Goal: Information Seeking & Learning: Check status

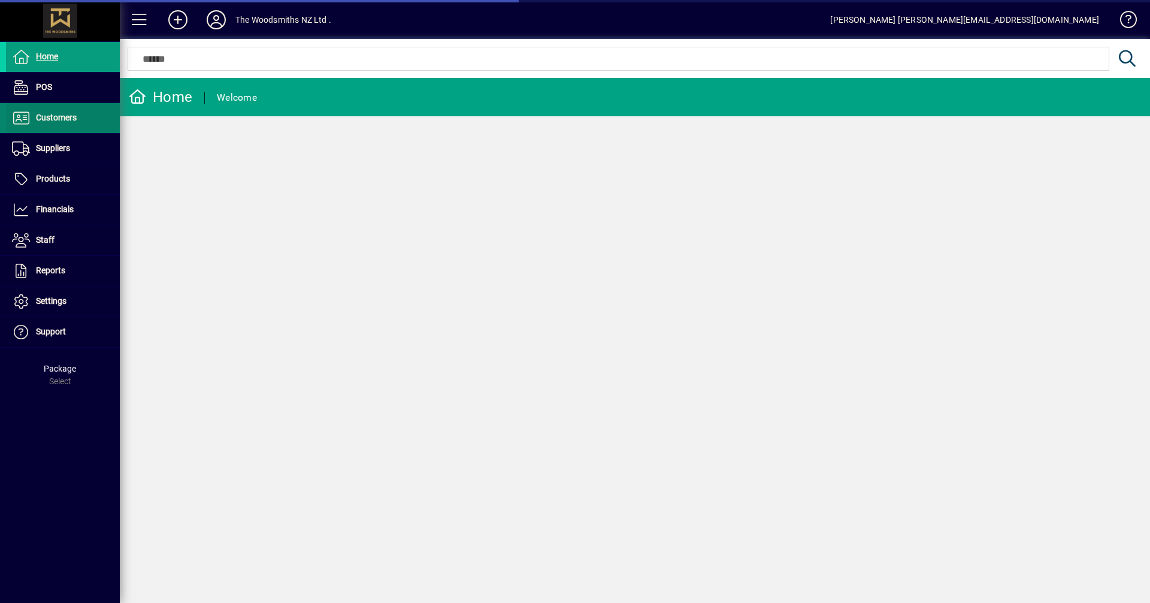
drag, startPoint x: 75, startPoint y: 118, endPoint x: 60, endPoint y: 118, distance: 15.0
click at [60, 118] on span "Customers" at bounding box center [56, 118] width 41 height 10
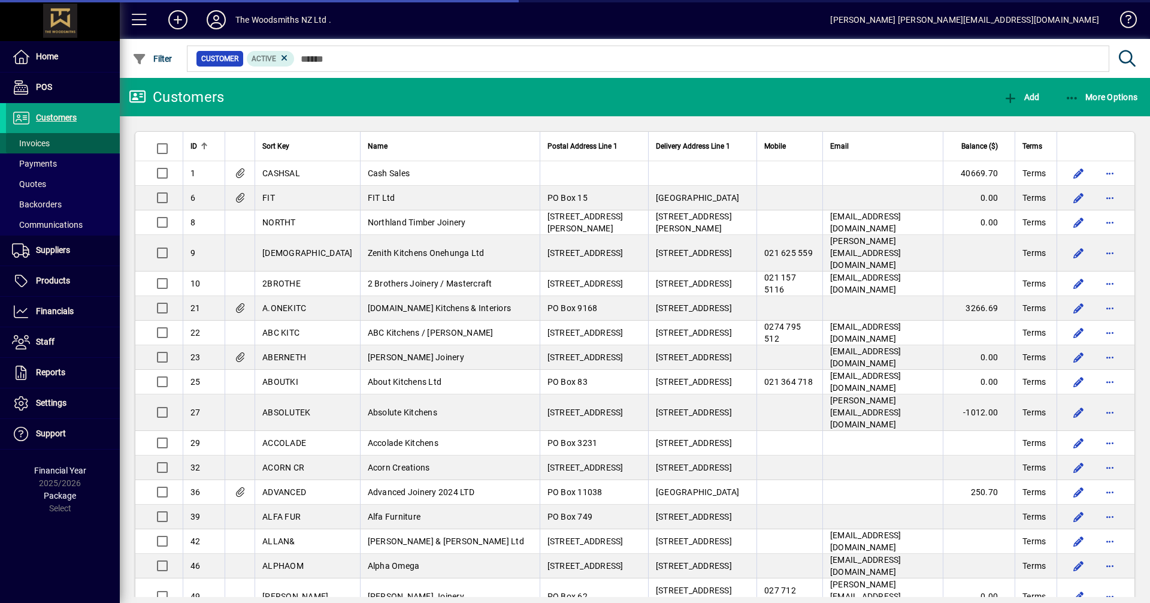
click at [40, 144] on span "Invoices" at bounding box center [31, 143] width 38 height 10
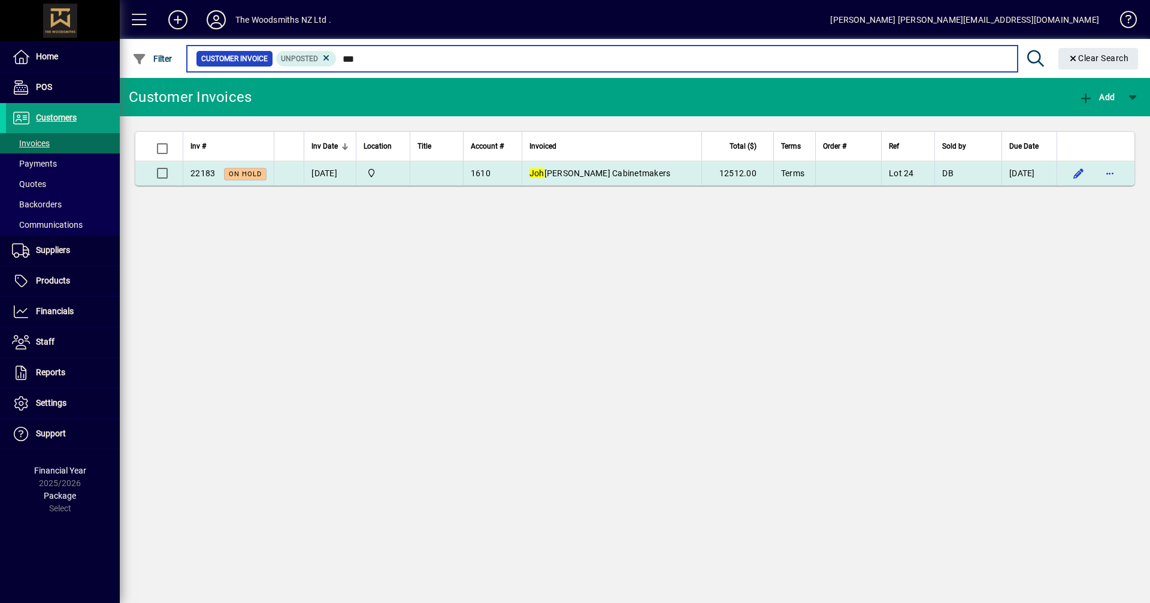
type input "***"
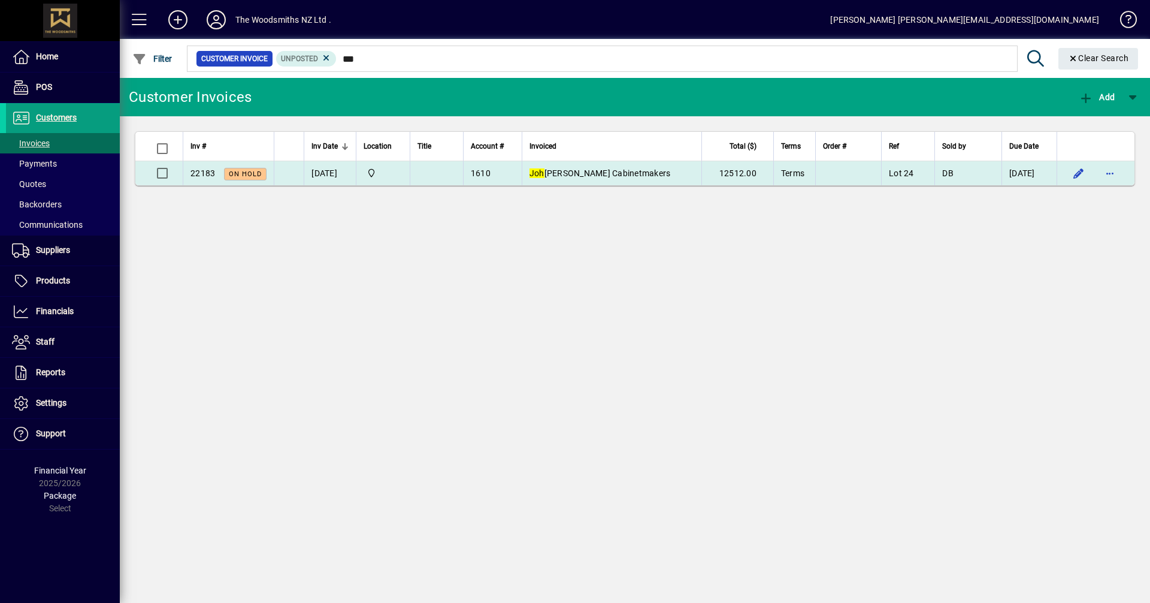
click at [607, 169] on span "Joh annes Erren Cabinetmakers" at bounding box center [599, 173] width 141 height 10
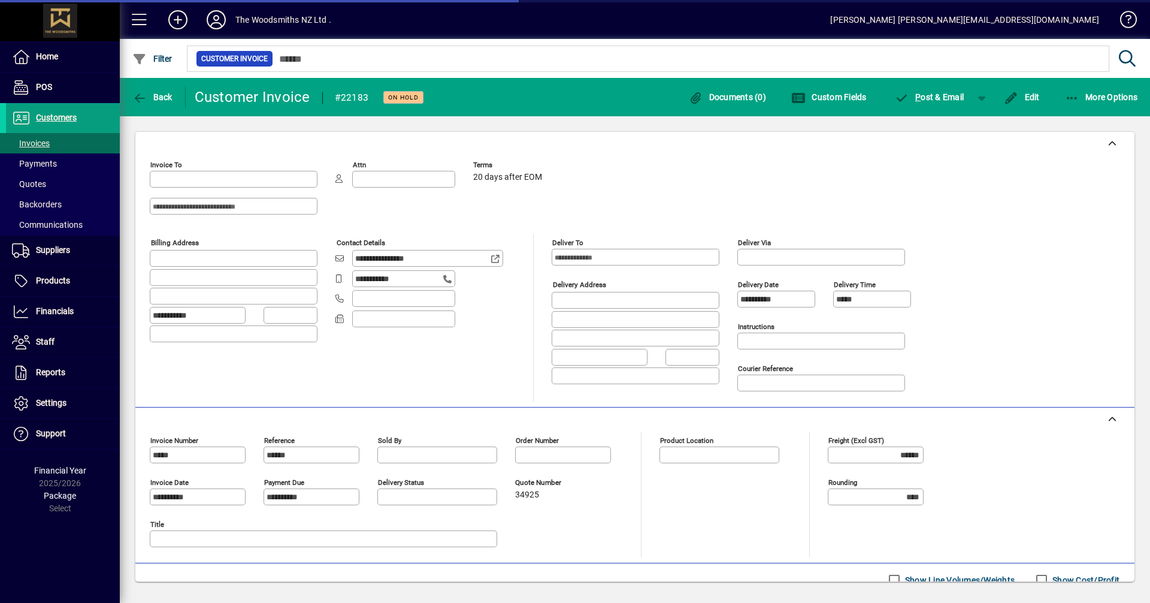
type input "**********"
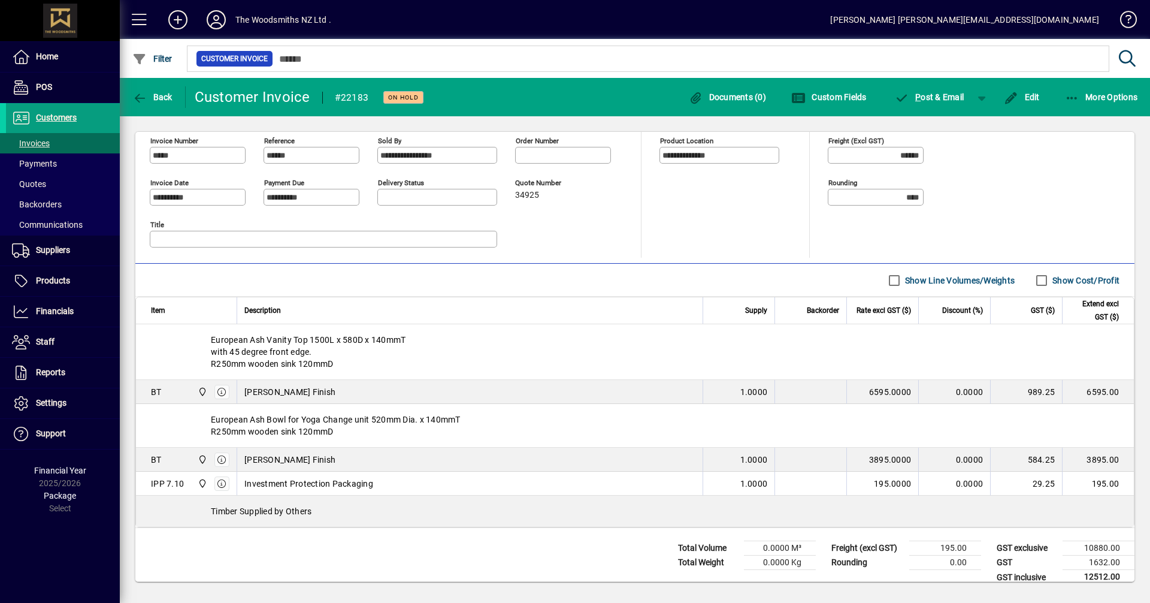
scroll to position [325, 0]
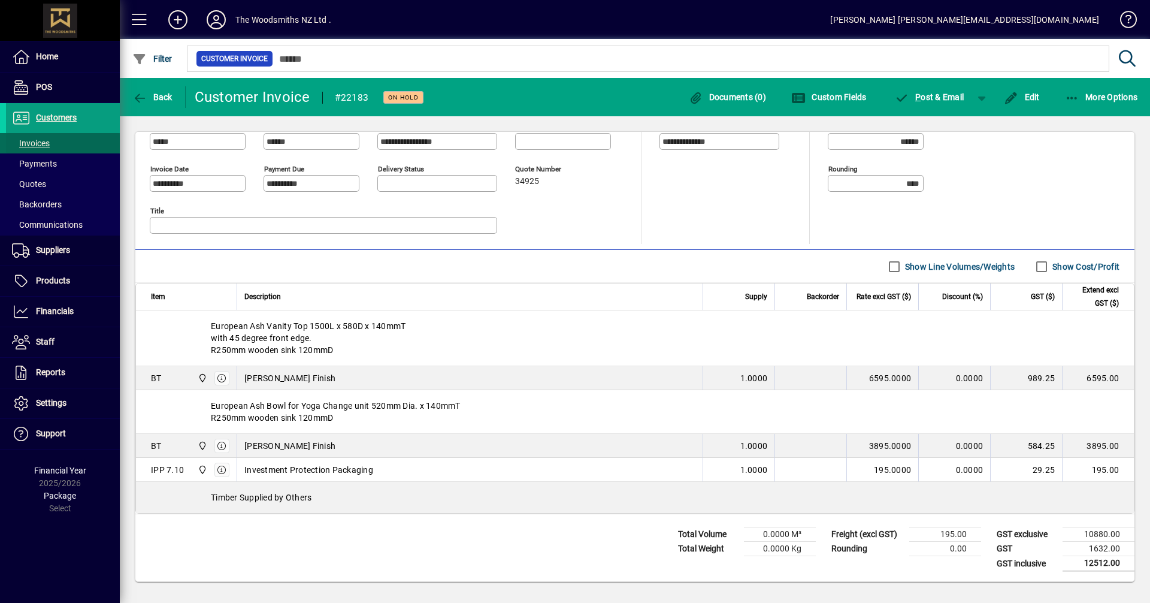
click at [44, 143] on span "Invoices" at bounding box center [31, 143] width 38 height 10
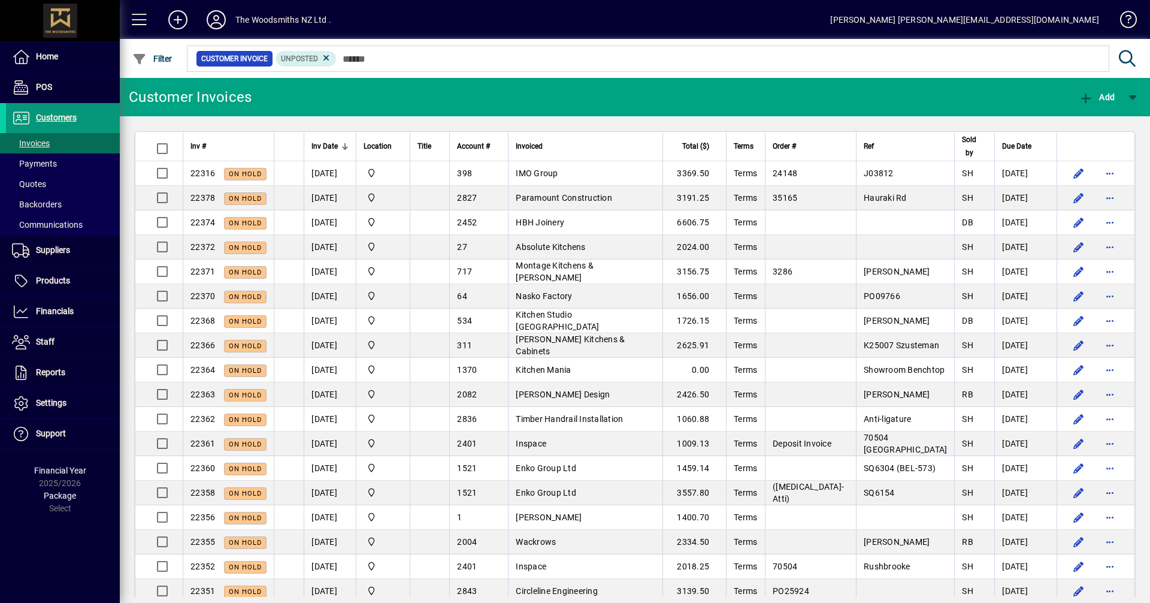
click at [60, 112] on span "Customers" at bounding box center [41, 118] width 71 height 14
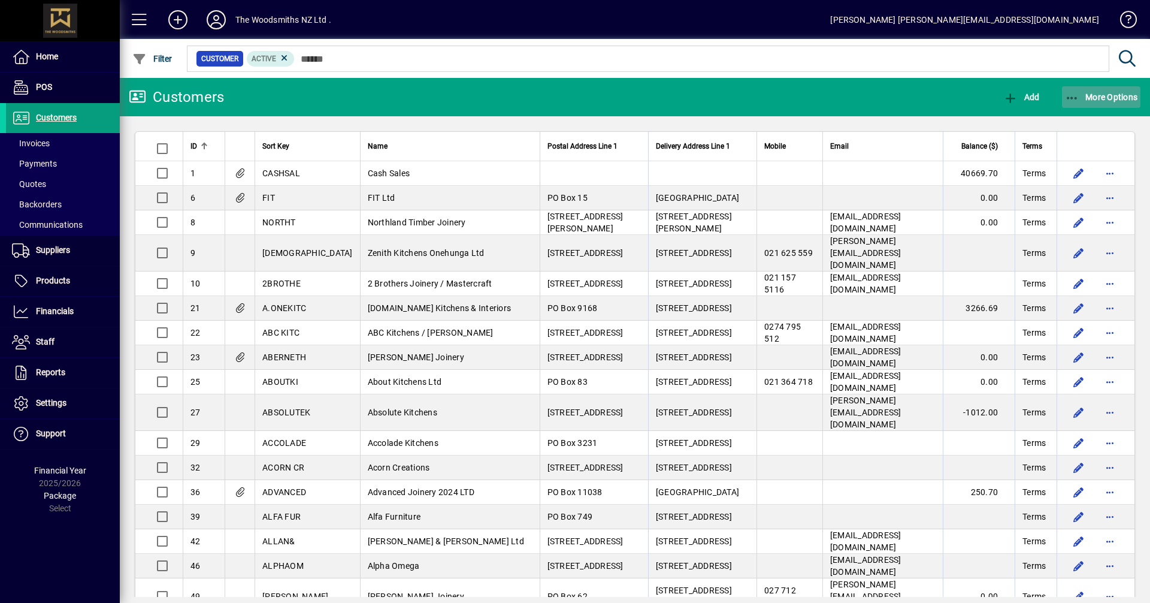
click at [1132, 98] on span "More Options" at bounding box center [1101, 97] width 73 height 10
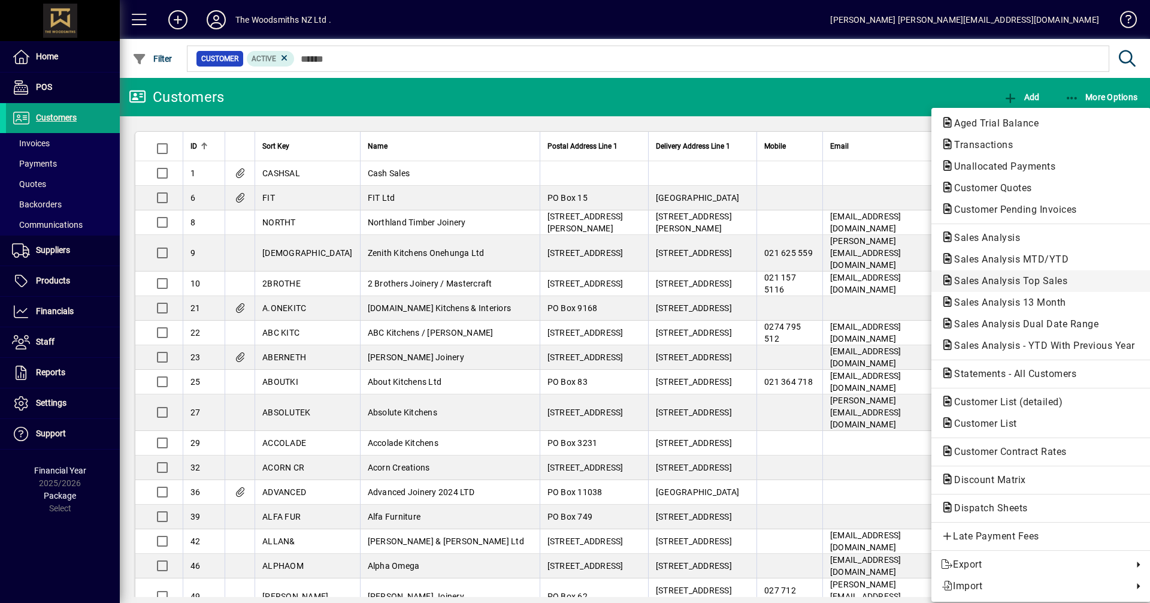
click at [1006, 280] on span "Sales Analysis Top Sales" at bounding box center [1007, 280] width 132 height 11
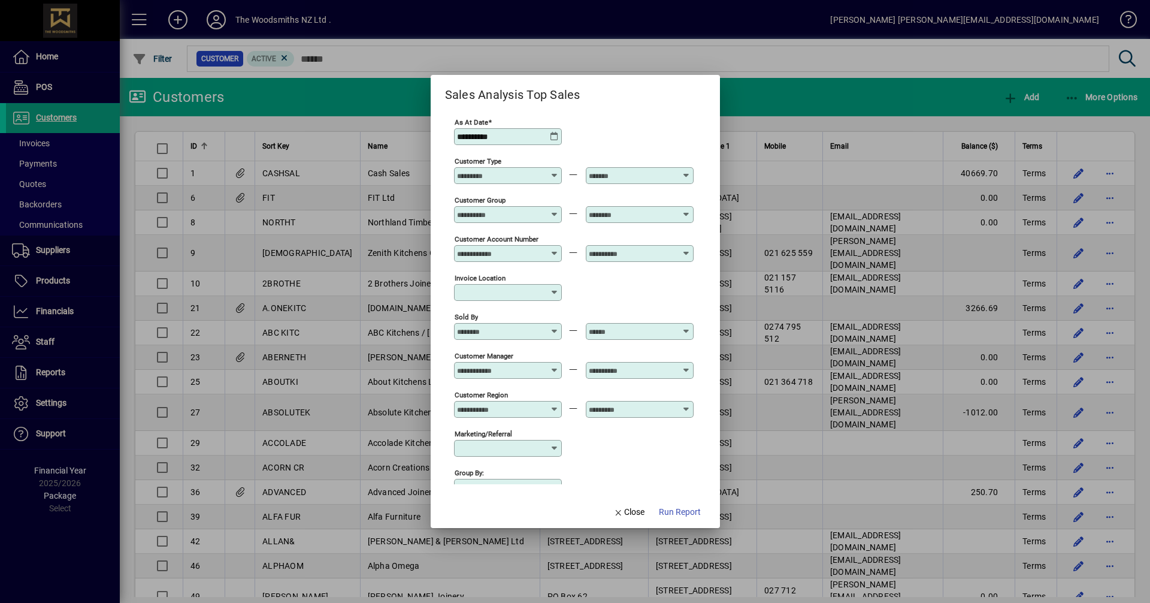
click at [556, 136] on icon at bounding box center [555, 137] width 10 height 10
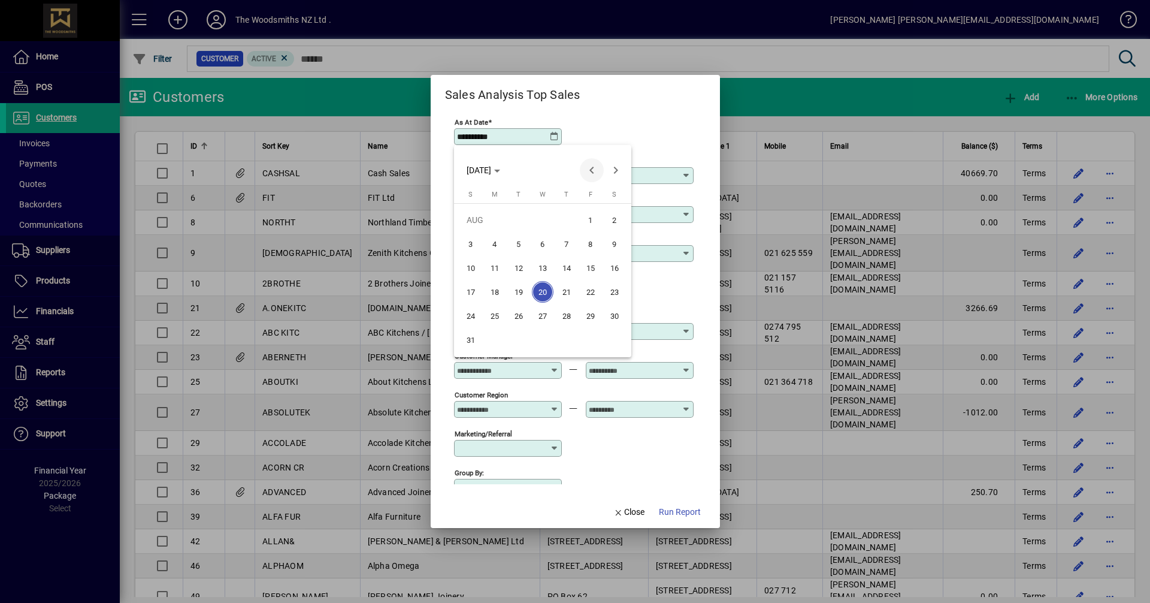
click at [591, 168] on span "Previous month" at bounding box center [592, 170] width 24 height 24
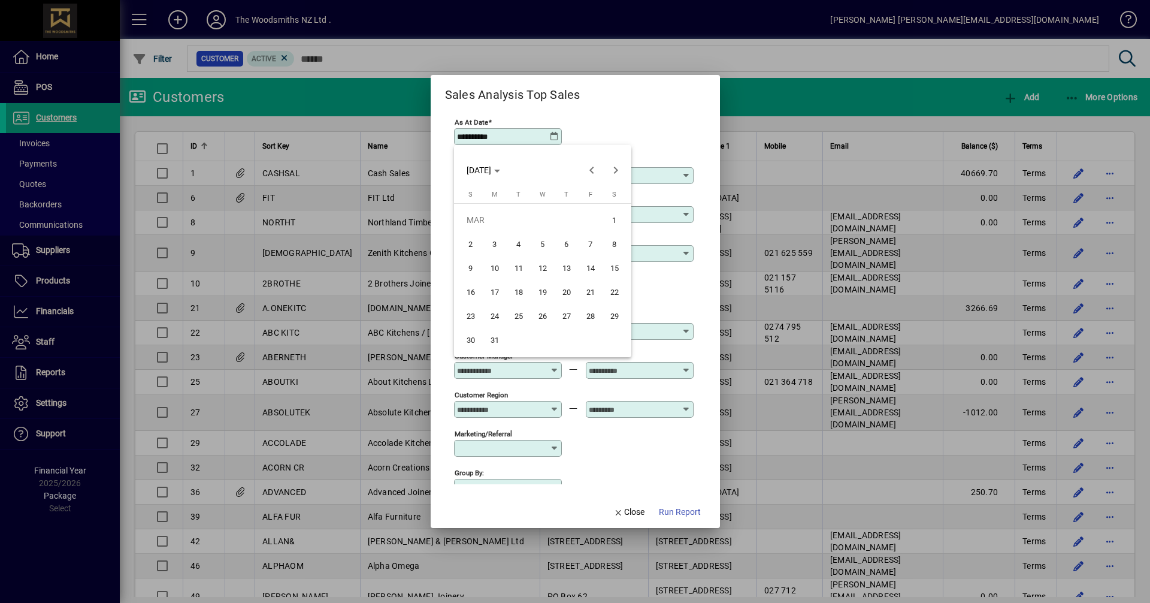
click at [499, 340] on span "31" at bounding box center [495, 340] width 22 height 22
type input "**********"
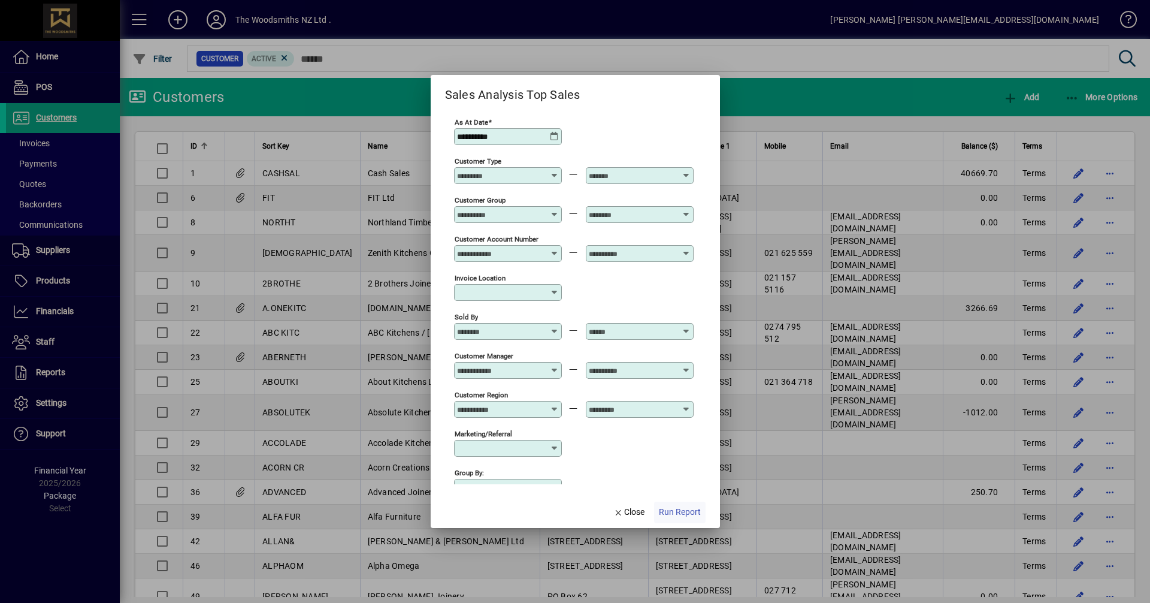
click at [680, 510] on span "Run Report" at bounding box center [680, 511] width 42 height 13
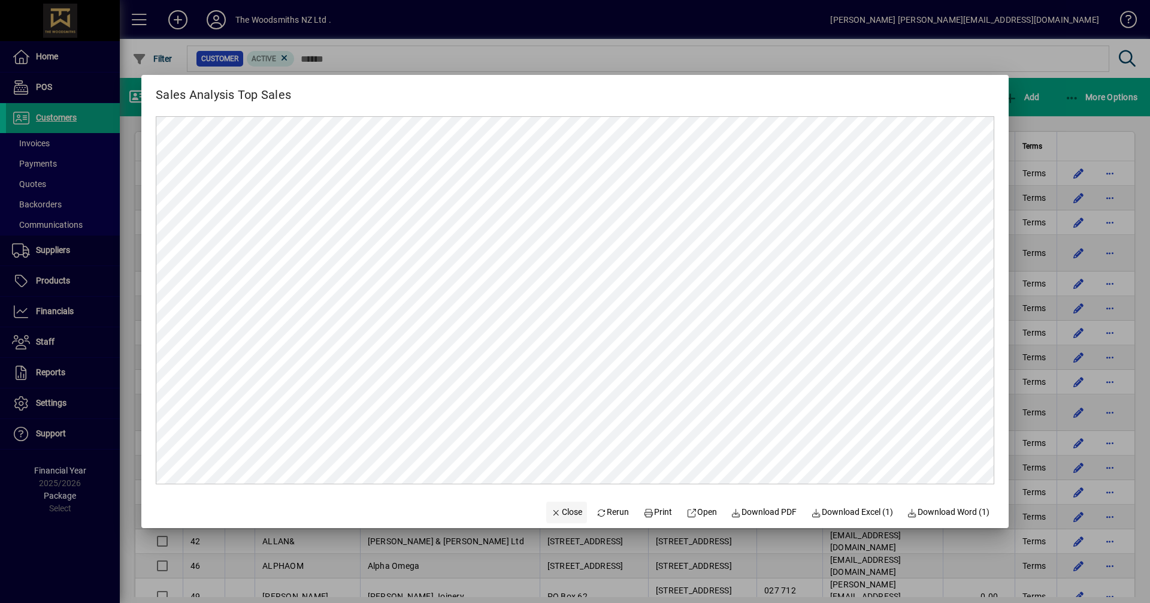
click at [554, 513] on span "Close" at bounding box center [566, 511] width 31 height 13
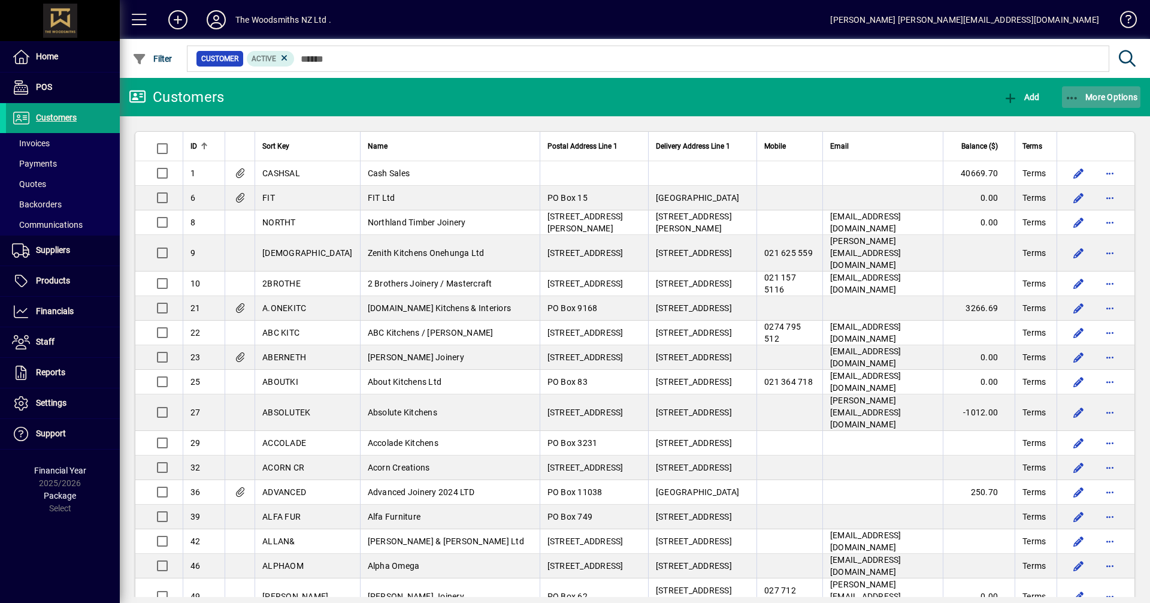
click at [1094, 89] on span "button" at bounding box center [1101, 97] width 79 height 29
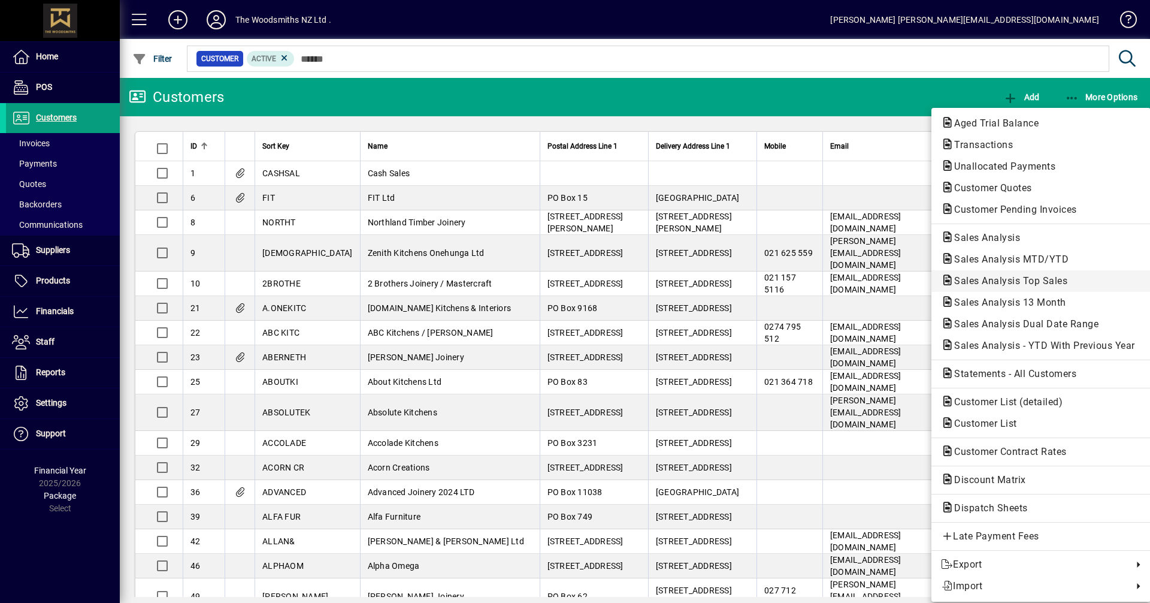
click at [965, 283] on span "Sales Analysis Top Sales" at bounding box center [1007, 280] width 132 height 11
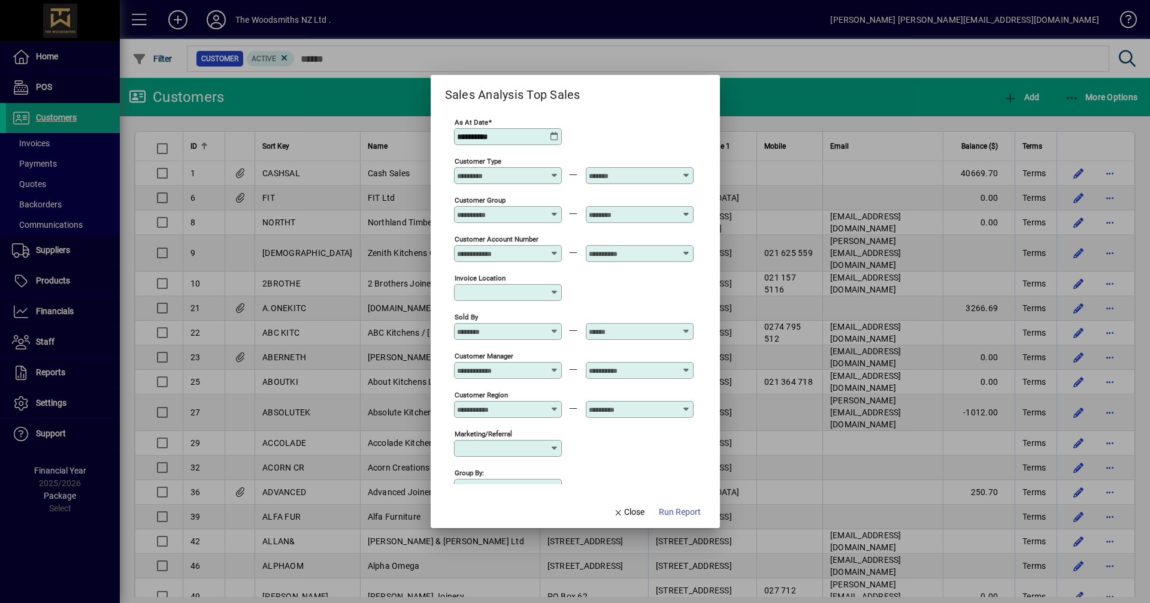
type input "**********"
click at [554, 135] on icon at bounding box center [555, 137] width 10 height 10
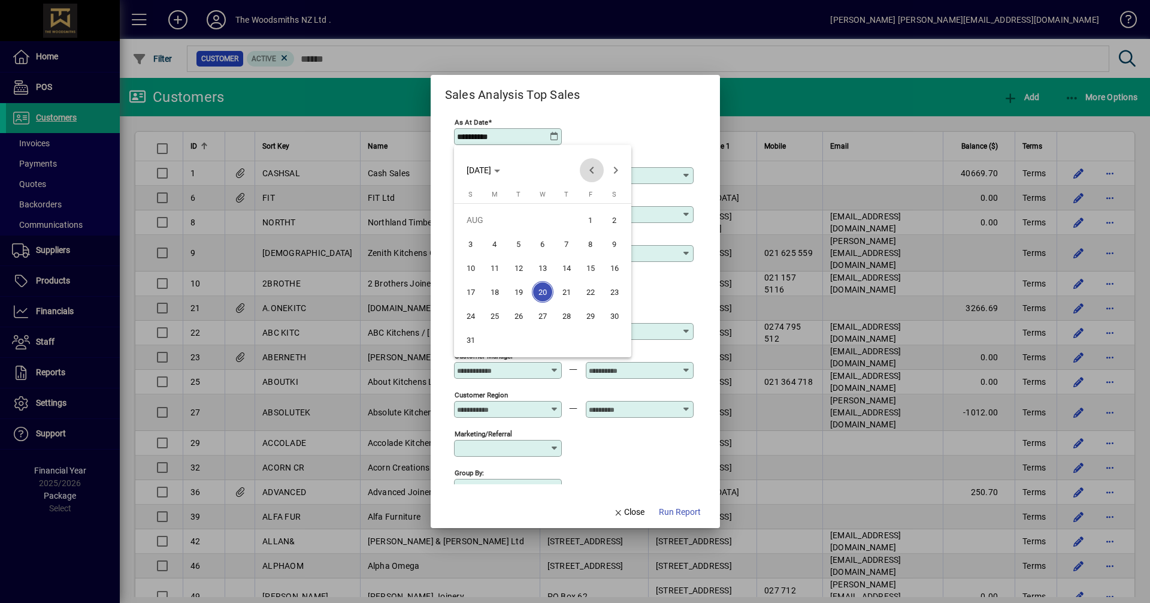
click at [594, 172] on span "Previous month" at bounding box center [592, 170] width 24 height 24
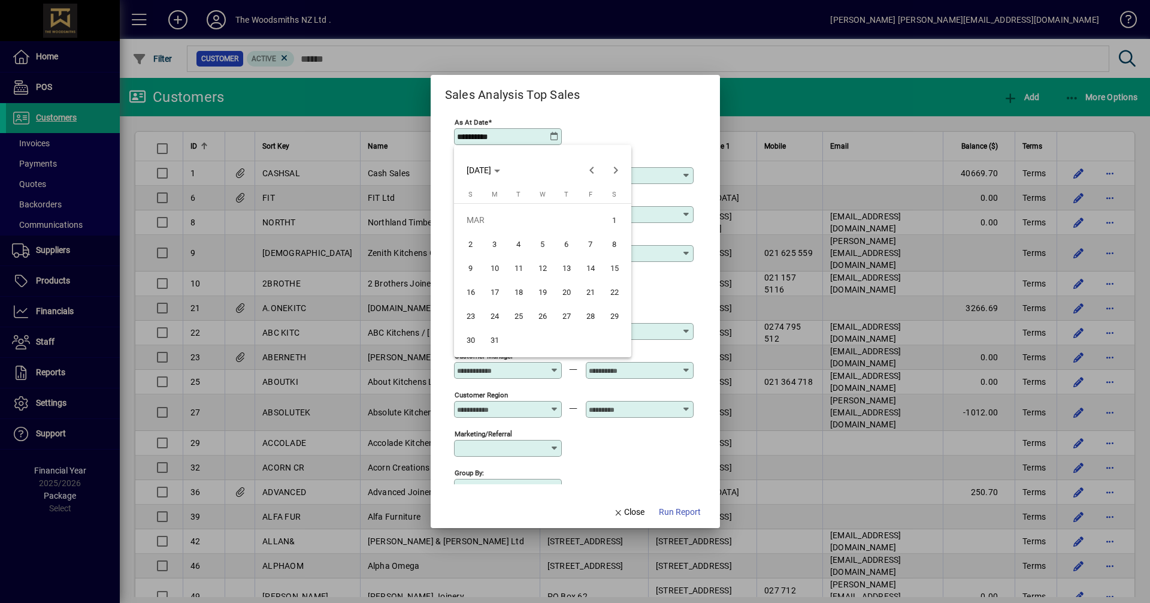
click at [491, 346] on span "31" at bounding box center [495, 340] width 22 height 22
type input "**********"
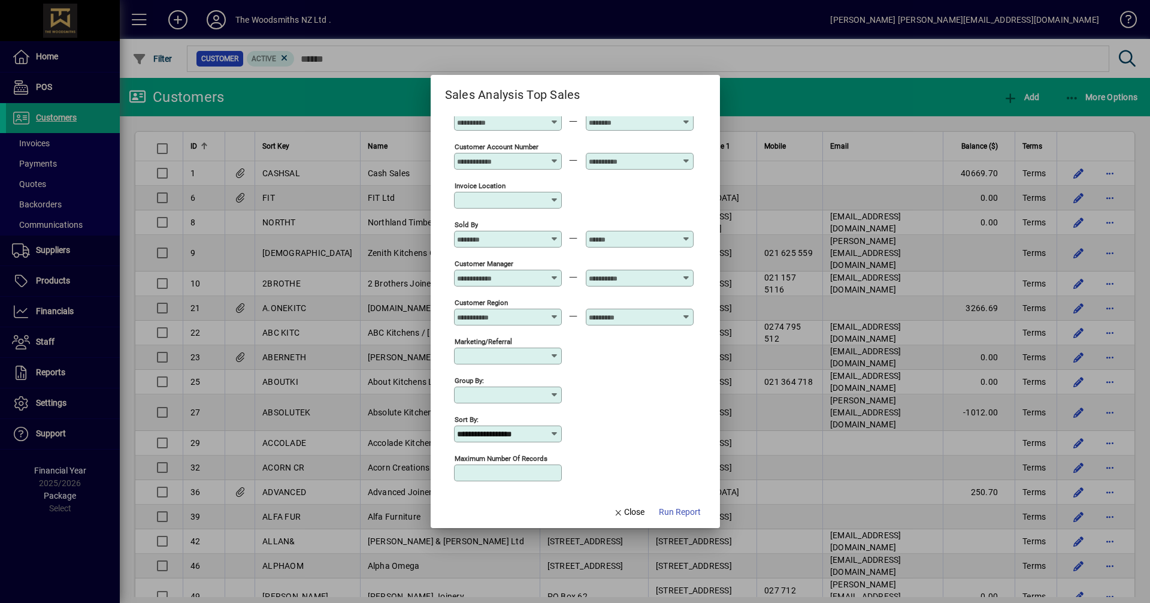
scroll to position [102, 0]
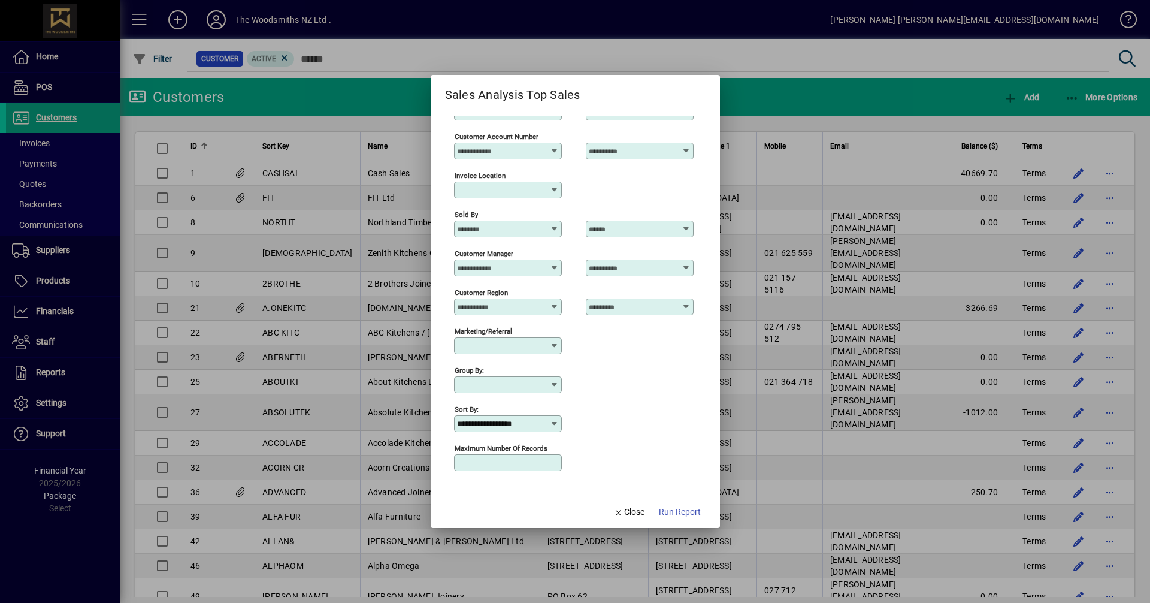
click at [554, 423] on icon at bounding box center [555, 424] width 10 height 10
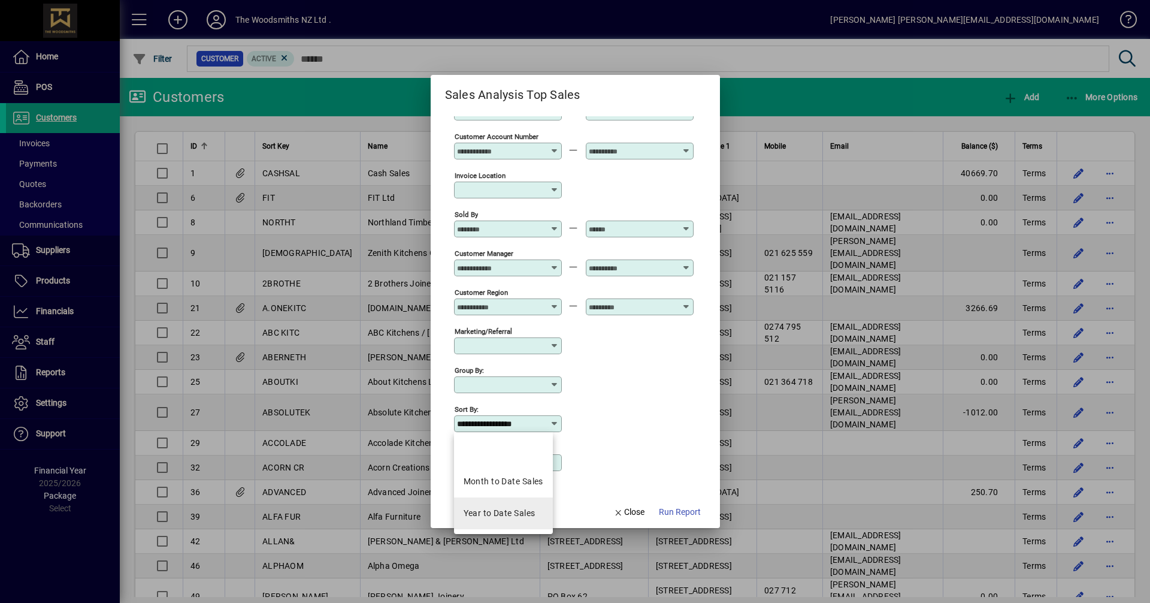
click at [499, 510] on div "Year to Date Sales" at bounding box center [500, 513] width 72 height 13
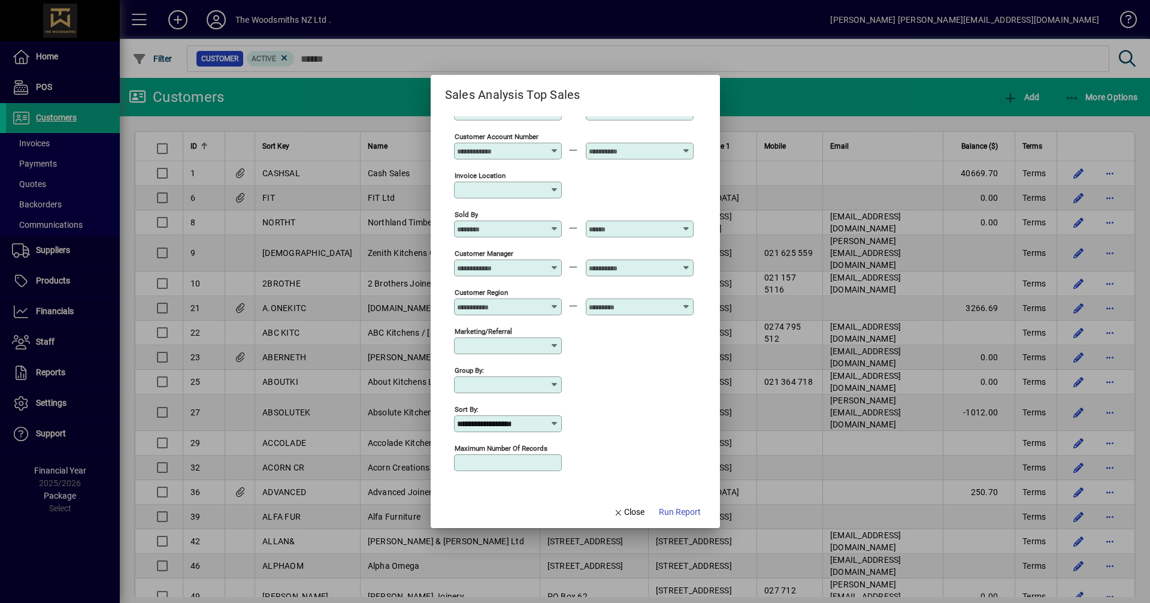
click at [558, 425] on icon at bounding box center [555, 424] width 10 height 10
click at [486, 514] on div "Year to Date Sales" at bounding box center [500, 513] width 72 height 13
click at [669, 507] on span "Run Report" at bounding box center [680, 511] width 42 height 13
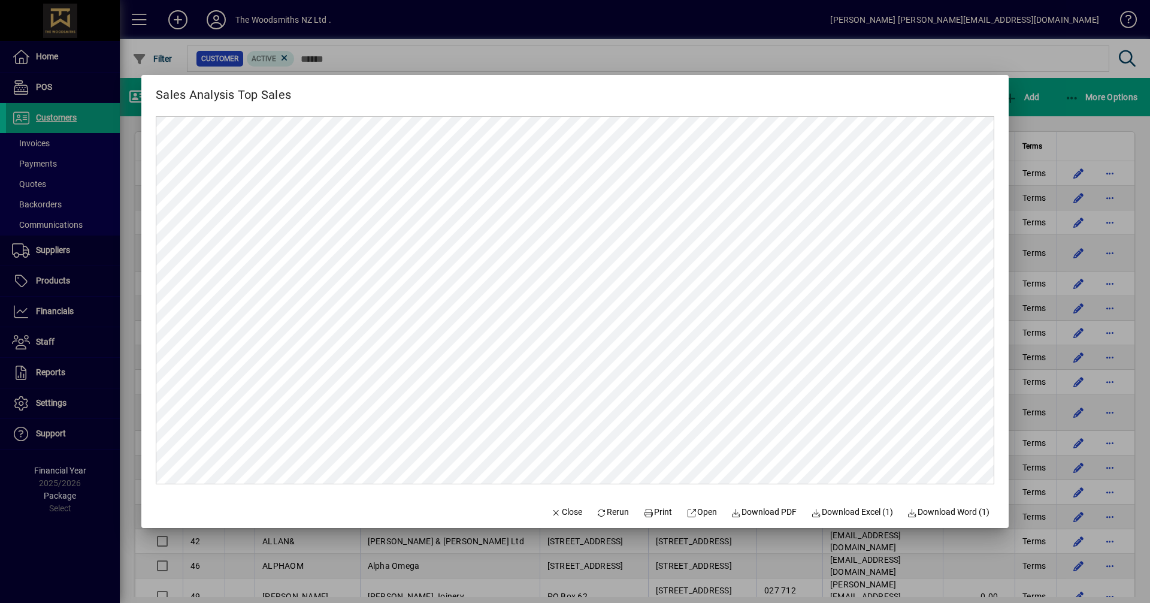
scroll to position [0, 0]
click at [552, 510] on span "Close" at bounding box center [566, 511] width 31 height 13
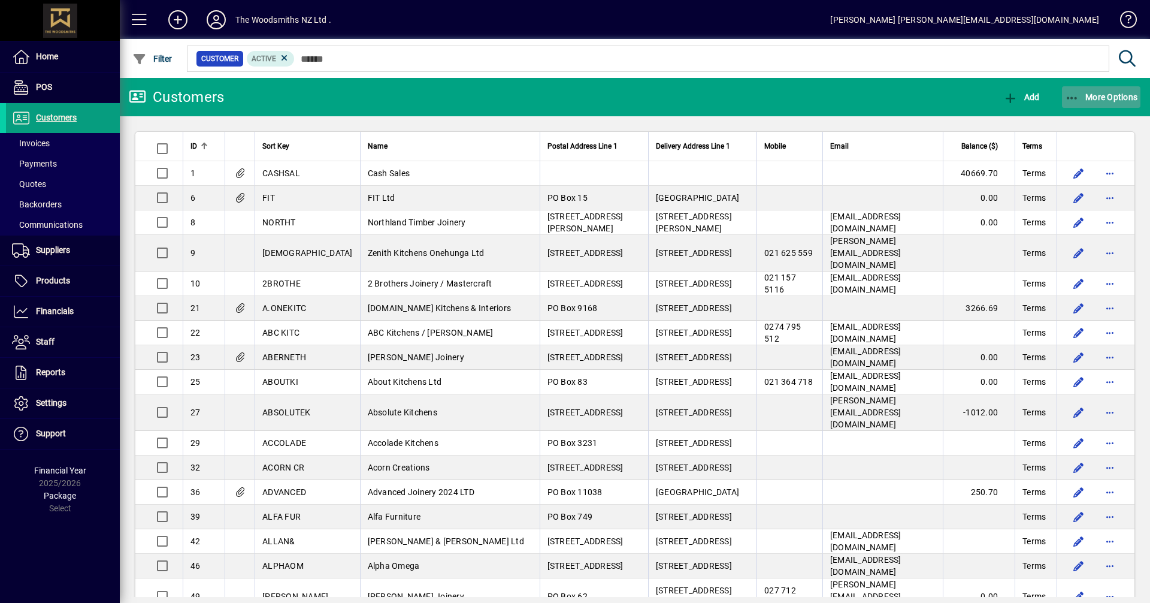
click at [1083, 95] on span "More Options" at bounding box center [1101, 97] width 73 height 10
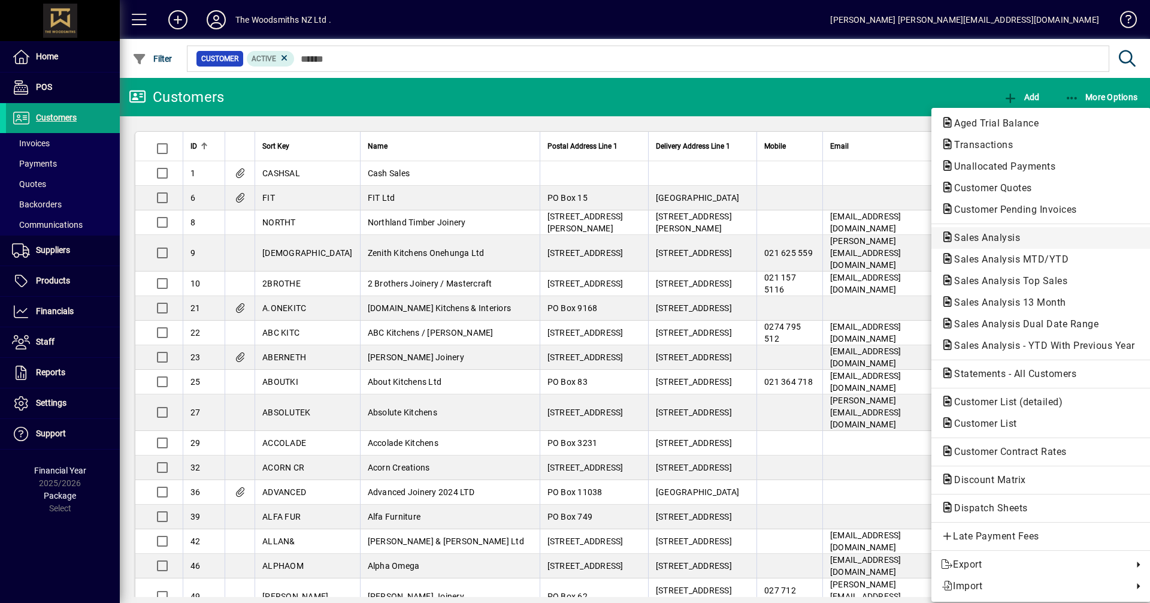
click at [986, 236] on span "Sales Analysis" at bounding box center [983, 237] width 85 height 11
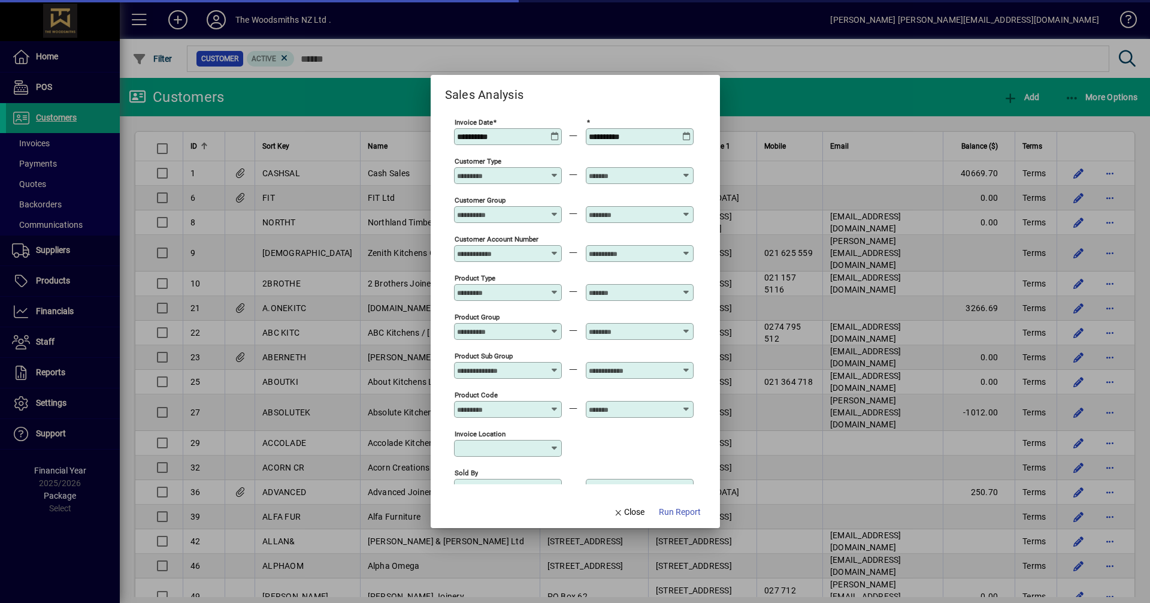
type input "**********"
click at [554, 132] on icon at bounding box center [554, 132] width 9 height 0
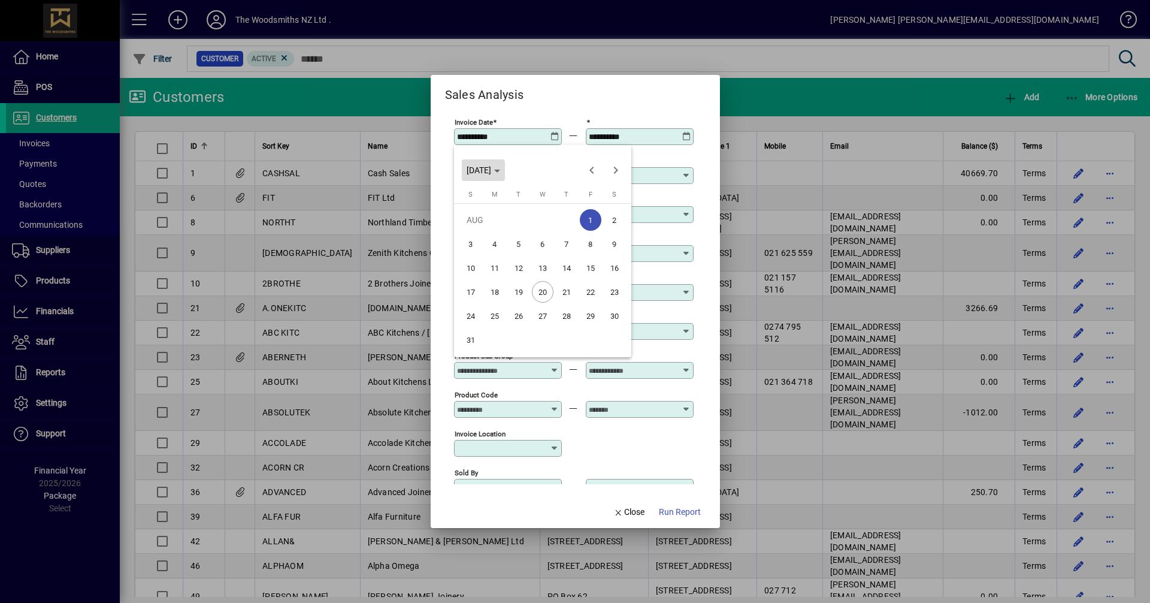
click at [500, 170] on polygon "Choose month and year" at bounding box center [497, 170] width 6 height 3
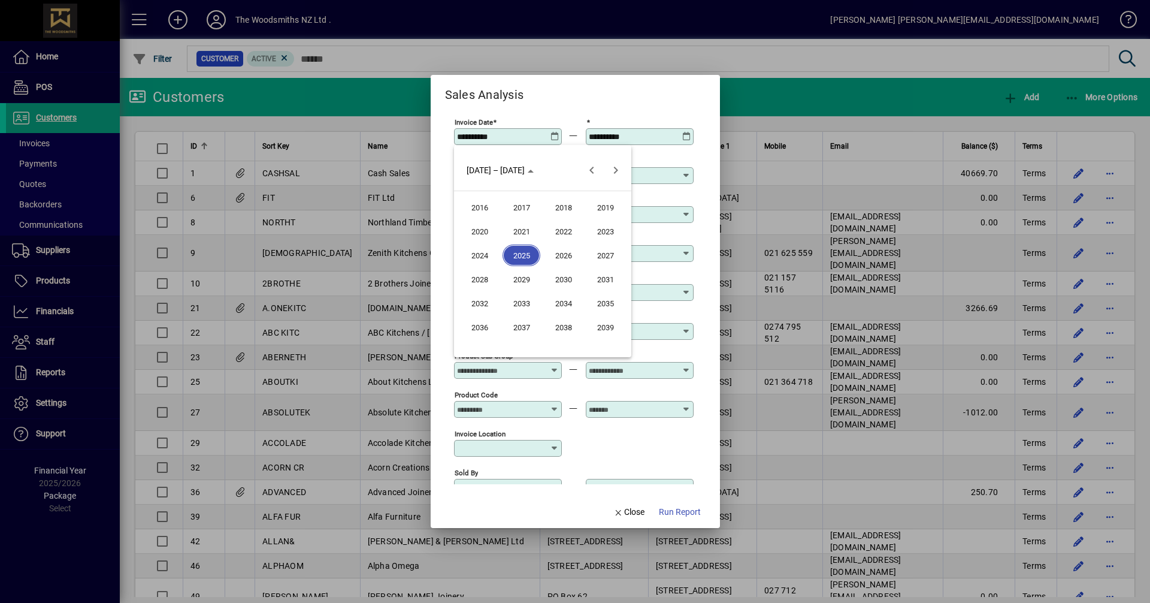
click at [483, 256] on span "2024" at bounding box center [480, 255] width 38 height 22
click at [603, 225] on span "APR" at bounding box center [605, 231] width 38 height 22
click at [494, 244] on span "1" at bounding box center [495, 244] width 22 height 22
type input "**********"
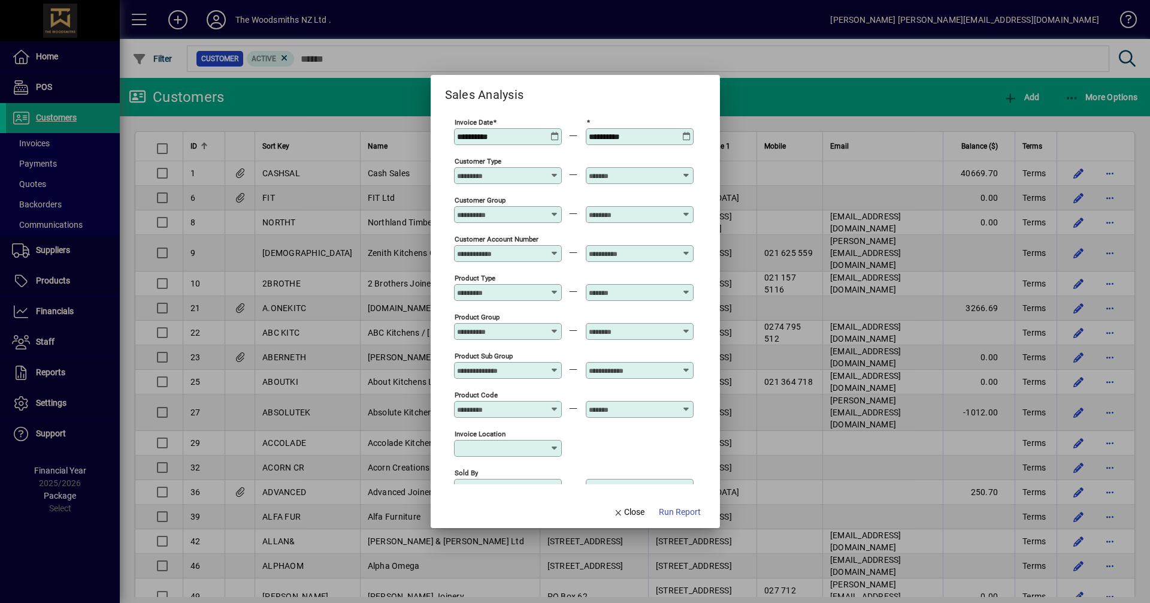
click at [626, 136] on input "**********" at bounding box center [632, 137] width 87 height 10
click at [683, 132] on icon at bounding box center [686, 132] width 9 height 0
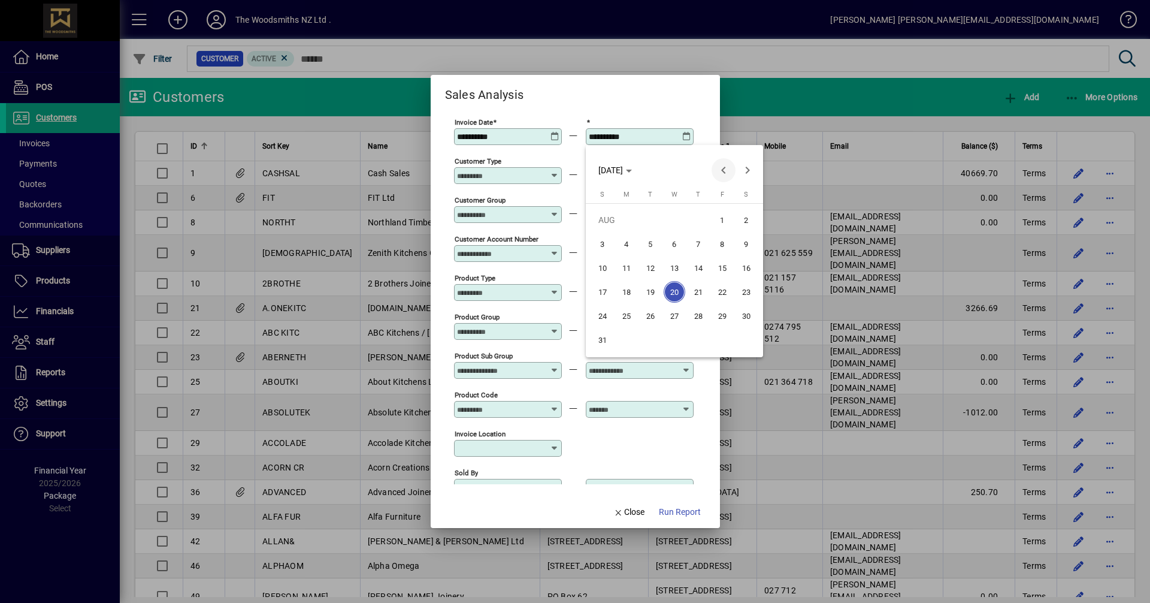
click at [726, 167] on span "Previous month" at bounding box center [724, 170] width 24 height 24
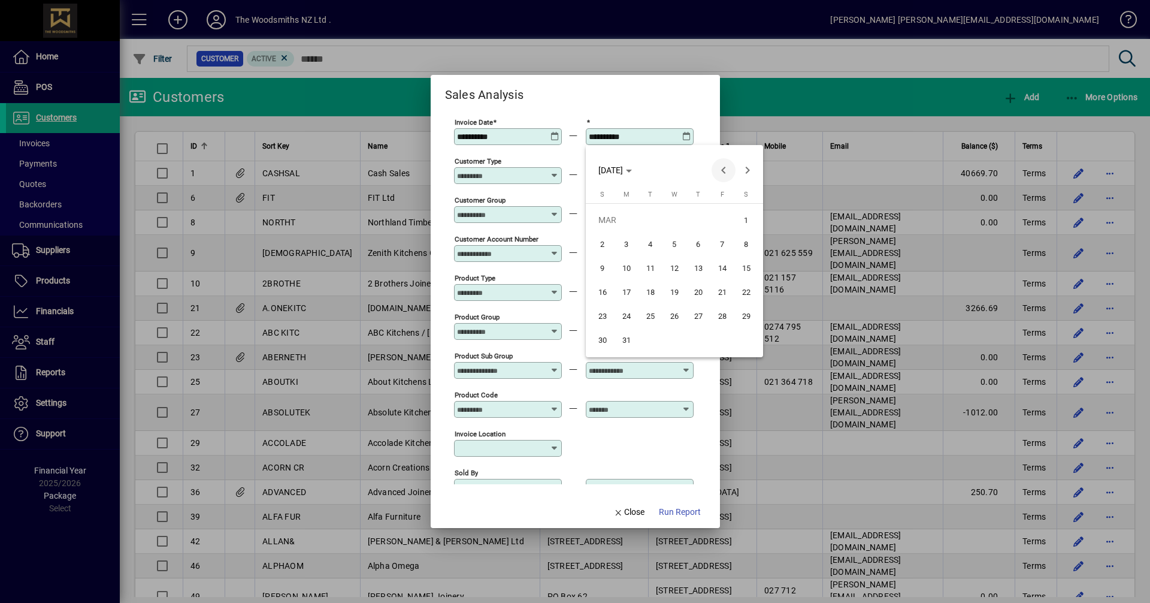
click at [726, 167] on span "Previous month" at bounding box center [724, 170] width 24 height 24
click at [744, 165] on span "Next month" at bounding box center [747, 170] width 24 height 24
click at [626, 345] on span "31" at bounding box center [627, 340] width 22 height 22
type input "**********"
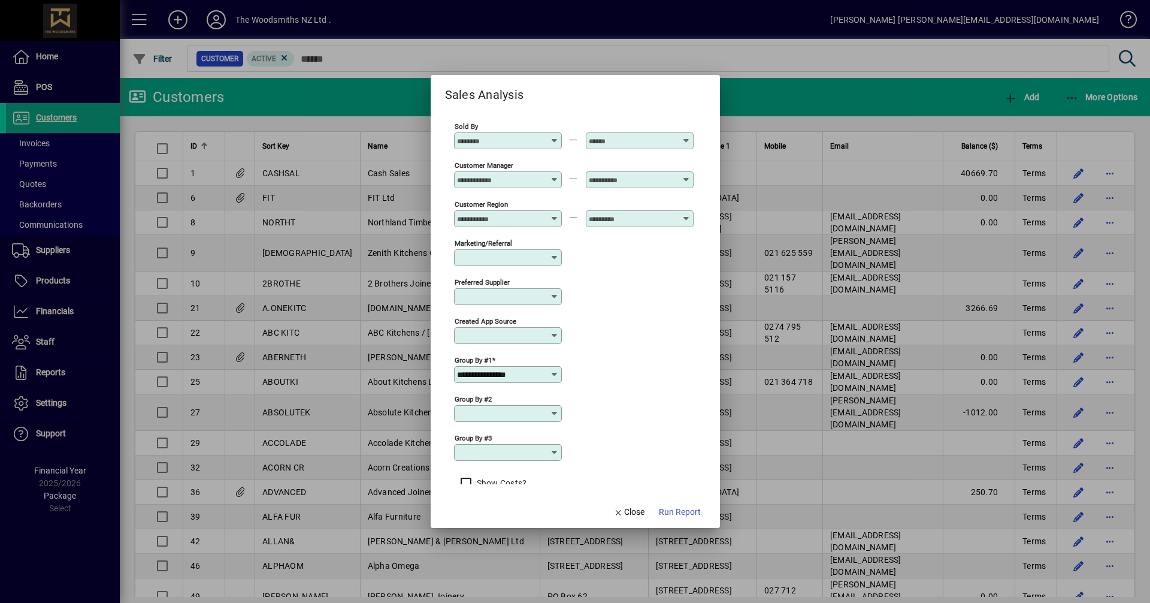
scroll to position [360, 0]
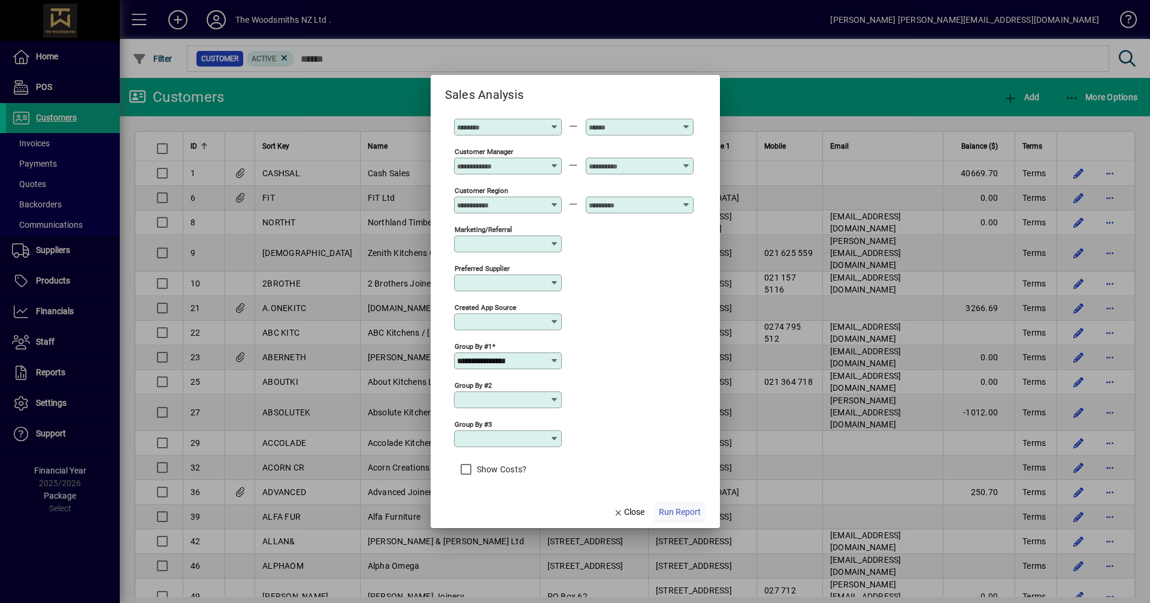
click at [681, 511] on span "Run Report" at bounding box center [680, 511] width 42 height 13
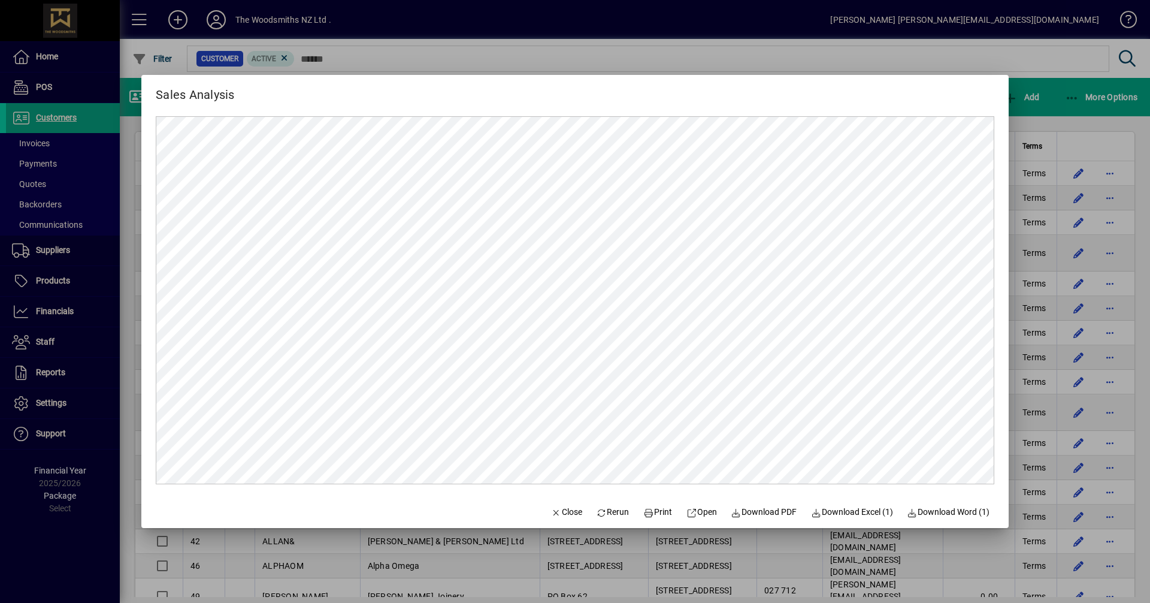
scroll to position [0, 0]
click at [563, 519] on span "button" at bounding box center [566, 512] width 41 height 29
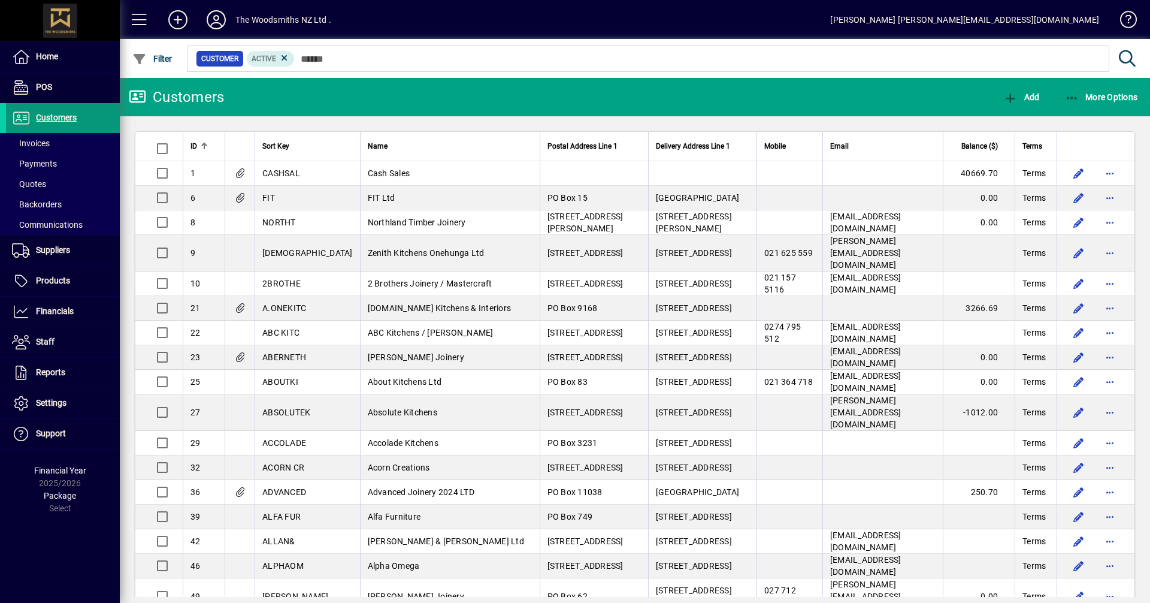
click at [71, 111] on span "Customers" at bounding box center [41, 118] width 71 height 14
click at [1106, 93] on span "More Options" at bounding box center [1101, 97] width 73 height 10
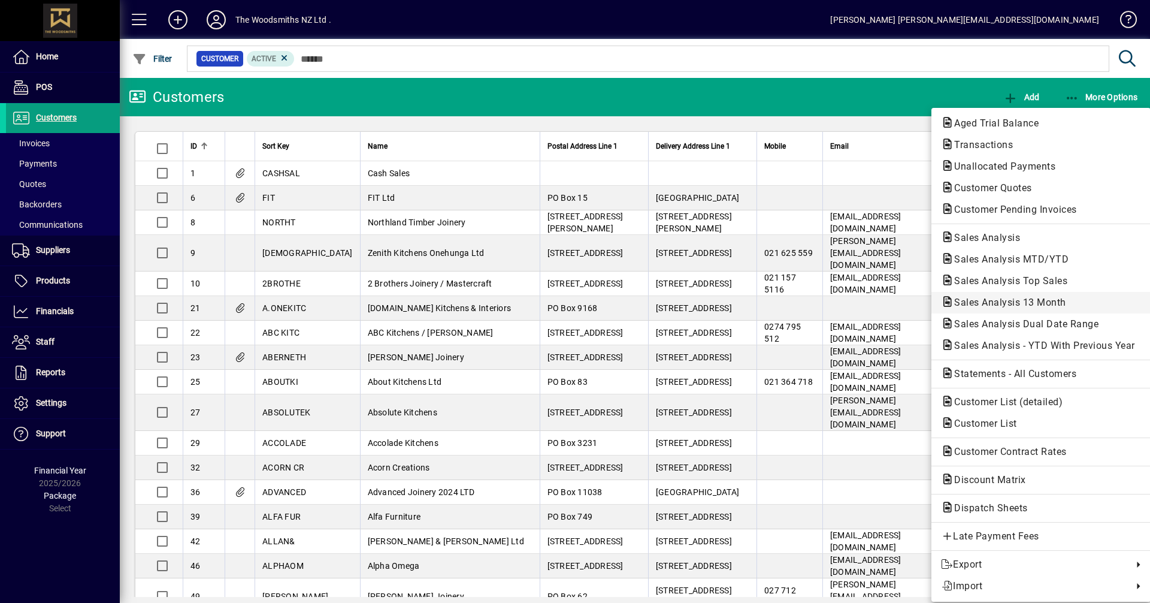
click at [998, 299] on span "Sales Analysis 13 Month" at bounding box center [1006, 301] width 131 height 11
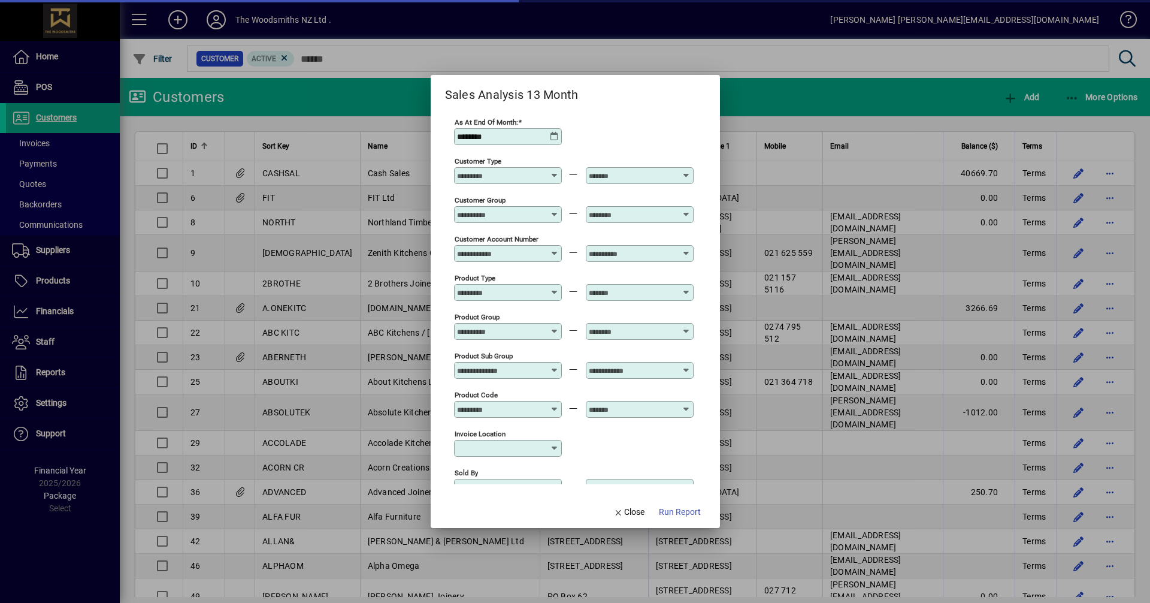
type input "**********"
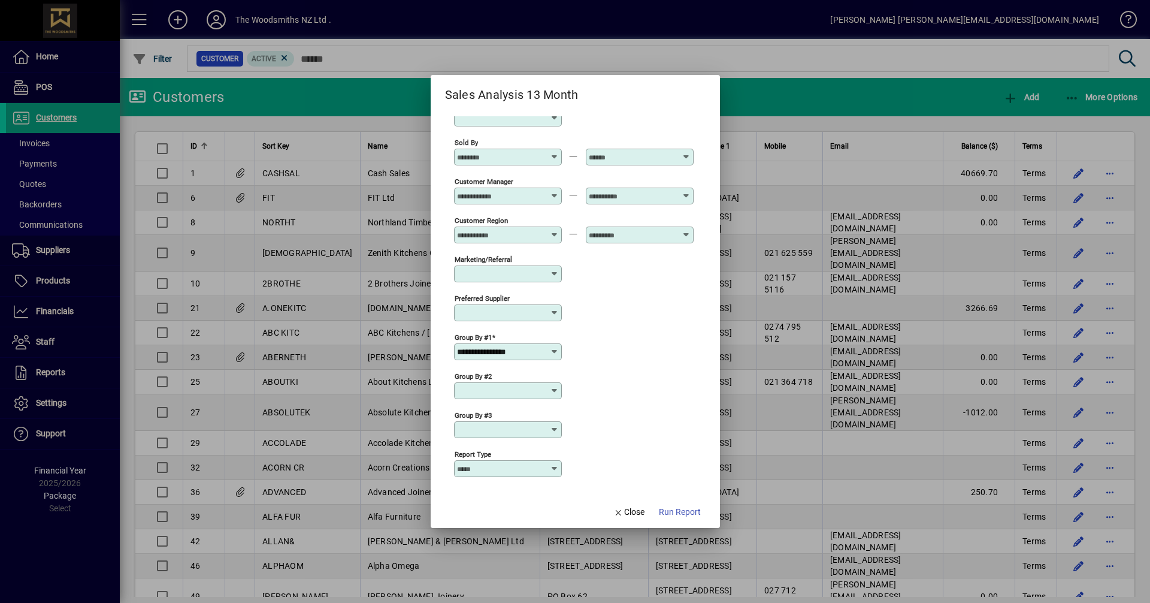
scroll to position [360, 0]
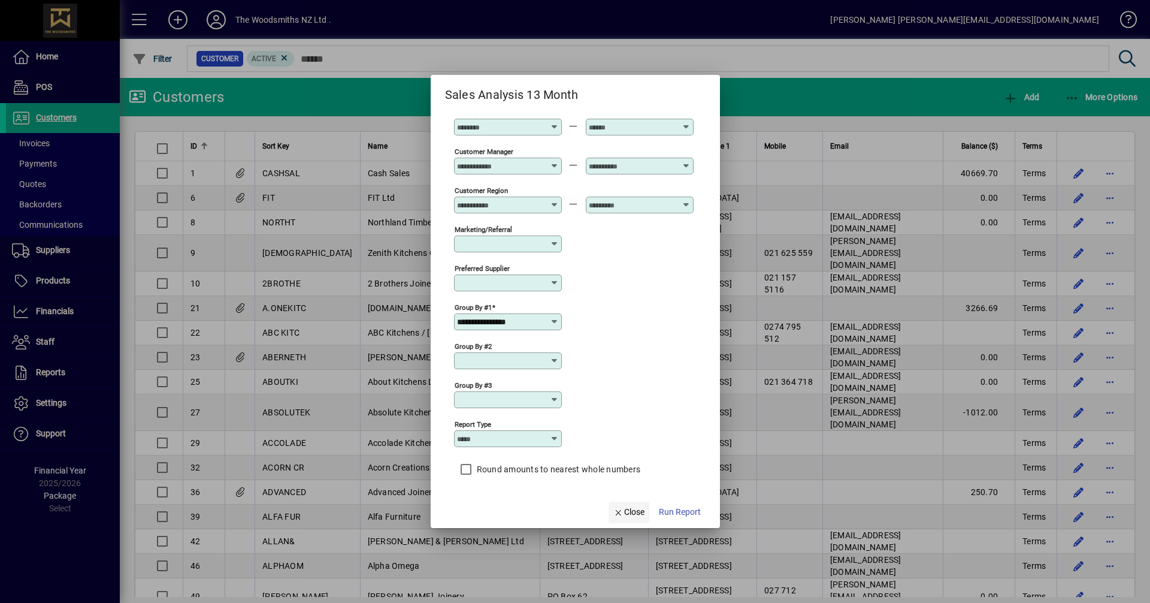
click at [637, 510] on span "Close" at bounding box center [628, 511] width 31 height 13
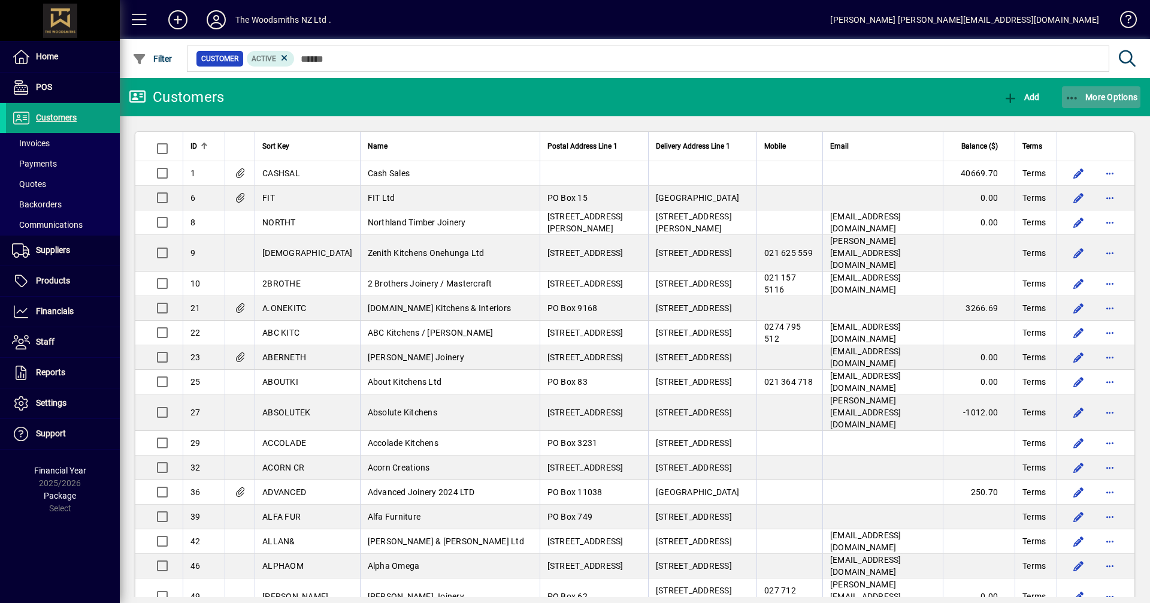
click at [1104, 97] on span "More Options" at bounding box center [1101, 97] width 73 height 10
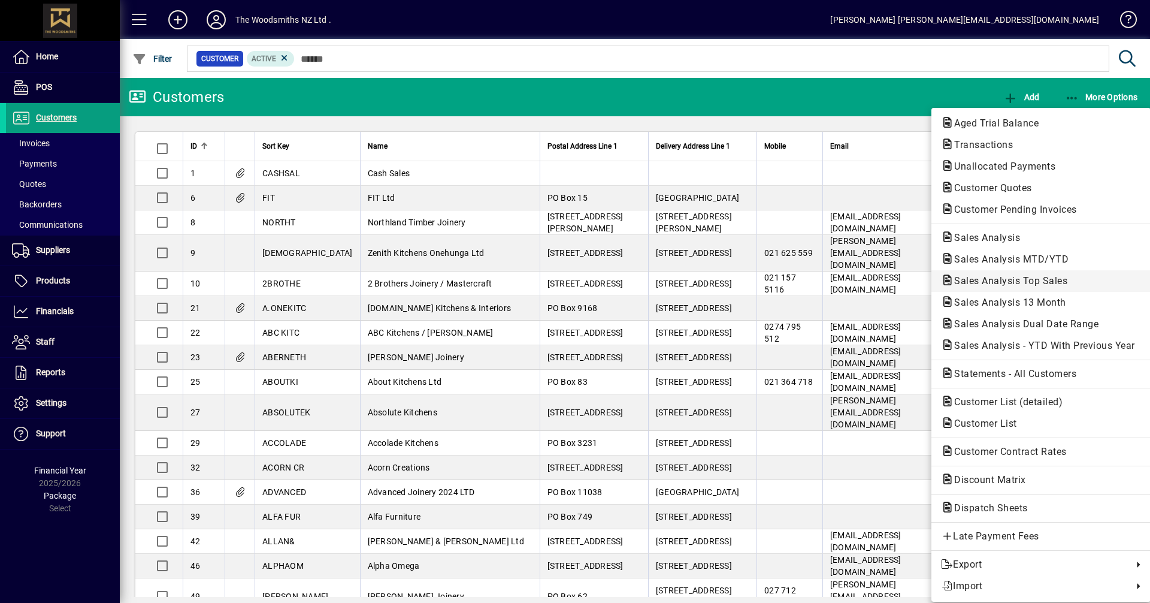
click at [983, 276] on span "Sales Analysis Top Sales" at bounding box center [1007, 280] width 132 height 11
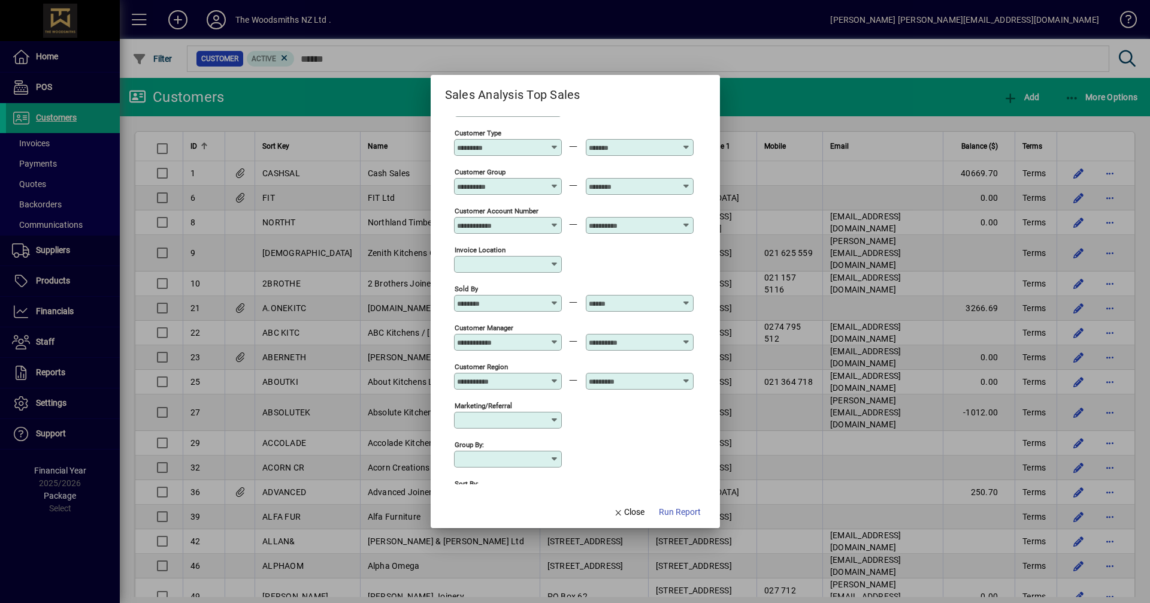
scroll to position [0, 0]
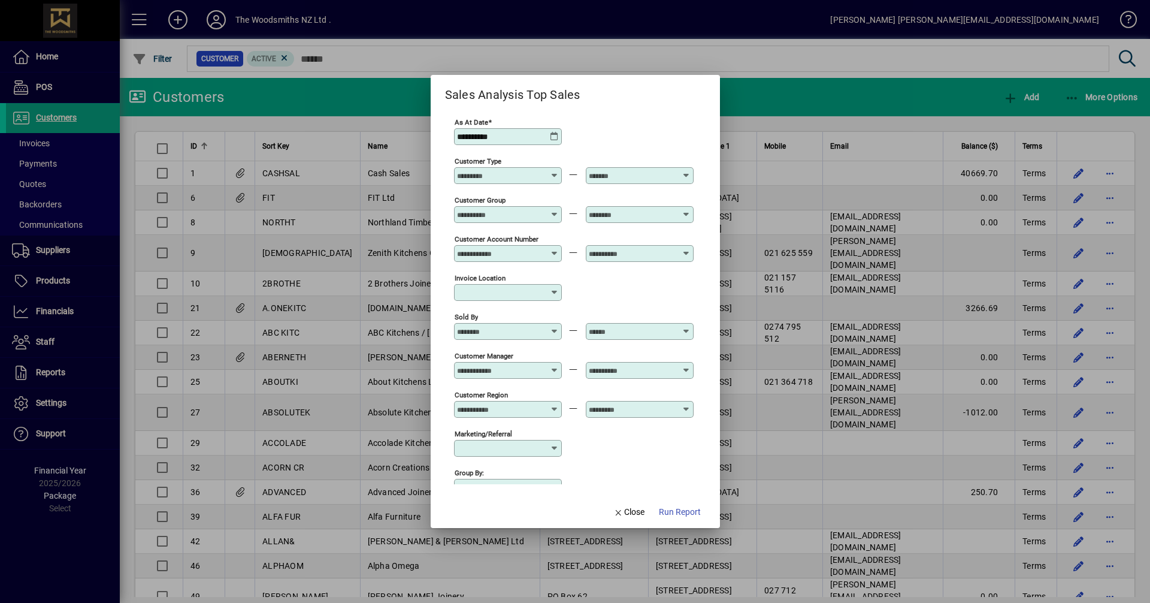
click at [555, 293] on icon at bounding box center [555, 292] width 10 height 10
click at [558, 254] on div at bounding box center [509, 254] width 104 height 10
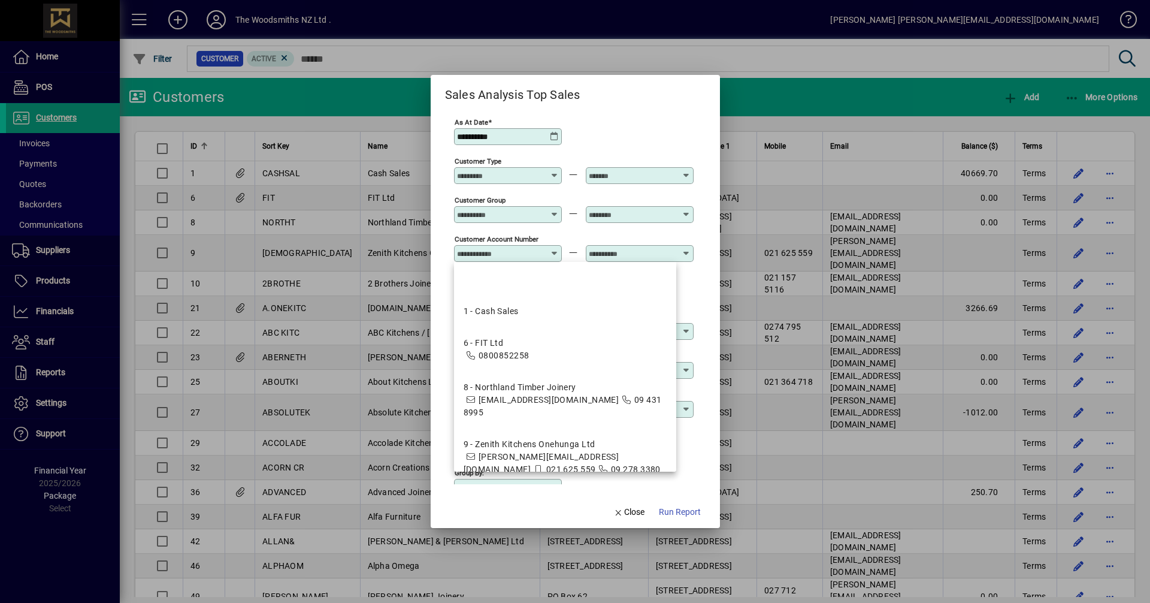
click at [689, 290] on div "Invoice location" at bounding box center [574, 291] width 240 height 39
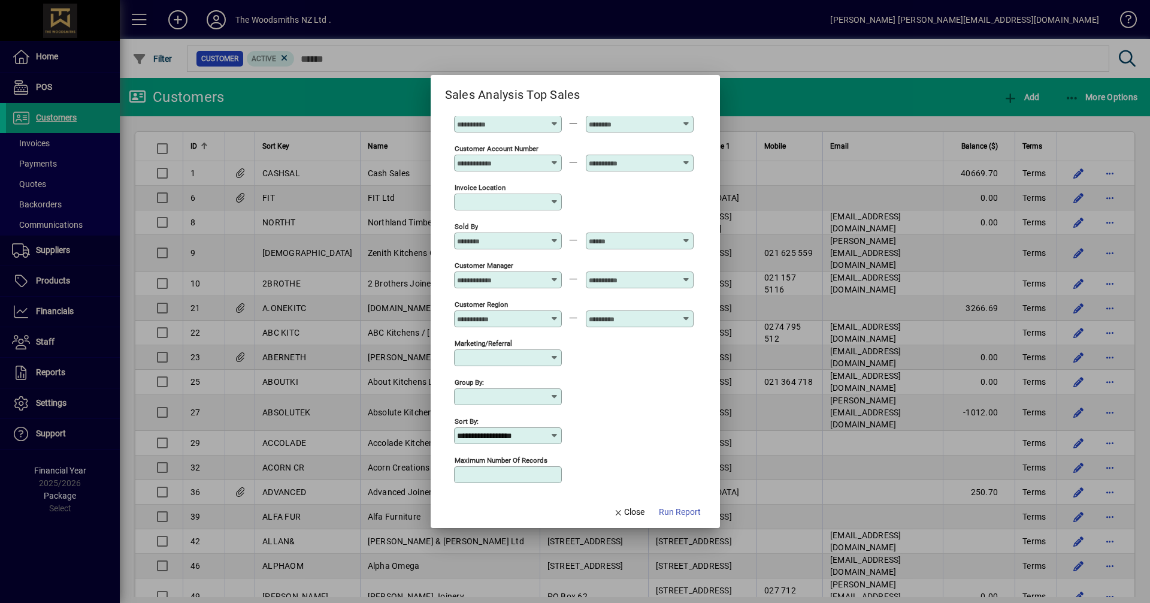
scroll to position [102, 0]
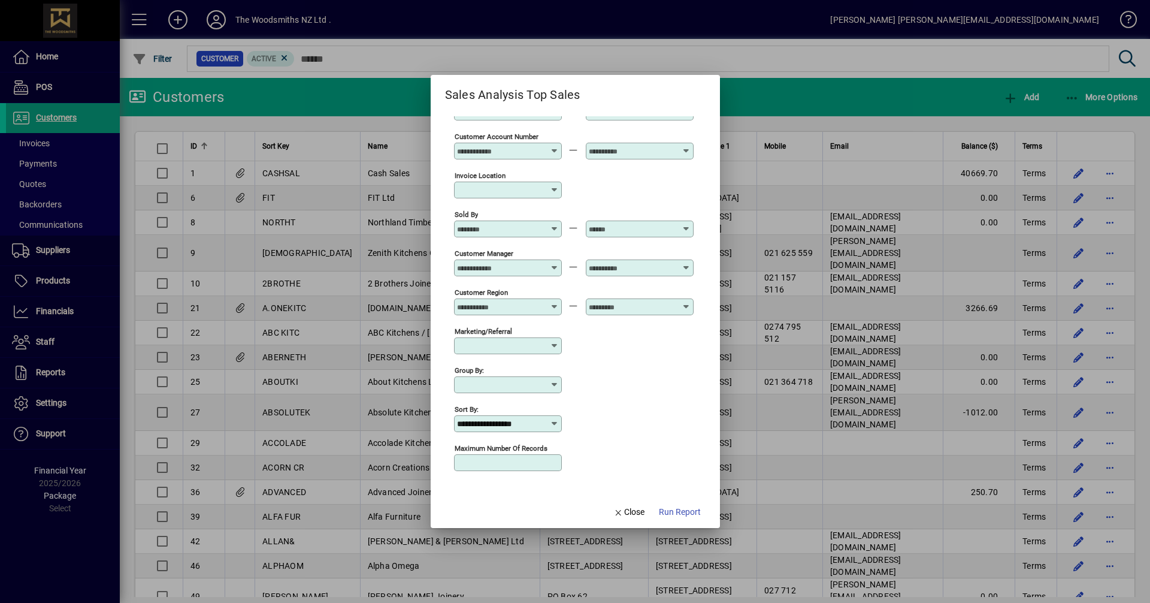
click at [556, 386] on icon at bounding box center [555, 385] width 10 height 10
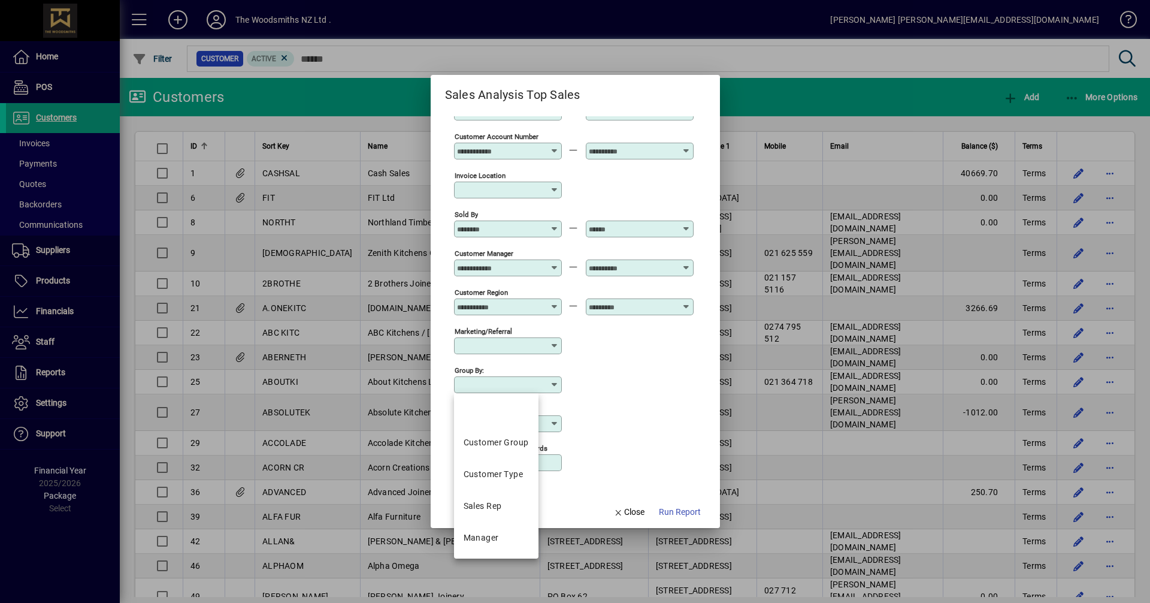
click at [622, 368] on div "Group by:" at bounding box center [574, 383] width 240 height 39
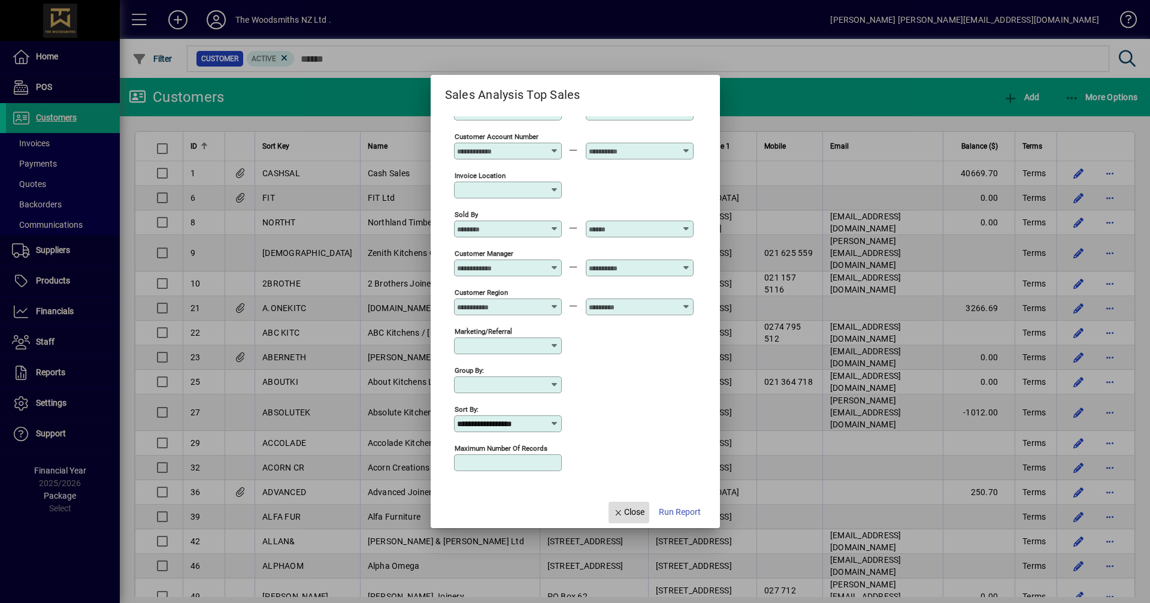
click at [616, 507] on span "Close" at bounding box center [628, 511] width 31 height 13
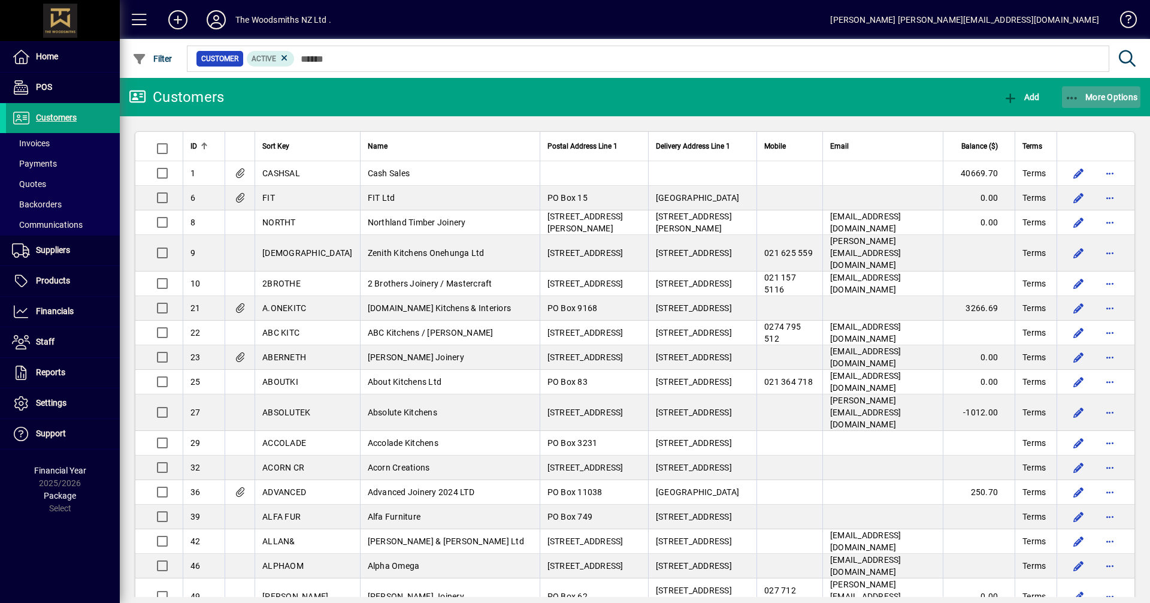
click at [1115, 104] on span "button" at bounding box center [1101, 97] width 79 height 29
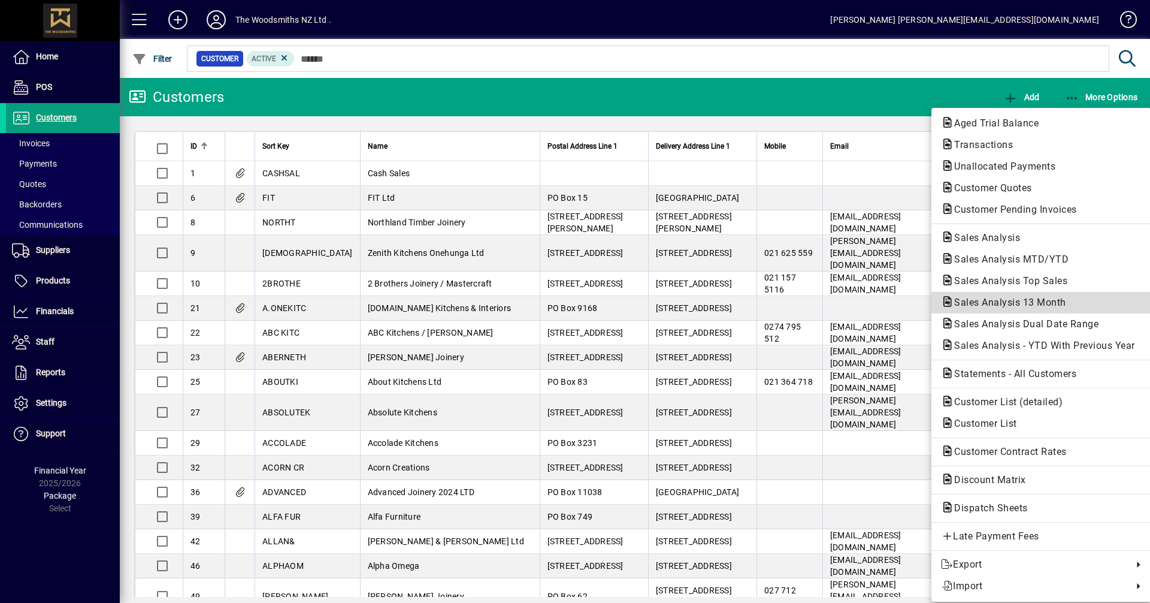
click at [956, 296] on span "Sales Analysis 13 Month" at bounding box center [1041, 302] width 200 height 14
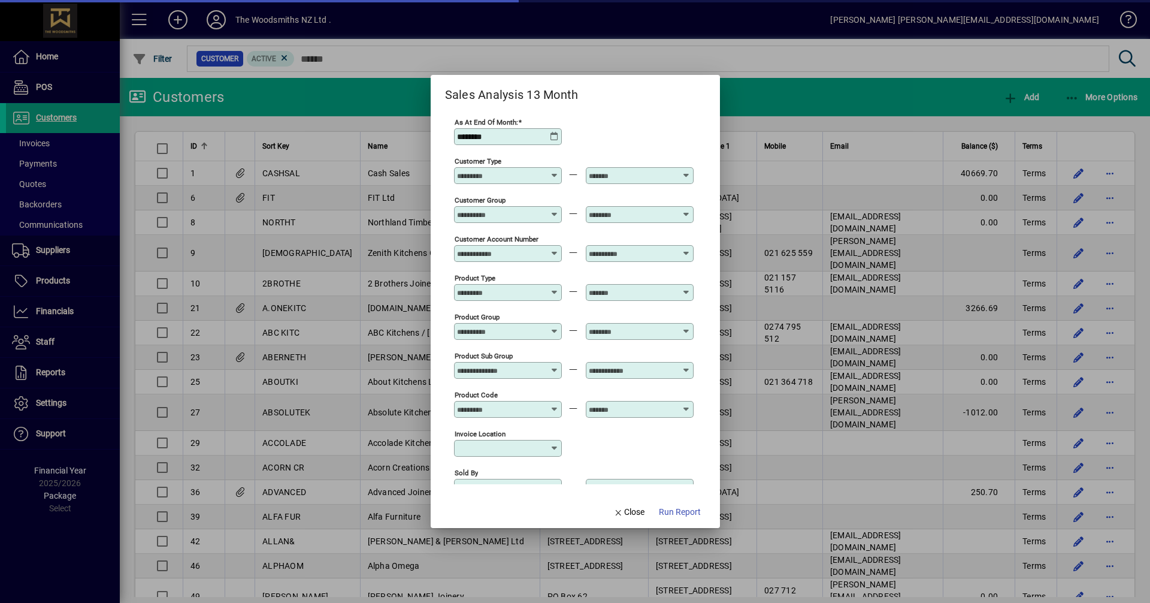
type input "**********"
click at [635, 514] on span "Close" at bounding box center [628, 511] width 31 height 13
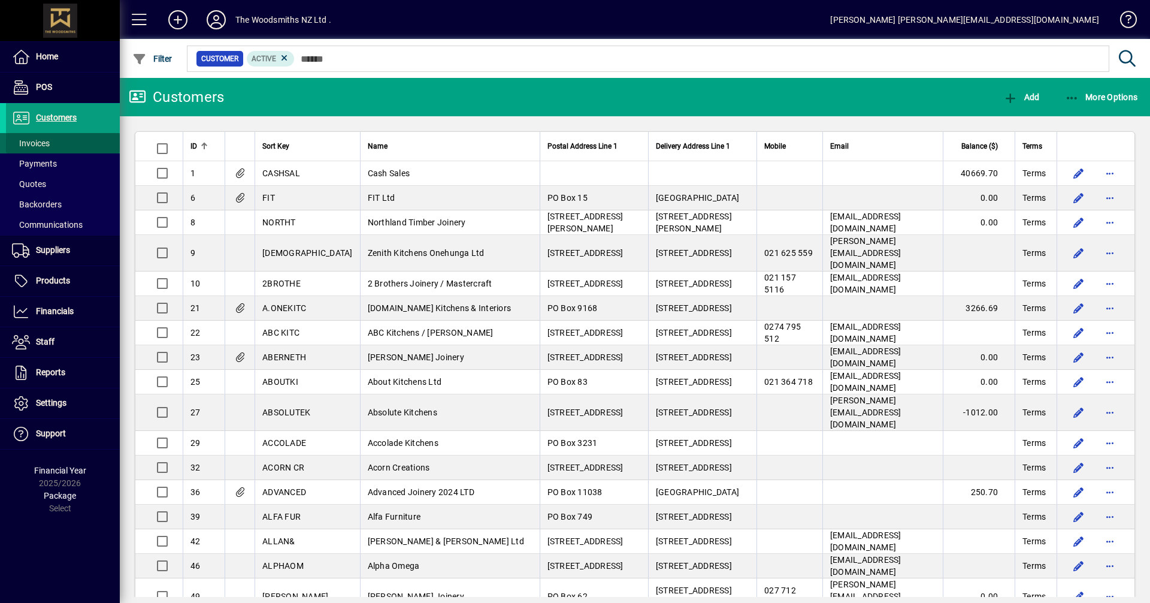
click at [40, 141] on span "Invoices" at bounding box center [31, 143] width 38 height 10
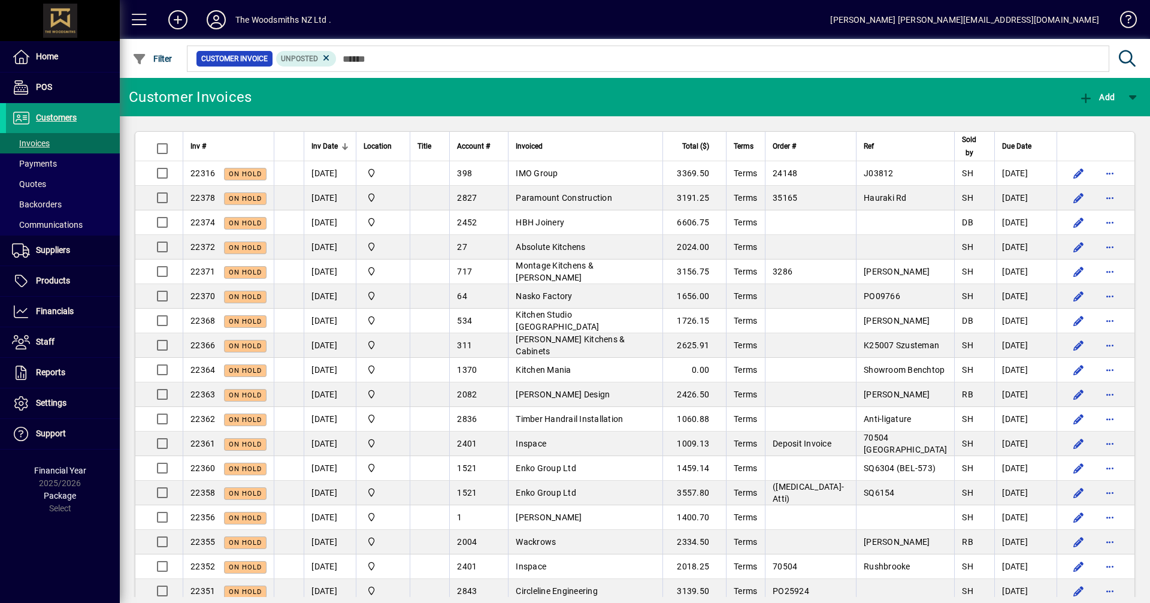
click at [53, 120] on span "Customers" at bounding box center [56, 118] width 41 height 10
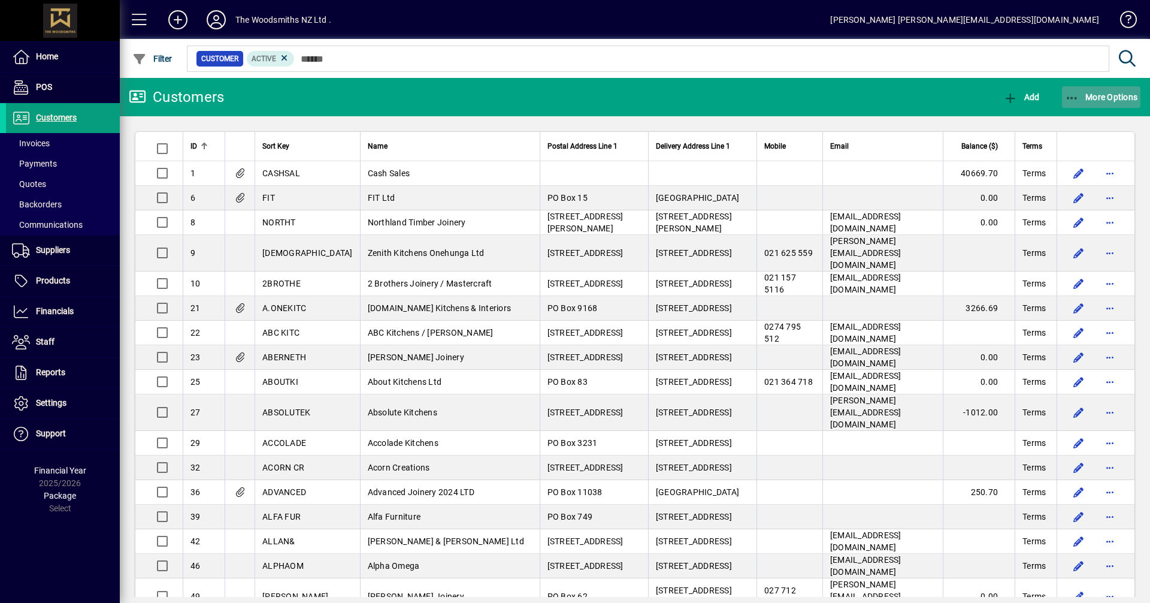
click at [1098, 96] on span "More Options" at bounding box center [1101, 97] width 73 height 10
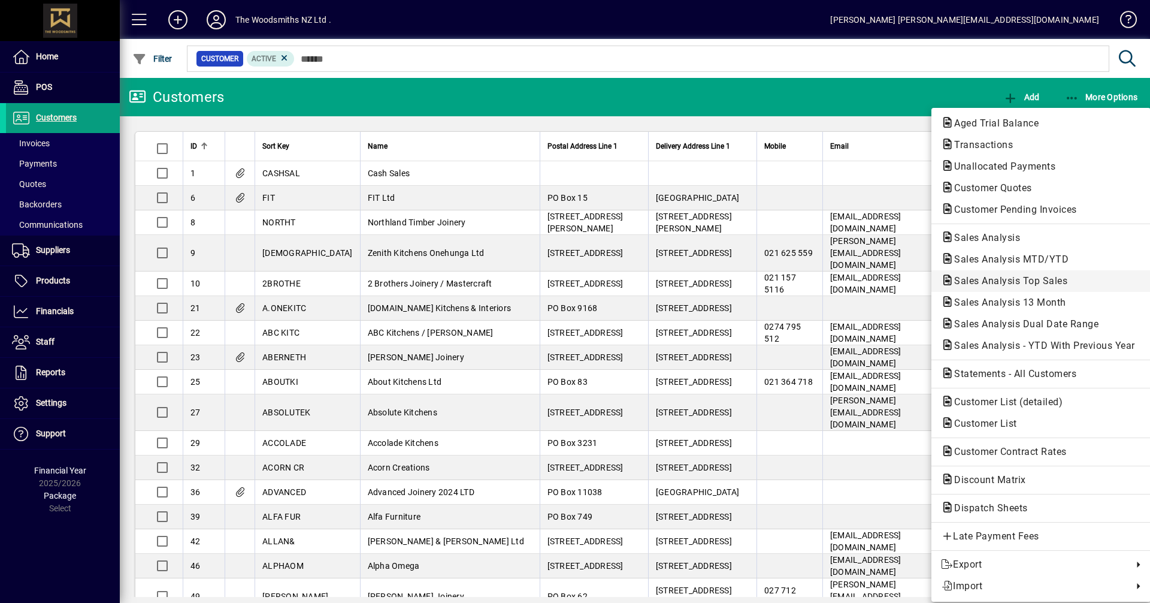
click at [1016, 278] on span "Sales Analysis Top Sales" at bounding box center [1007, 280] width 132 height 11
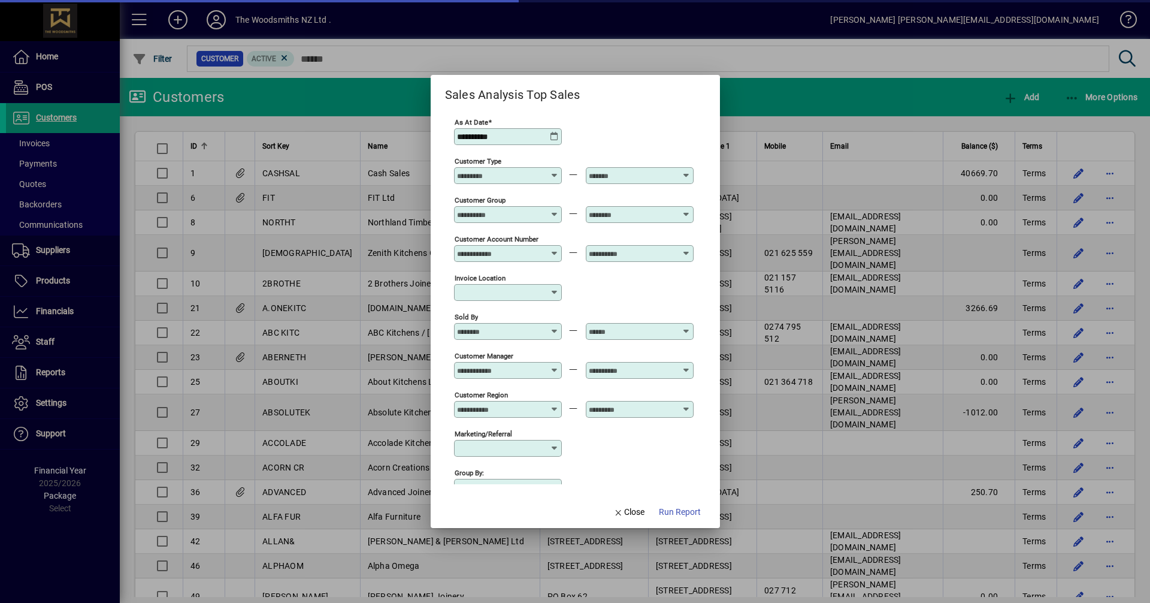
type input "**********"
click at [558, 135] on icon at bounding box center [555, 137] width 10 height 10
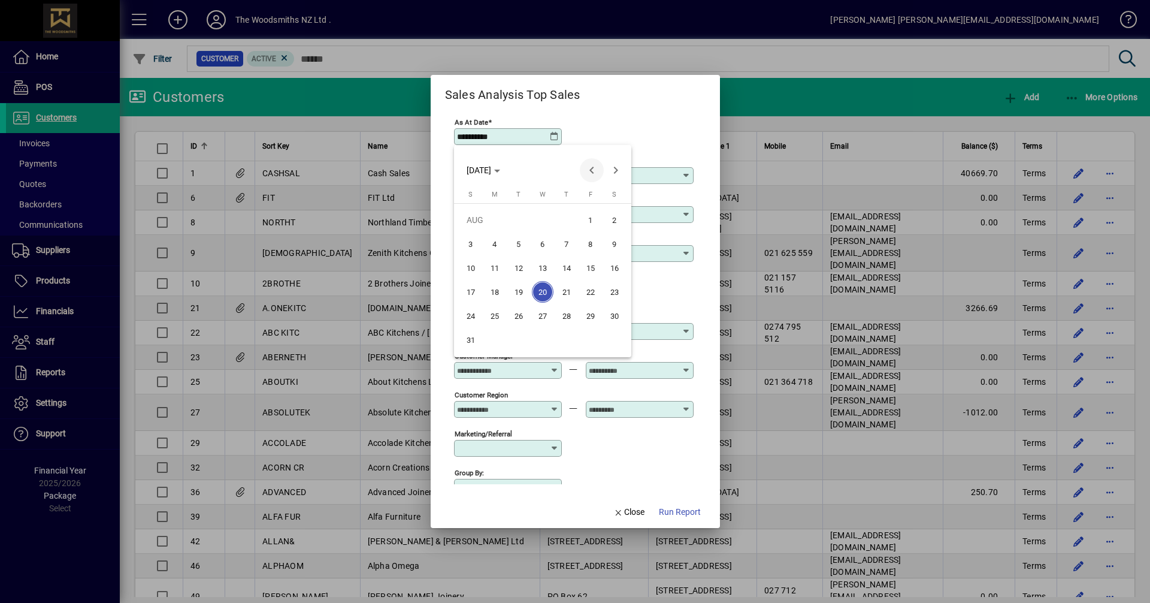
click at [588, 171] on span "Previous month" at bounding box center [592, 170] width 24 height 24
click at [584, 168] on span "Previous month" at bounding box center [592, 170] width 24 height 24
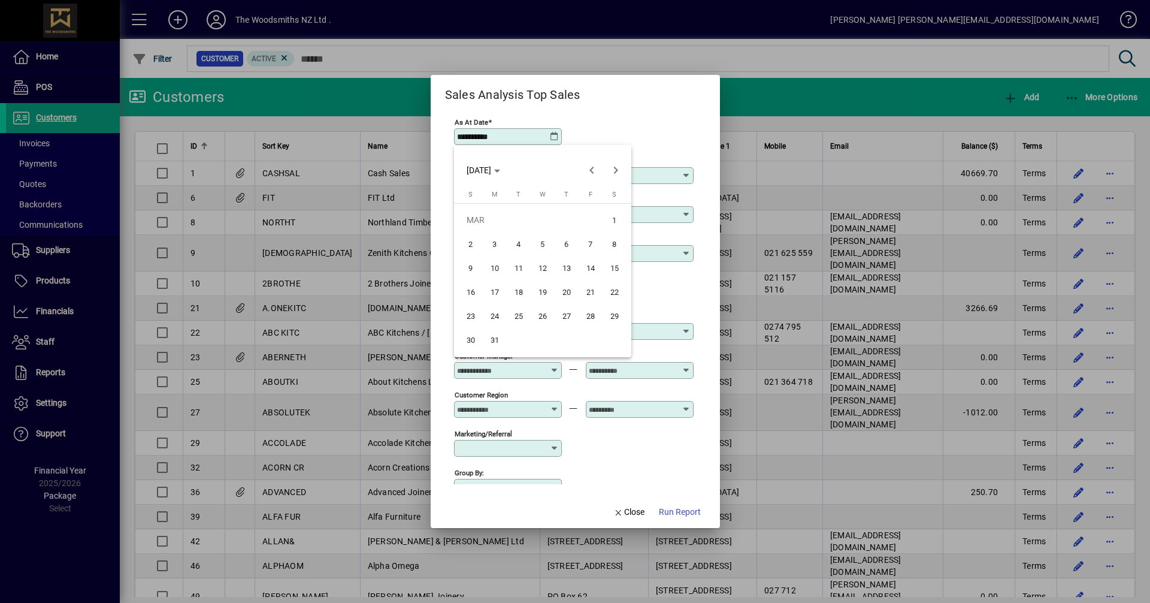
click at [491, 339] on span "31" at bounding box center [495, 340] width 22 height 22
type input "**********"
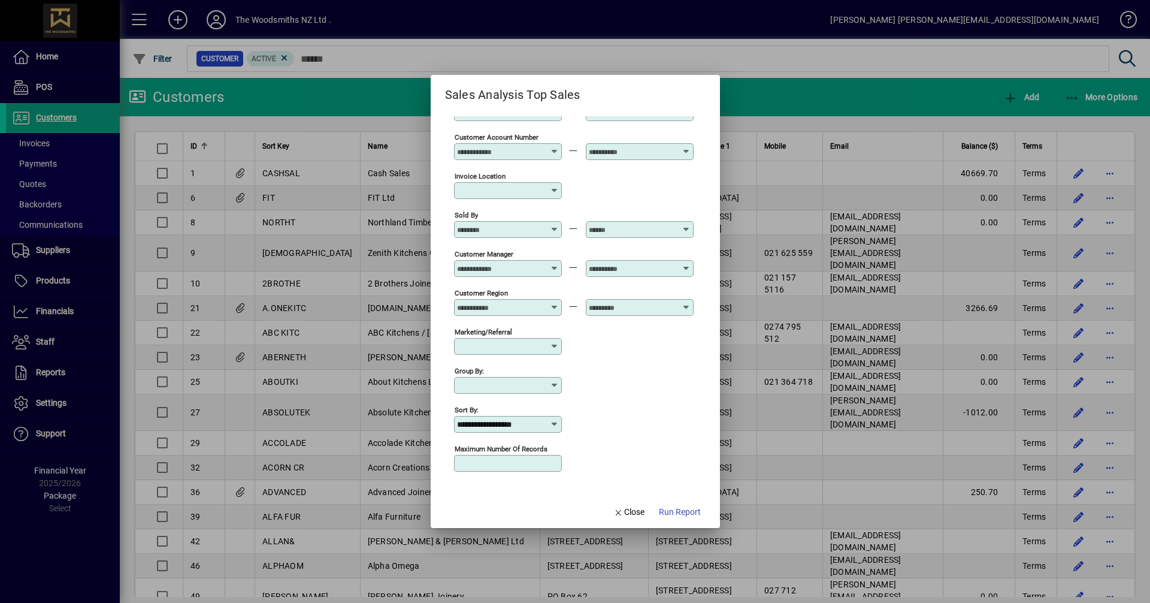
scroll to position [102, 0]
click at [555, 425] on icon at bounding box center [555, 424] width 10 height 10
drag, startPoint x: 511, startPoint y: 514, endPoint x: 519, endPoint y: 515, distance: 8.5
click at [511, 514] on div "Year to Date Sales" at bounding box center [500, 513] width 72 height 13
click at [679, 510] on span "Run Report" at bounding box center [680, 511] width 42 height 13
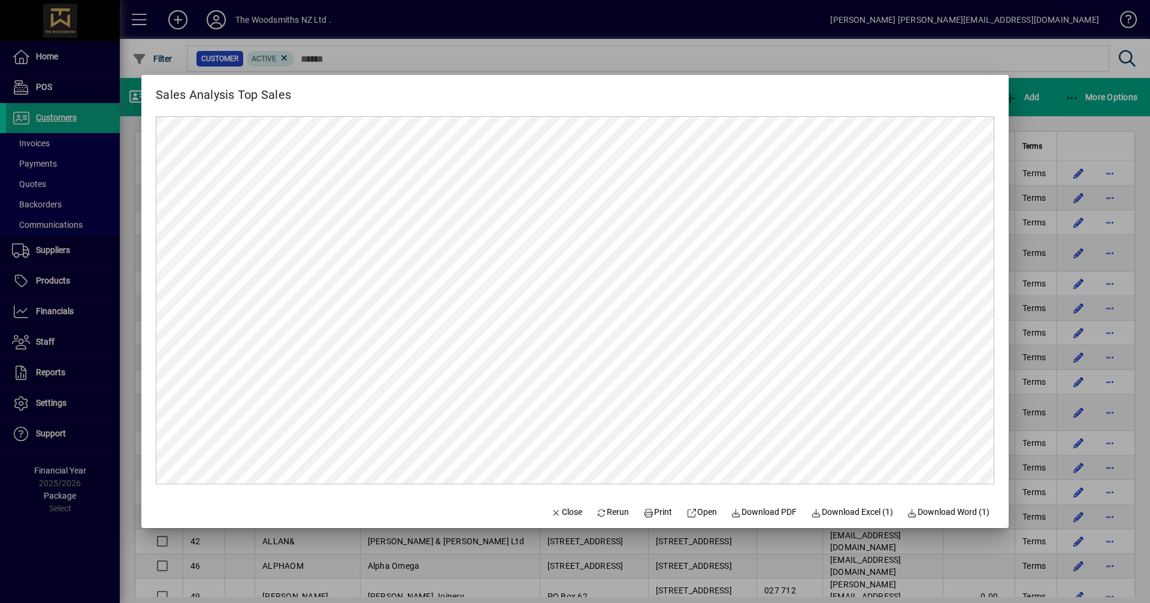
scroll to position [0, 0]
click at [568, 507] on span "Close" at bounding box center [566, 511] width 31 height 13
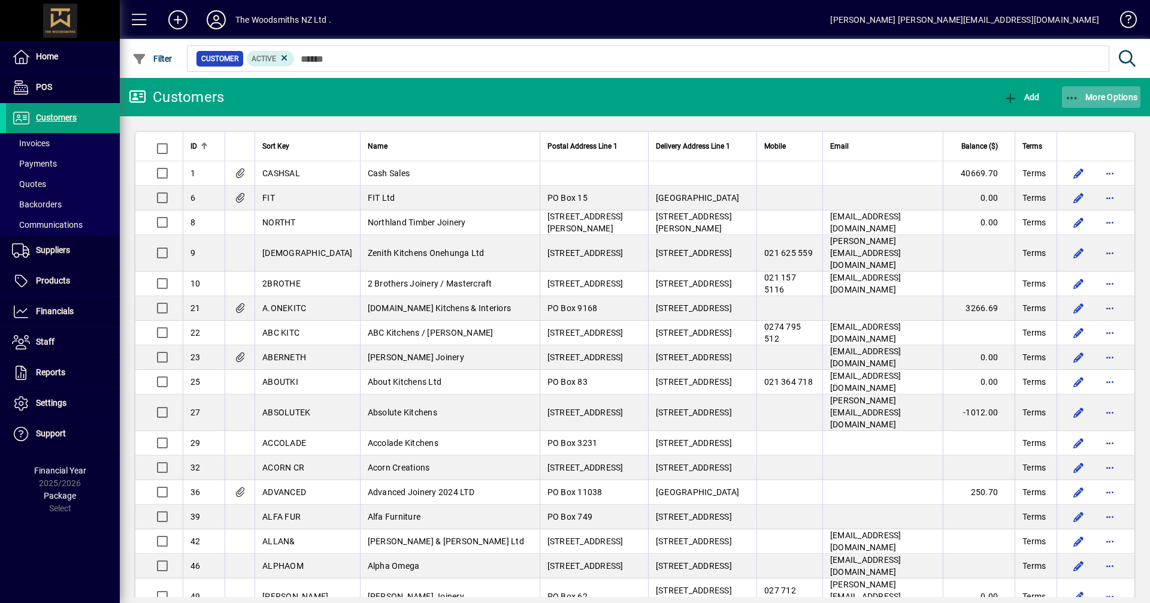
click at [1070, 97] on icon "button" at bounding box center [1072, 98] width 15 height 12
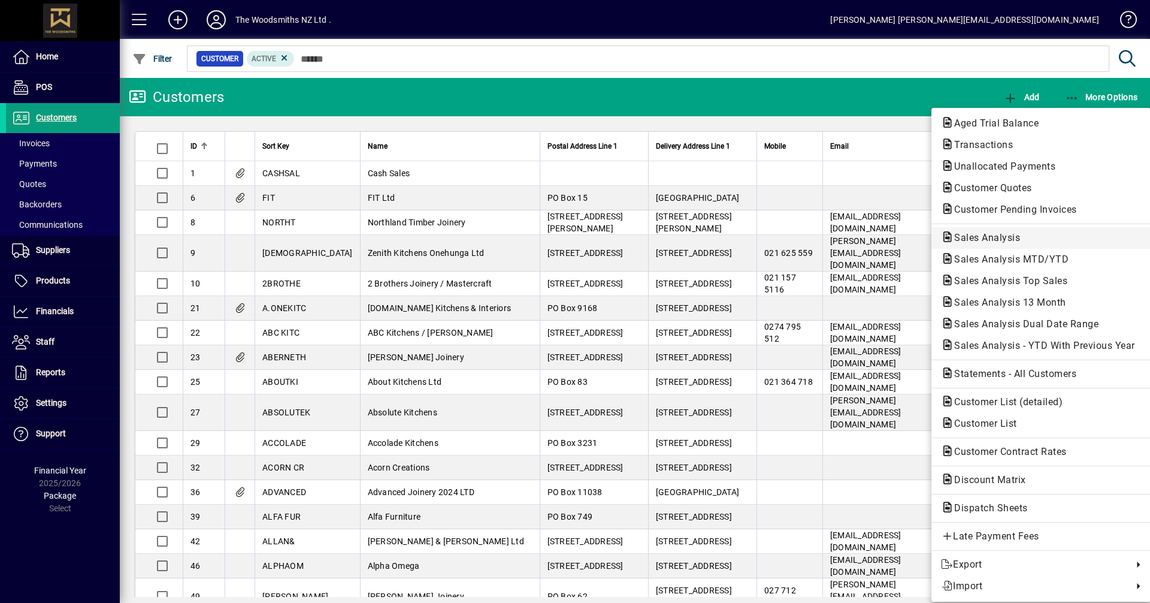
click at [1053, 234] on span "Sales Analysis" at bounding box center [1041, 238] width 200 height 14
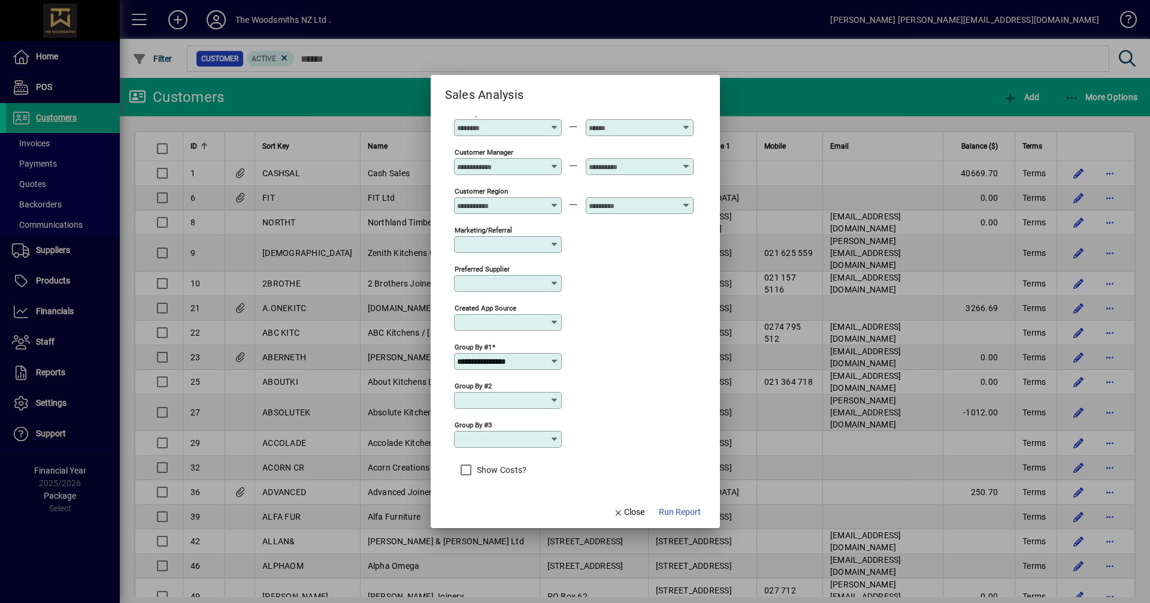
scroll to position [360, 0]
click at [557, 362] on icon at bounding box center [555, 361] width 10 height 10
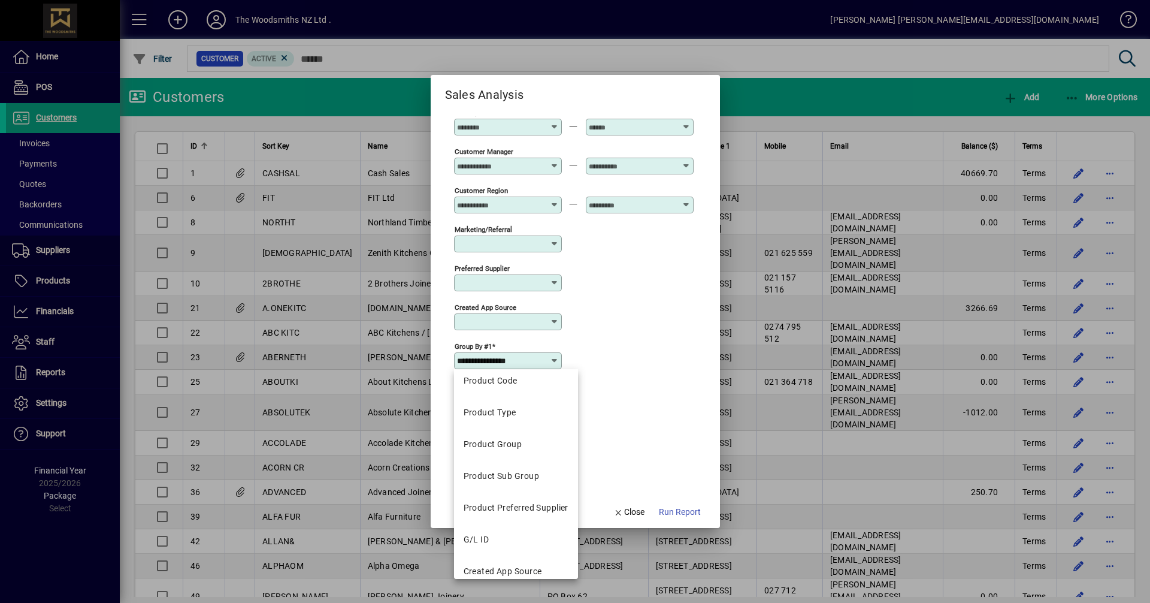
scroll to position [371, 0]
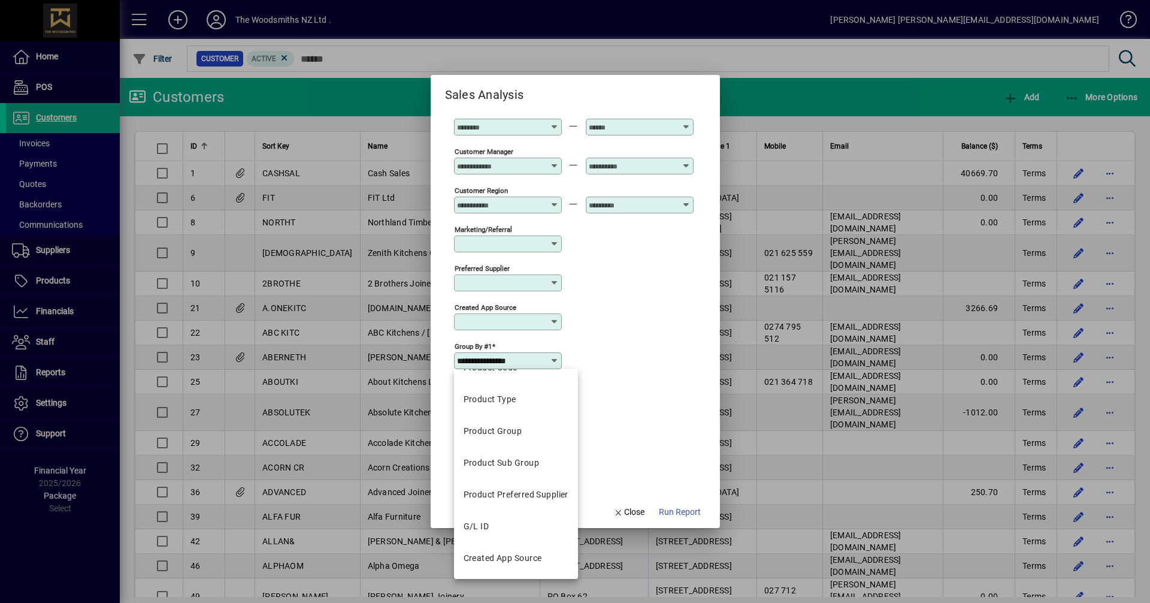
click at [641, 337] on div "Created app source" at bounding box center [574, 320] width 240 height 39
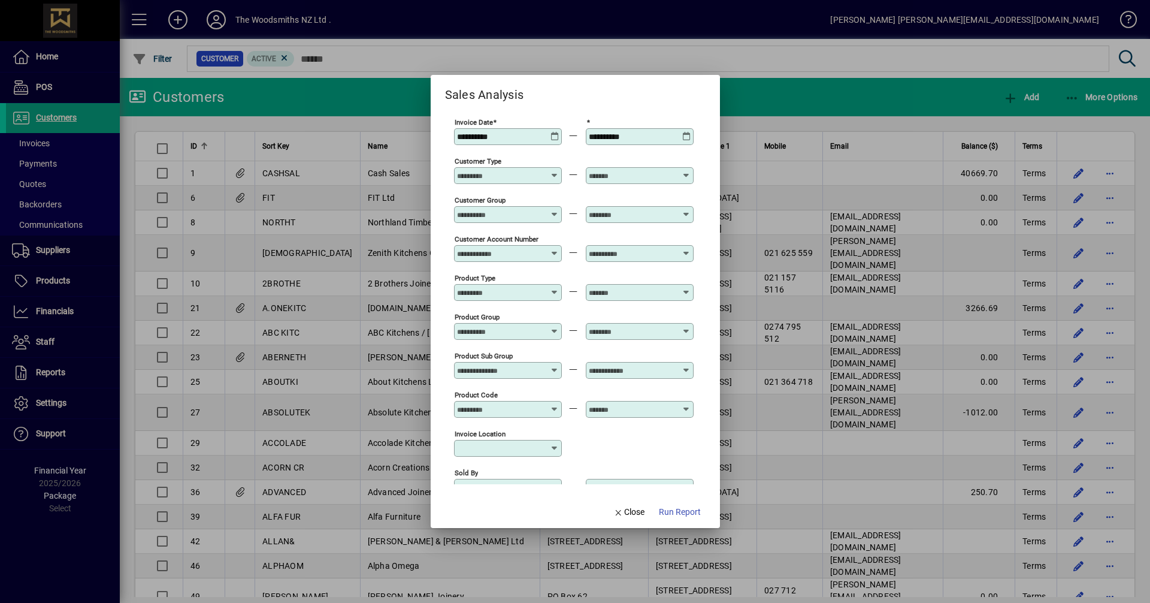
scroll to position [60, 0]
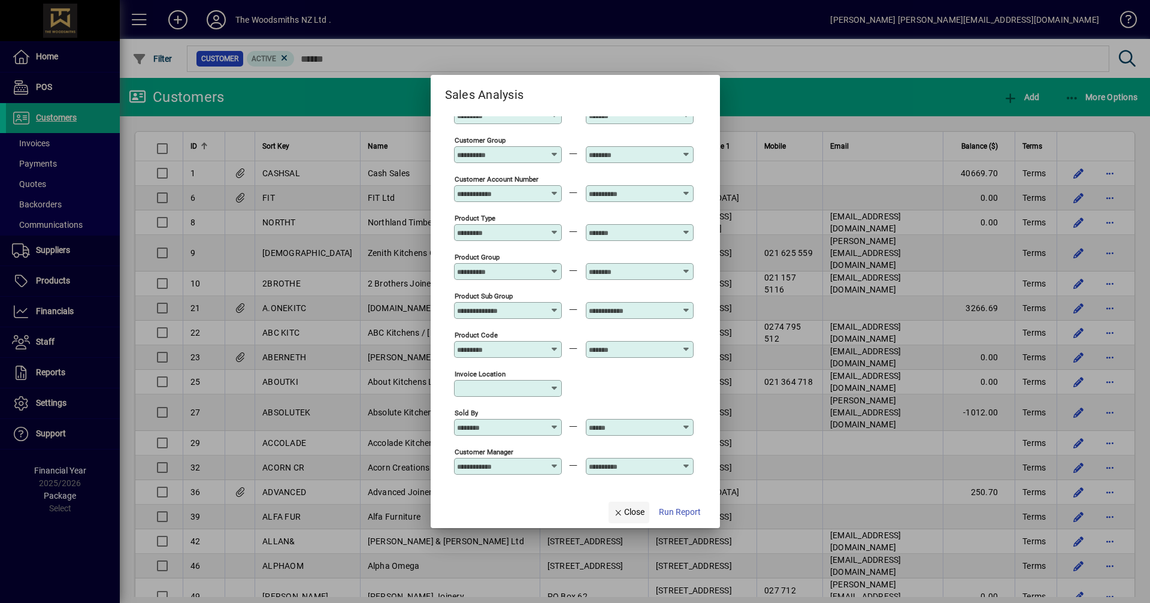
click at [649, 511] on span "button" at bounding box center [628, 512] width 41 height 29
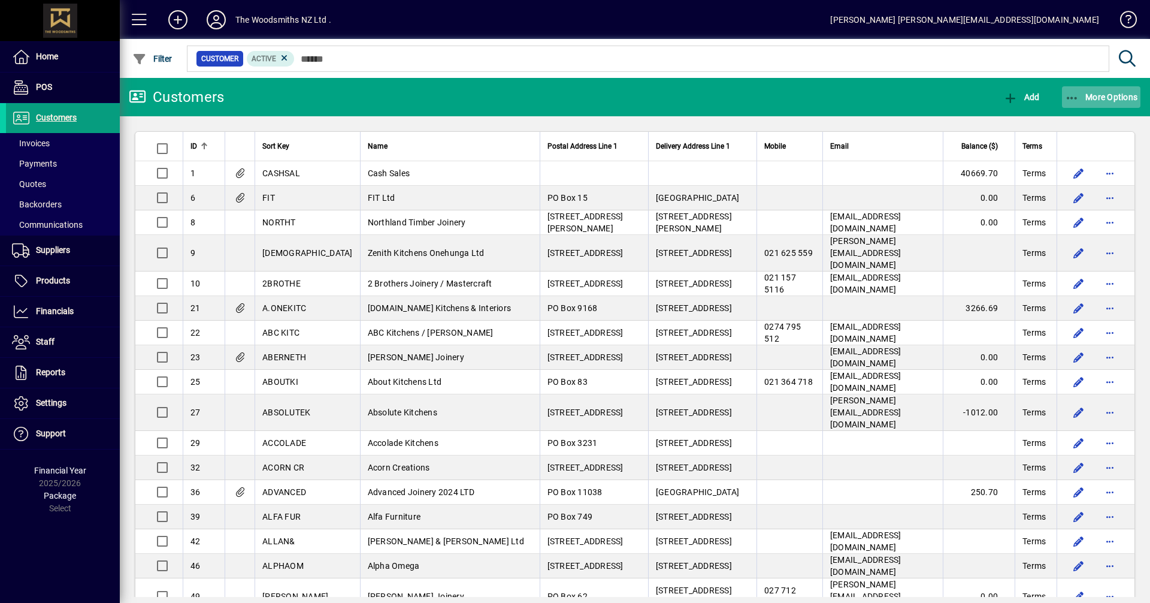
click at [1095, 93] on span "More Options" at bounding box center [1101, 97] width 73 height 10
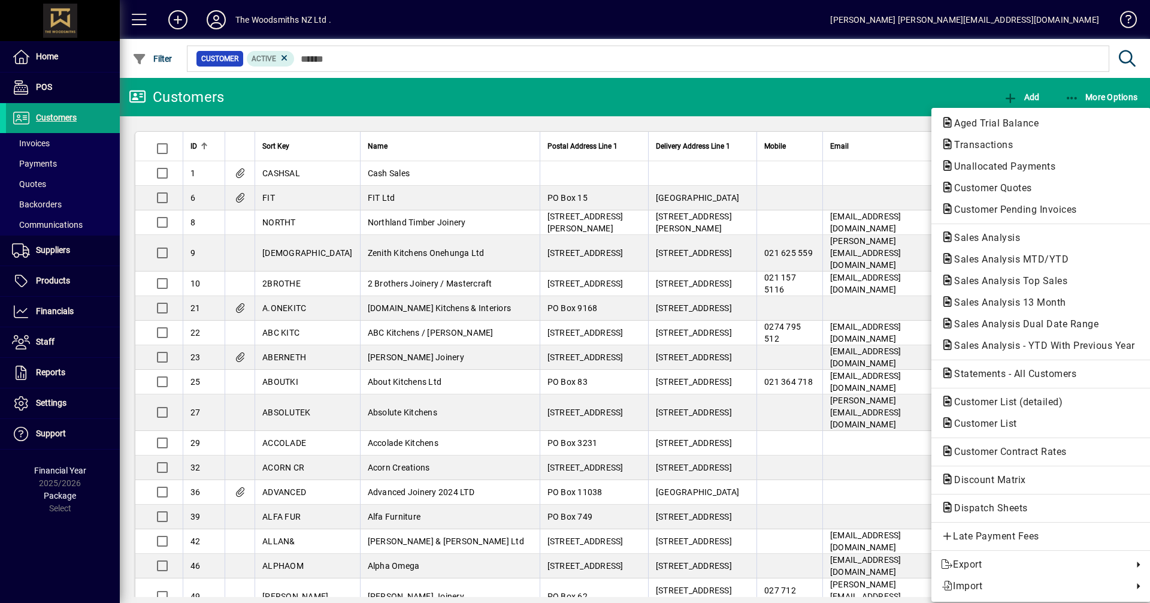
click at [78, 306] on div at bounding box center [575, 301] width 1150 height 603
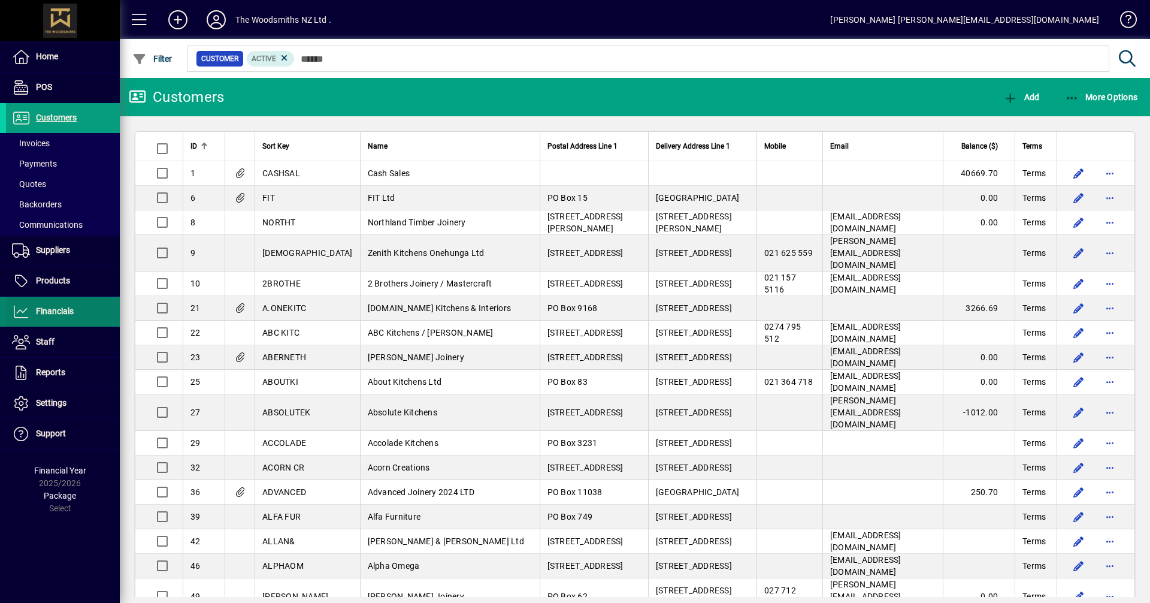
click at [78, 306] on span at bounding box center [63, 311] width 114 height 29
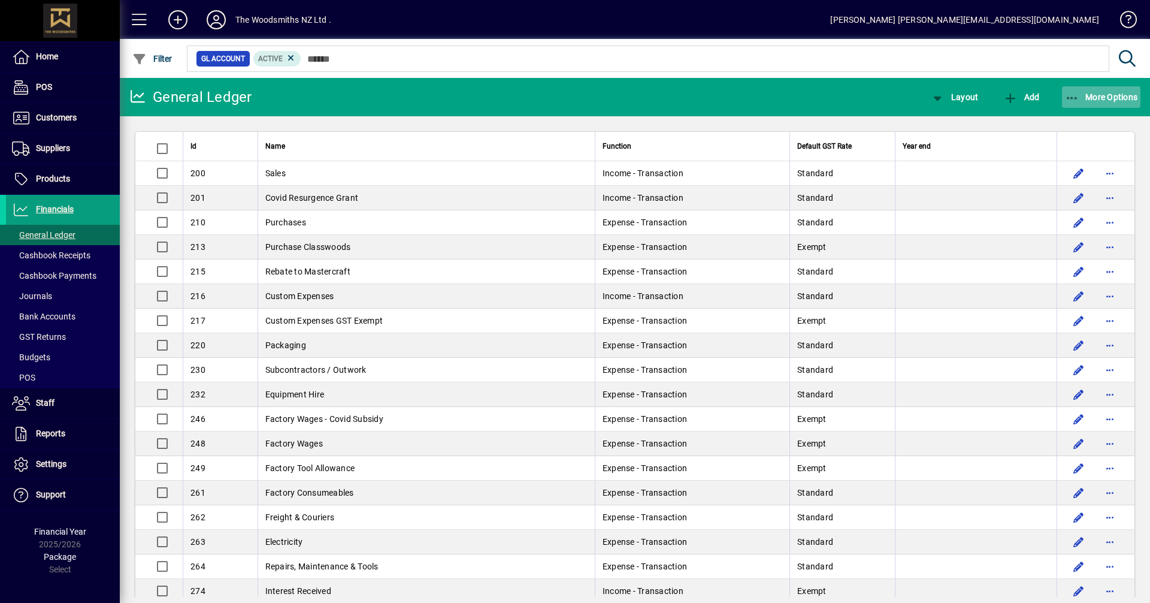
click at [1106, 98] on span "More Options" at bounding box center [1101, 97] width 73 height 10
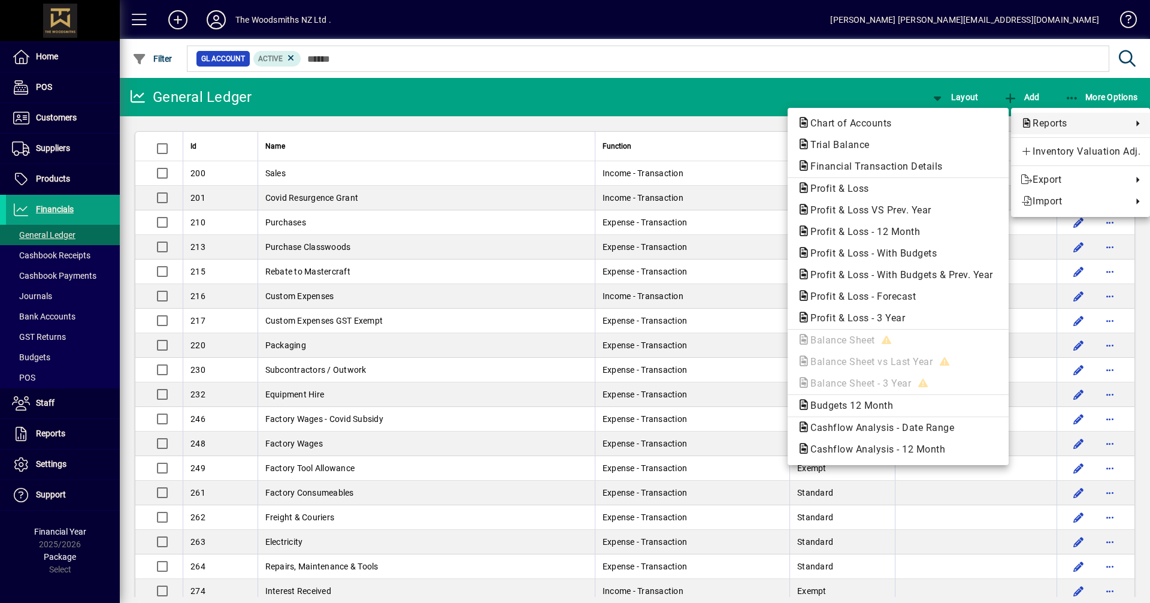
click at [66, 135] on div at bounding box center [575, 301] width 1150 height 603
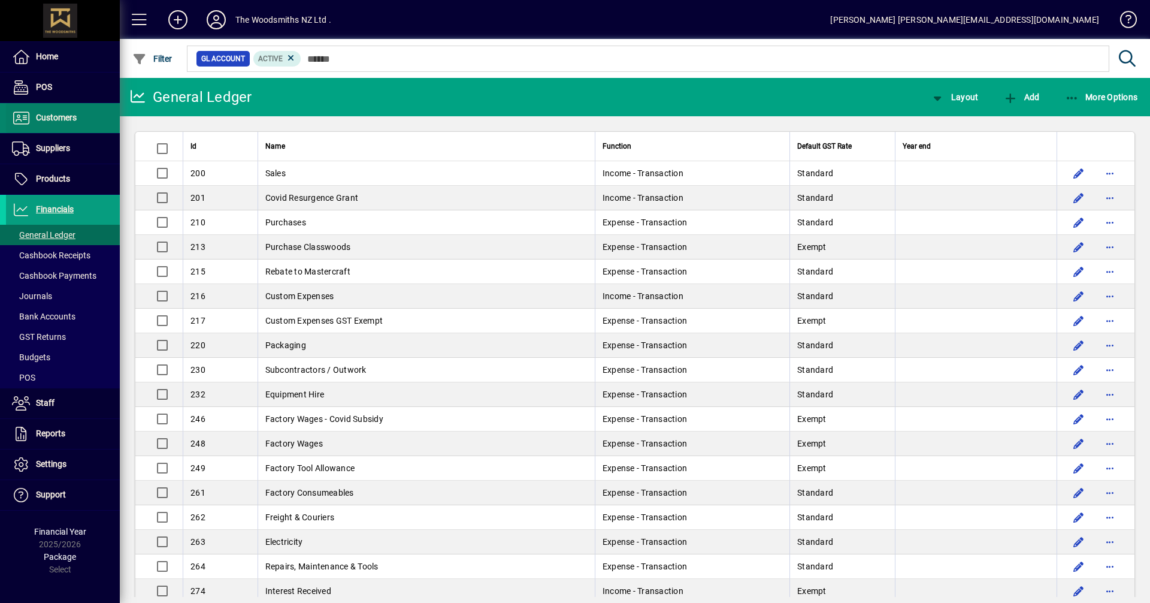
click at [72, 129] on span at bounding box center [63, 118] width 114 height 29
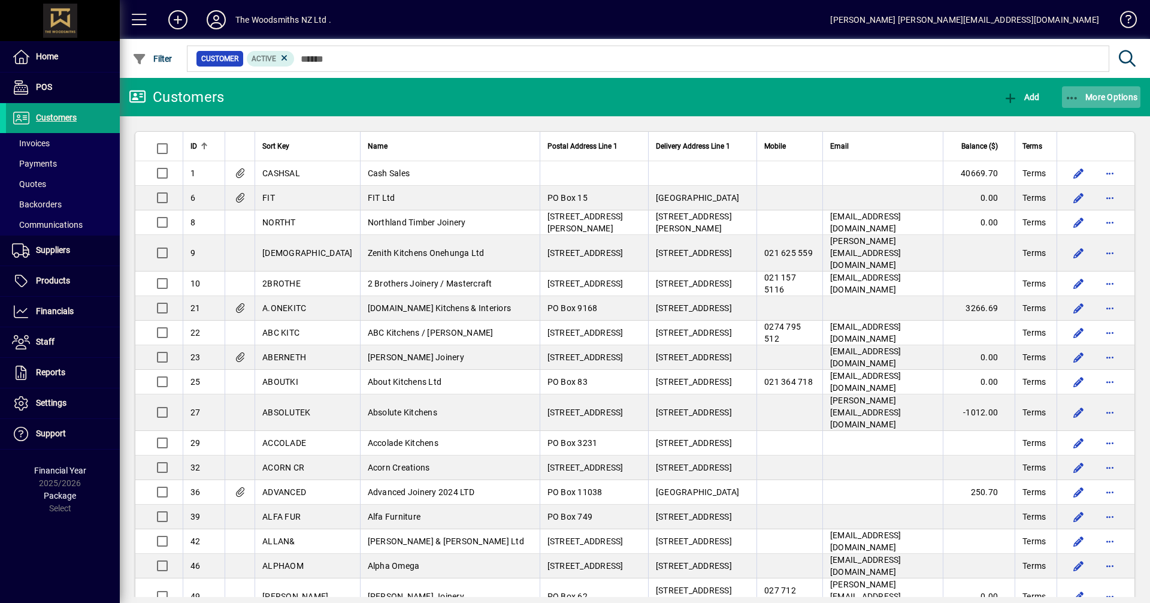
click at [1110, 106] on span "button" at bounding box center [1101, 97] width 79 height 29
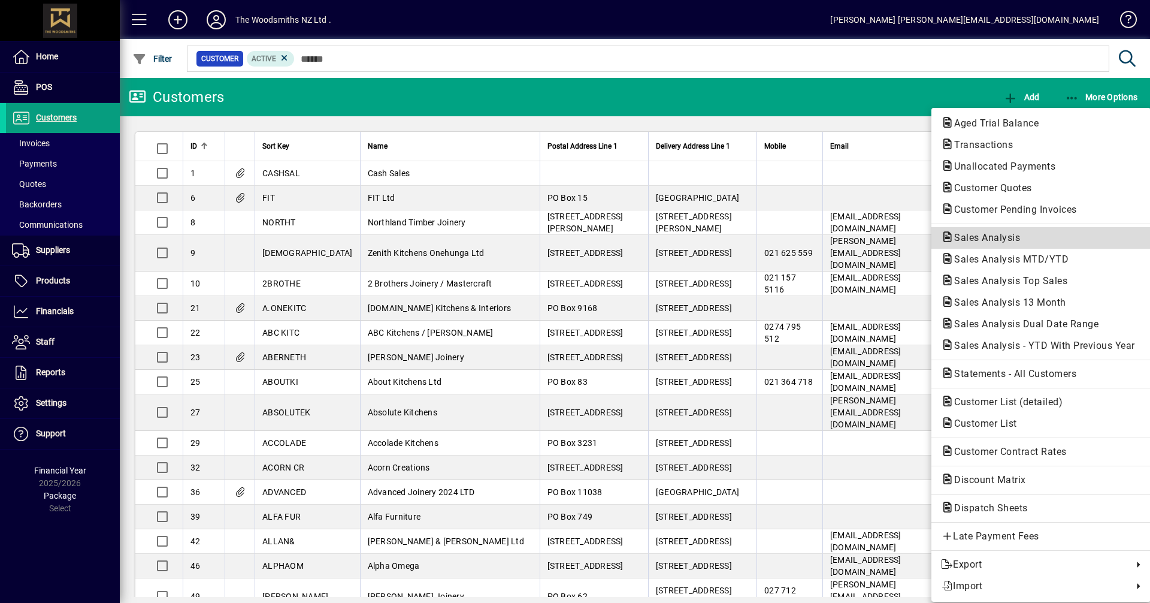
click at [1041, 241] on span "Sales Analysis" at bounding box center [1041, 238] width 200 height 14
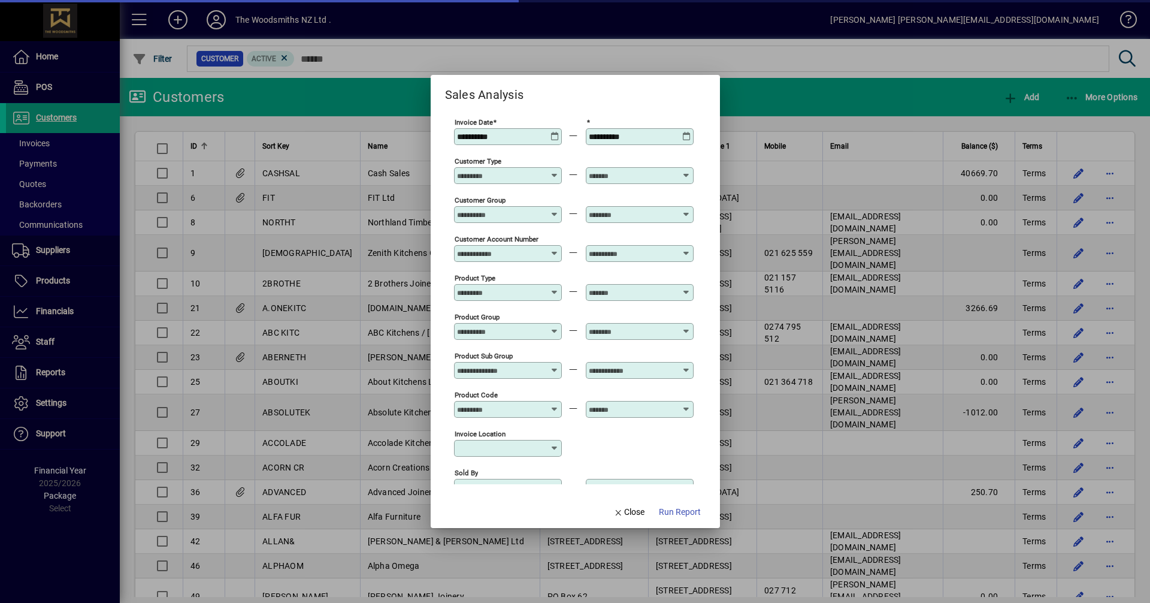
type input "**********"
click at [557, 132] on icon at bounding box center [554, 132] width 9 height 0
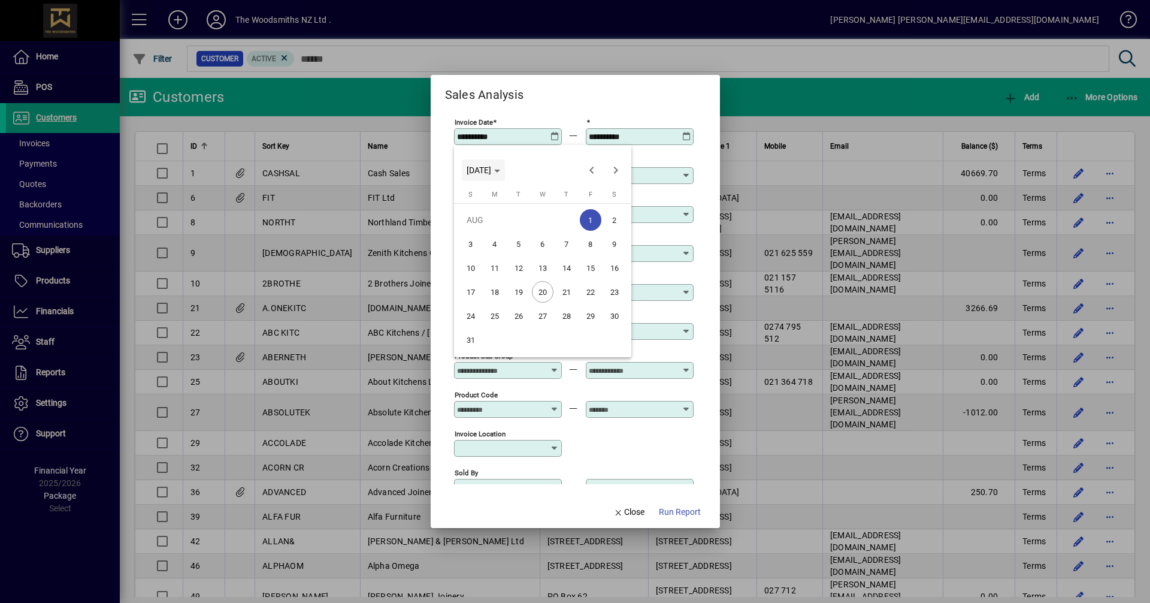
click at [491, 172] on span "FRI AUG 01 2025" at bounding box center [479, 170] width 25 height 10
click at [505, 172] on span "Choose month and year" at bounding box center [483, 170] width 43 height 29
click at [491, 174] on span "FRI AUG 01 2025" at bounding box center [479, 170] width 25 height 10
click at [488, 252] on span "2024" at bounding box center [480, 255] width 38 height 22
click at [604, 254] on span "AUG" at bounding box center [605, 255] width 38 height 22
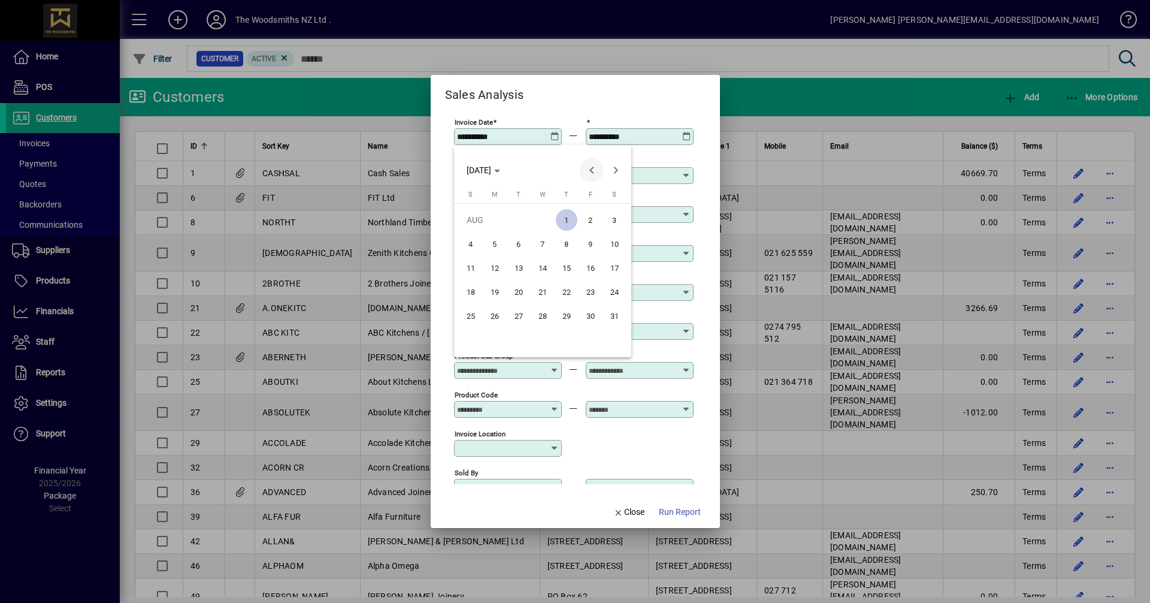
click at [592, 170] on span "Previous month" at bounding box center [592, 170] width 24 height 24
click at [486, 244] on span "1" at bounding box center [495, 244] width 22 height 22
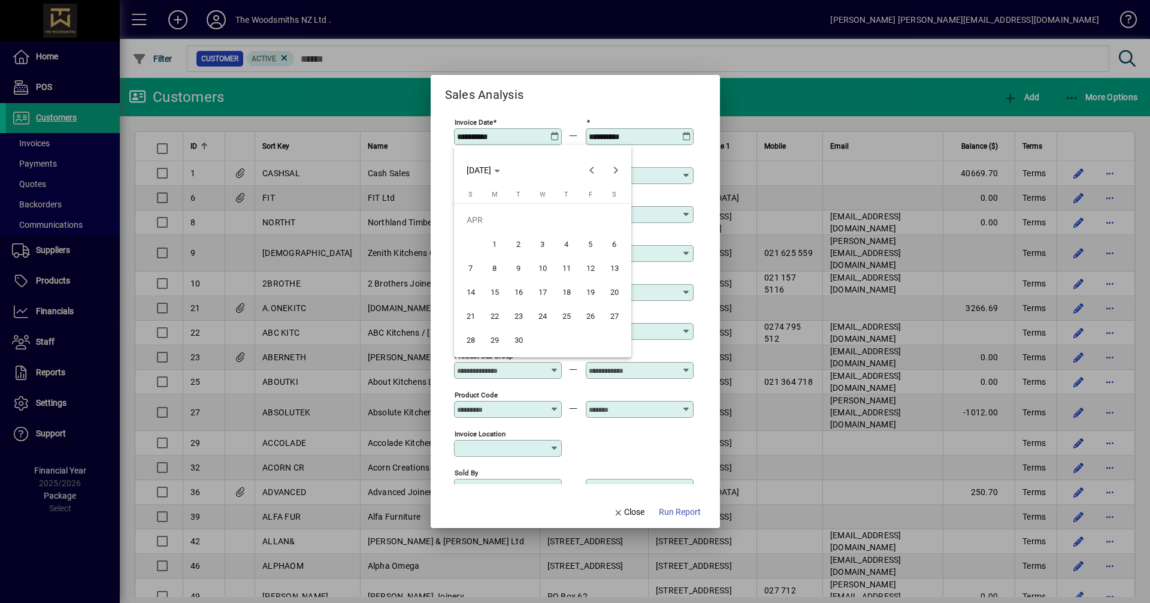
type input "**********"
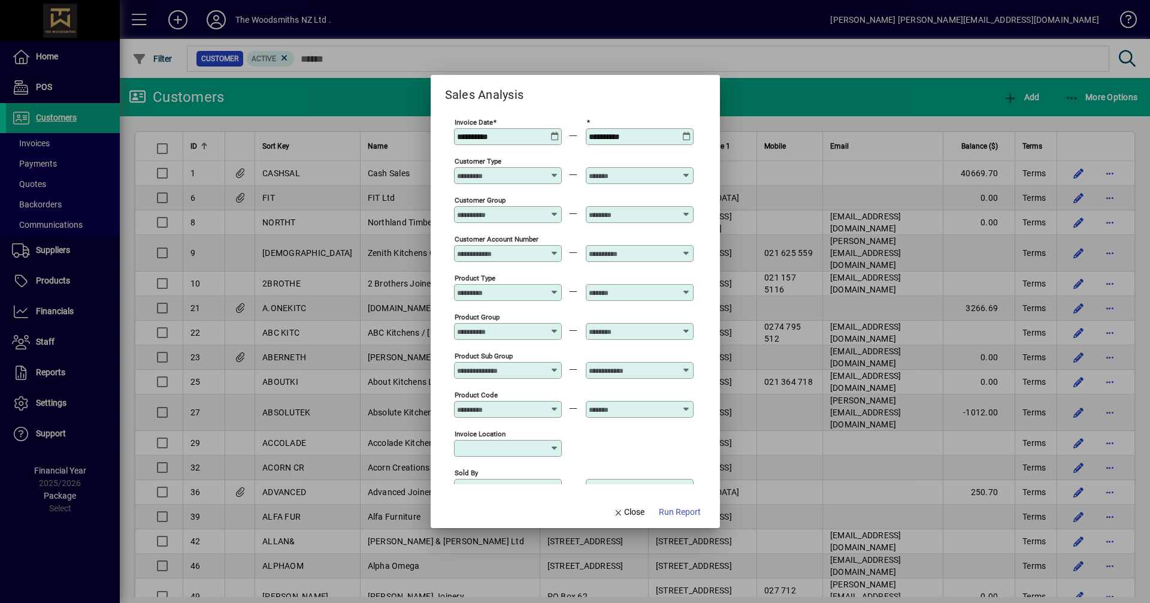
click at [675, 508] on span "Run Report" at bounding box center [680, 511] width 42 height 13
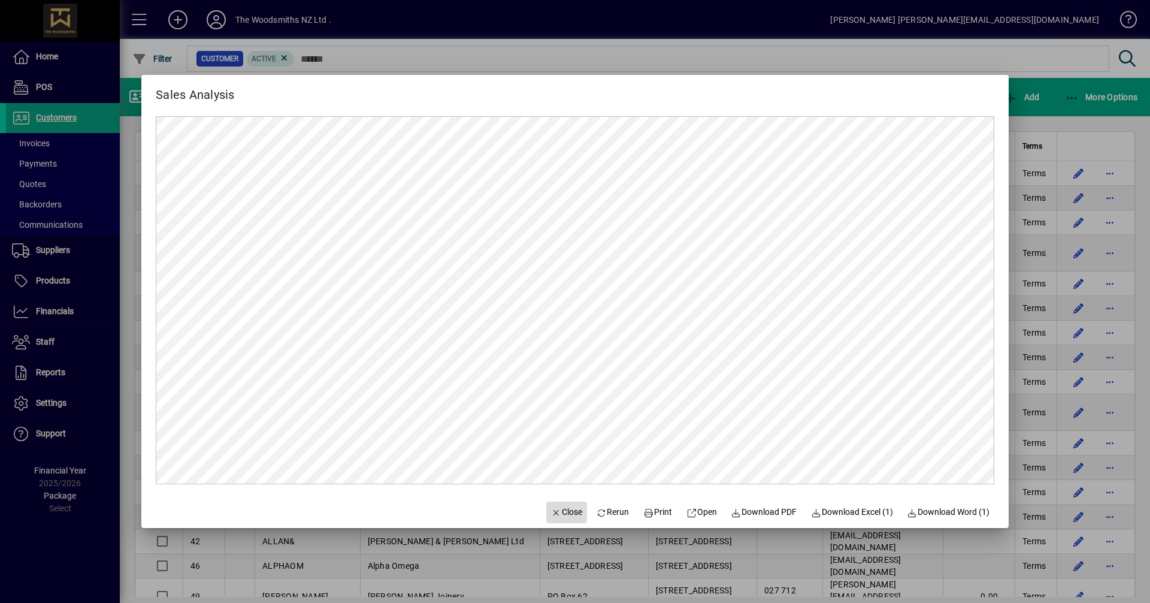
click at [570, 519] on span "button" at bounding box center [566, 512] width 41 height 29
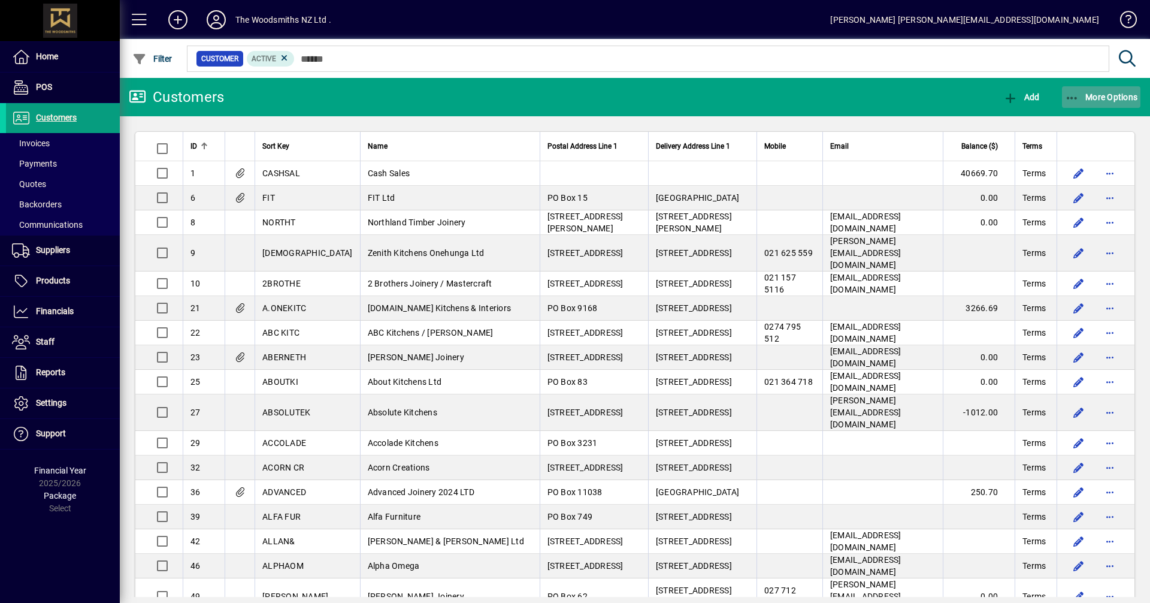
click at [1099, 95] on span "More Options" at bounding box center [1101, 97] width 73 height 10
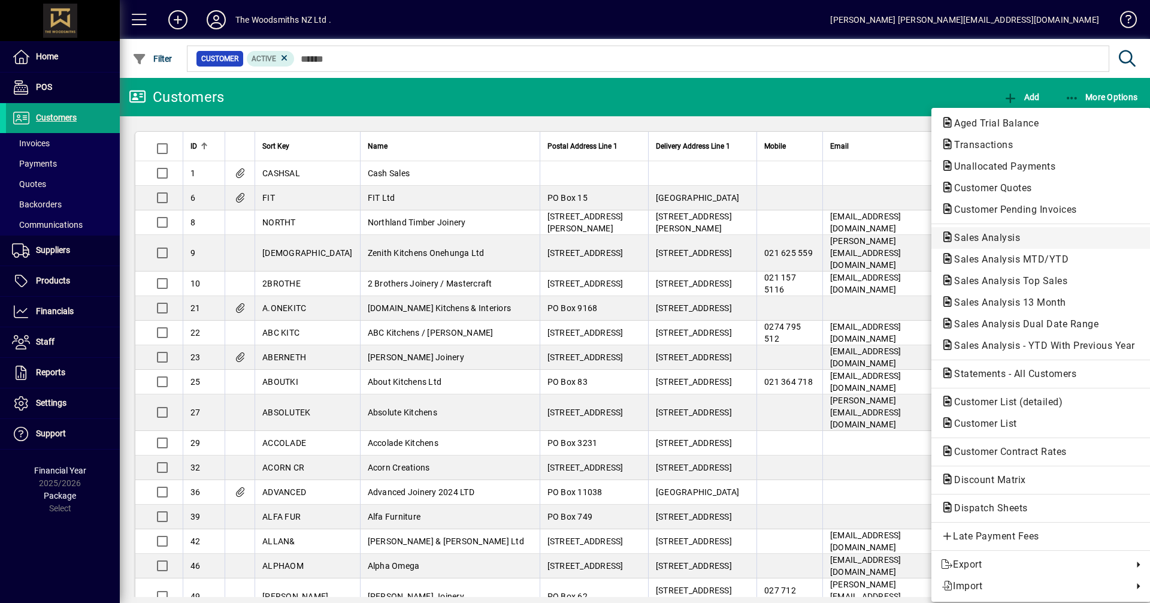
click at [1000, 239] on span "Sales Analysis" at bounding box center [983, 237] width 85 height 11
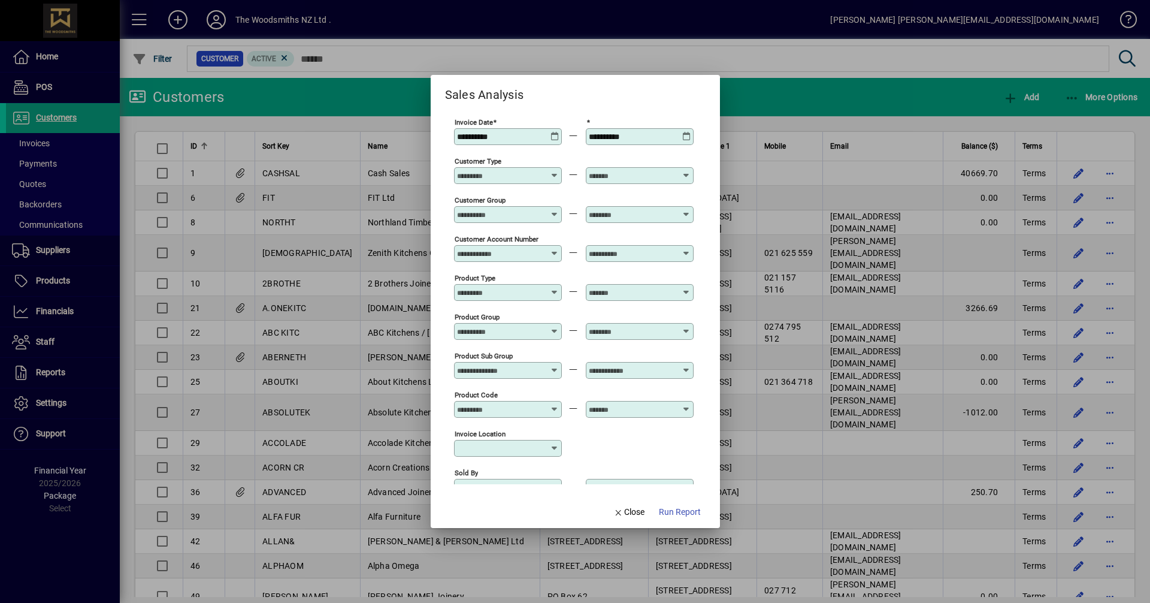
click at [553, 132] on icon at bounding box center [554, 132] width 9 height 0
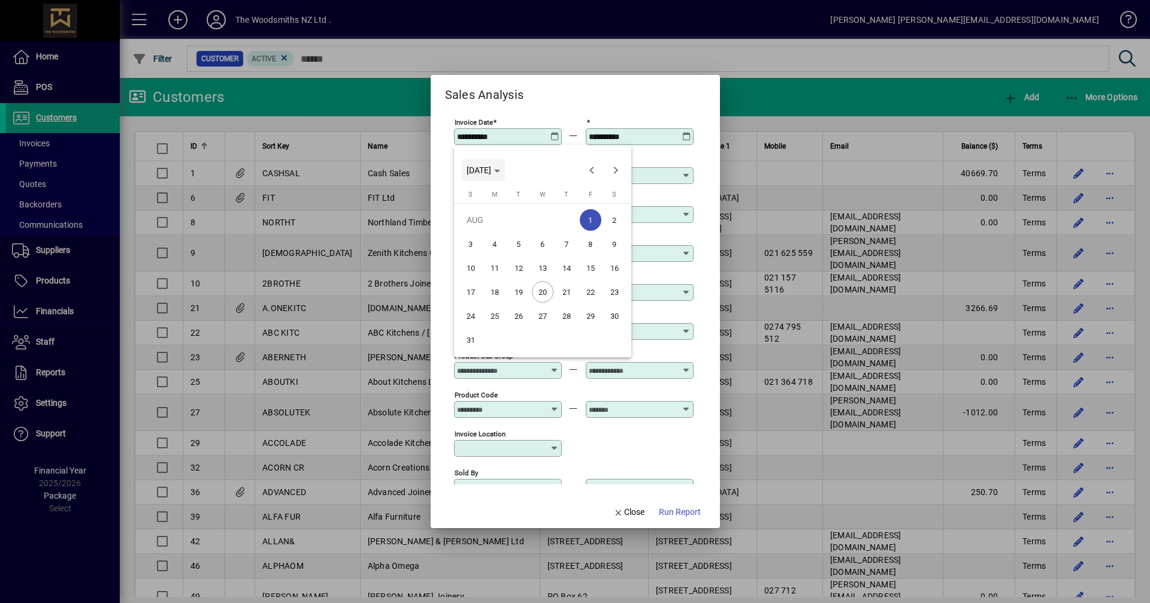
click at [491, 172] on span "FRI AUG 01 2025" at bounding box center [479, 170] width 25 height 10
click at [492, 250] on span "2024" at bounding box center [480, 255] width 38 height 22
click at [485, 231] on span "JAN" at bounding box center [480, 231] width 38 height 22
click at [499, 244] on span "1" at bounding box center [495, 244] width 22 height 22
type input "**********"
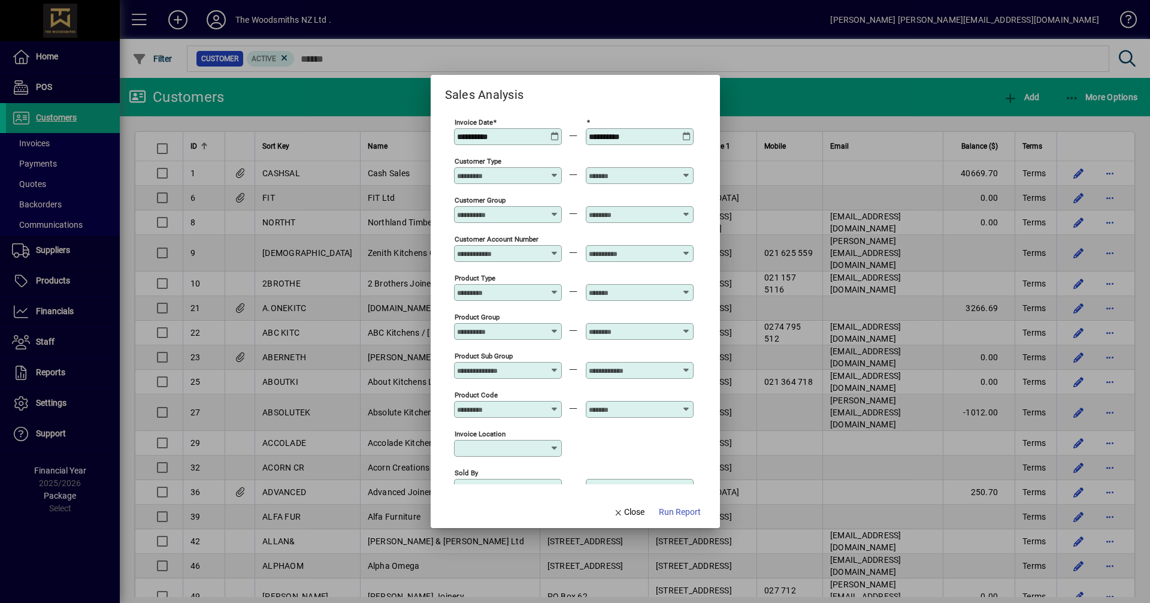
click at [680, 135] on div "**********" at bounding box center [641, 137] width 104 height 10
click at [683, 132] on icon at bounding box center [686, 132] width 9 height 0
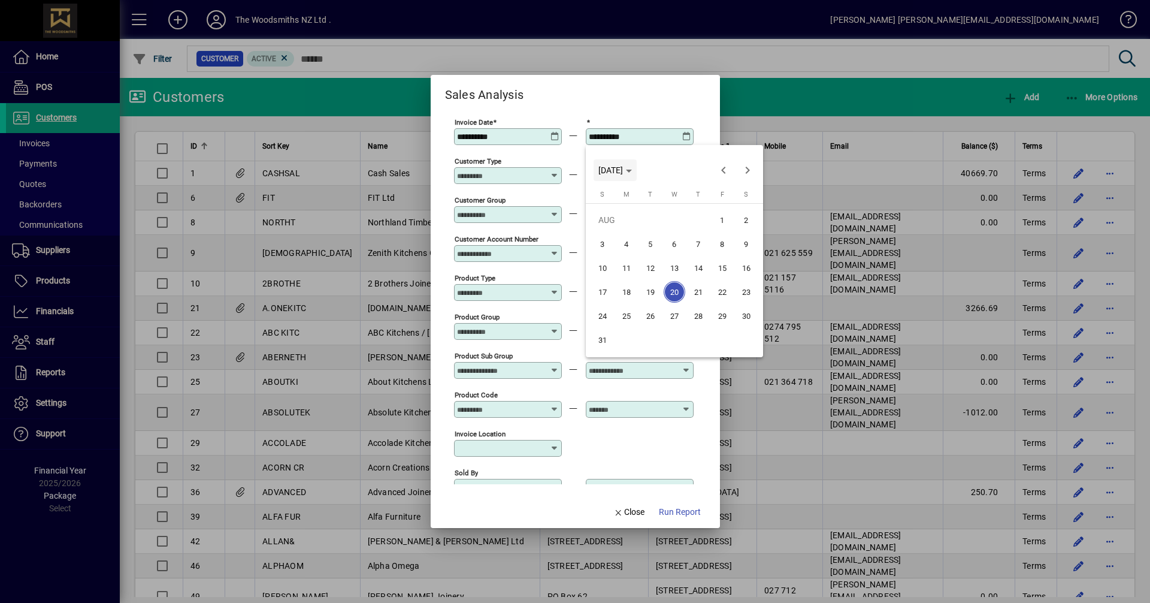
click at [623, 169] on span "WED AUG 20 2025" at bounding box center [610, 170] width 25 height 10
click at [617, 258] on span "2024" at bounding box center [611, 255] width 38 height 22
click at [738, 276] on span "DEC" at bounding box center [737, 279] width 38 height 22
click at [648, 339] on span "31" at bounding box center [651, 340] width 22 height 22
type input "**********"
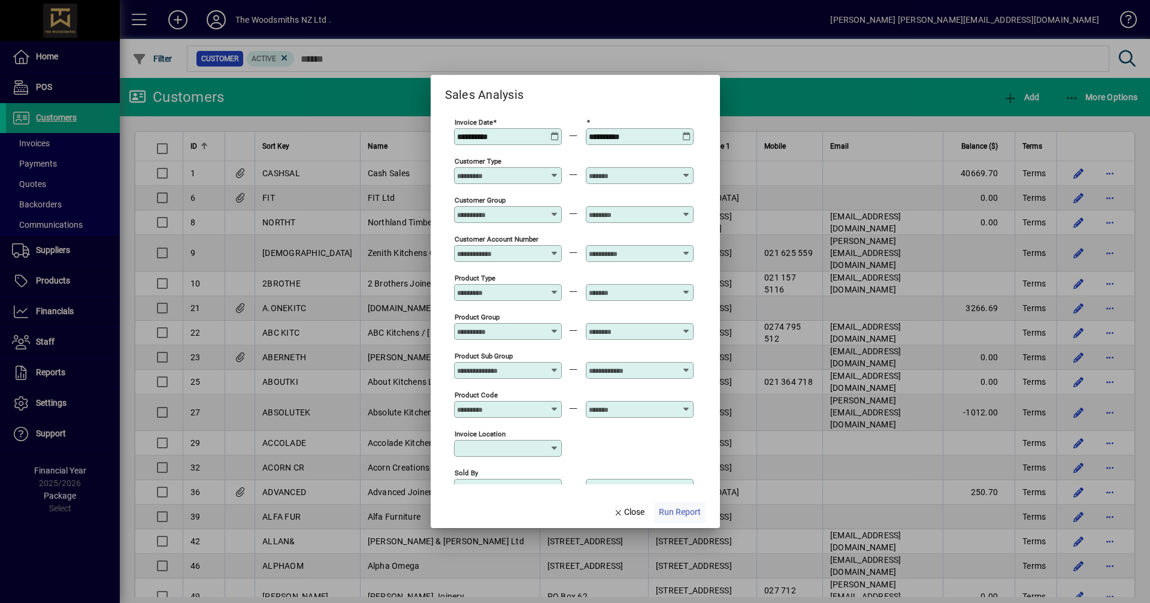
click at [681, 504] on span "button" at bounding box center [680, 512] width 52 height 29
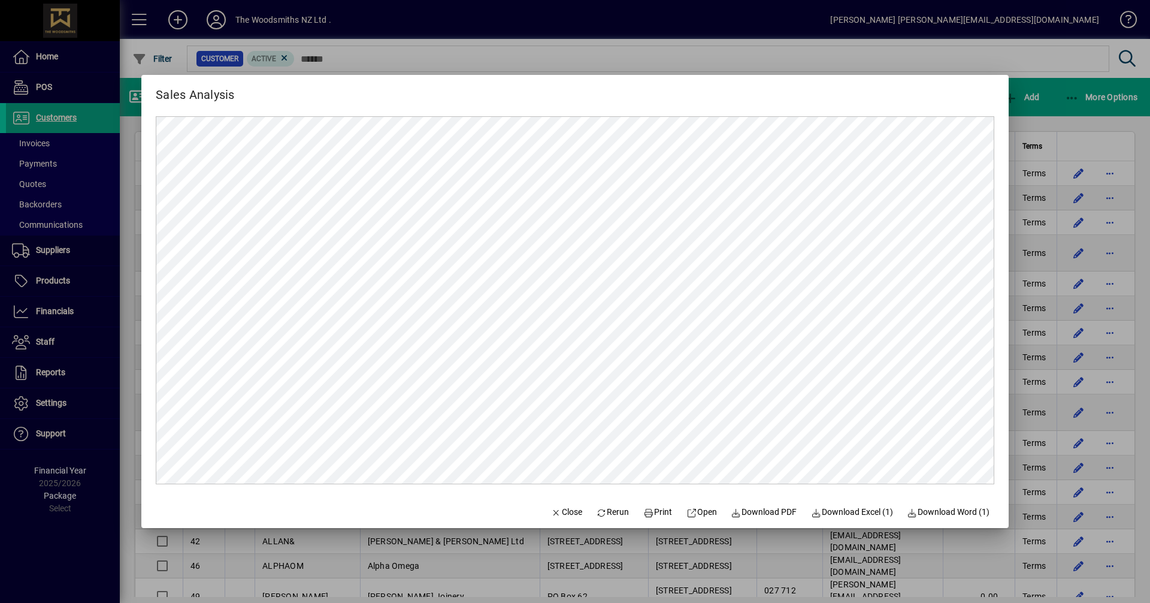
click at [852, 506] on span "Download Excel (1)" at bounding box center [852, 511] width 82 height 13
click at [568, 508] on span "Close" at bounding box center [566, 511] width 31 height 13
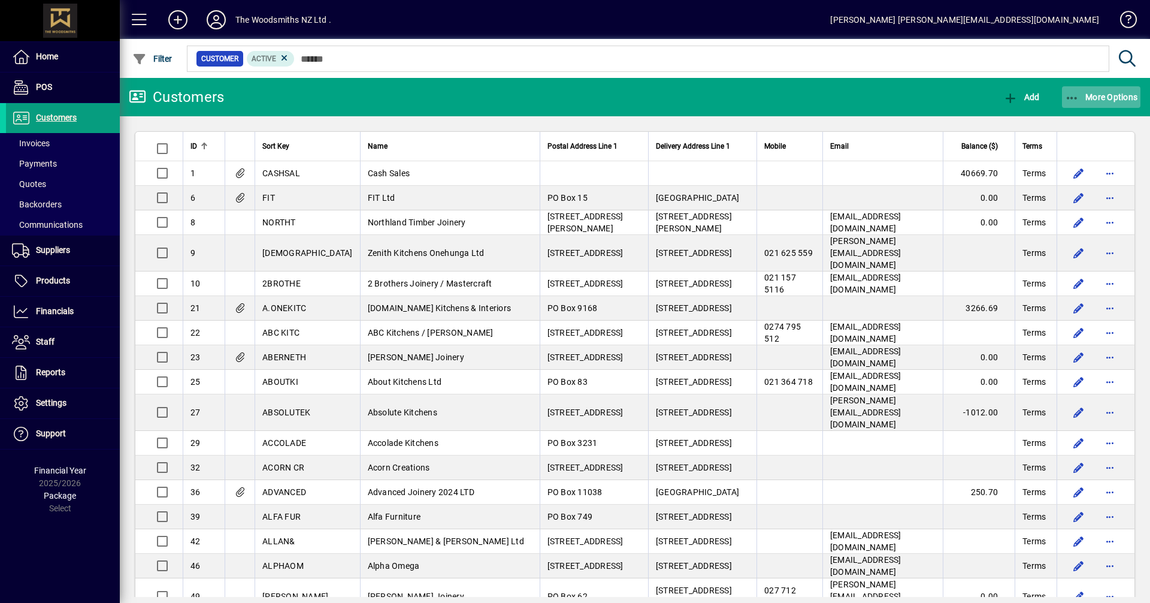
click at [1074, 99] on icon "button" at bounding box center [1072, 98] width 15 height 12
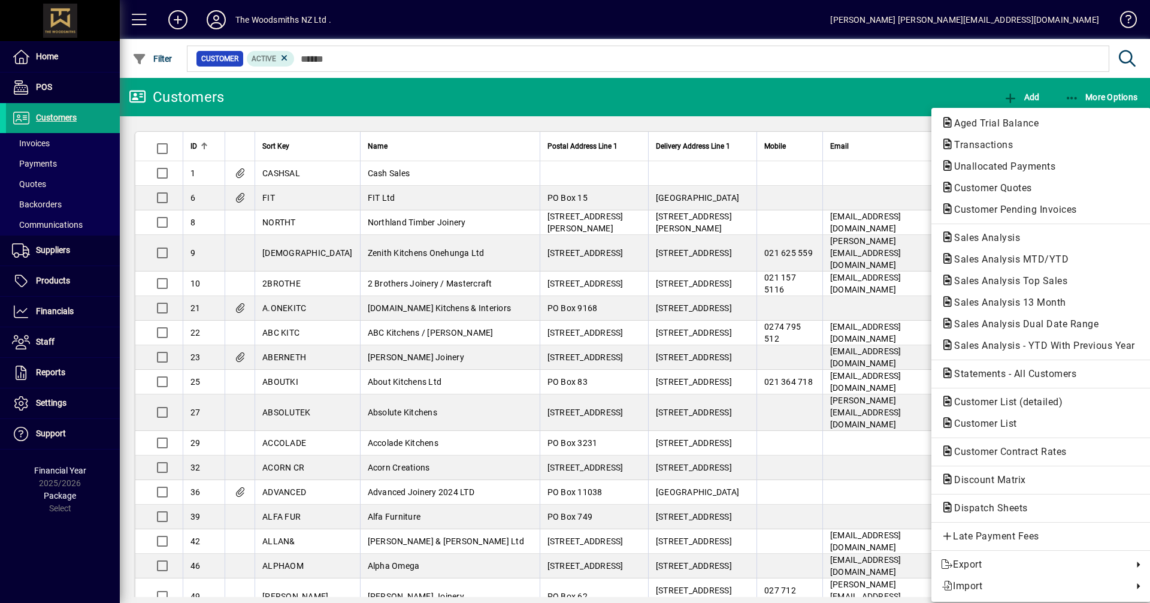
click at [60, 313] on div at bounding box center [575, 301] width 1150 height 603
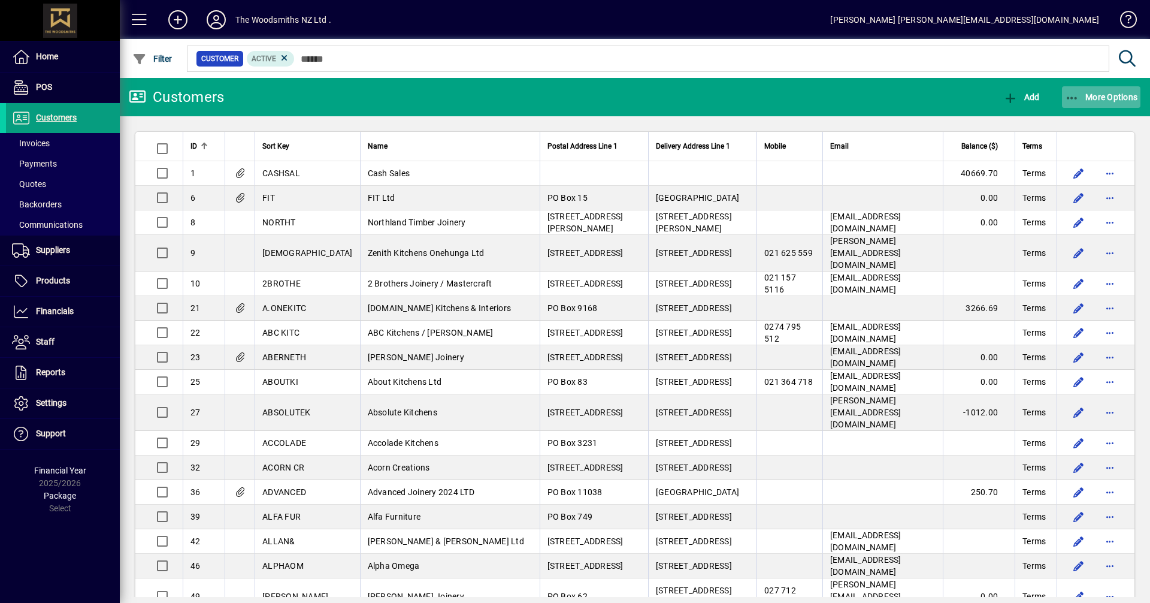
click at [1109, 102] on span "button" at bounding box center [1101, 97] width 79 height 29
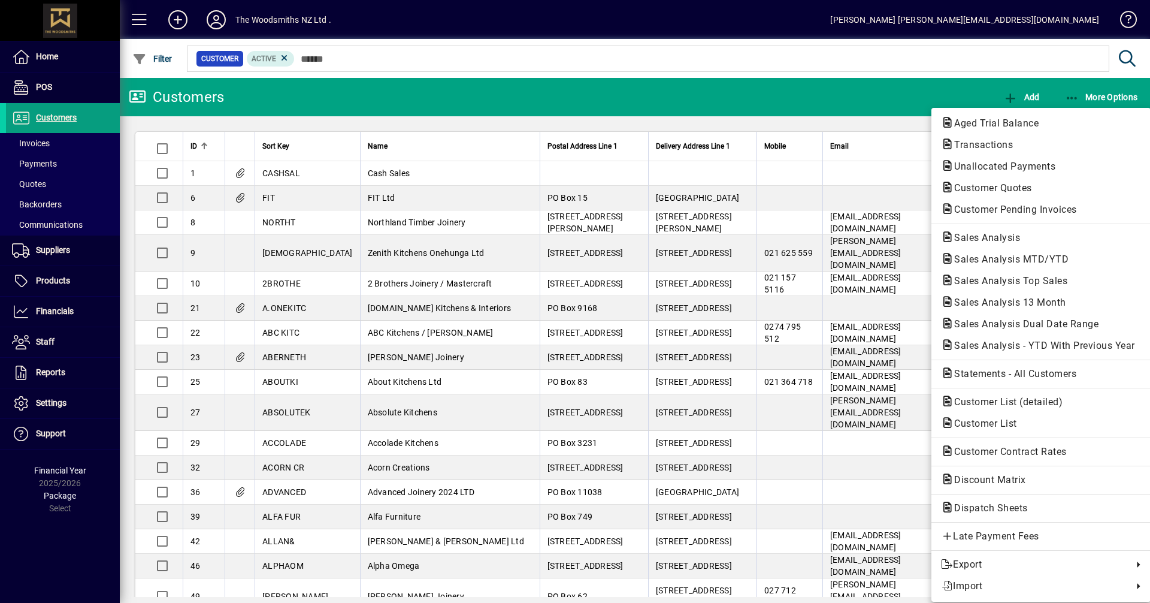
click at [47, 312] on div at bounding box center [575, 301] width 1150 height 603
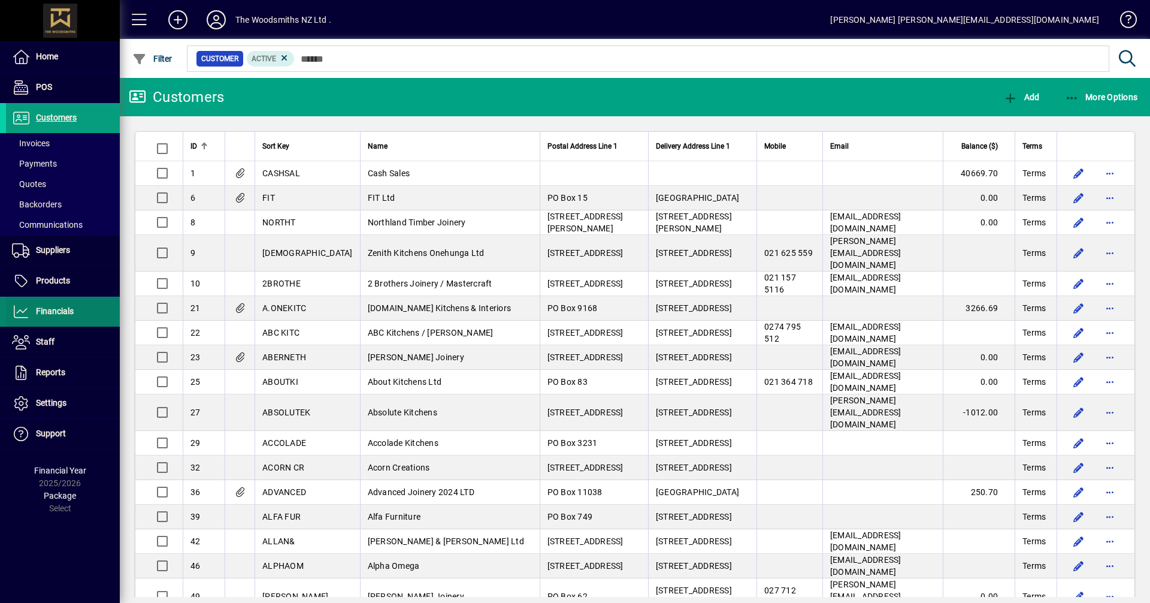
click at [47, 312] on span "Financials" at bounding box center [55, 311] width 38 height 10
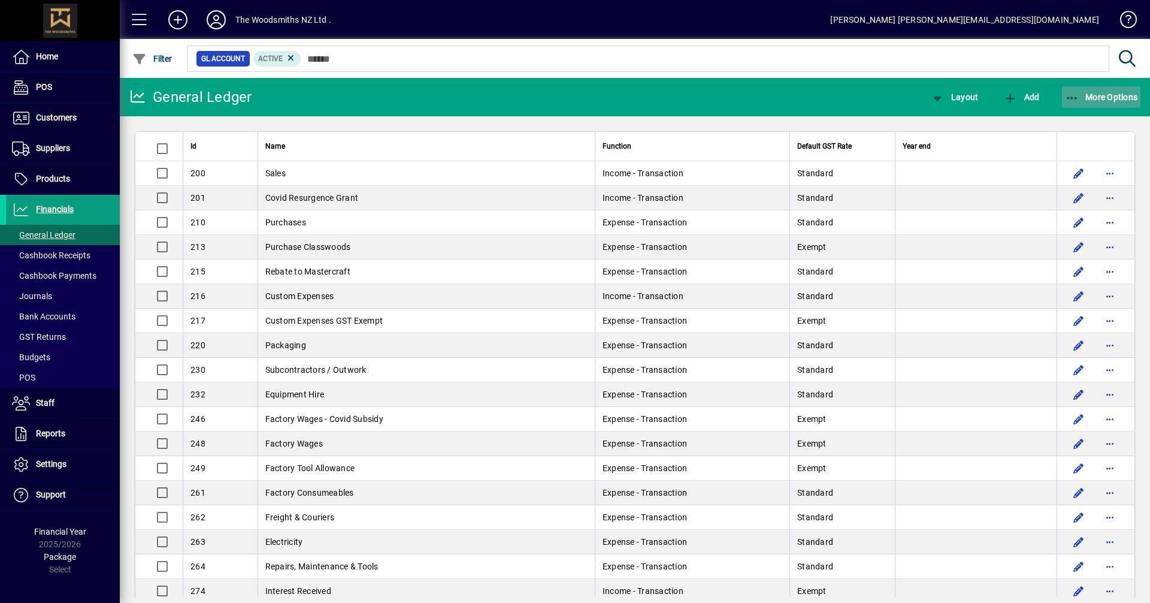
click at [1139, 95] on span "button" at bounding box center [1101, 97] width 79 height 29
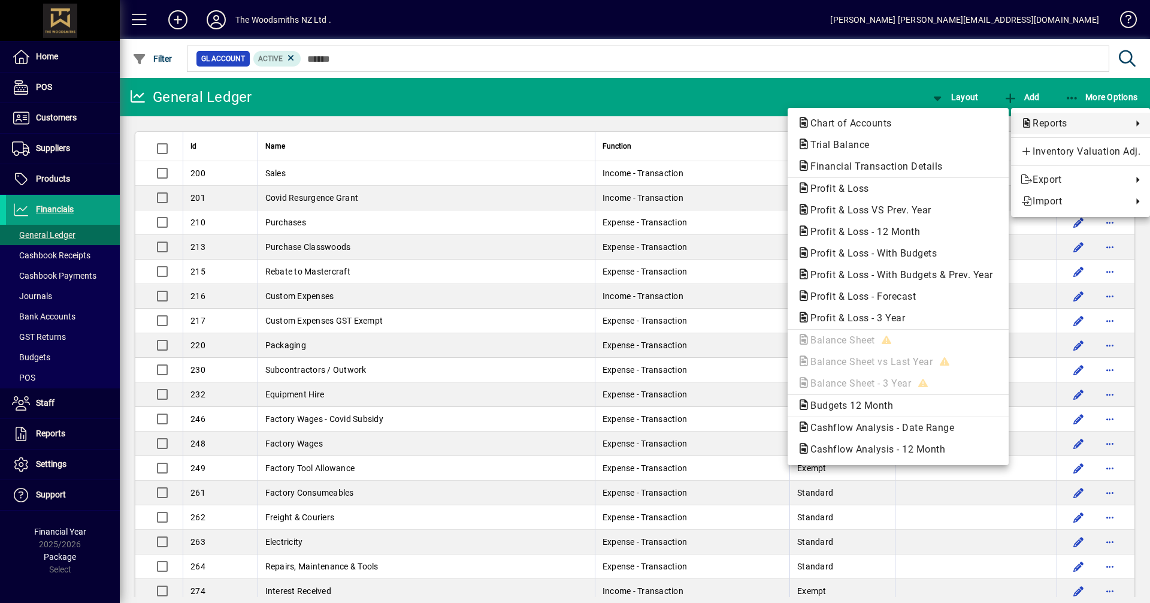
click at [55, 118] on div at bounding box center [575, 301] width 1150 height 603
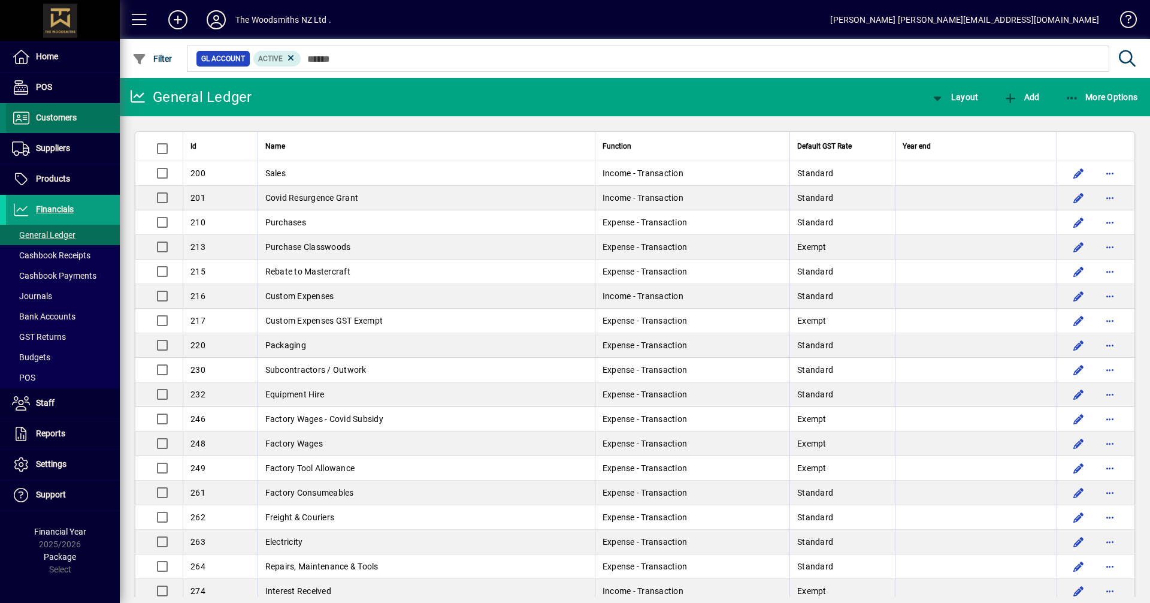
click at [55, 118] on span "Customers" at bounding box center [56, 118] width 41 height 10
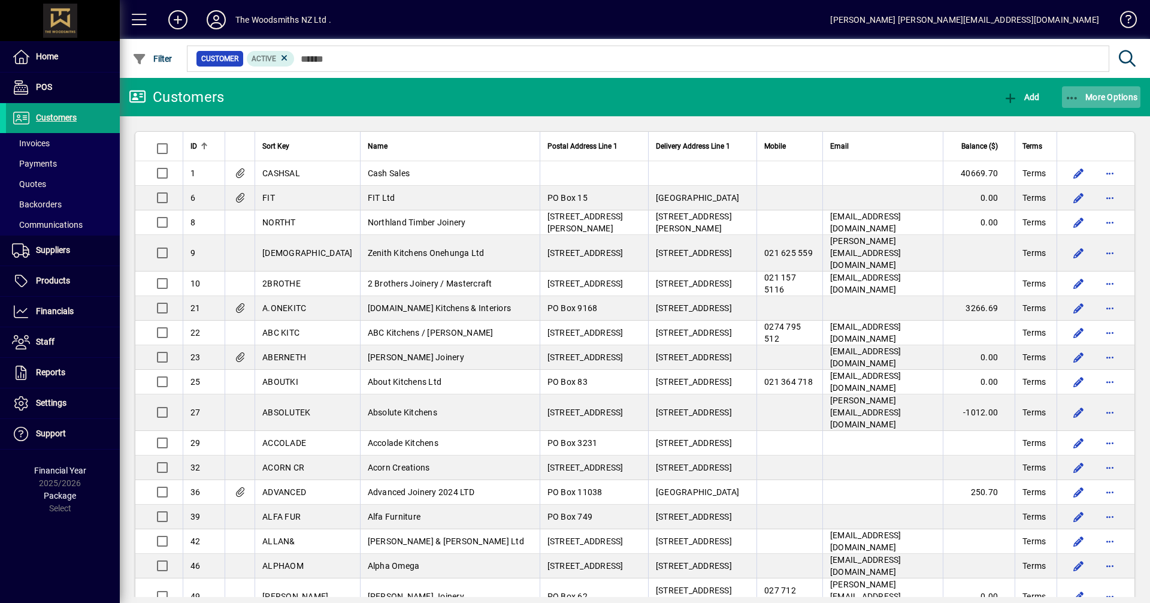
click at [1100, 96] on span "More Options" at bounding box center [1101, 97] width 73 height 10
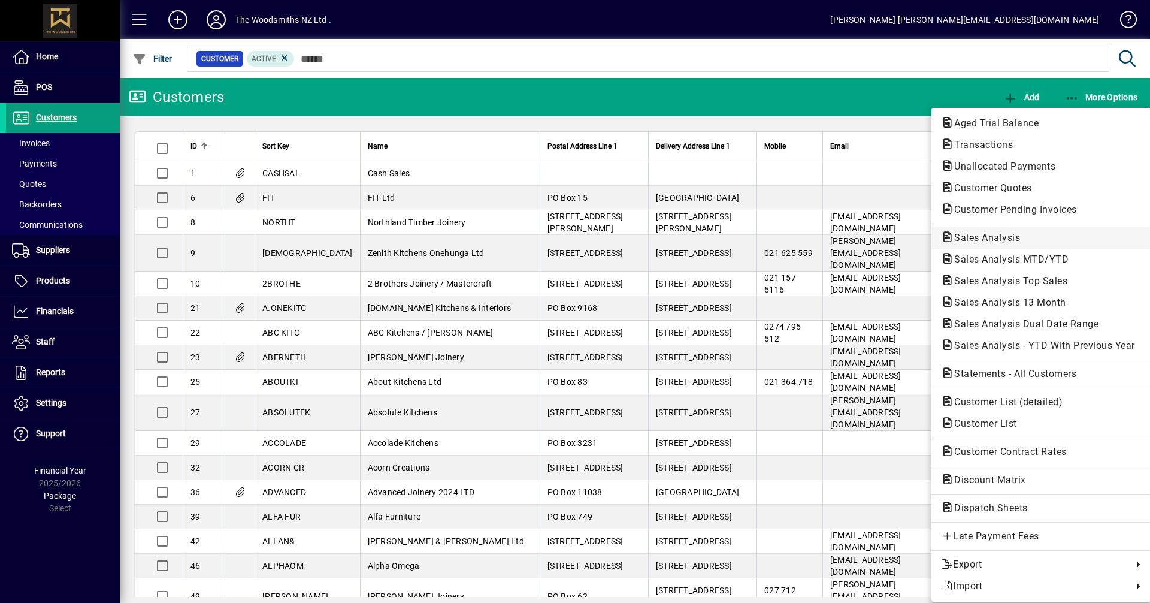
click at [980, 241] on span "Sales Analysis" at bounding box center [983, 237] width 85 height 11
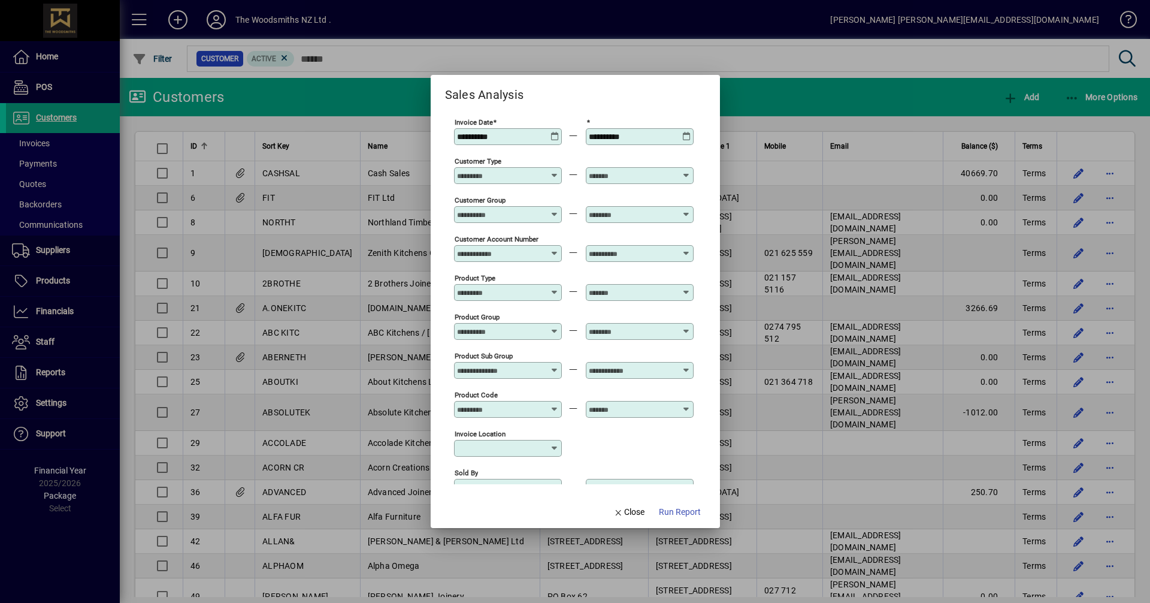
type input "**********"
click at [631, 511] on span "Close" at bounding box center [628, 511] width 31 height 13
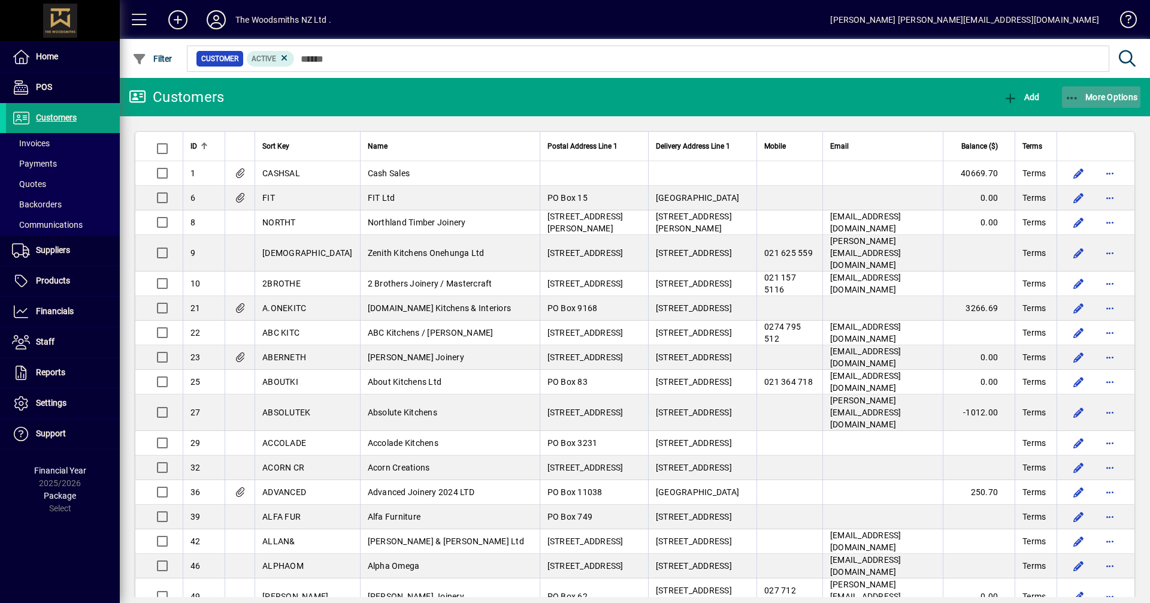
click at [1094, 87] on span "button" at bounding box center [1101, 97] width 79 height 29
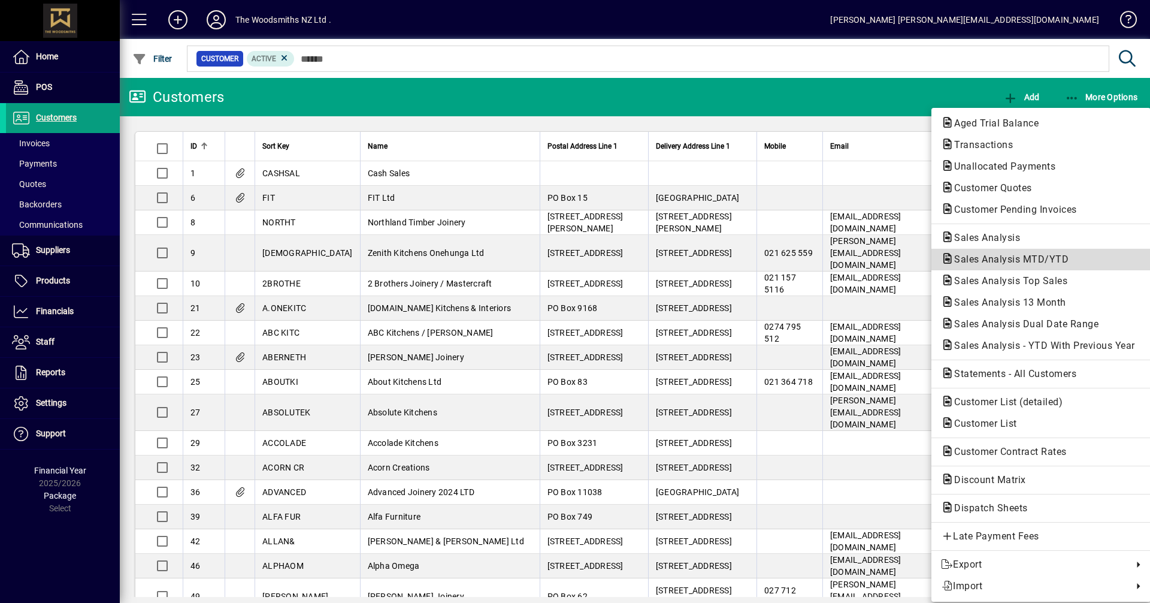
click at [974, 256] on span "Sales Analysis MTD/YTD" at bounding box center [1008, 258] width 134 height 11
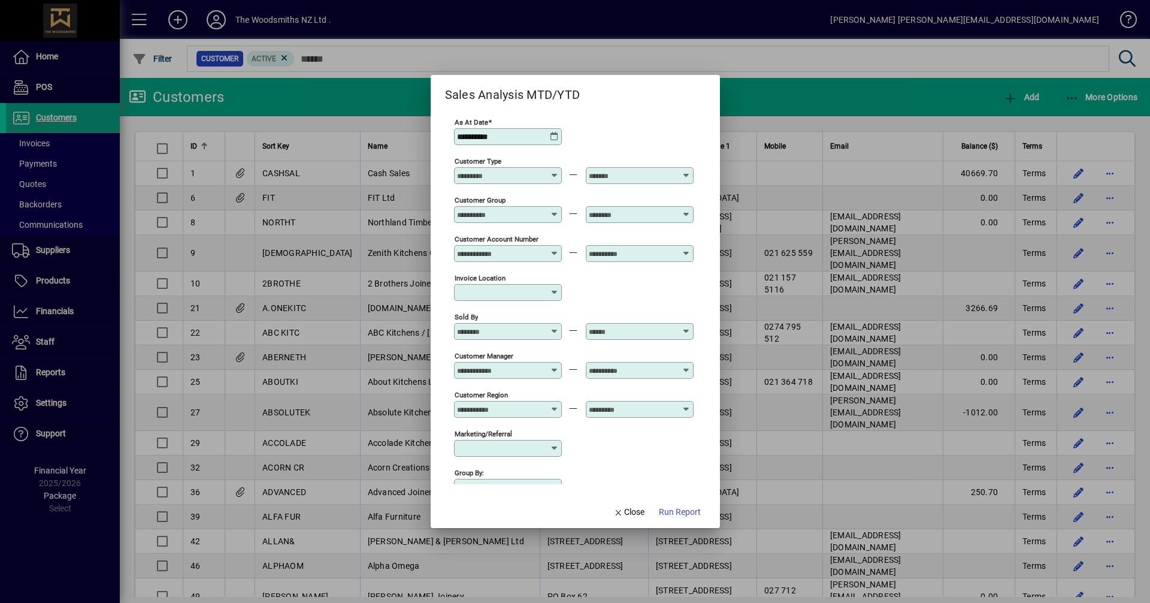
scroll to position [63, 0]
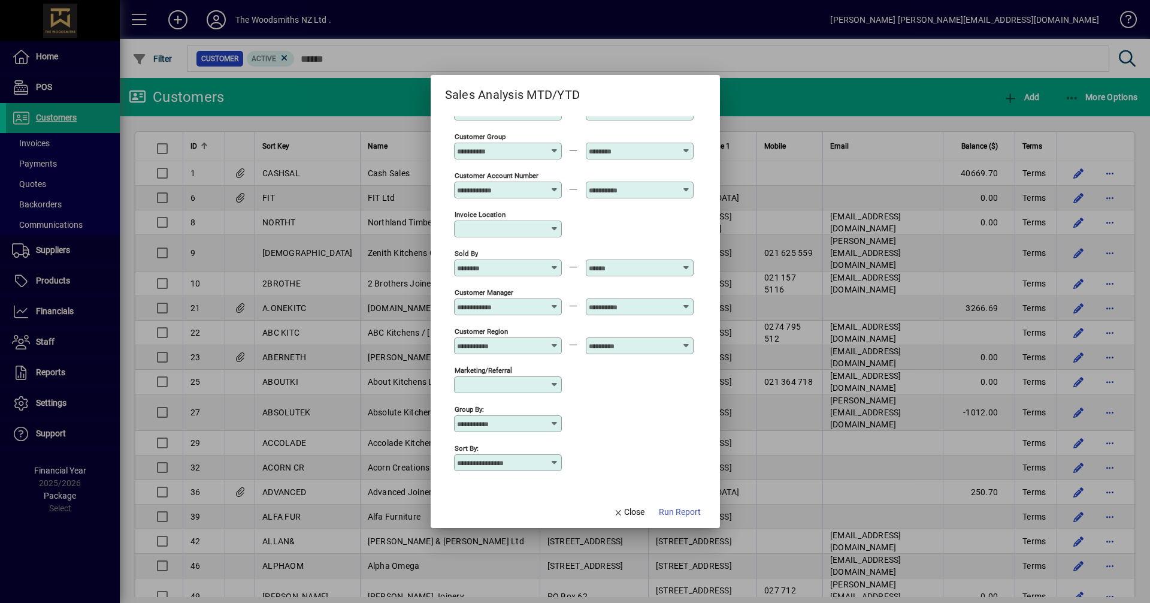
click at [552, 461] on icon at bounding box center [555, 463] width 10 height 10
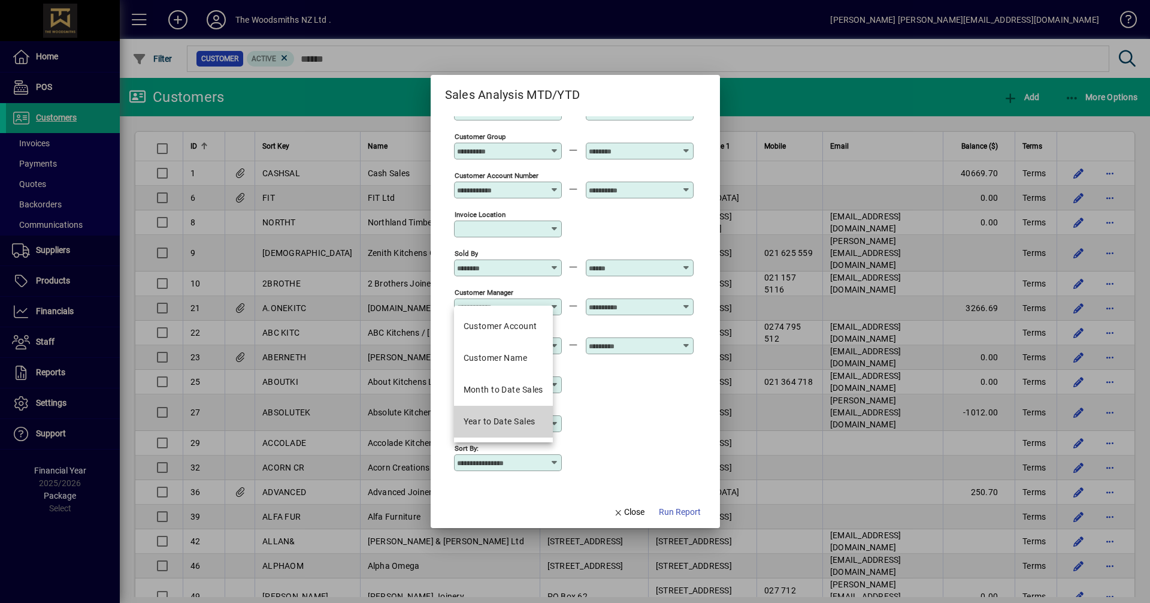
click at [528, 417] on div "Year to Date Sales" at bounding box center [500, 421] width 72 height 13
type input "**********"
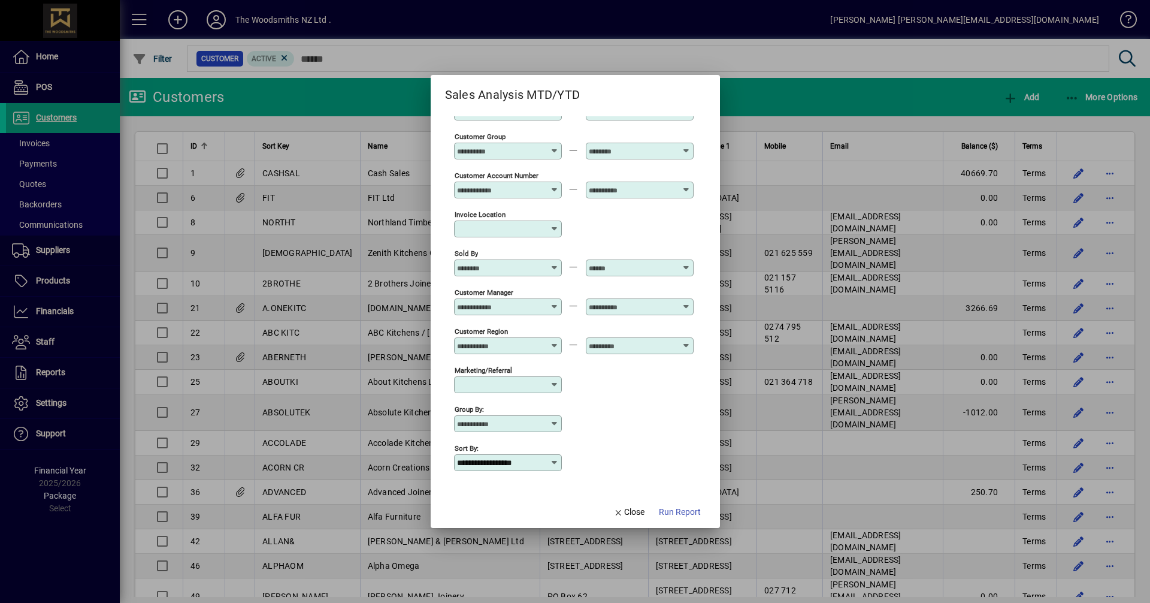
scroll to position [0, 0]
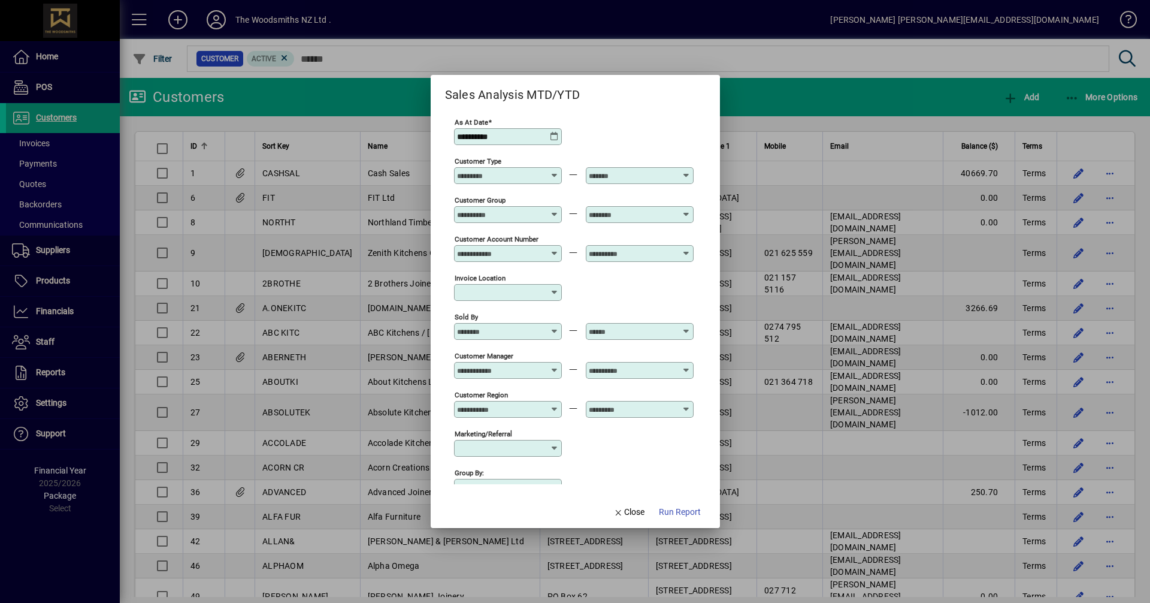
click at [551, 137] on icon at bounding box center [555, 137] width 10 height 10
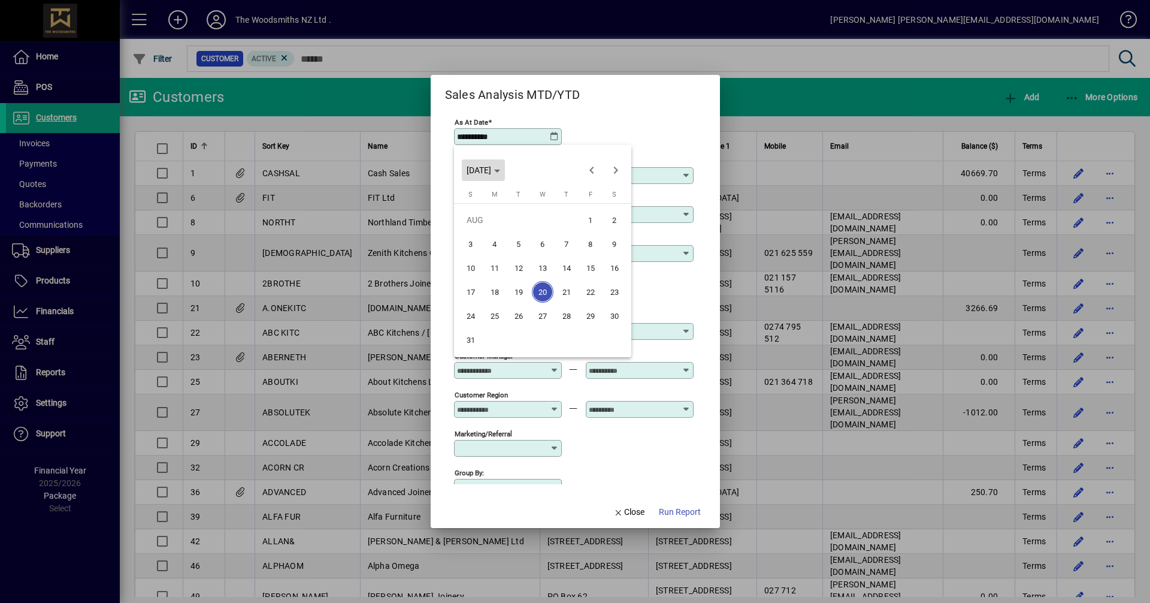
click at [500, 169] on icon "Choose month and year" at bounding box center [497, 170] width 6 height 3
click at [483, 257] on span "2024" at bounding box center [480, 255] width 38 height 22
click at [596, 228] on span "APR" at bounding box center [605, 231] width 38 height 22
click at [494, 242] on span "1" at bounding box center [495, 244] width 22 height 22
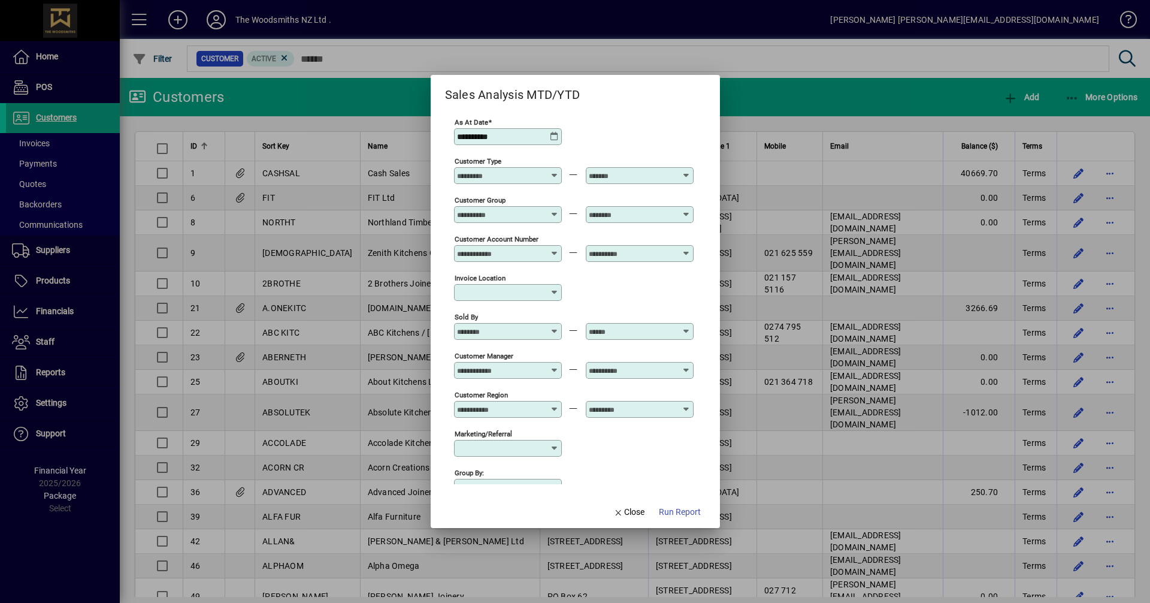
click at [555, 135] on icon at bounding box center [555, 137] width 10 height 10
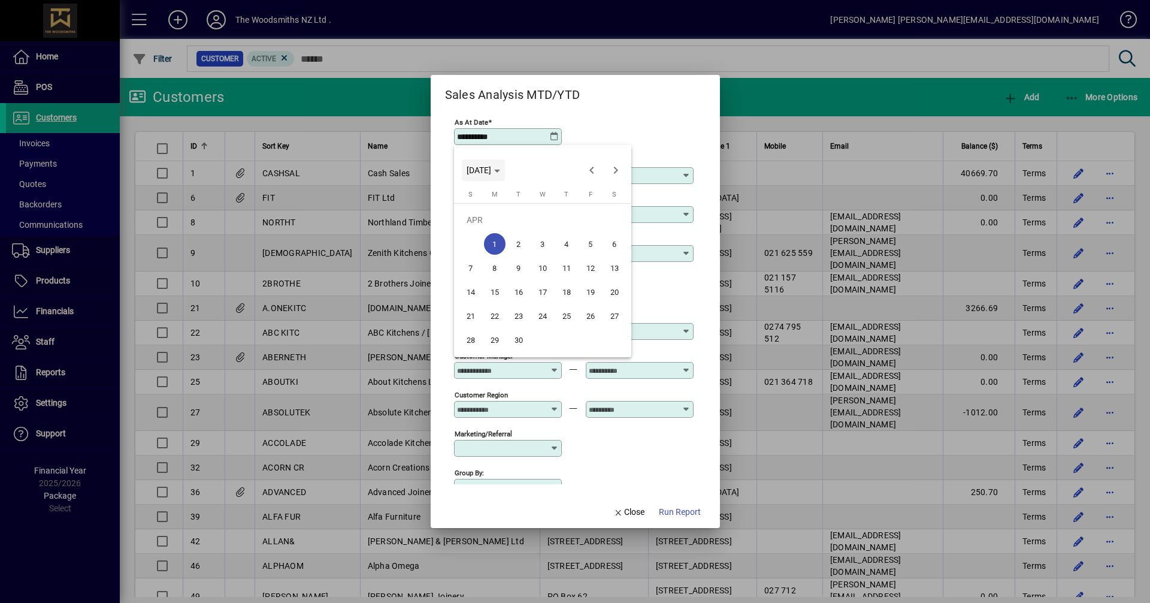
click at [500, 169] on polygon "Choose month and year" at bounding box center [497, 170] width 6 height 3
click at [527, 253] on span "2025" at bounding box center [521, 255] width 38 height 22
click at [557, 234] on span "MAR" at bounding box center [563, 231] width 38 height 22
click at [498, 339] on span "31" at bounding box center [495, 340] width 22 height 22
type input "**********"
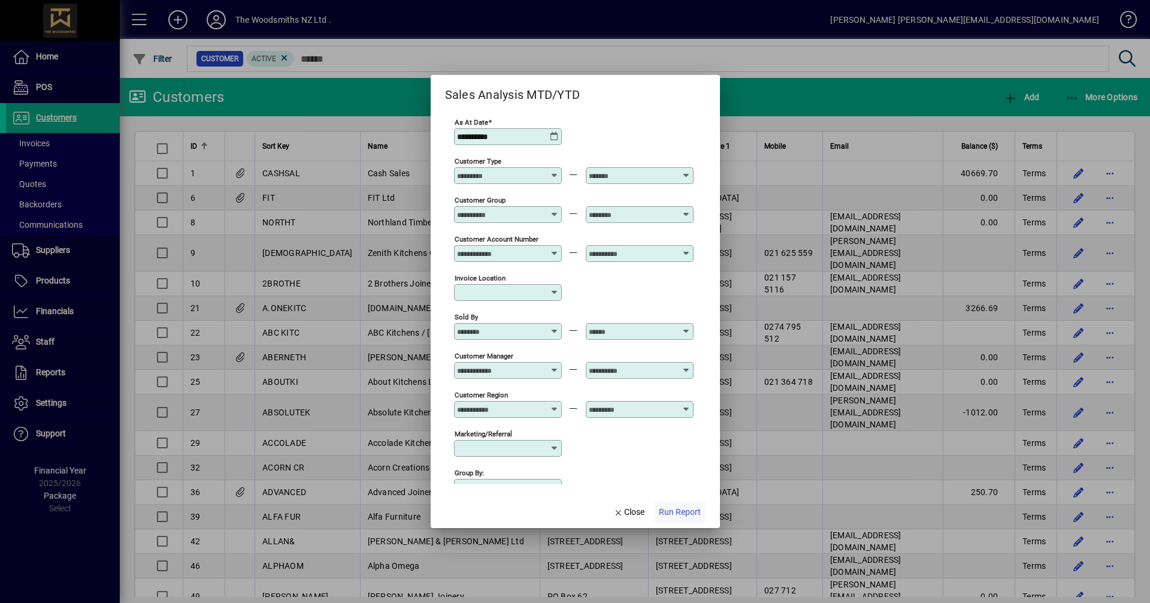
click at [666, 514] on span "Run Report" at bounding box center [680, 511] width 42 height 13
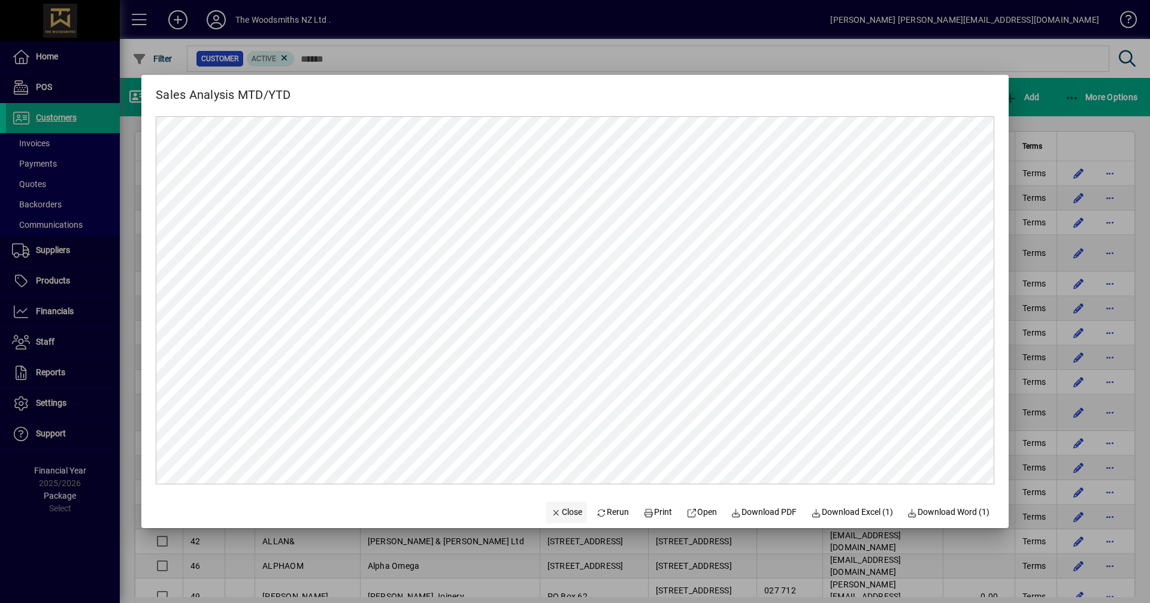
click at [552, 510] on span "Close" at bounding box center [566, 511] width 31 height 13
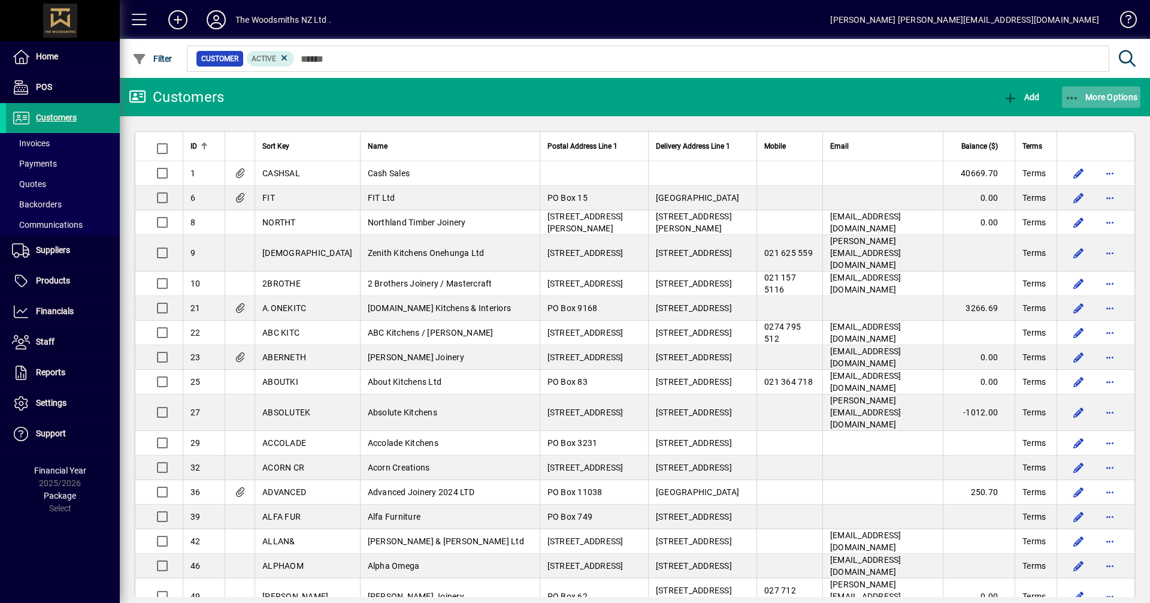
click at [1096, 100] on span "More Options" at bounding box center [1101, 97] width 73 height 10
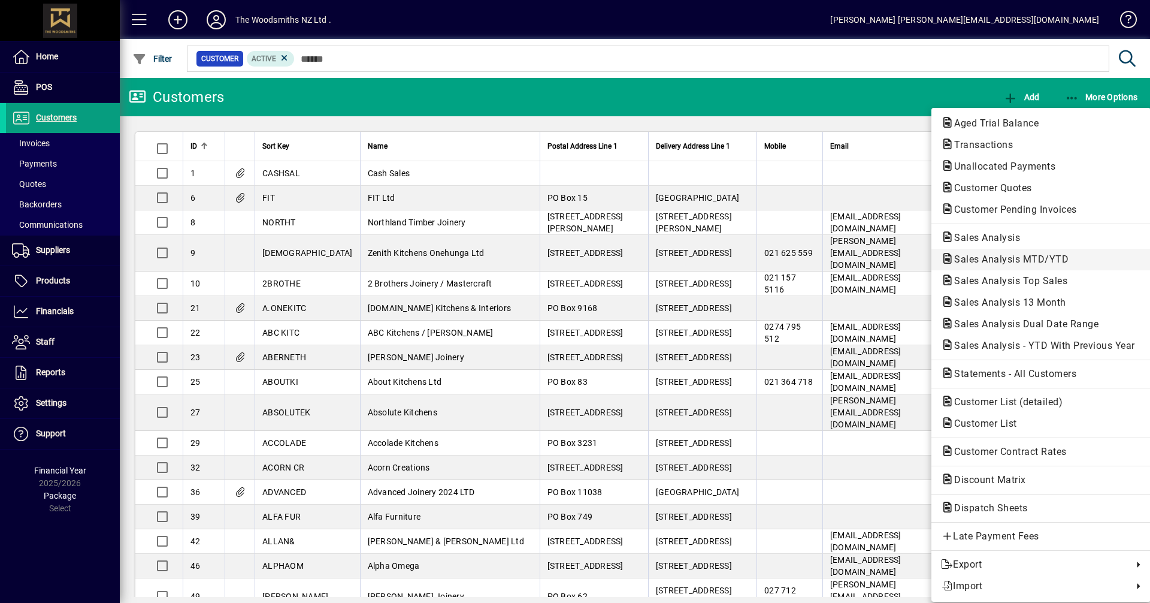
click at [1001, 257] on span "Sales Analysis MTD/YTD" at bounding box center [1008, 258] width 134 height 11
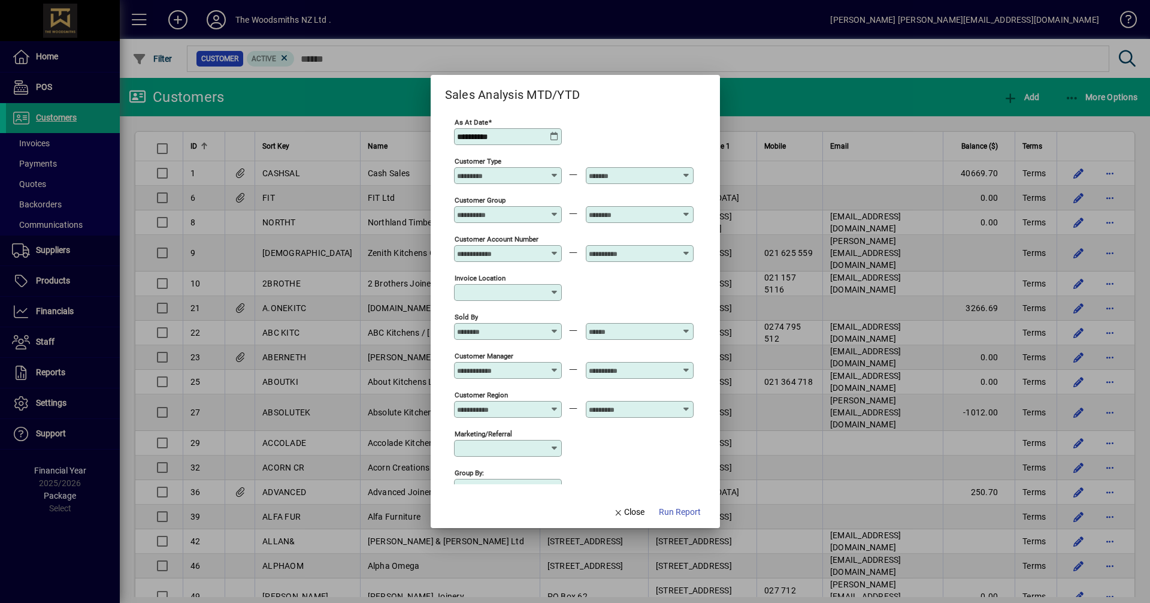
click at [558, 137] on icon at bounding box center [555, 137] width 10 height 10
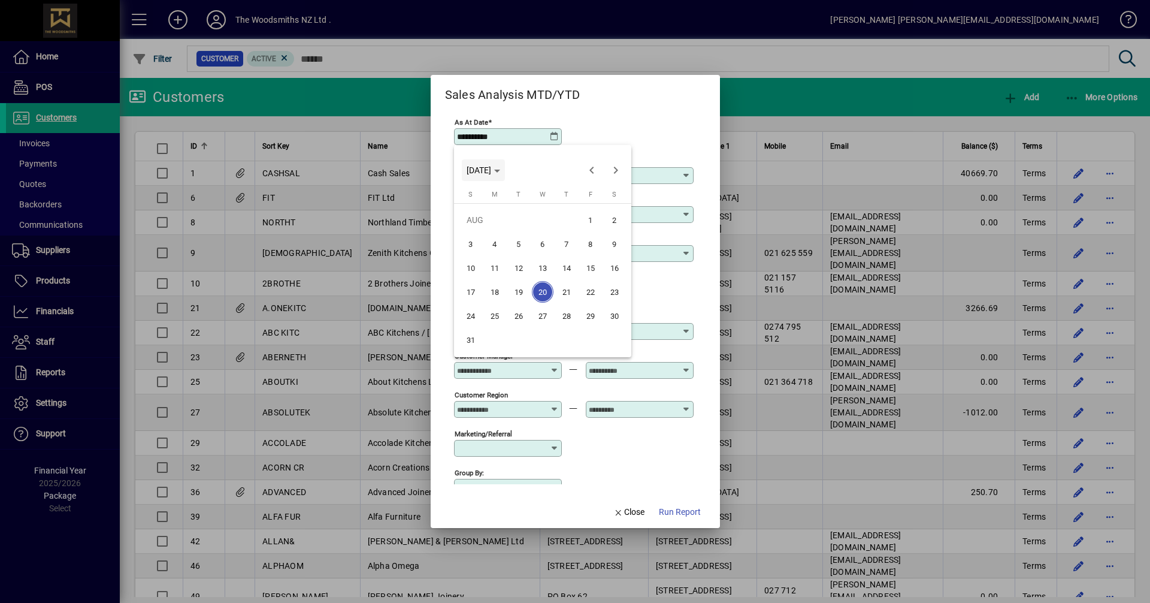
click at [500, 168] on span "WED AUG 20 2025" at bounding box center [484, 170] width 34 height 10
click at [488, 252] on span "2024" at bounding box center [480, 255] width 38 height 22
click at [568, 233] on span "MAR" at bounding box center [563, 231] width 38 height 22
click at [473, 343] on span "31" at bounding box center [471, 340] width 22 height 22
type input "**********"
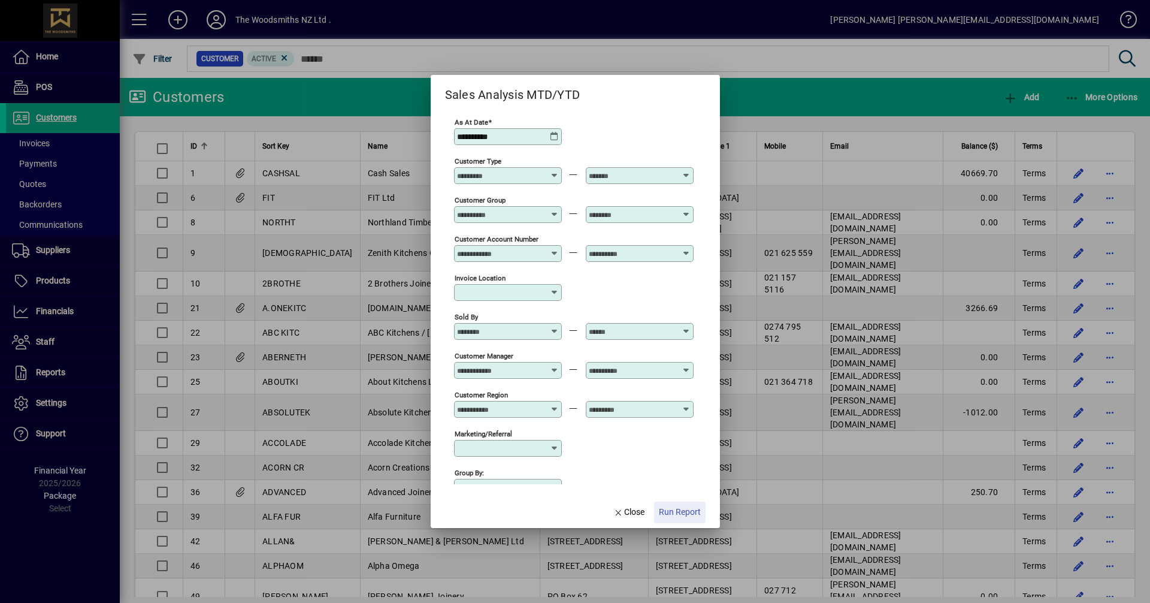
click at [668, 509] on span "Run Report" at bounding box center [680, 511] width 42 height 13
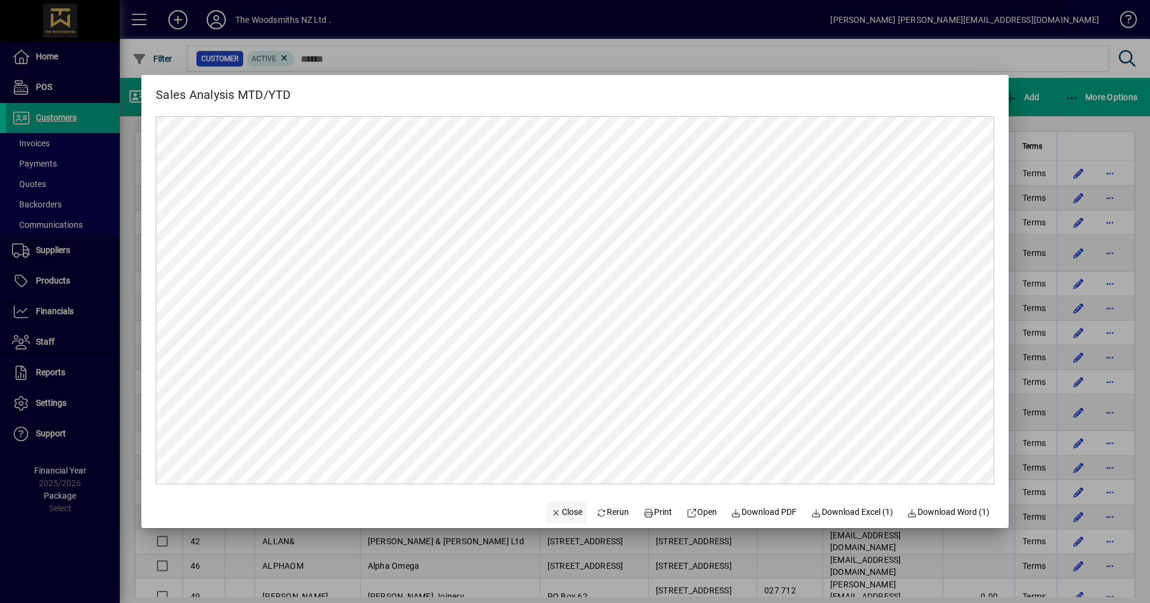
click at [556, 512] on span "Close" at bounding box center [566, 511] width 31 height 13
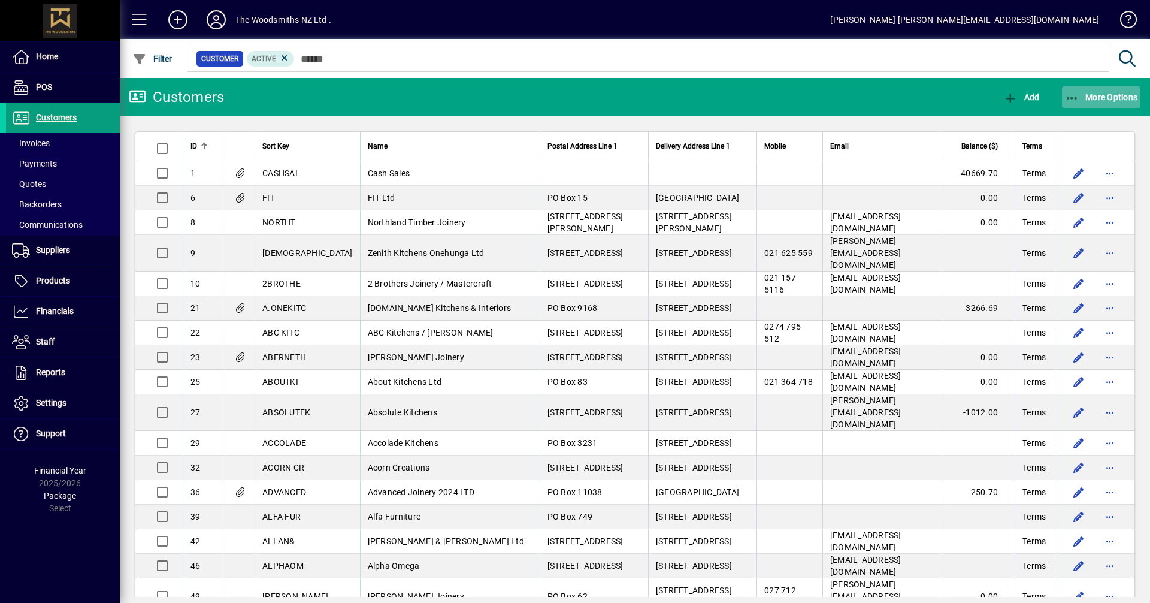
click at [1085, 92] on span "More Options" at bounding box center [1101, 97] width 73 height 10
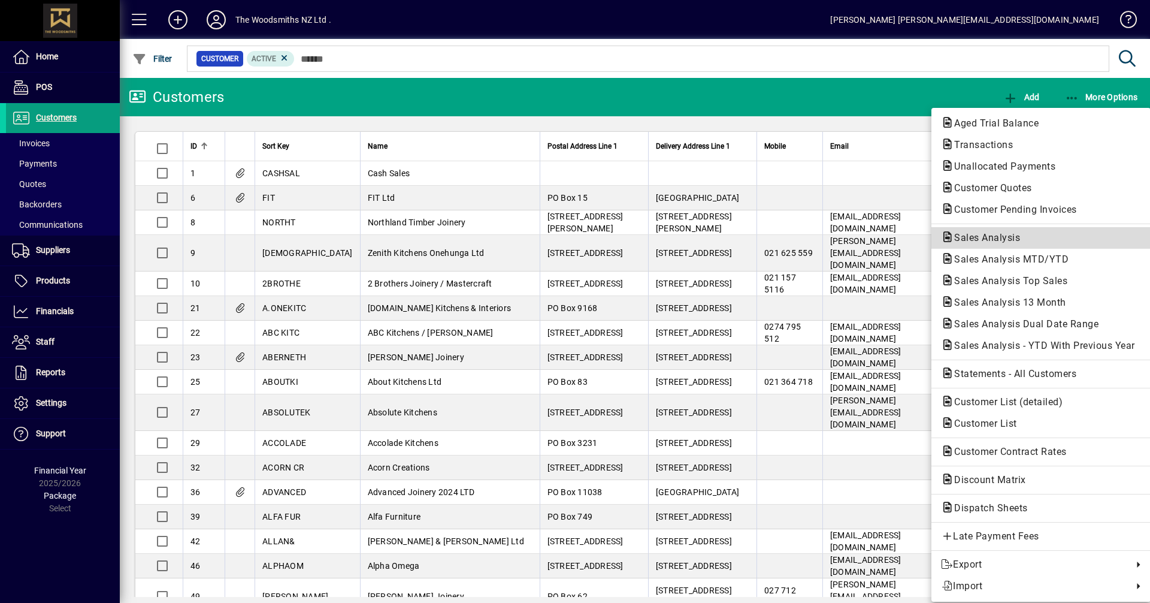
click at [979, 235] on span "Sales Analysis" at bounding box center [983, 237] width 85 height 11
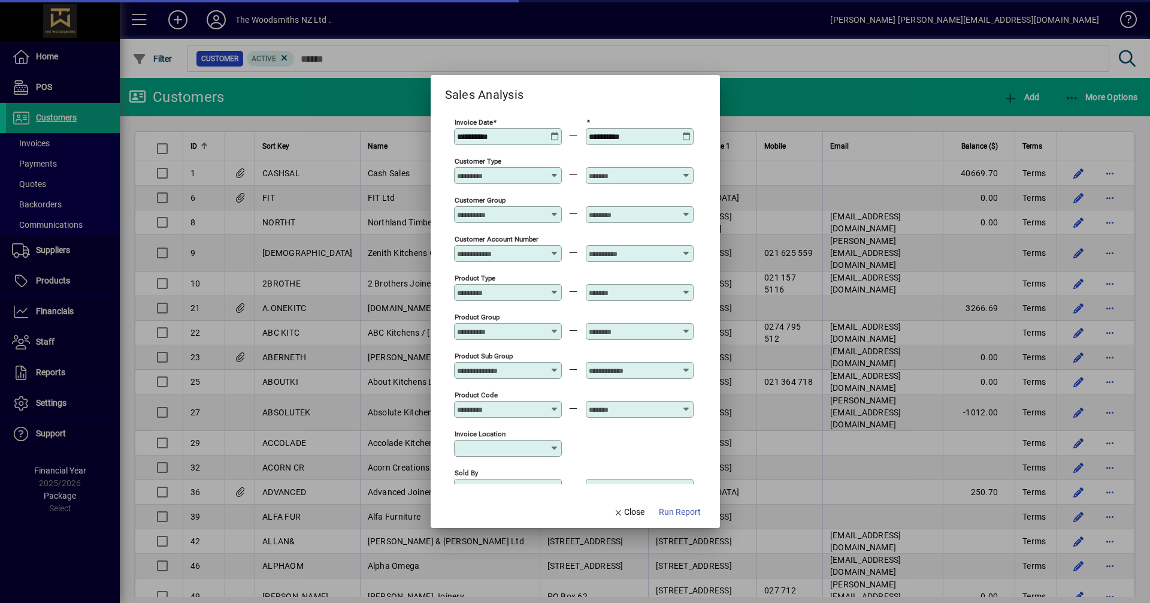
type input "**********"
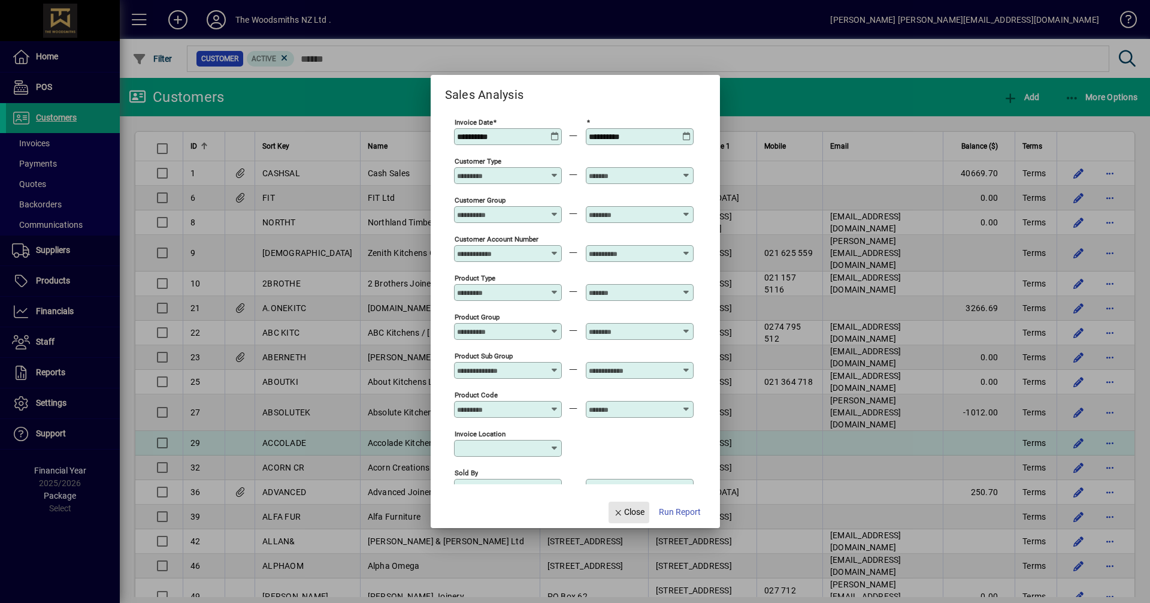
drag, startPoint x: 628, startPoint y: 512, endPoint x: 754, endPoint y: 420, distance: 156.4
click at [629, 511] on span "Close" at bounding box center [628, 511] width 31 height 13
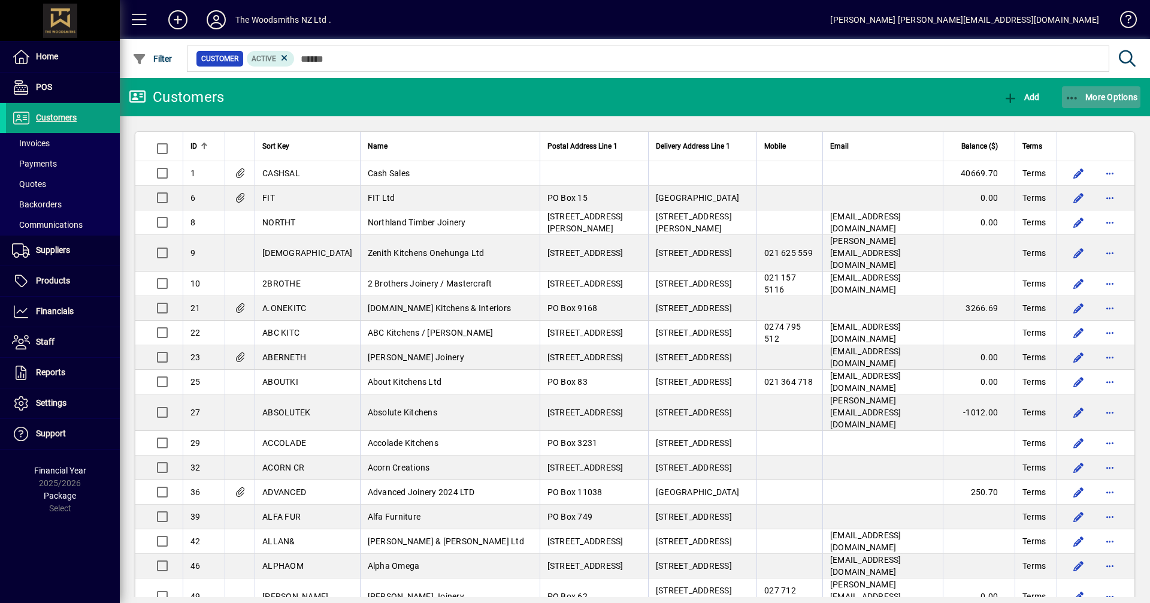
click at [1081, 99] on span "More Options" at bounding box center [1101, 97] width 73 height 10
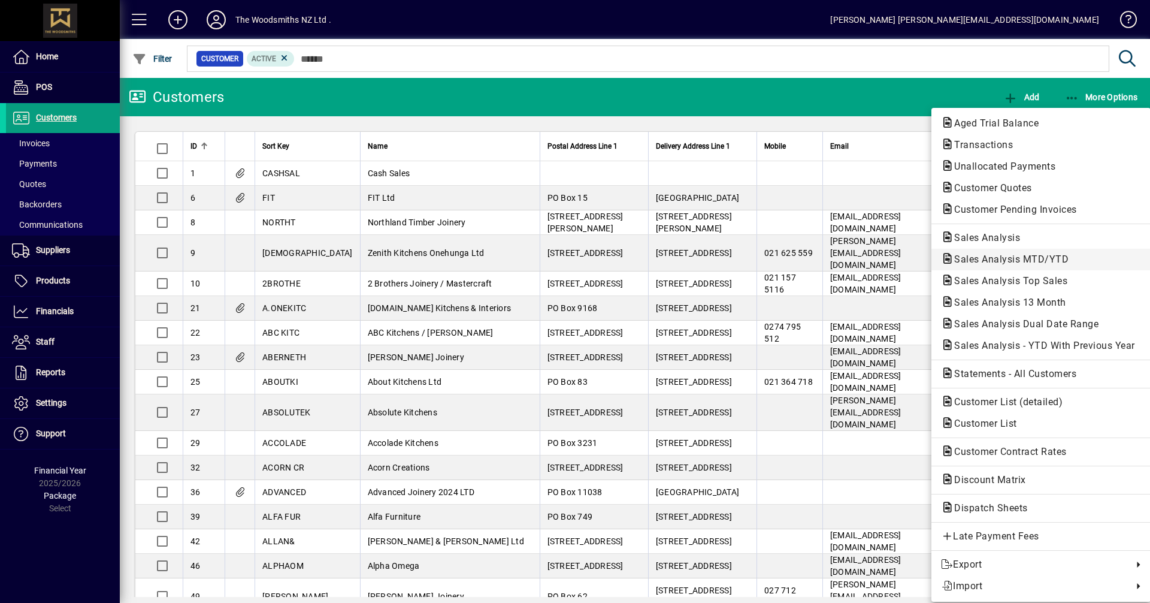
click at [976, 258] on span "Sales Analysis MTD/YTD" at bounding box center [1008, 258] width 134 height 11
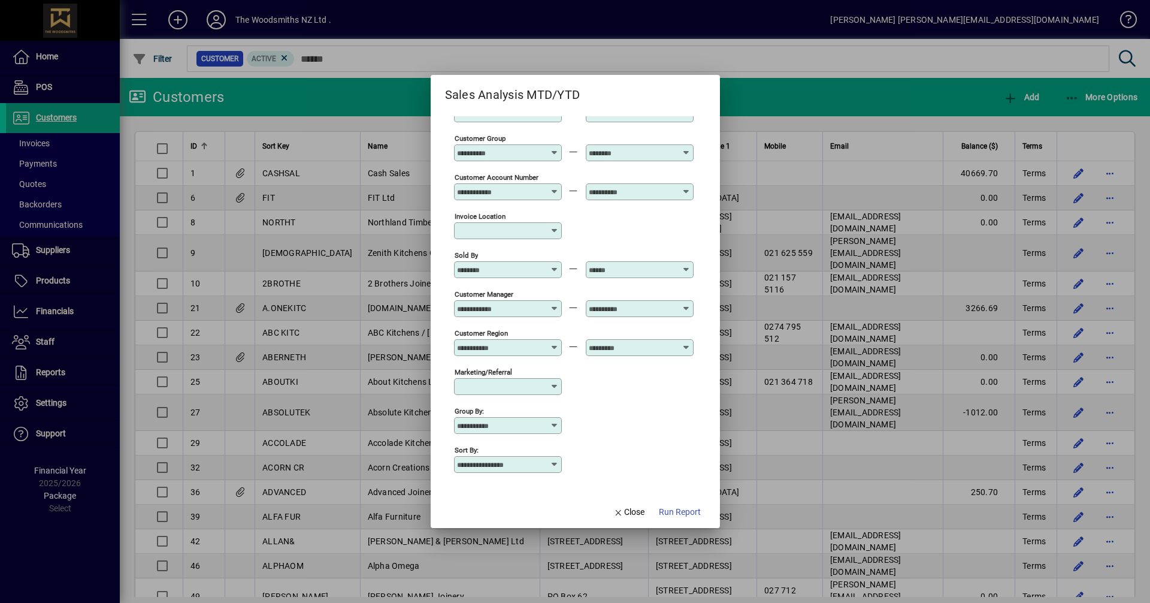
scroll to position [63, 0]
click at [555, 462] on icon at bounding box center [555, 463] width 10 height 10
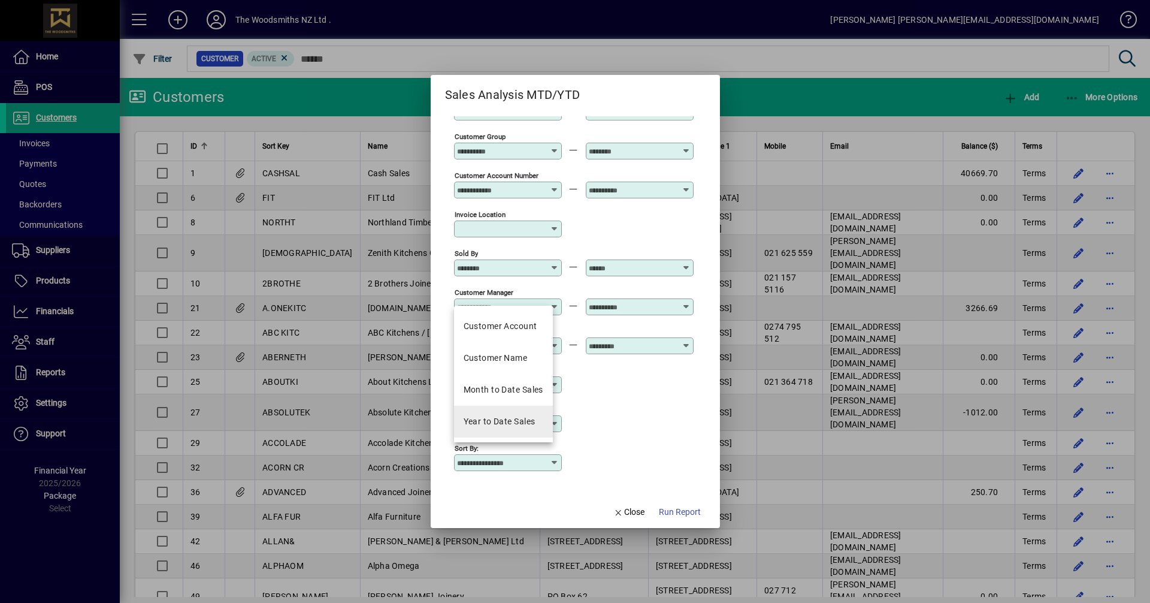
click at [499, 423] on div "Year to Date Sales" at bounding box center [500, 421] width 72 height 13
type input "**********"
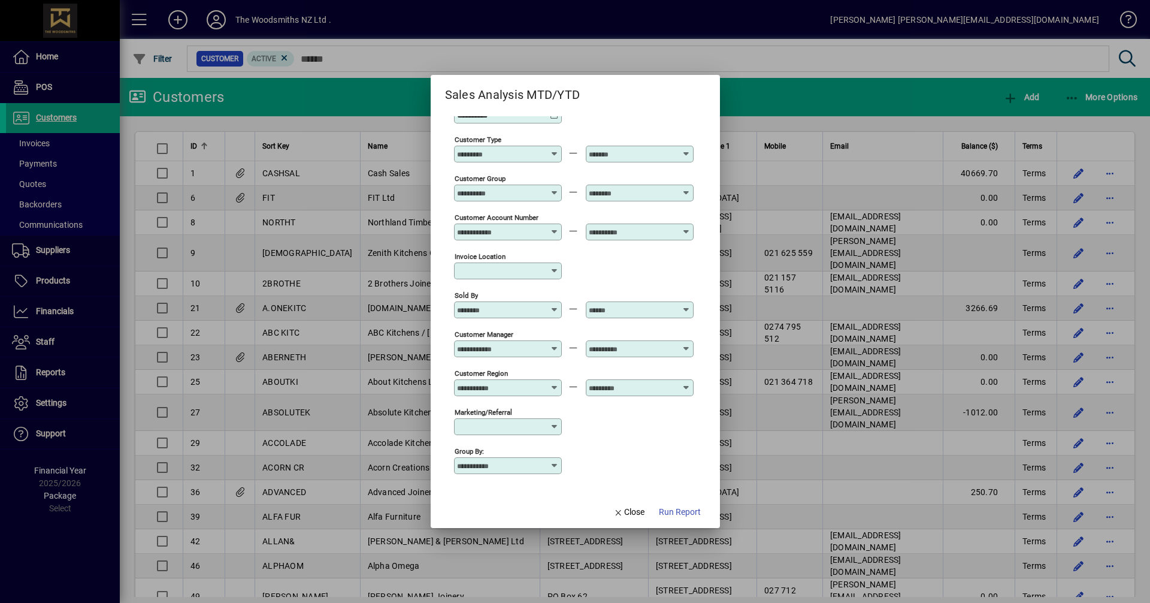
scroll to position [0, 0]
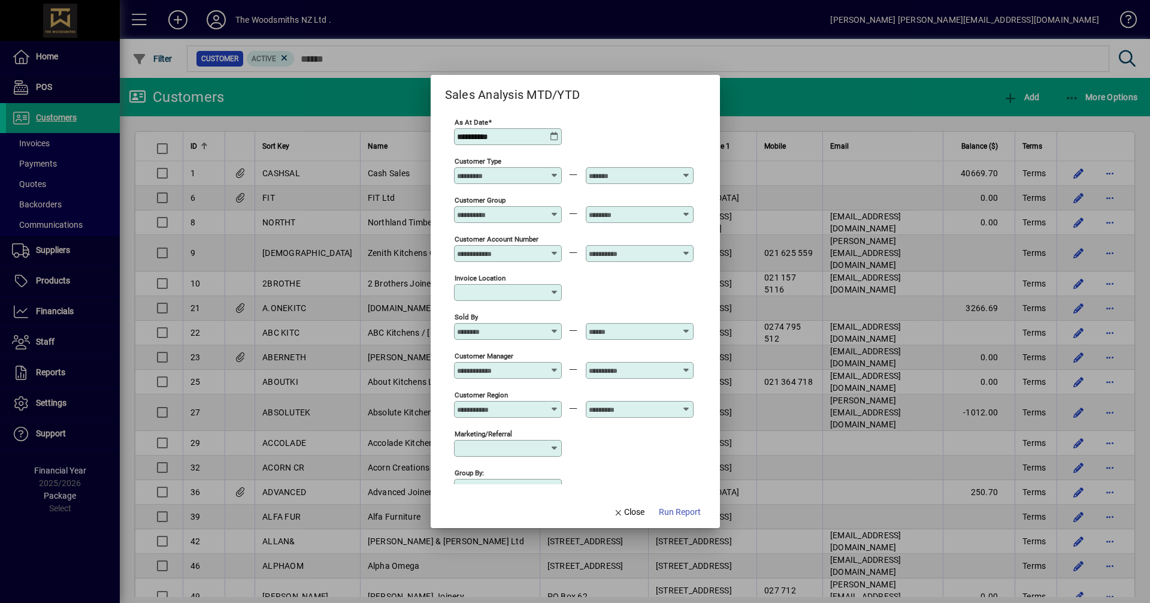
click at [558, 140] on icon at bounding box center [555, 137] width 10 height 10
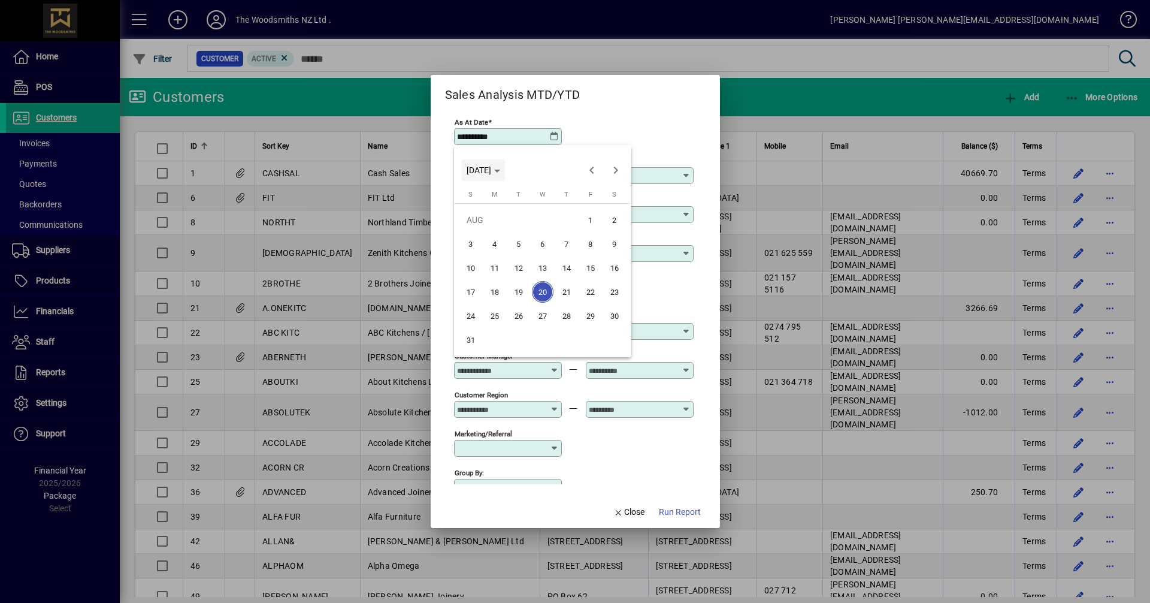
click at [491, 171] on span "WED AUG 20 2025" at bounding box center [479, 170] width 25 height 10
click at [480, 261] on span "2024" at bounding box center [480, 255] width 38 height 22
click at [562, 232] on span "MAR" at bounding box center [563, 231] width 38 height 22
click at [470, 346] on span "31" at bounding box center [471, 340] width 22 height 22
type input "**********"
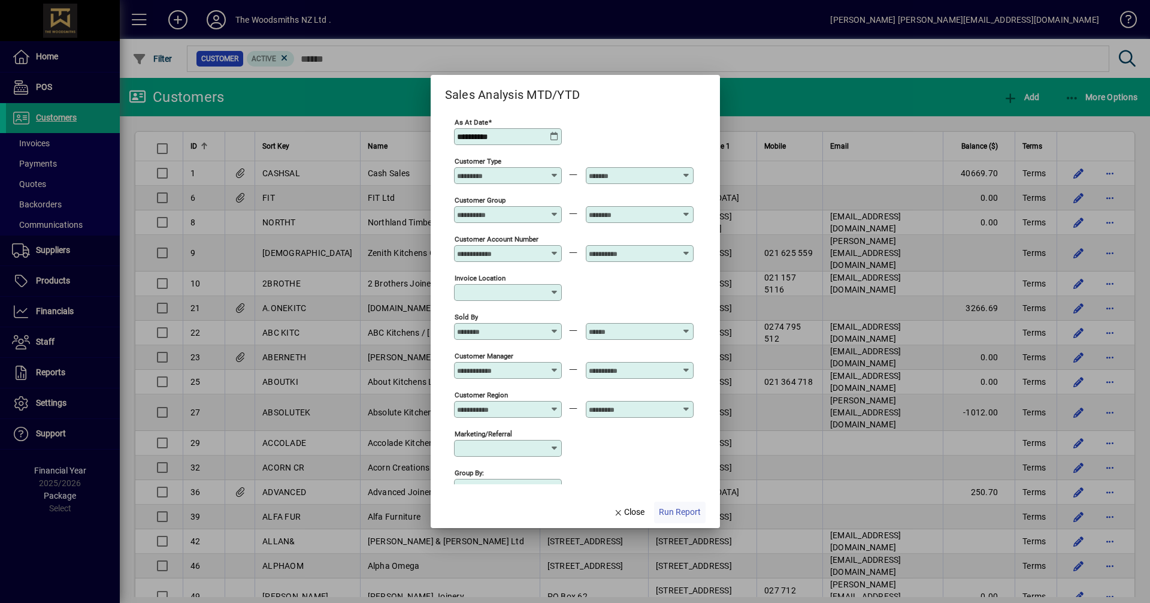
click at [679, 514] on span "Run Report" at bounding box center [680, 511] width 42 height 13
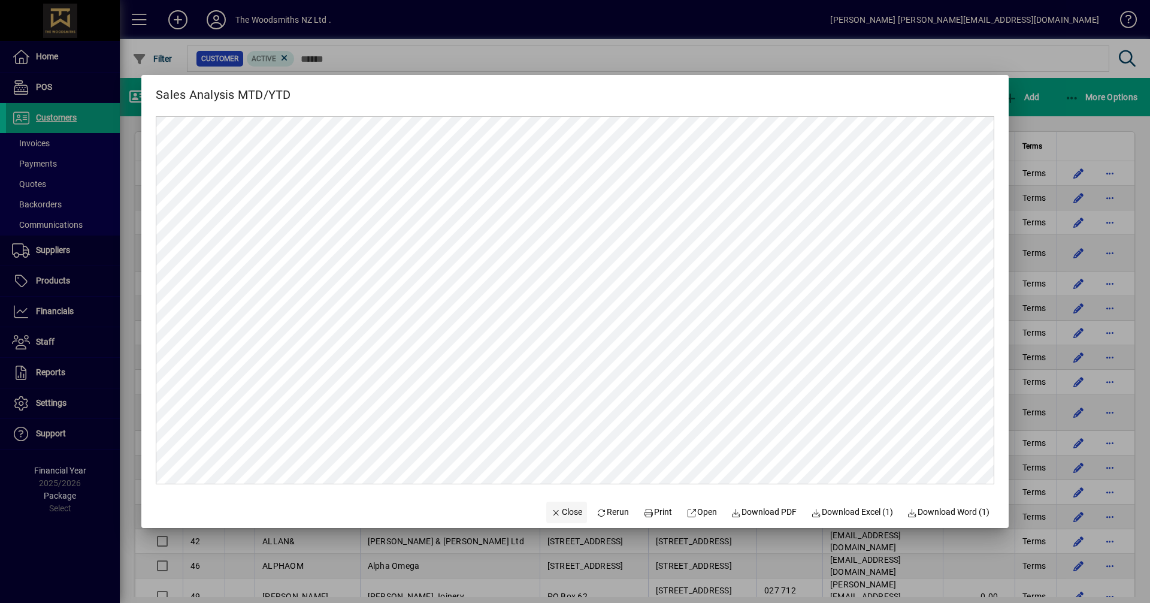
click at [559, 511] on span "Close" at bounding box center [566, 511] width 31 height 13
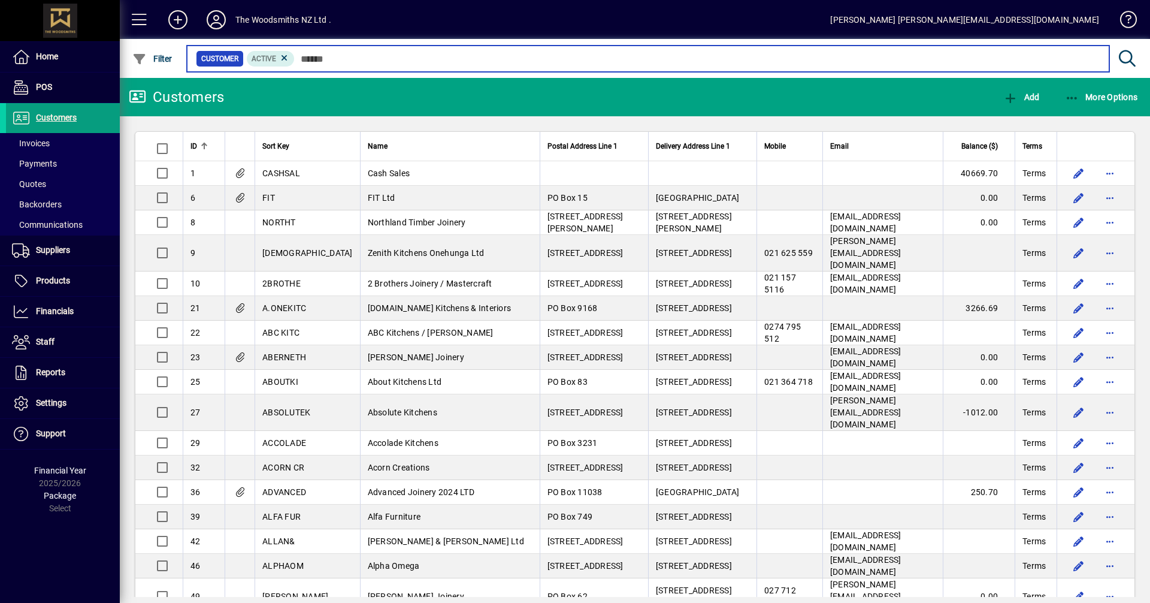
click at [341, 58] on input "text" at bounding box center [697, 58] width 805 height 17
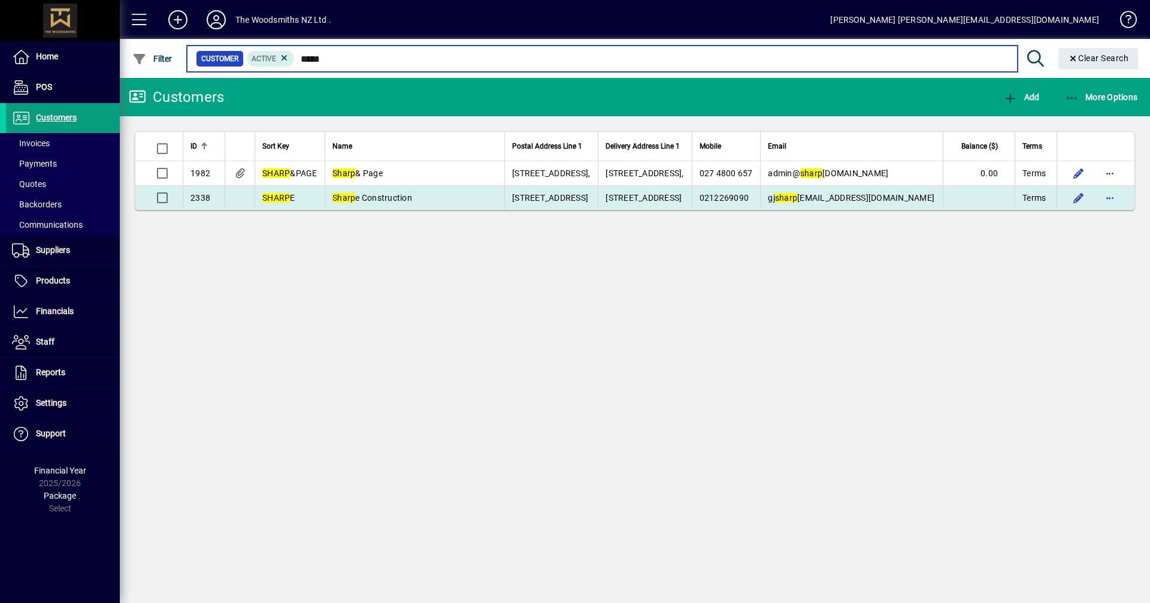
type input "*****"
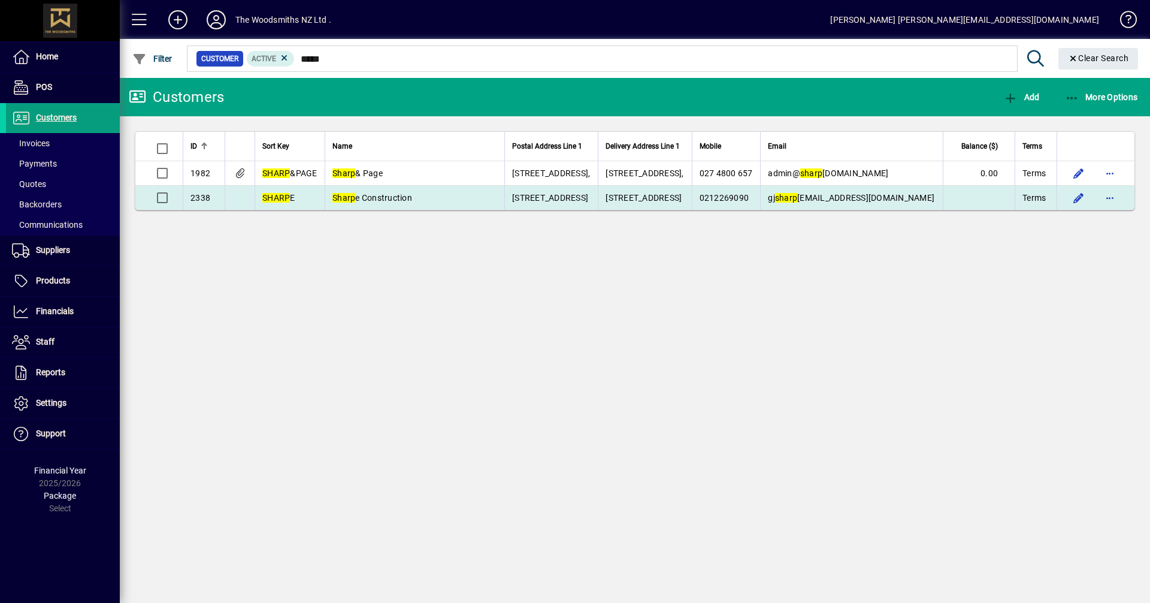
click at [383, 198] on span "Sharp e Construction" at bounding box center [372, 198] width 80 height 10
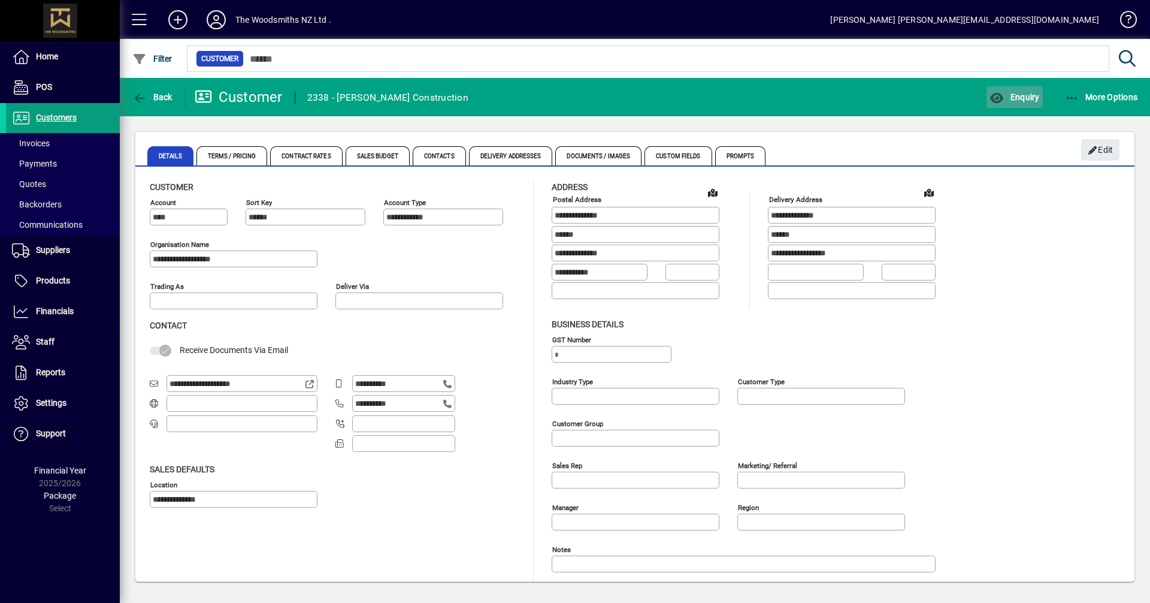
click at [1021, 92] on span "Enquiry" at bounding box center [1014, 97] width 50 height 10
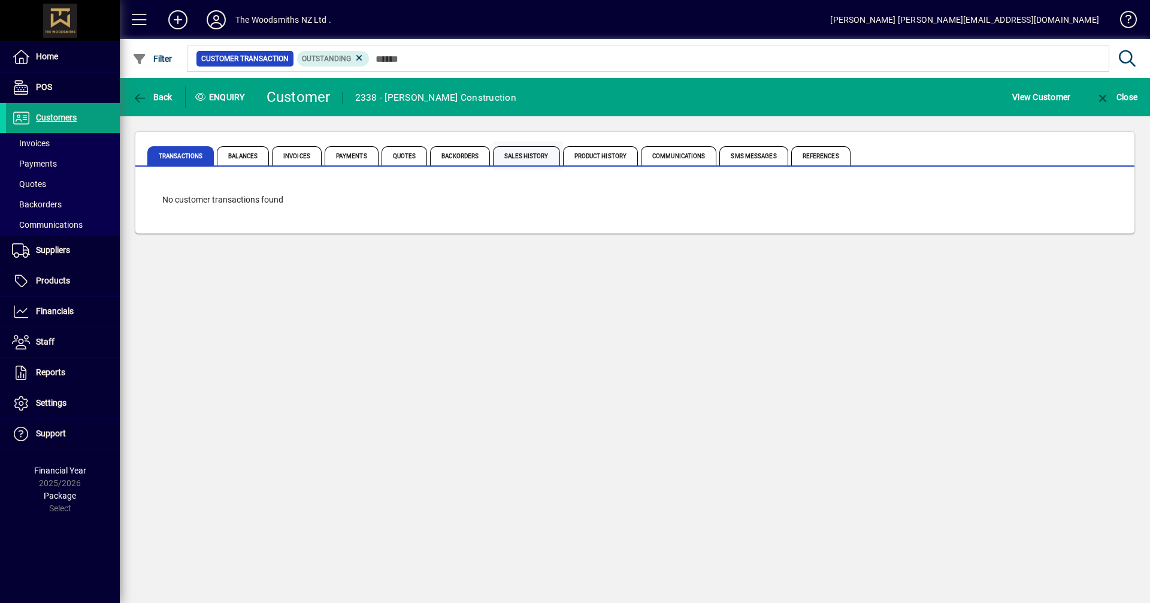
click at [520, 153] on span "Sales History" at bounding box center [526, 155] width 66 height 19
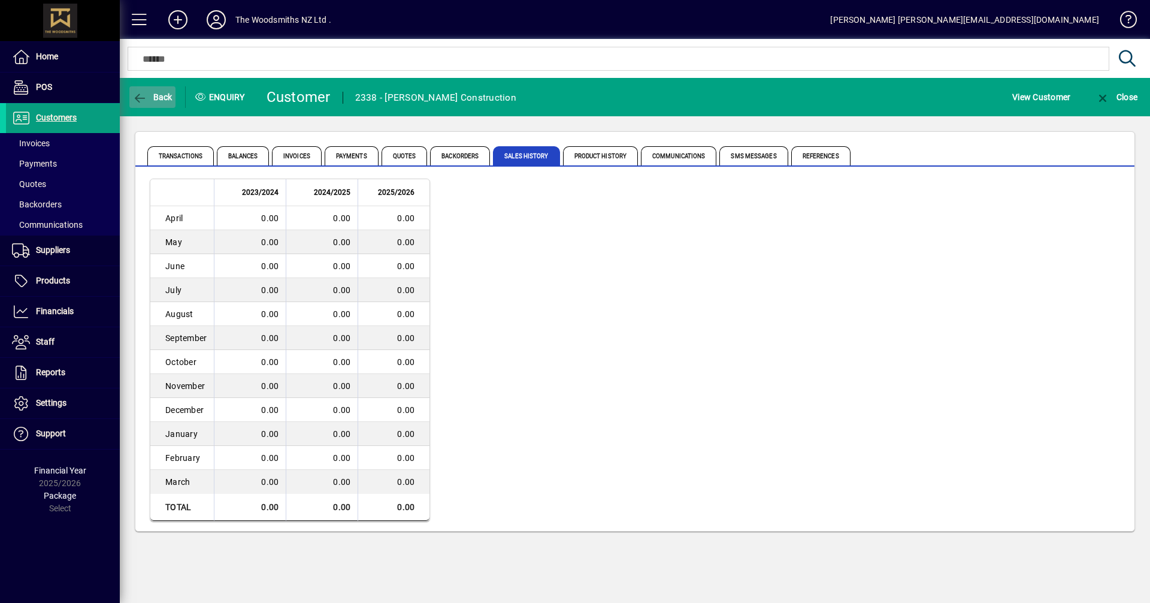
click at [162, 93] on span "Back" at bounding box center [152, 97] width 40 height 10
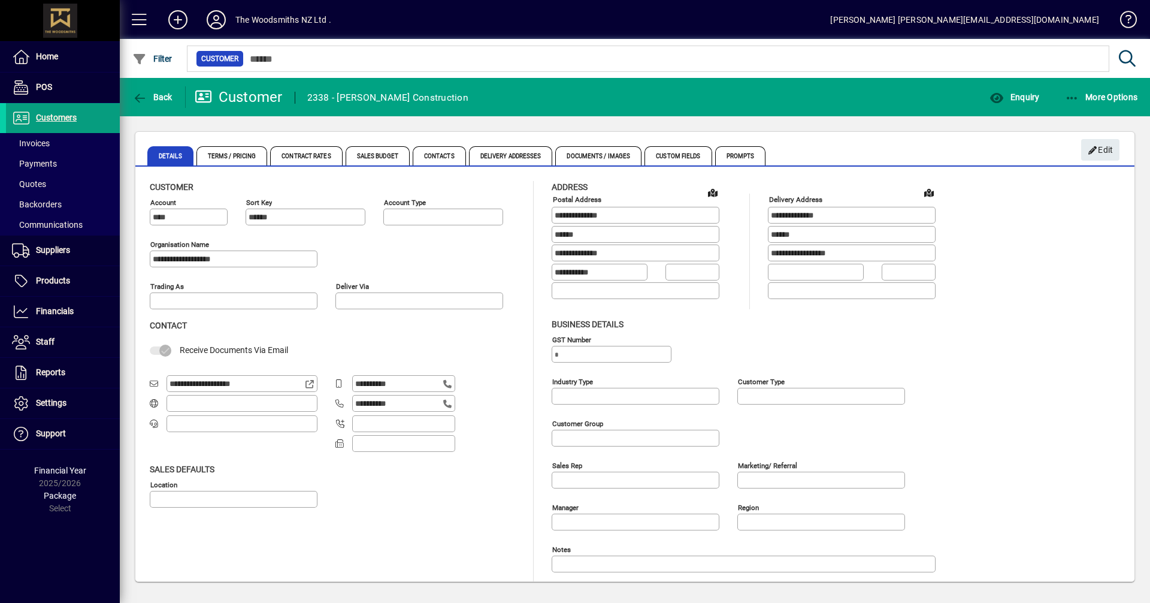
type input "**********"
click at [162, 93] on span "Back" at bounding box center [152, 97] width 40 height 10
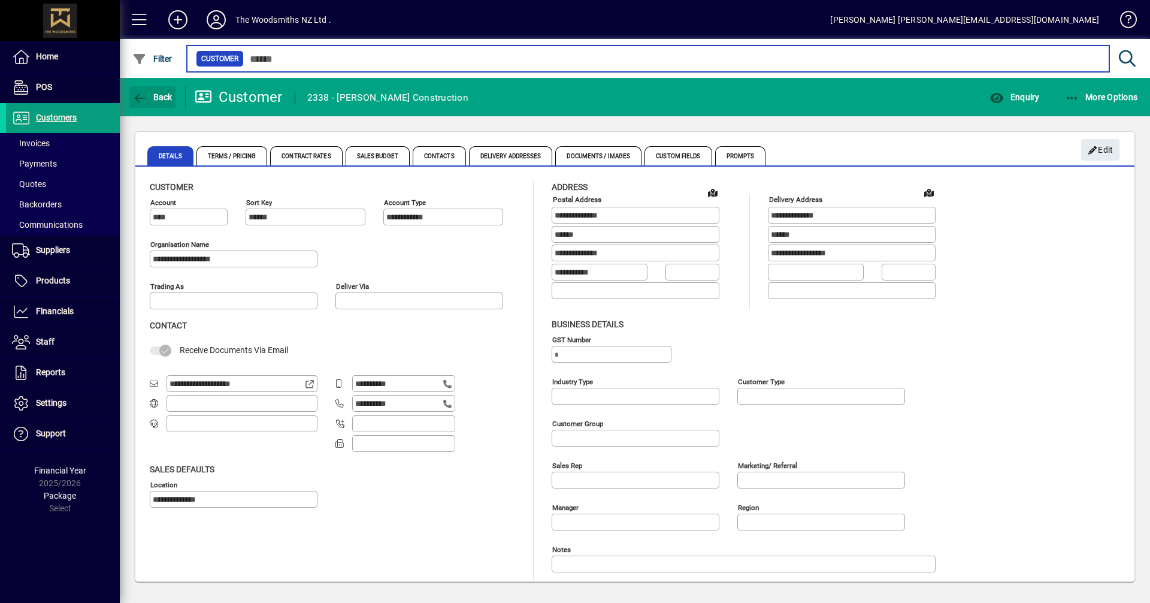
type input "*****"
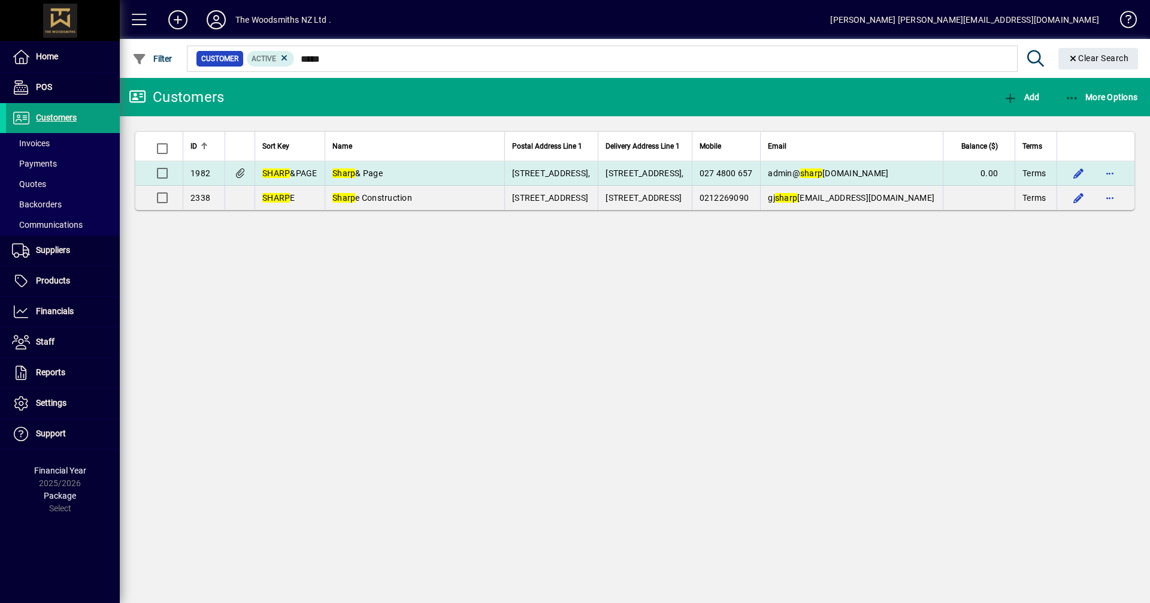
click at [369, 174] on span "Sharp & Page" at bounding box center [357, 173] width 50 height 10
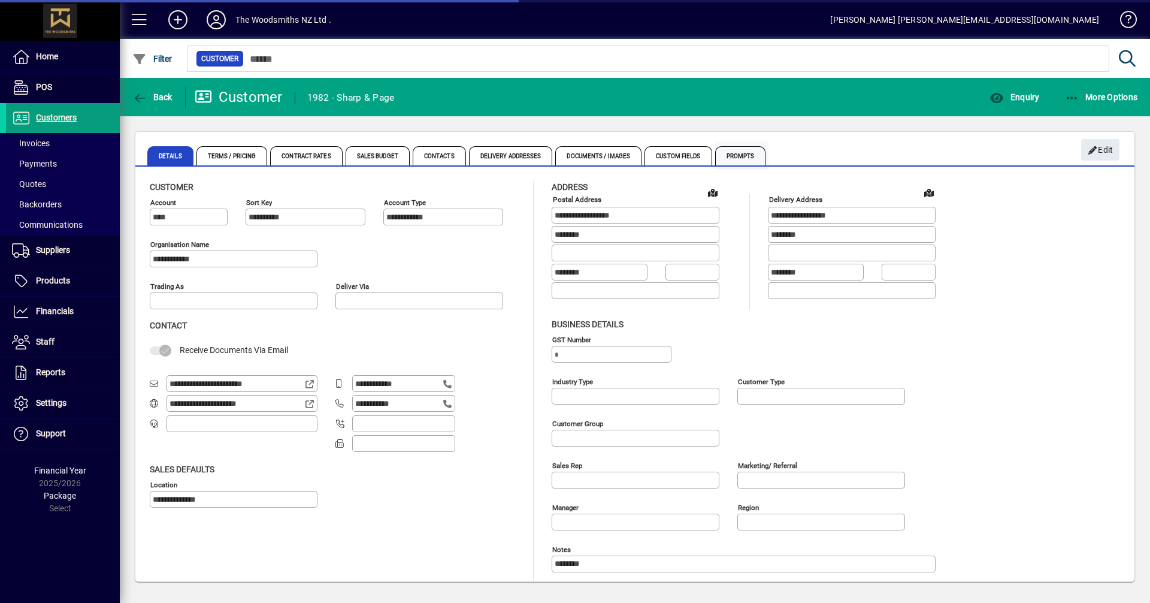
type input "**********"
click at [1021, 92] on span "Enquiry" at bounding box center [1014, 97] width 50 height 10
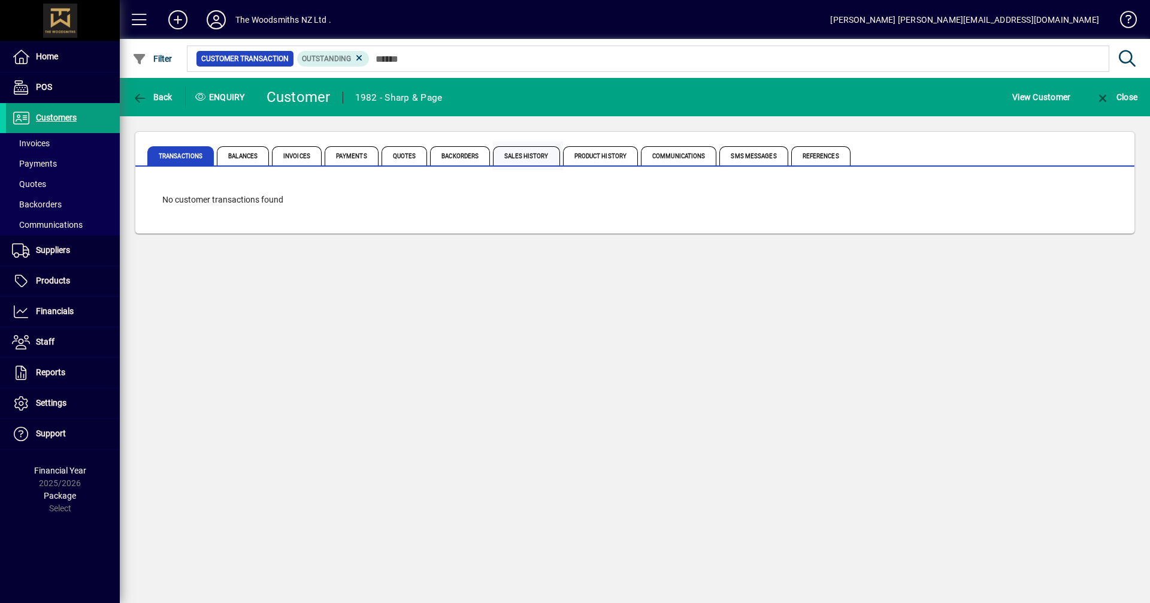
click at [514, 155] on span "Sales History" at bounding box center [526, 155] width 66 height 19
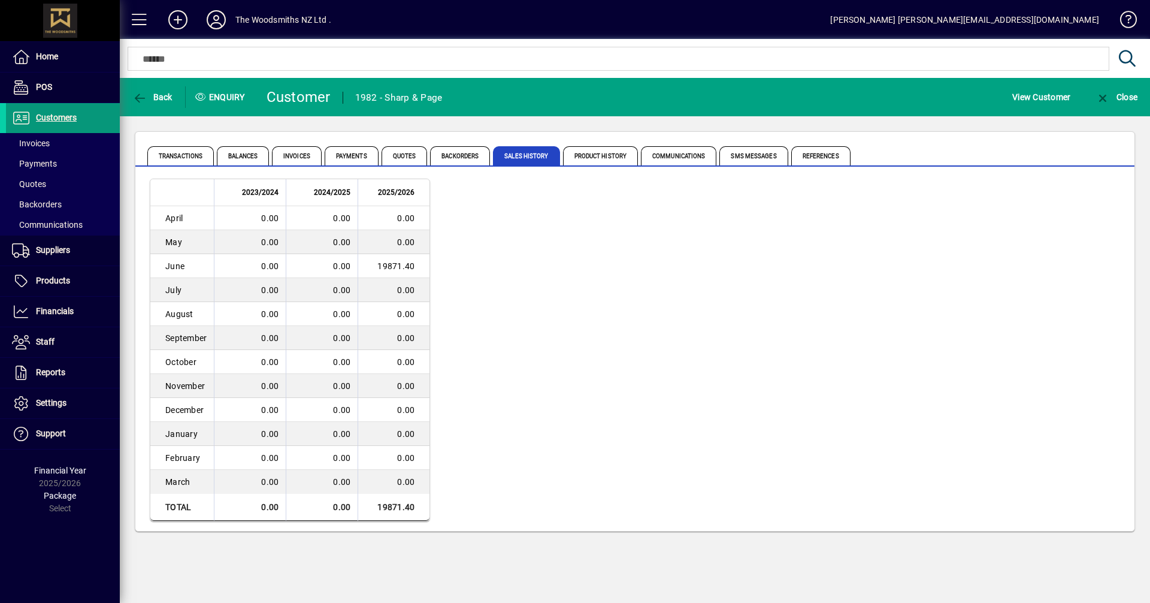
click at [59, 117] on span "Customers" at bounding box center [56, 118] width 41 height 10
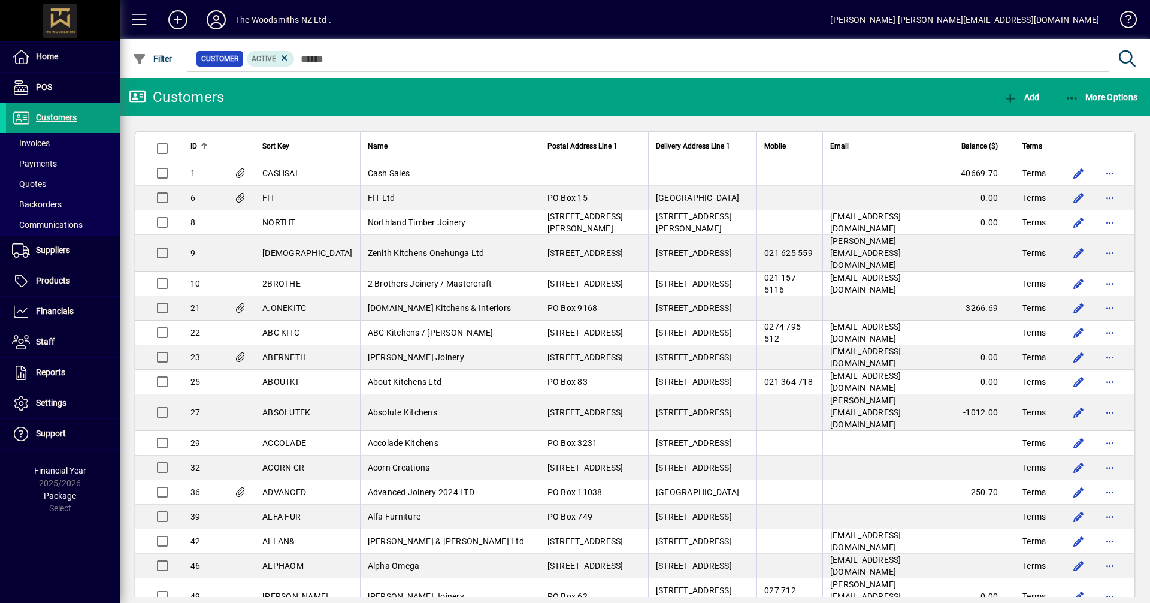
click at [319, 59] on input "text" at bounding box center [697, 58] width 805 height 17
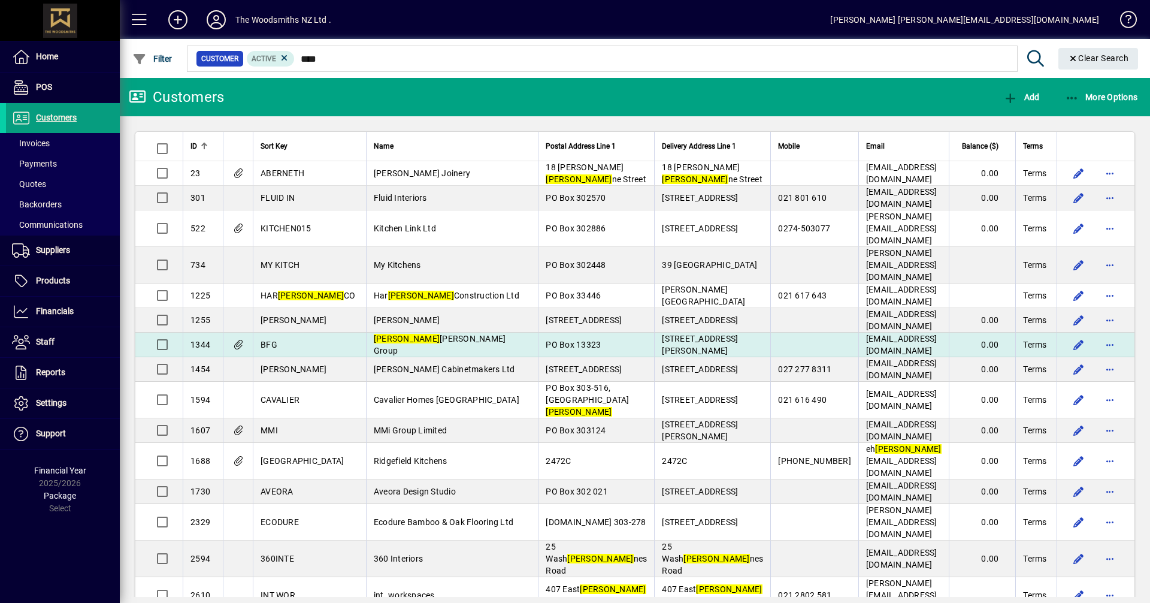
type input "****"
click at [389, 334] on span "[PERSON_NAME] Furniture Group" at bounding box center [440, 345] width 132 height 22
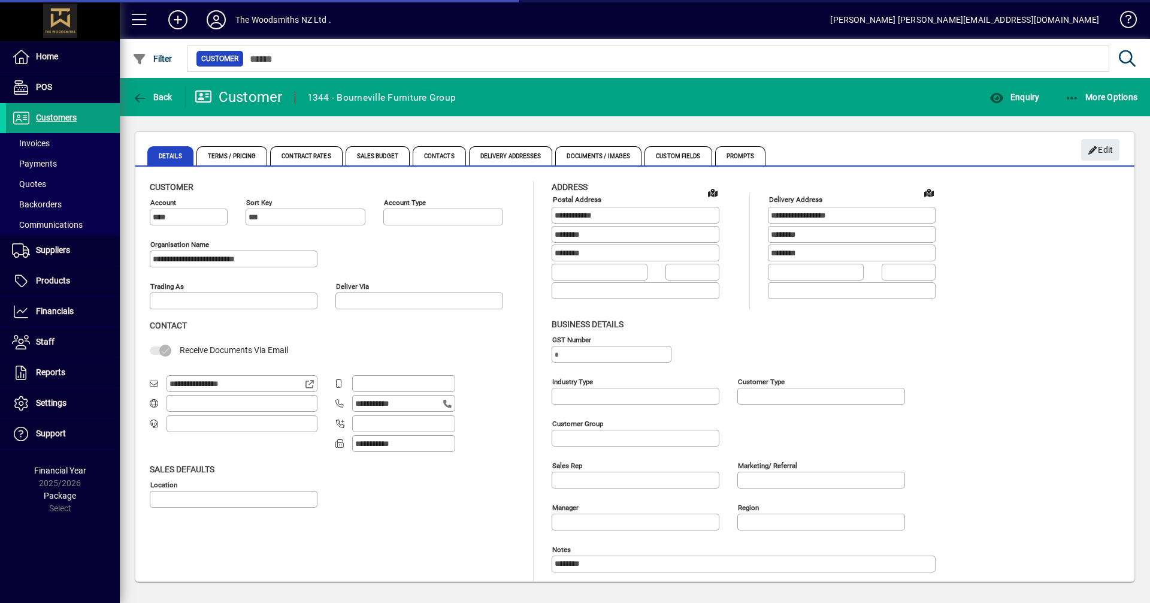
type input "**********"
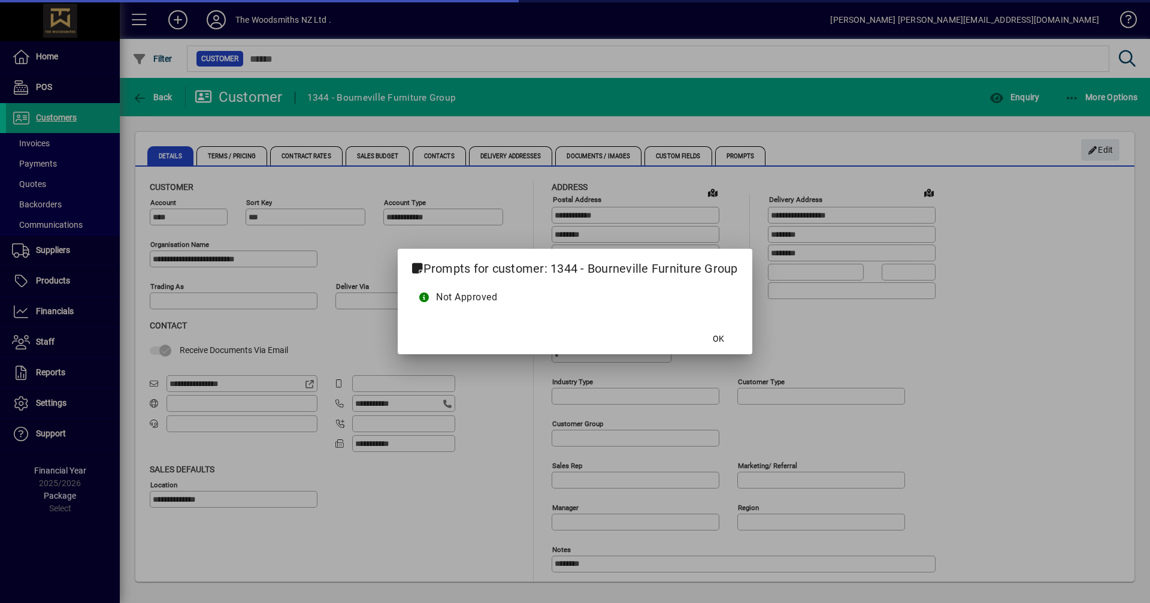
type input "**********"
click at [722, 340] on span "OK" at bounding box center [718, 338] width 11 height 13
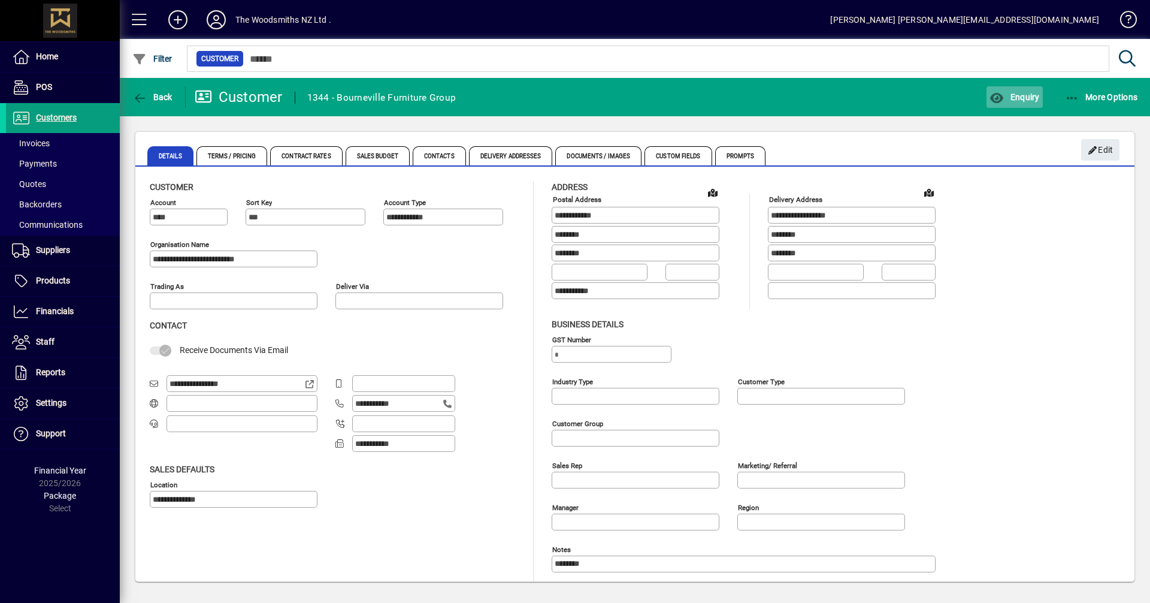
click at [1017, 94] on span "Enquiry" at bounding box center [1014, 97] width 50 height 10
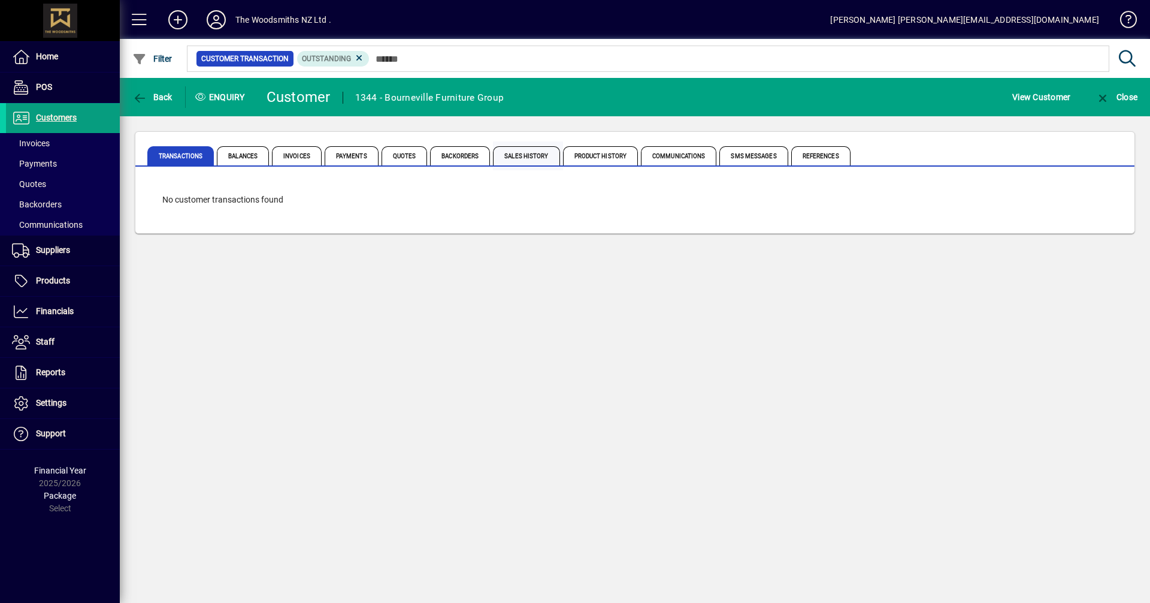
click at [525, 152] on span "Sales History" at bounding box center [526, 155] width 66 height 19
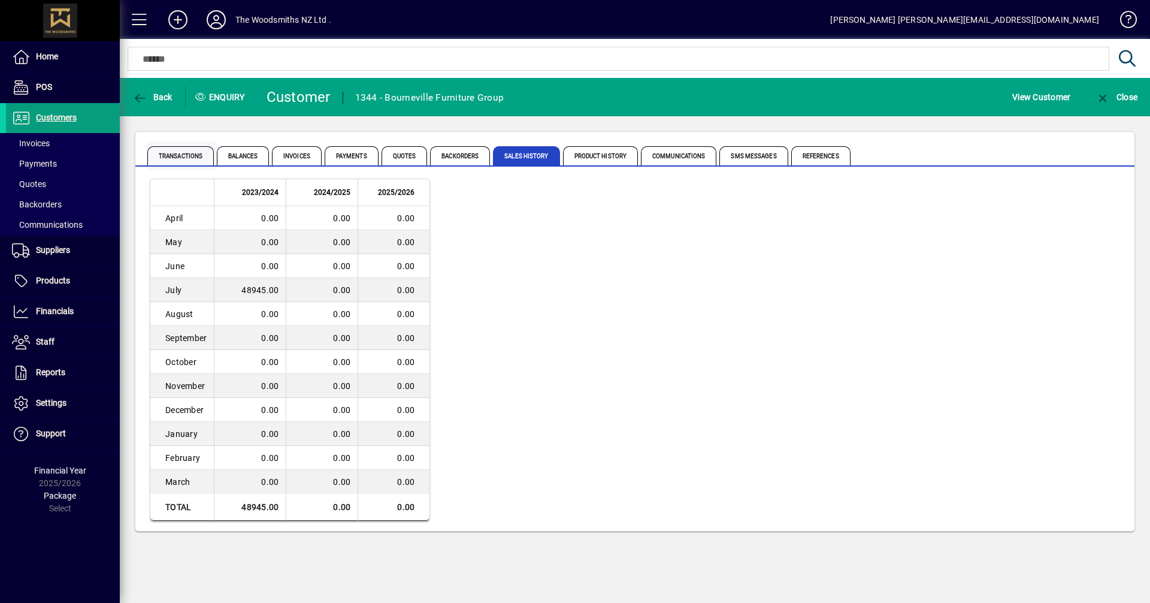
click at [179, 153] on span "Transactions" at bounding box center [180, 155] width 66 height 19
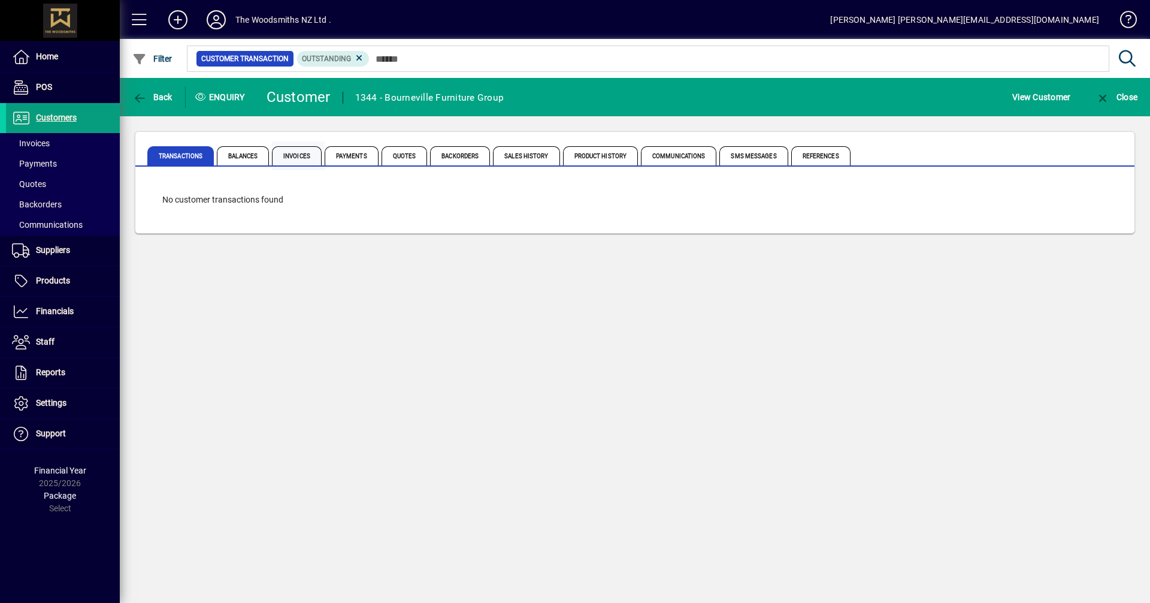
click at [283, 157] on span "Invoices" at bounding box center [297, 155] width 50 height 19
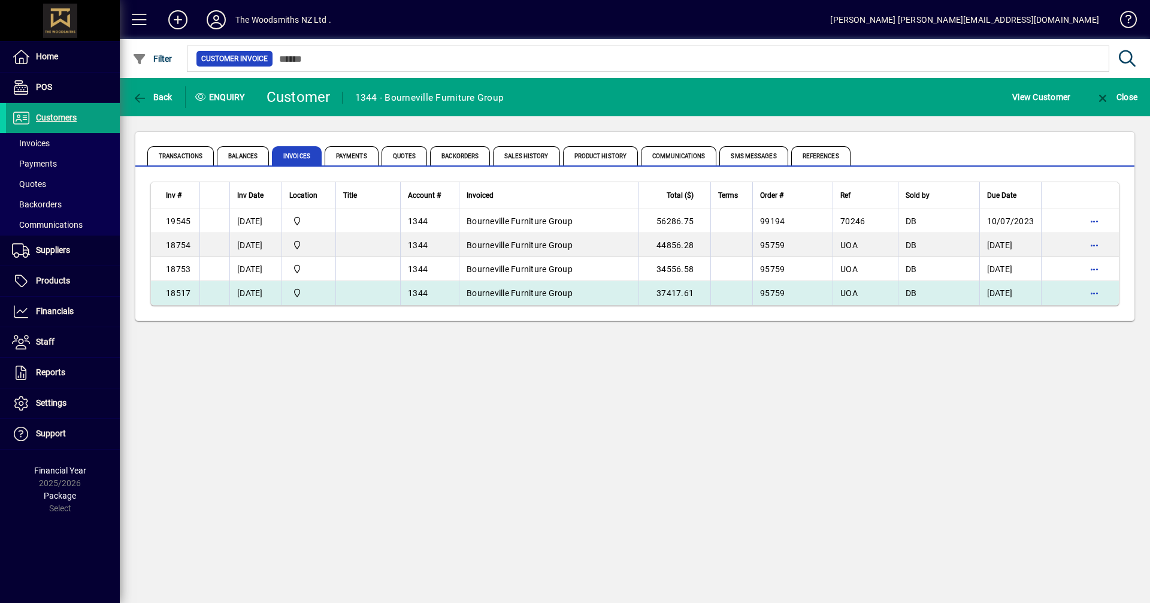
click at [179, 292] on span "18517" at bounding box center [178, 293] width 25 height 10
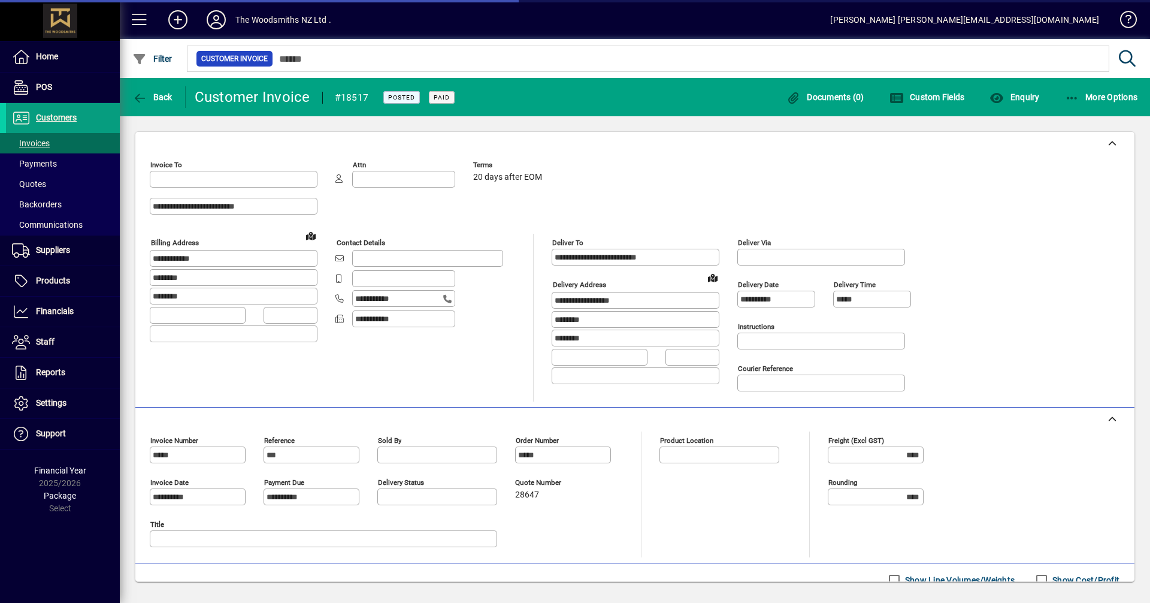
type input "**********"
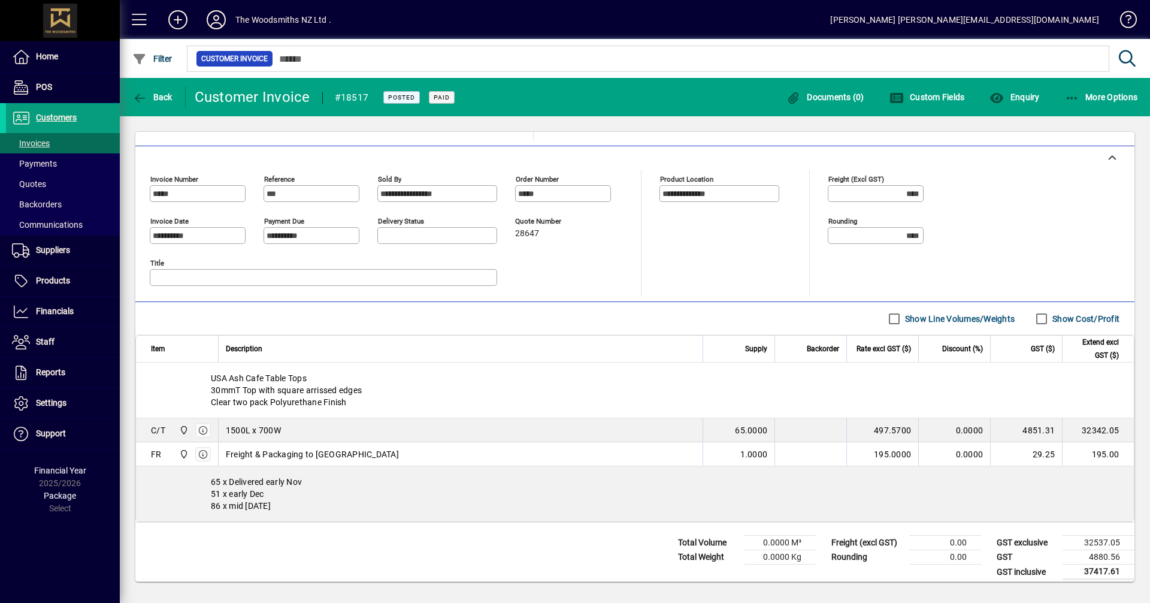
scroll to position [270, 0]
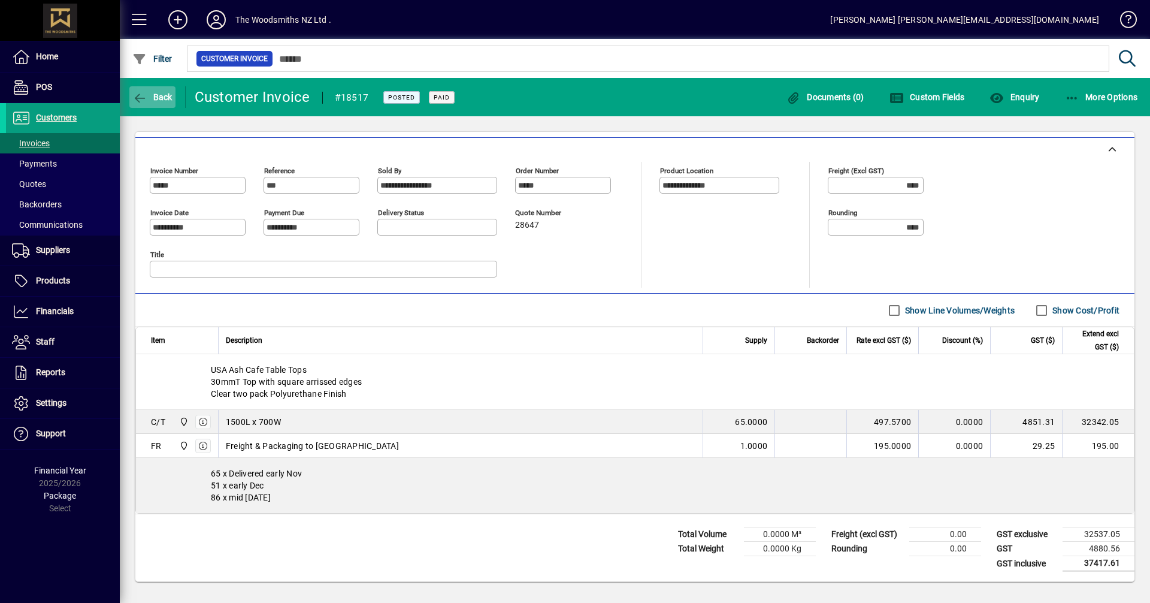
click at [158, 96] on span "Back" at bounding box center [152, 97] width 40 height 10
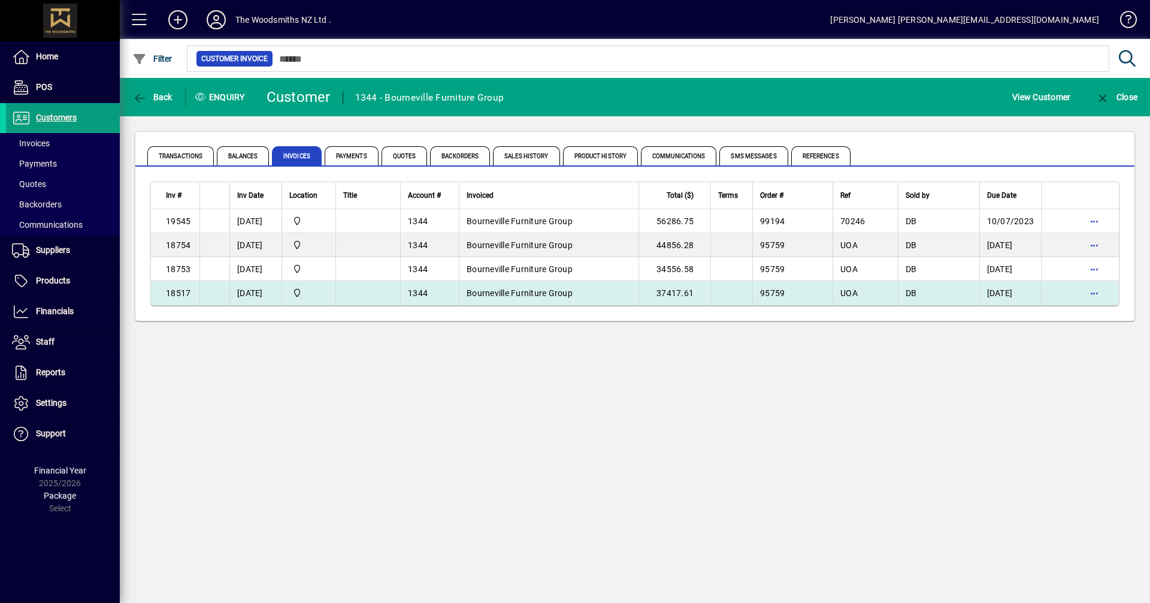
click at [176, 298] on app-search-response-field "18517" at bounding box center [178, 293] width 25 height 12
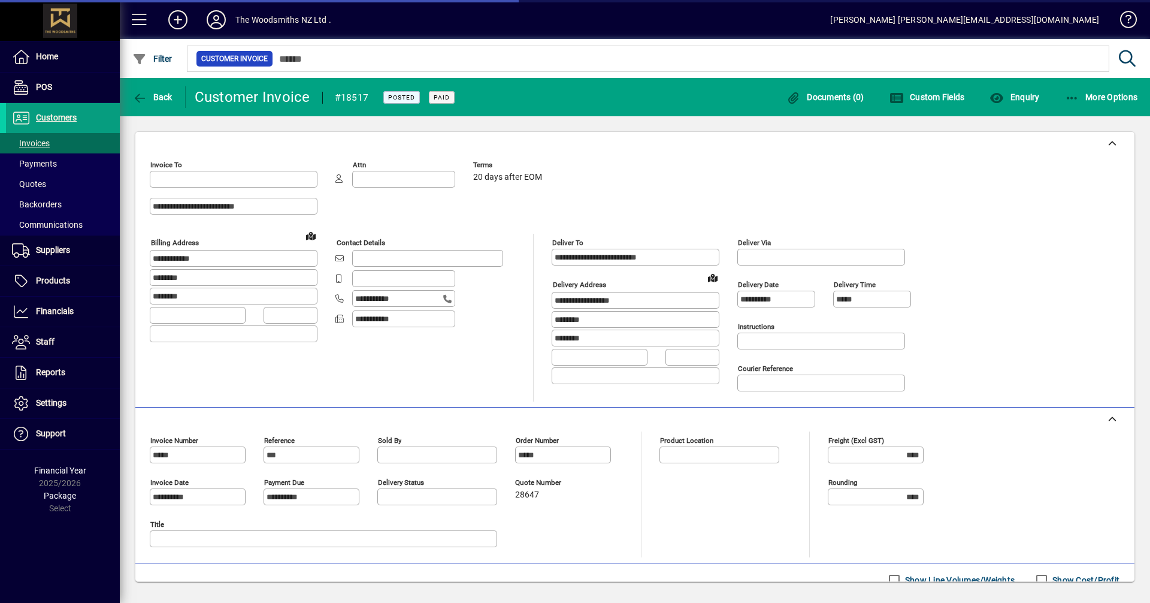
type input "**********"
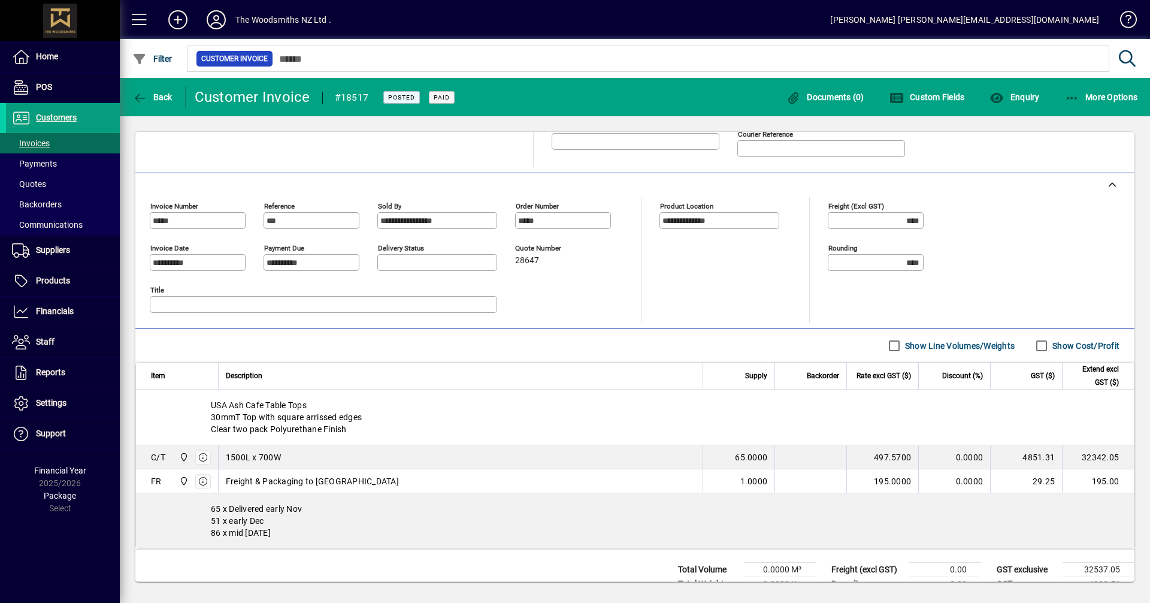
scroll to position [240, 0]
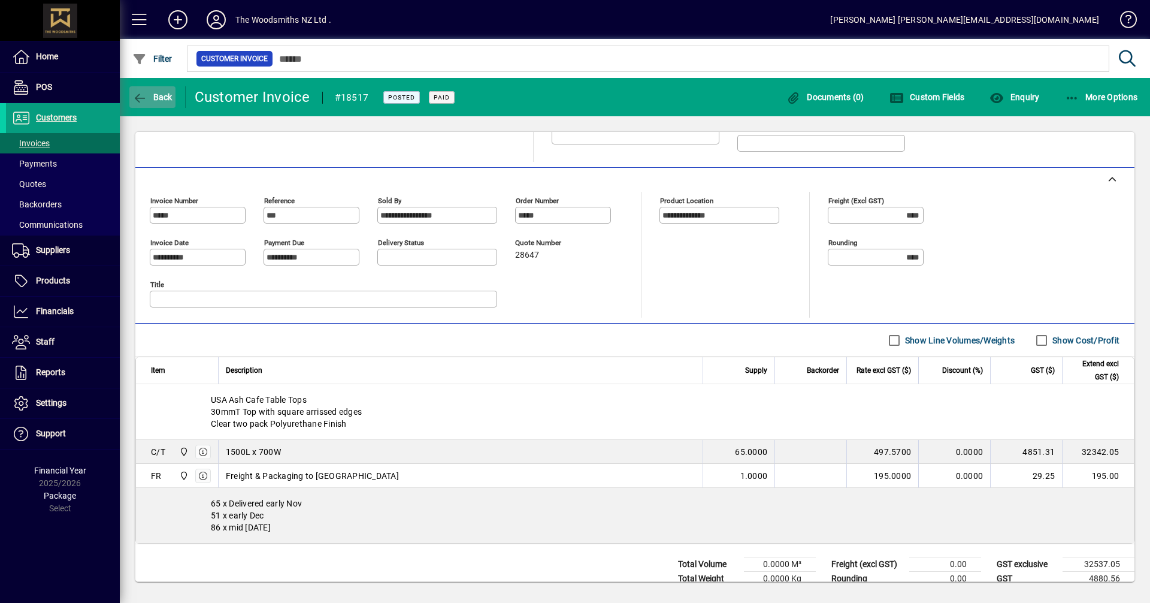
click at [153, 89] on span "button" at bounding box center [152, 97] width 46 height 29
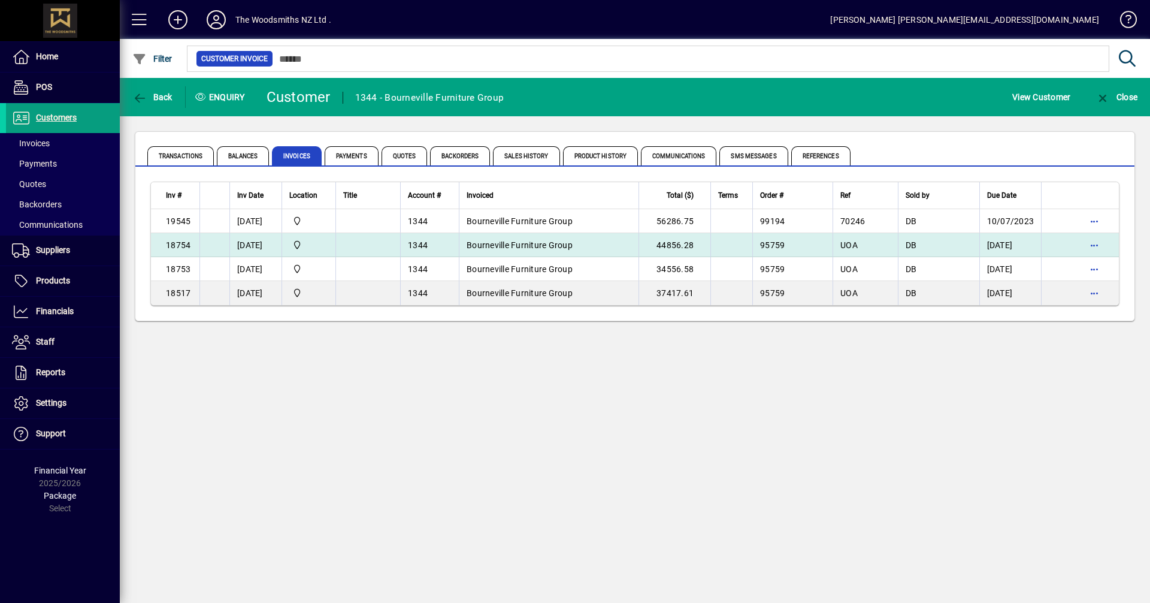
click at [177, 241] on span "18754" at bounding box center [178, 245] width 25 height 10
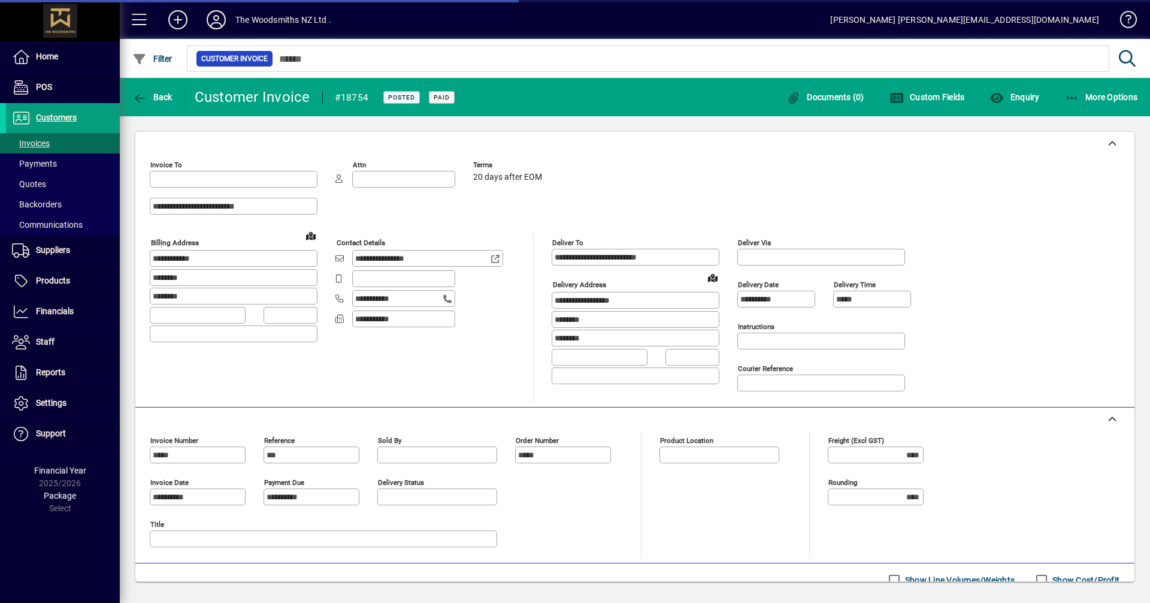
type input "**********"
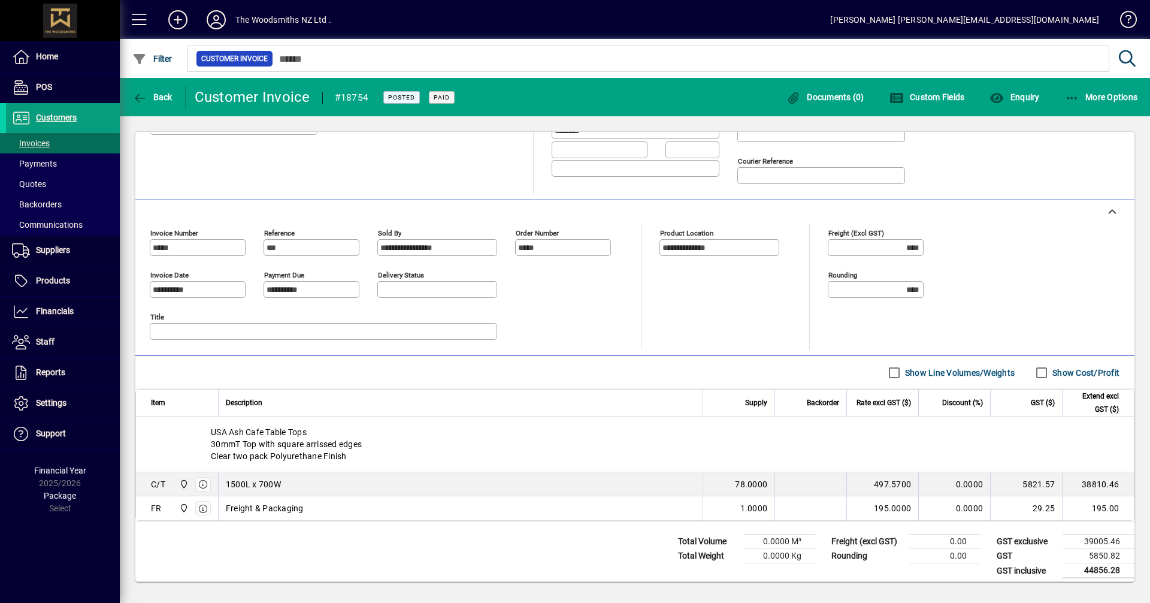
scroll to position [214, 0]
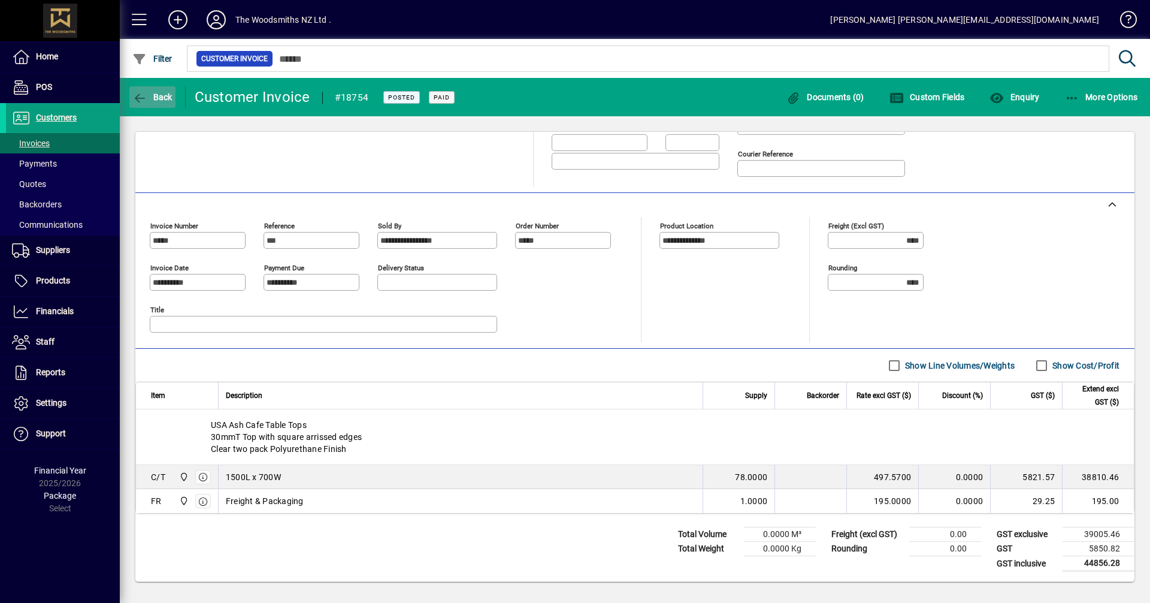
click at [147, 99] on icon "button" at bounding box center [139, 98] width 15 height 12
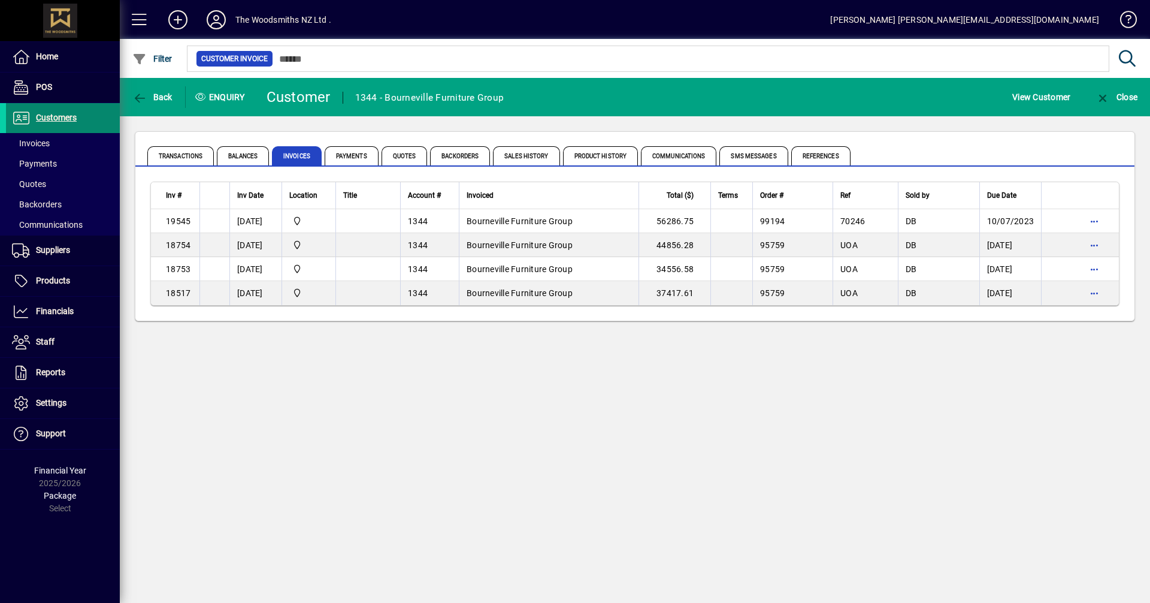
click at [66, 119] on span "Customers" at bounding box center [56, 118] width 41 height 10
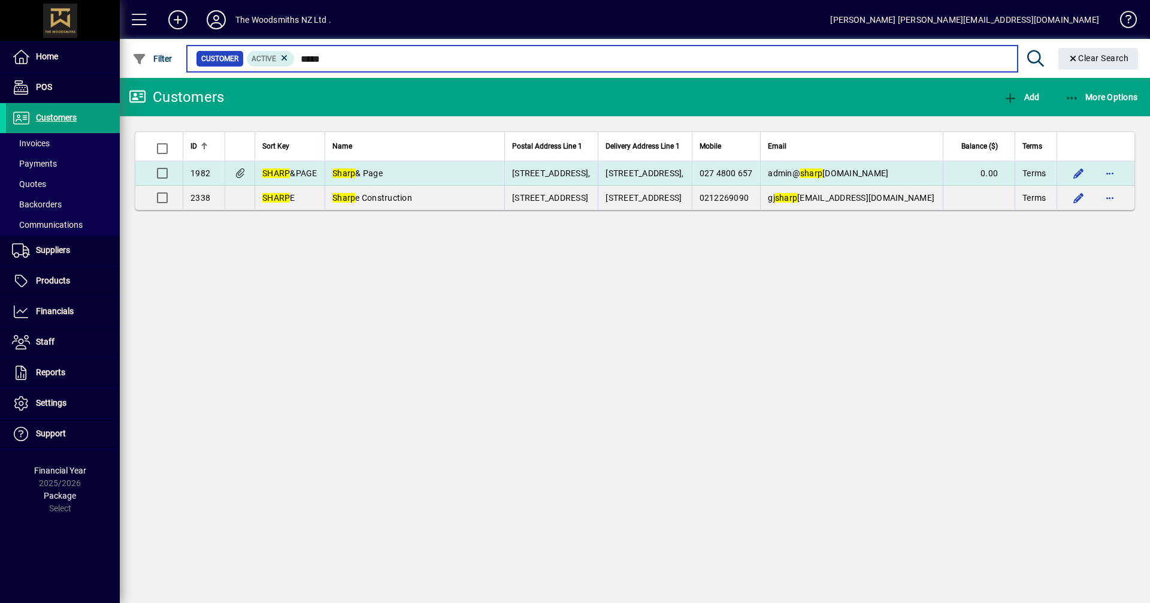
type input "*****"
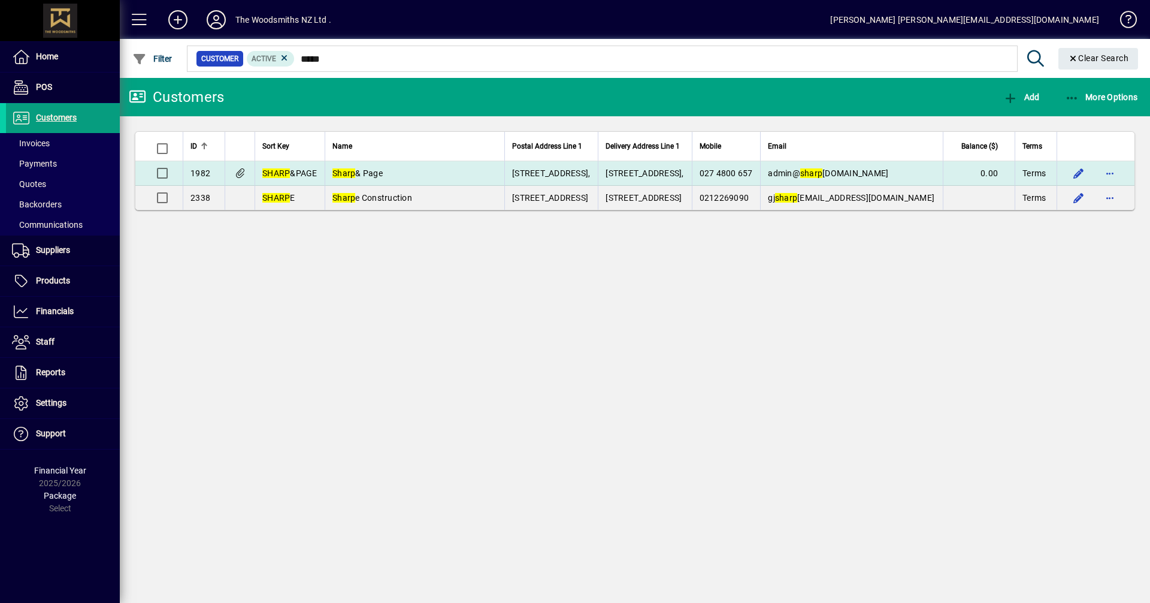
click at [362, 165] on td "Sharp & Page" at bounding box center [415, 173] width 180 height 25
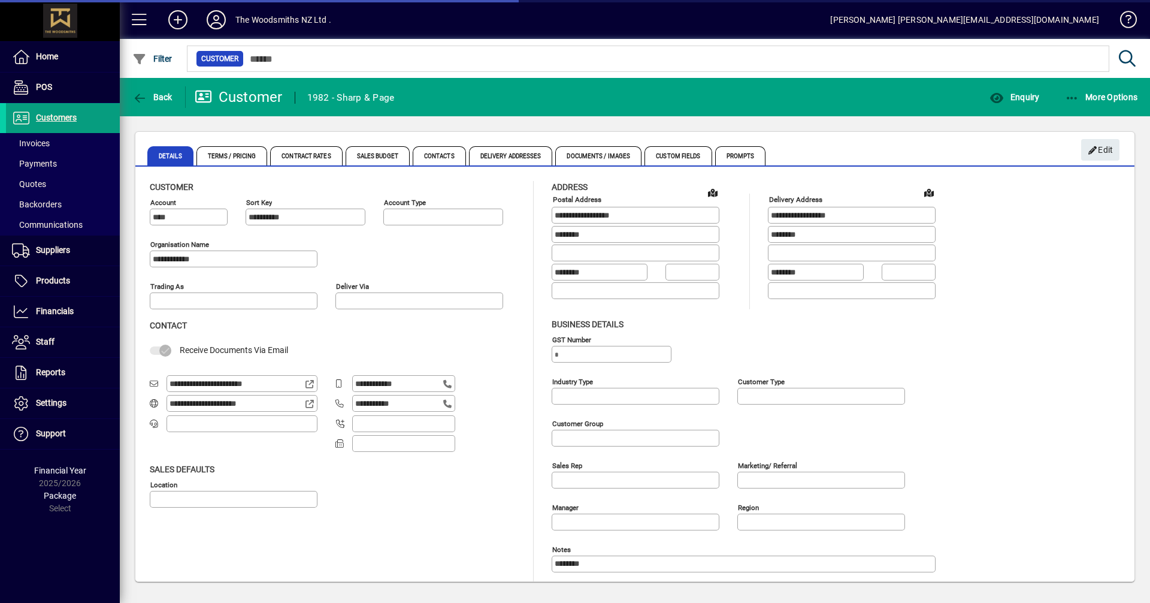
type input "**********"
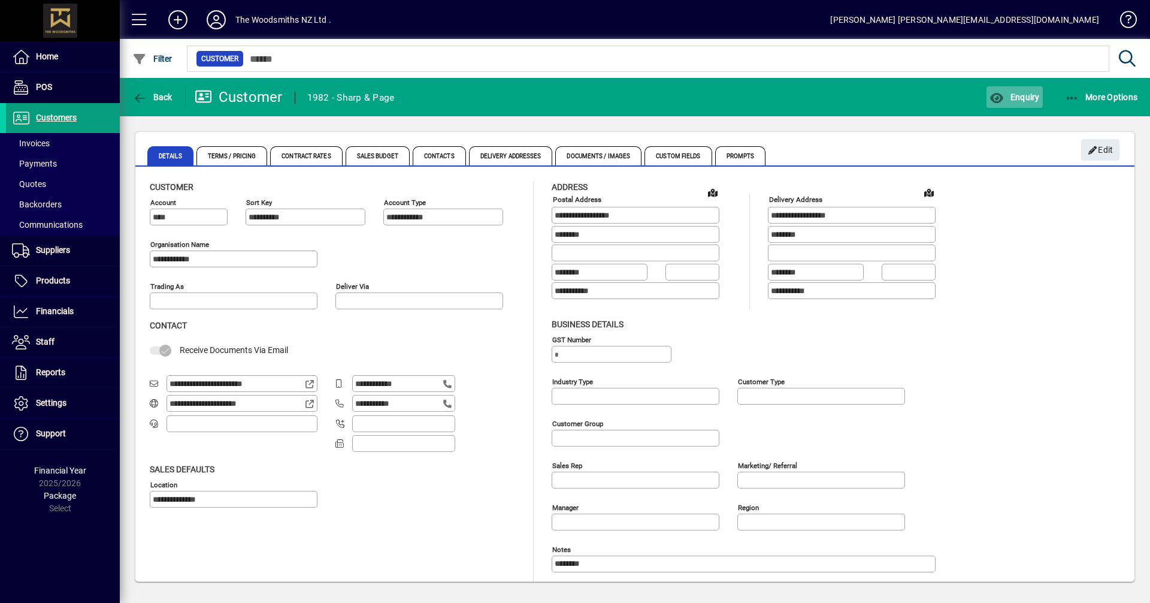
click at [1025, 98] on span "Enquiry" at bounding box center [1014, 97] width 50 height 10
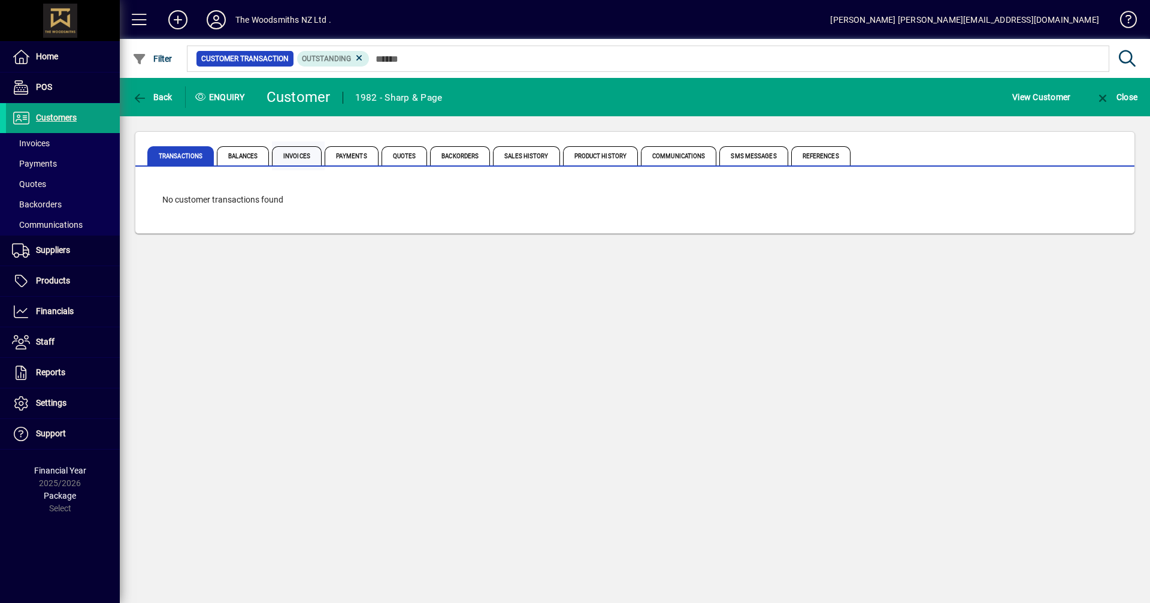
click at [295, 159] on span "Invoices" at bounding box center [297, 155] width 50 height 19
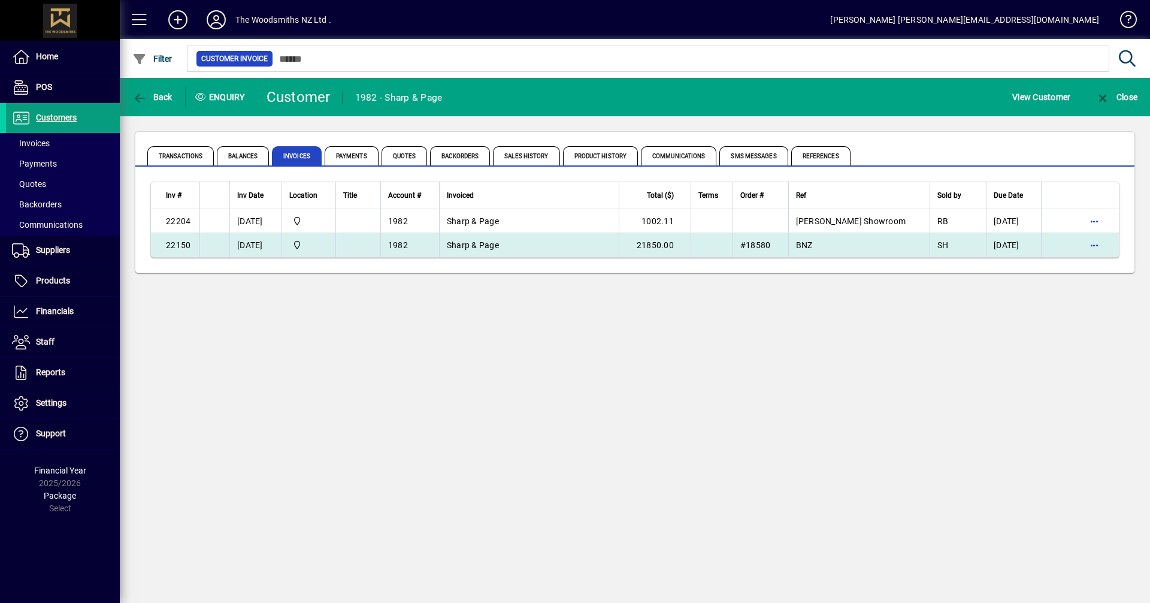
click at [177, 246] on span "22150" at bounding box center [178, 245] width 25 height 10
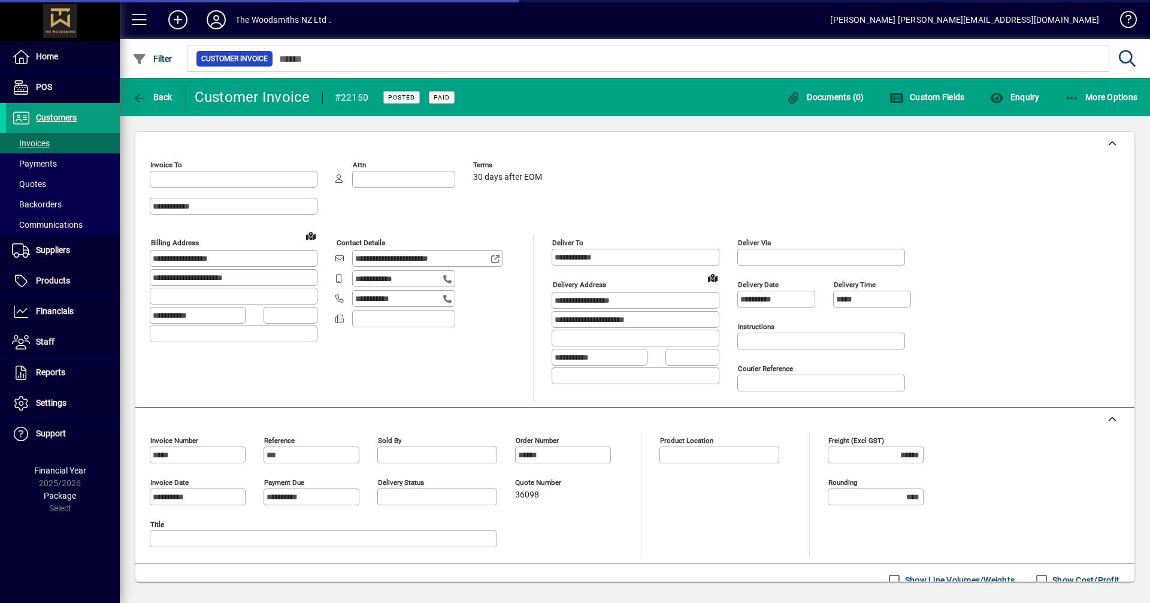
type input "**********"
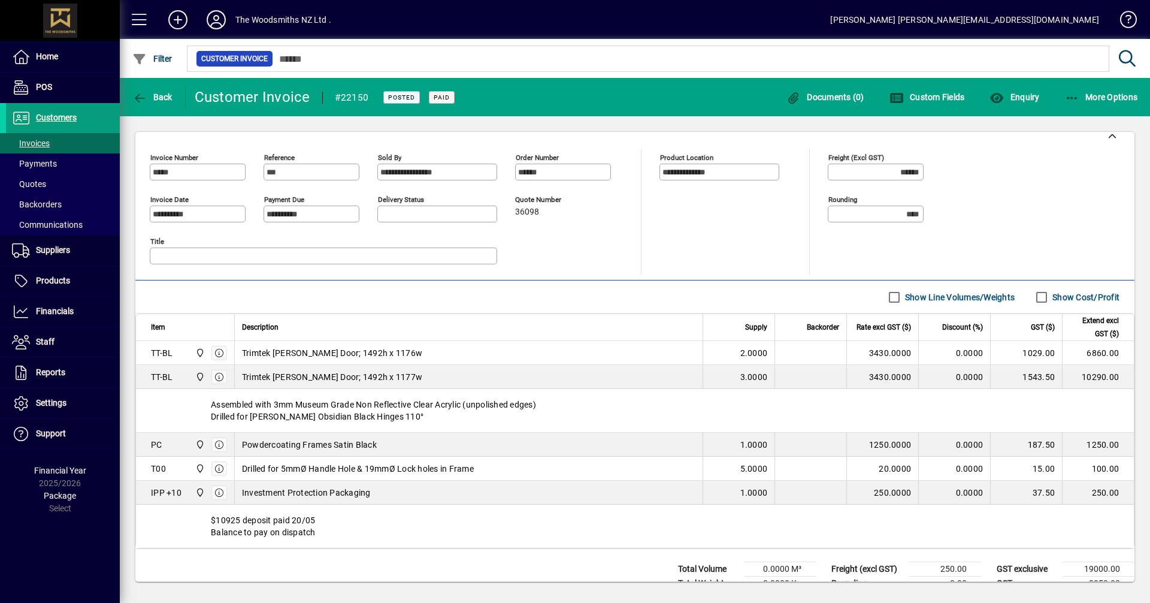
scroll to position [329, 0]
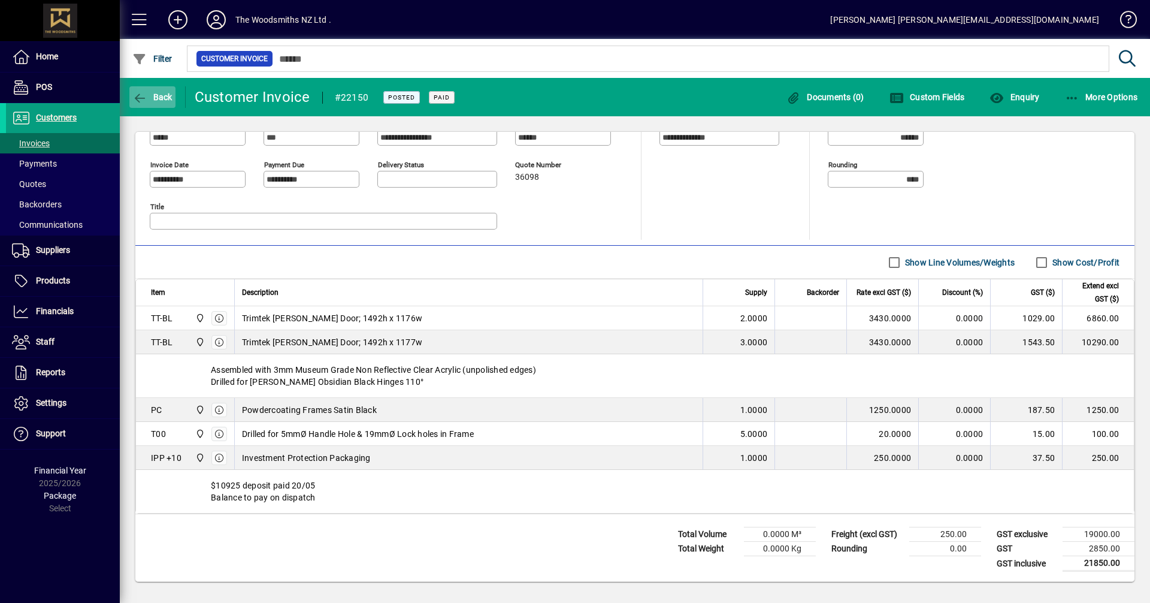
click at [166, 98] on span "Back" at bounding box center [152, 97] width 40 height 10
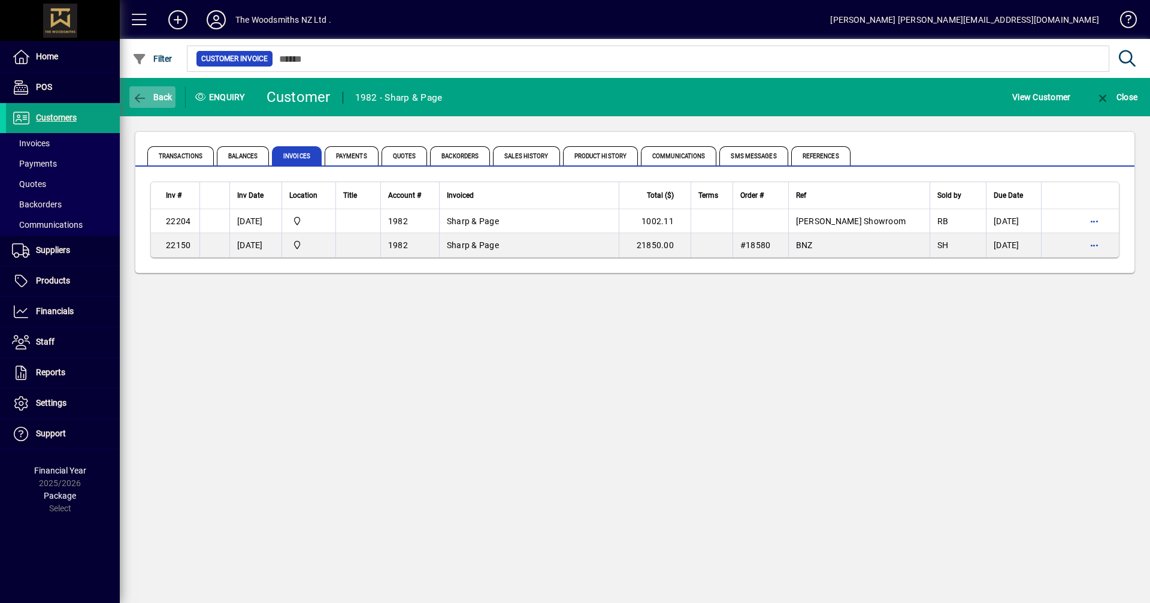
click at [161, 96] on span "Back" at bounding box center [152, 97] width 40 height 10
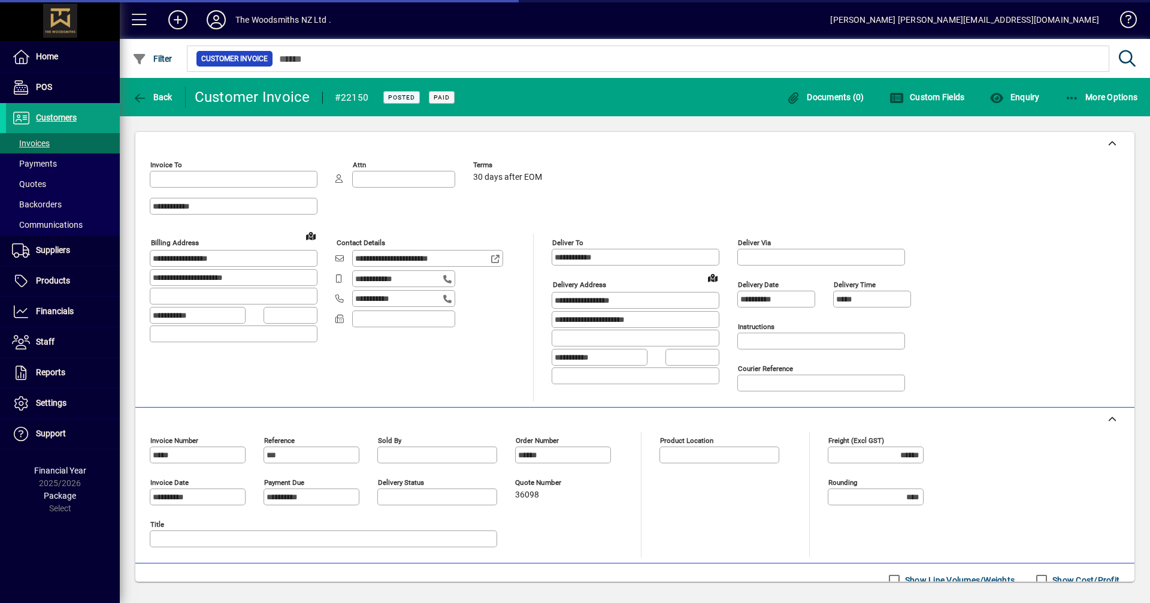
type input "**********"
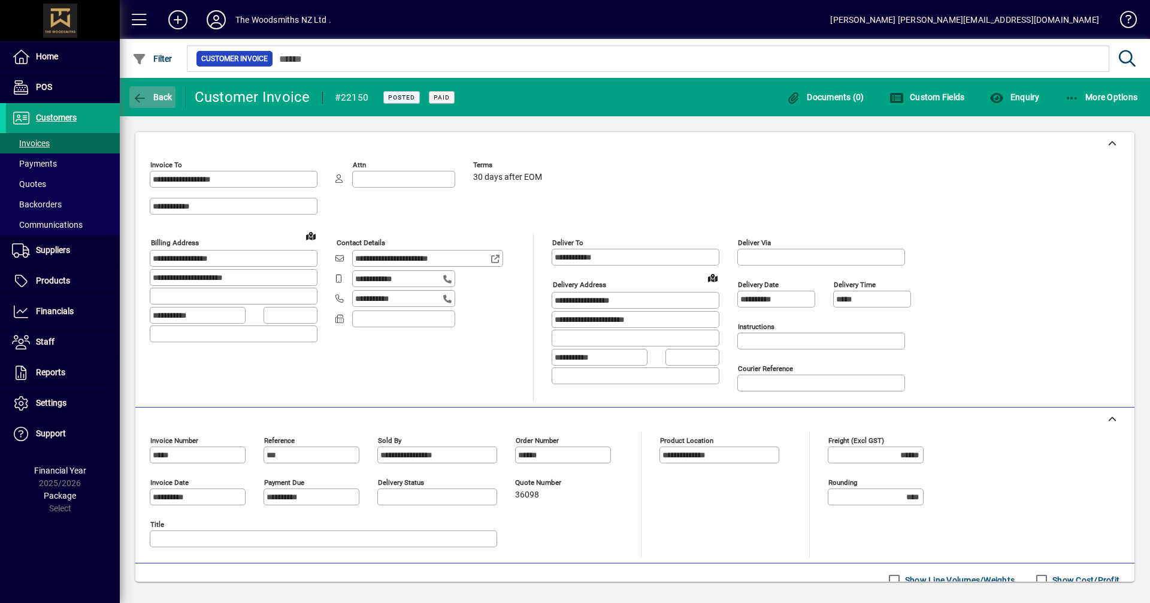
click at [164, 98] on span "Back" at bounding box center [152, 97] width 40 height 10
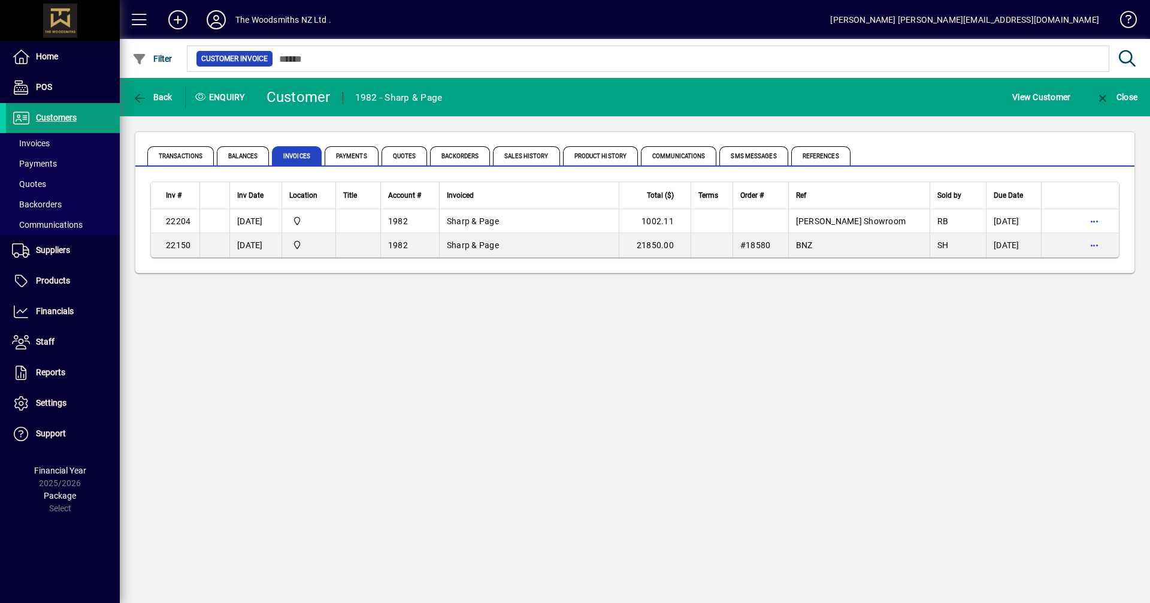
click at [324, 67] on mat-chip-set "Customer Invoice" at bounding box center [647, 58] width 921 height 25
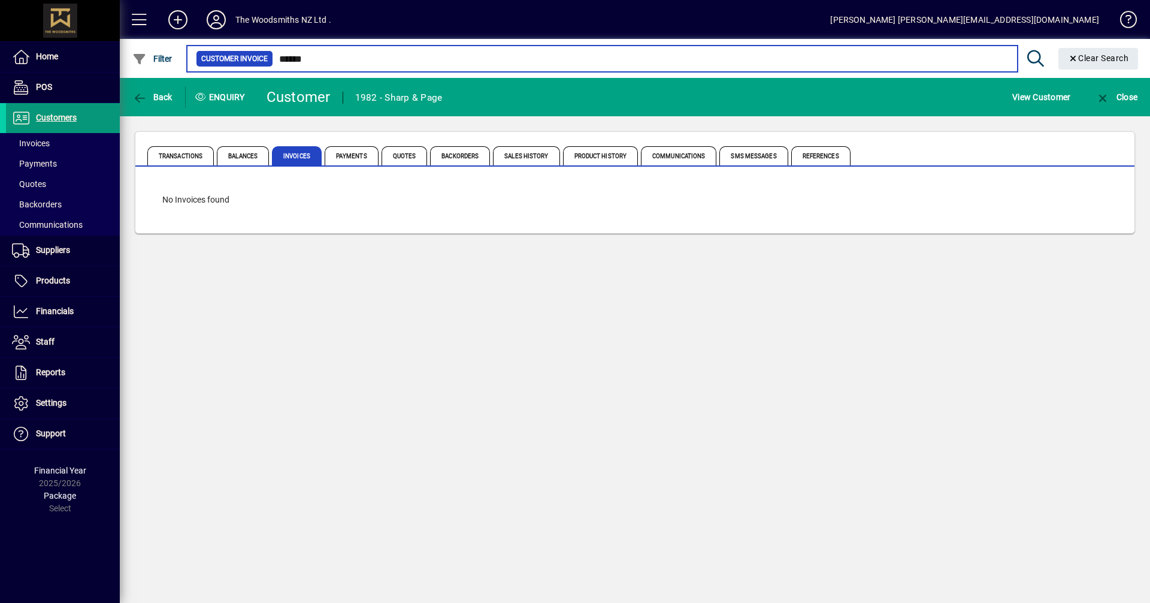
type input "******"
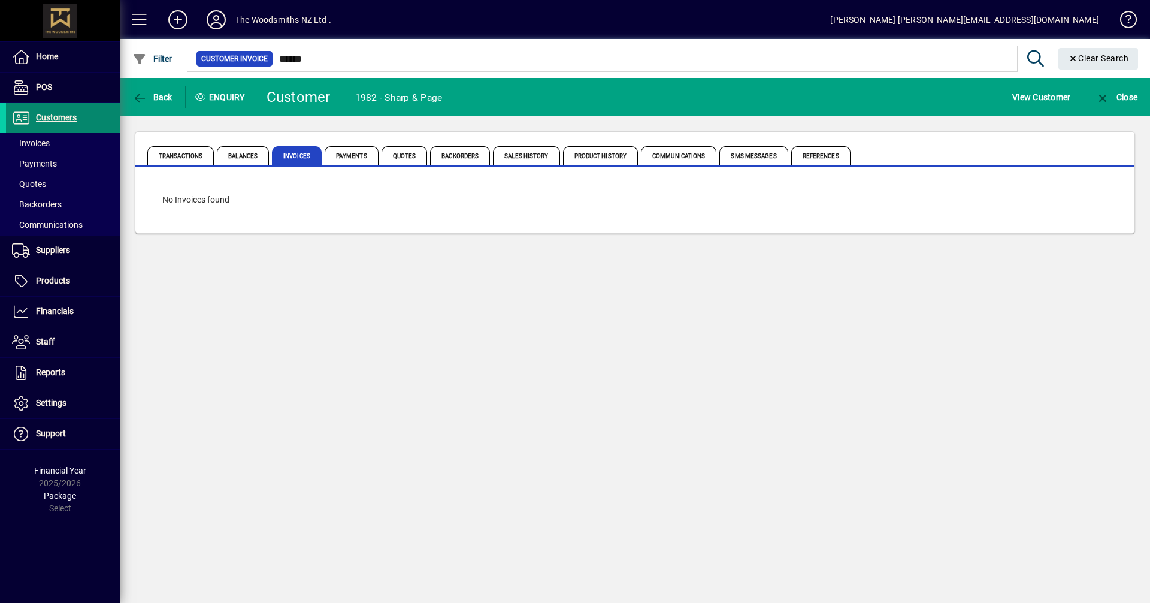
click at [54, 117] on span "Customers" at bounding box center [56, 118] width 41 height 10
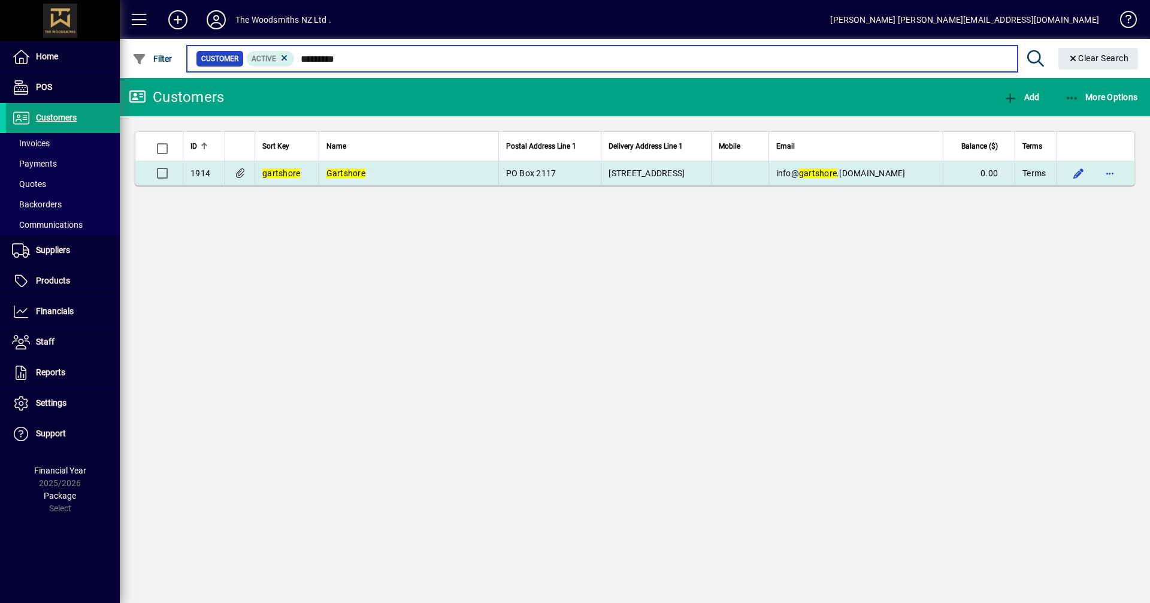
type input "*********"
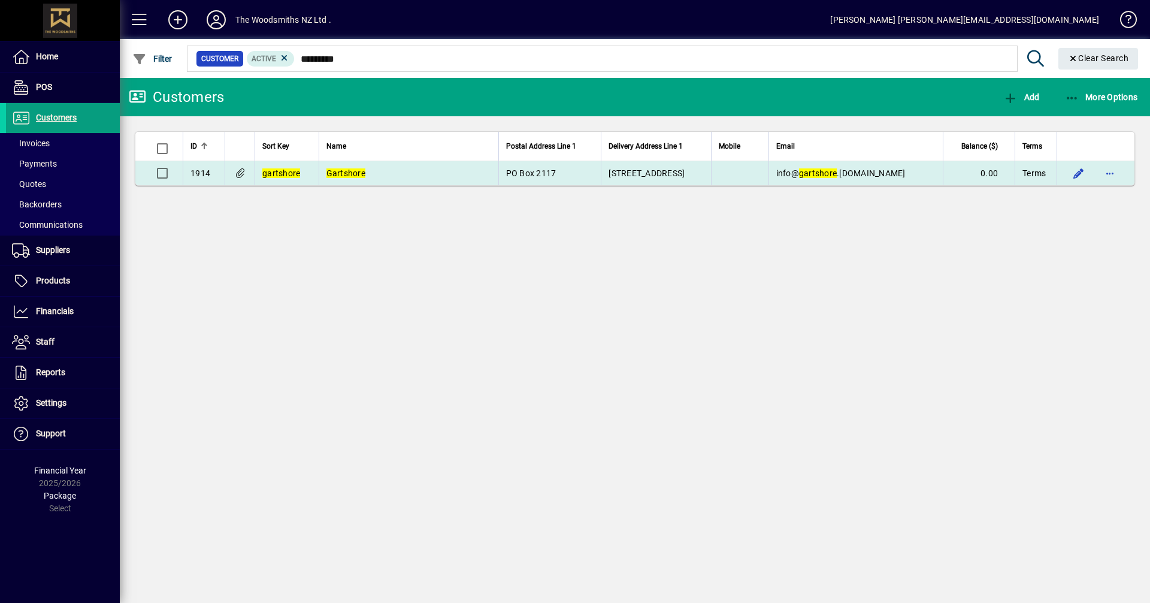
click at [341, 168] on em "Gartshore" at bounding box center [345, 173] width 39 height 10
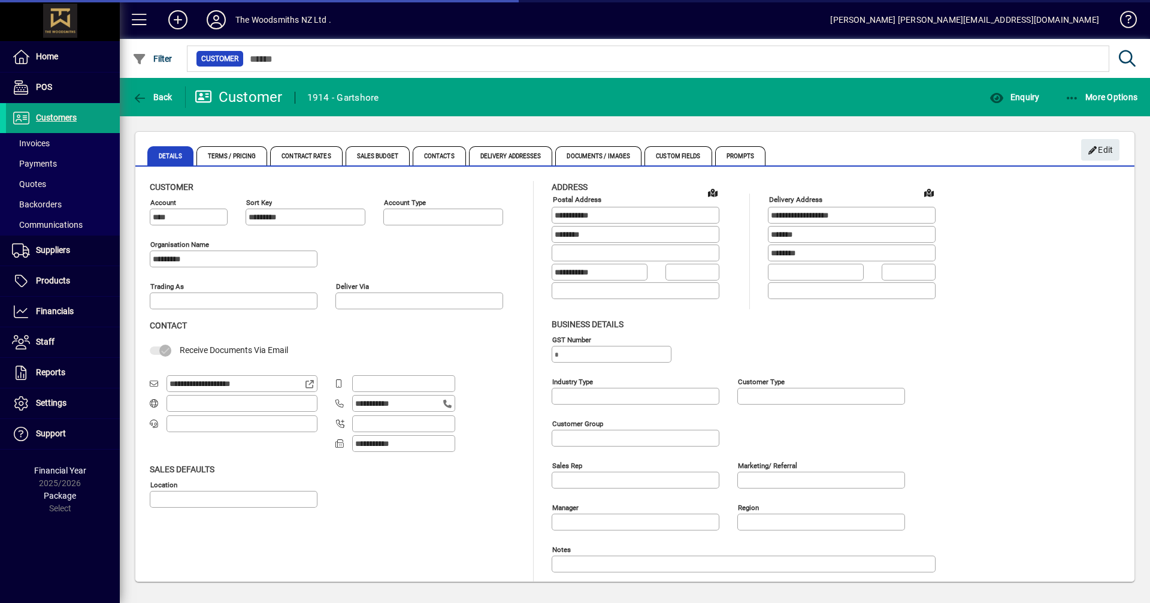
type input "**********"
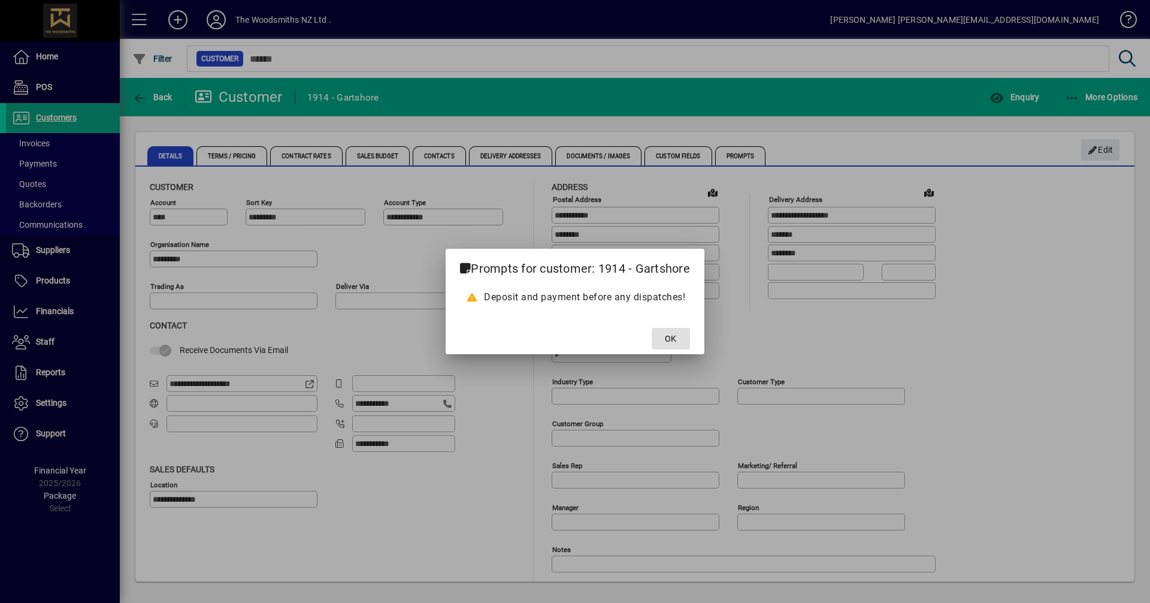
click at [652, 337] on span at bounding box center [671, 338] width 38 height 29
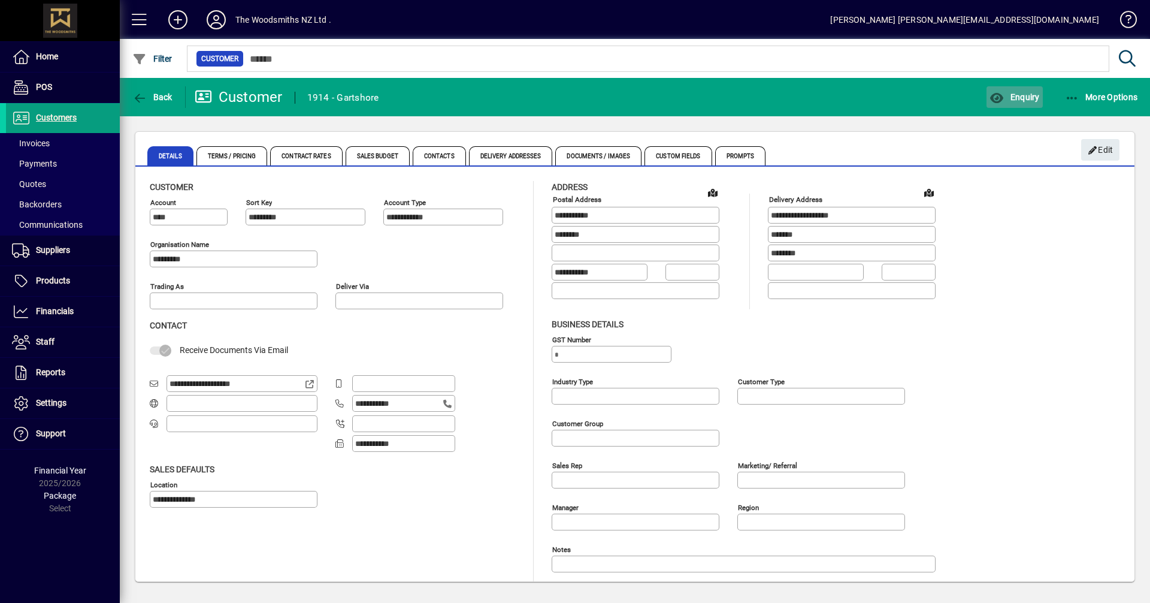
click at [1024, 100] on span "Enquiry" at bounding box center [1014, 97] width 50 height 10
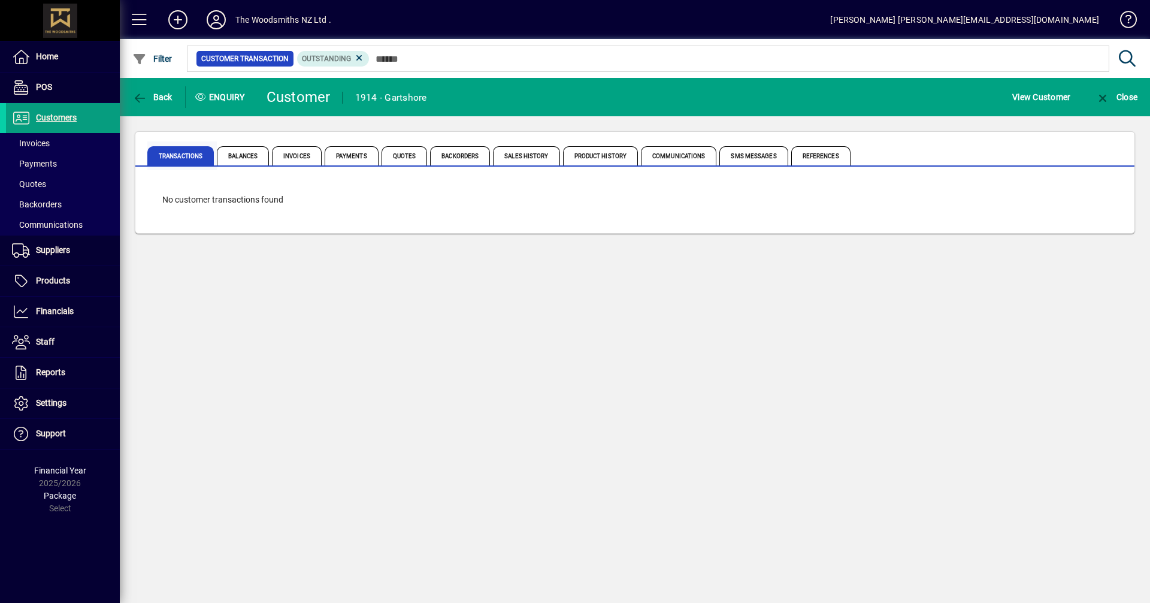
click at [196, 161] on span "Transactions" at bounding box center [180, 155] width 66 height 19
click at [295, 158] on span "Invoices" at bounding box center [297, 155] width 50 height 19
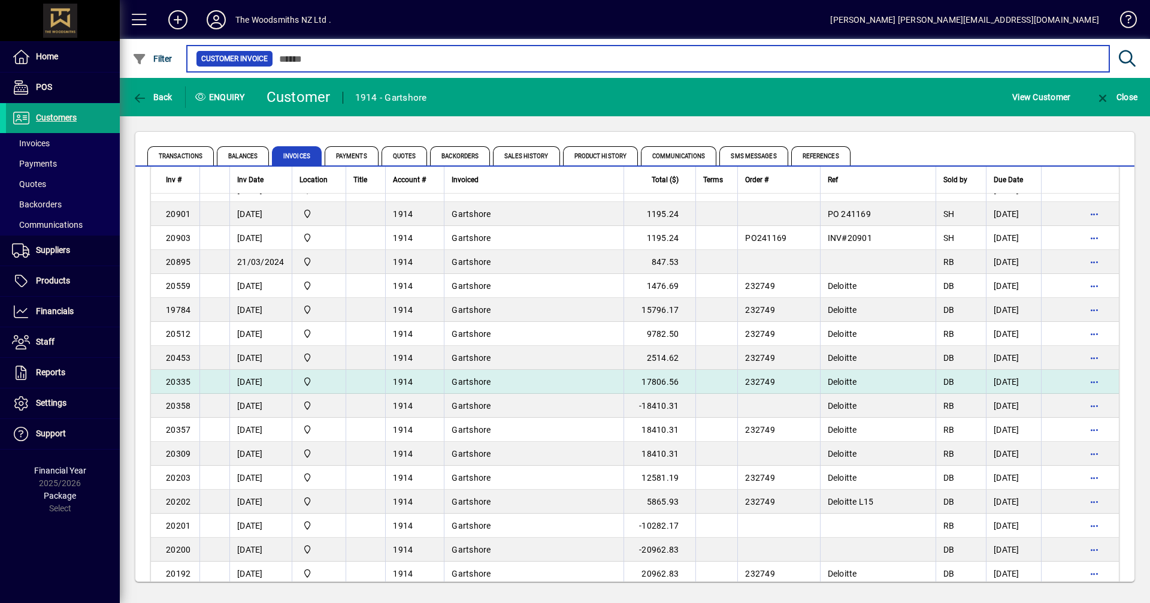
scroll to position [60, 0]
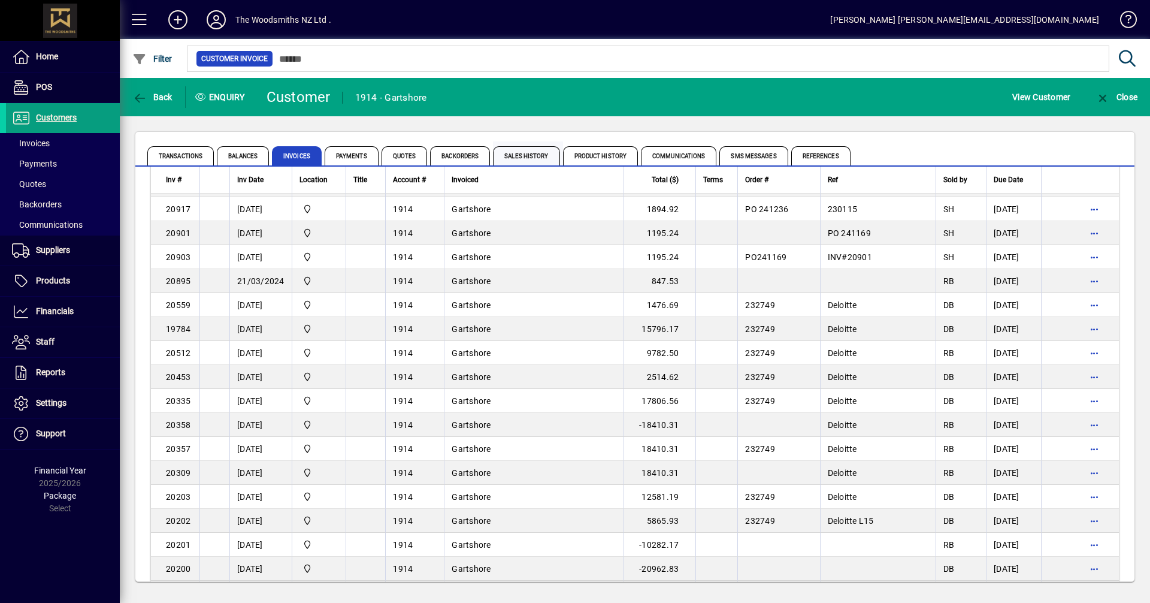
click at [516, 158] on span "Sales History" at bounding box center [526, 155] width 66 height 19
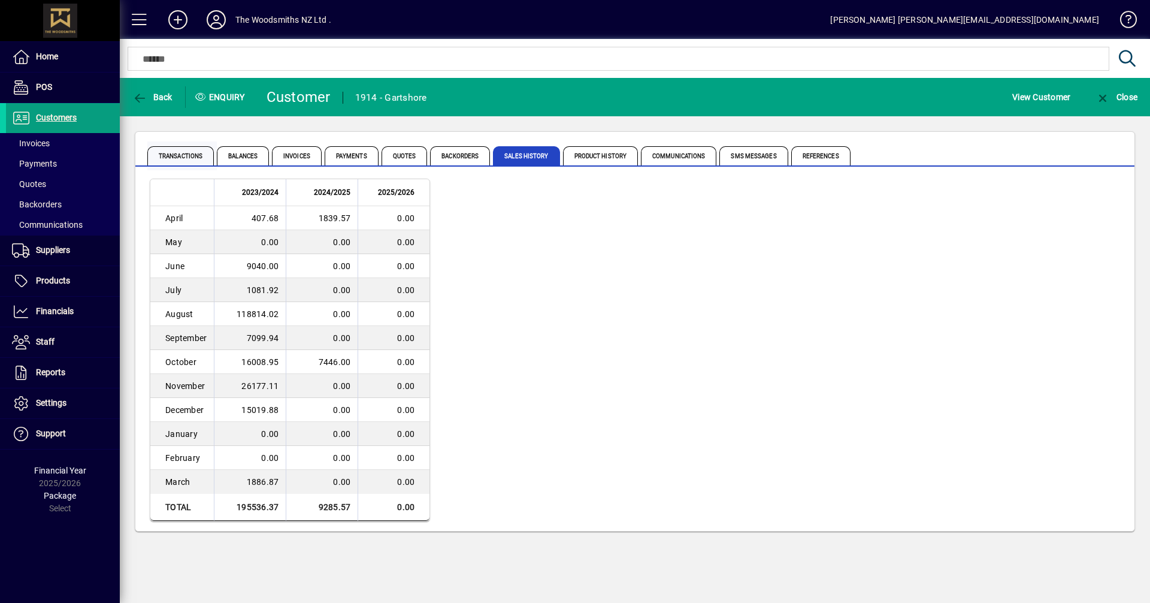
click at [183, 155] on span "Transactions" at bounding box center [180, 155] width 66 height 19
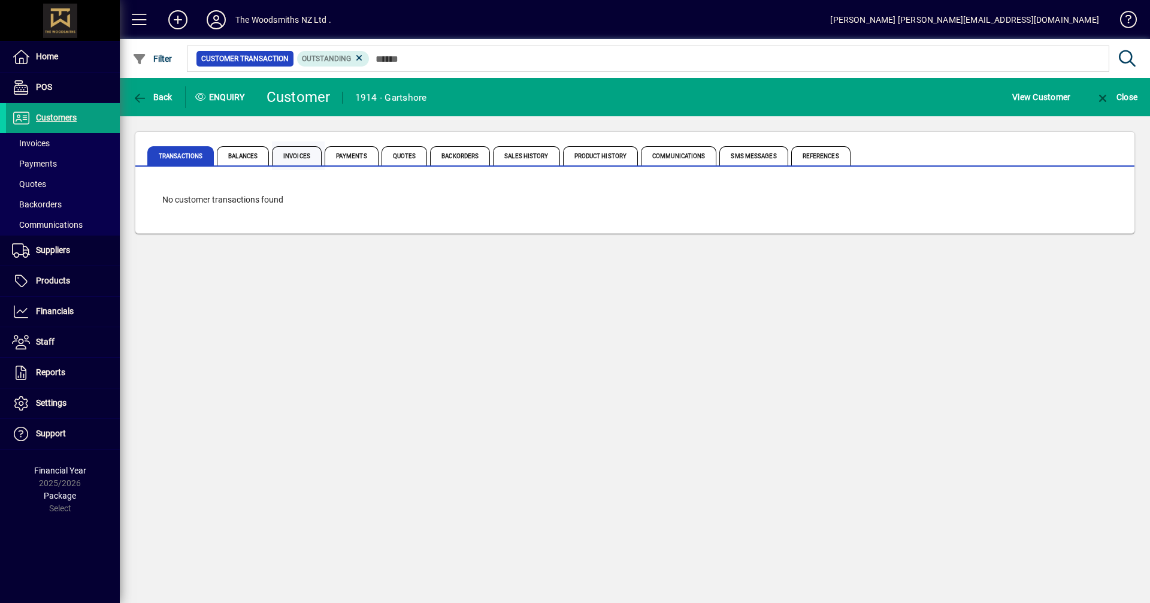
click at [289, 156] on span "Invoices" at bounding box center [297, 155] width 50 height 19
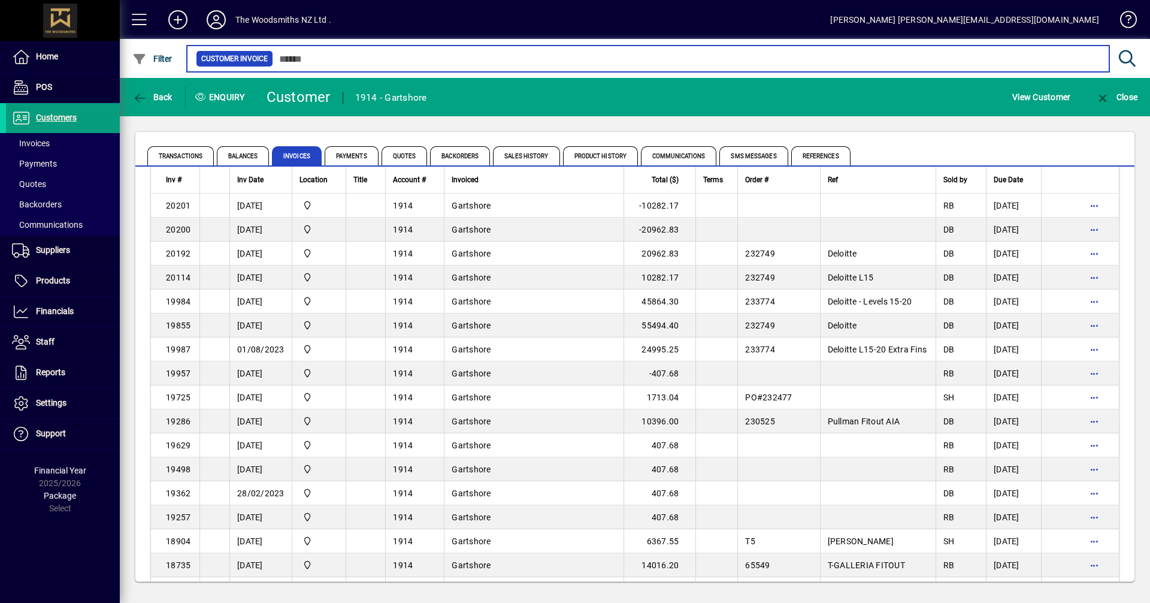
scroll to position [419, 0]
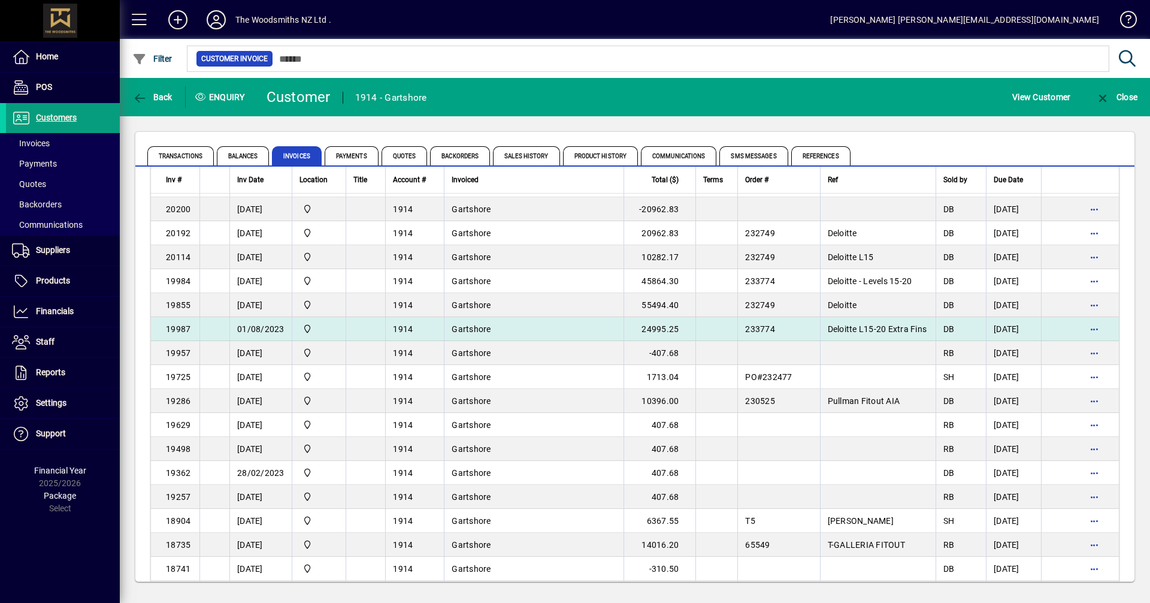
click at [174, 324] on span "19987" at bounding box center [178, 329] width 25 height 10
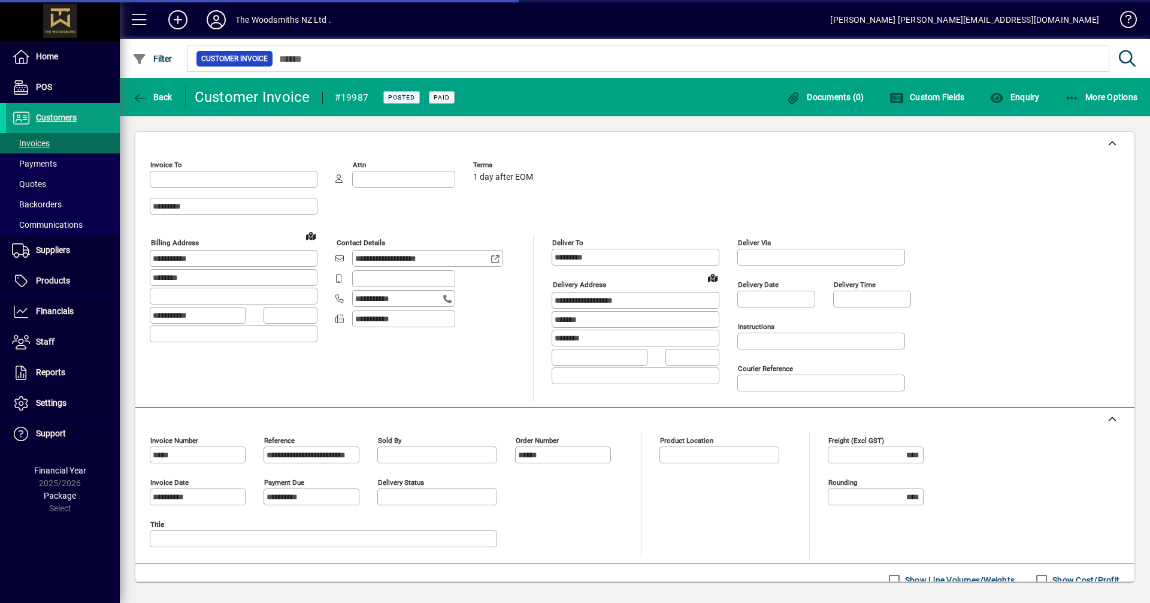
type input "**********"
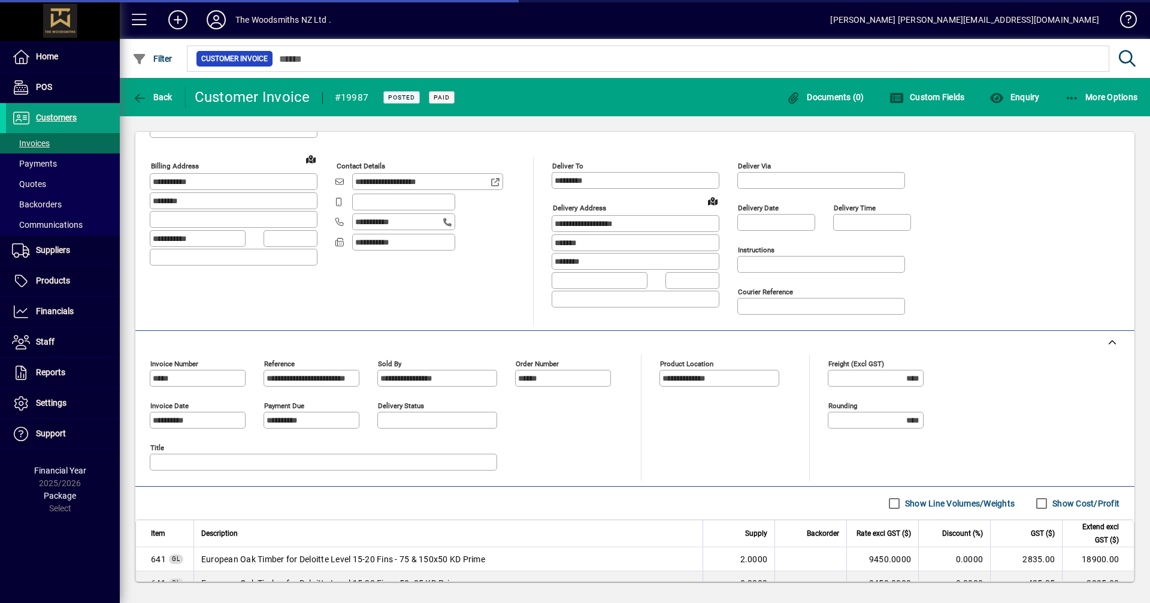
scroll to position [159, 0]
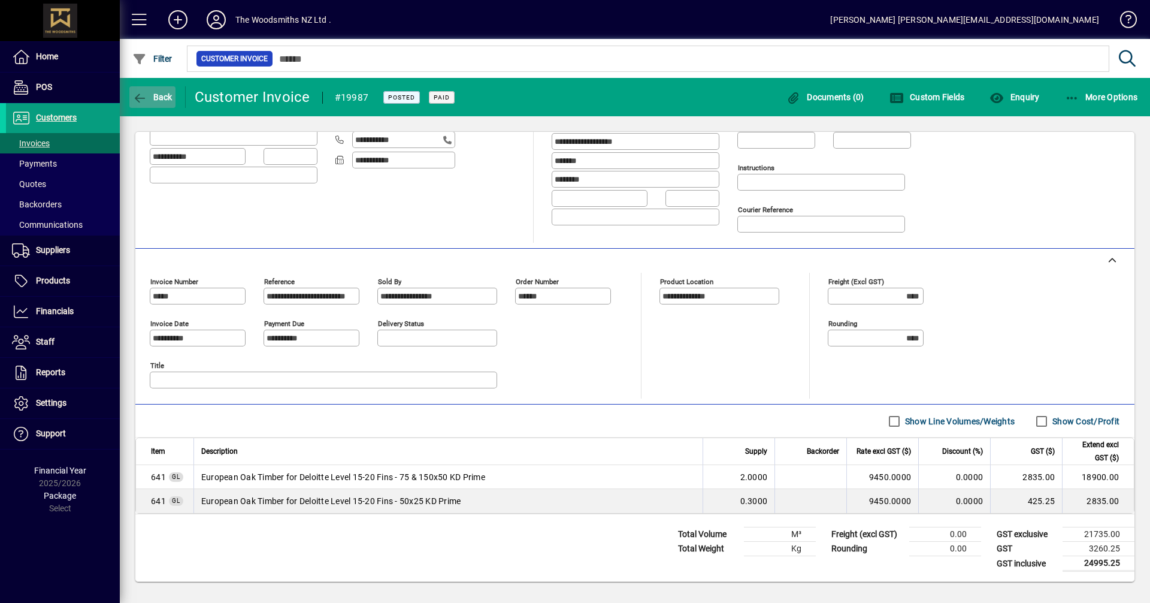
click at [162, 97] on span "Back" at bounding box center [152, 97] width 40 height 10
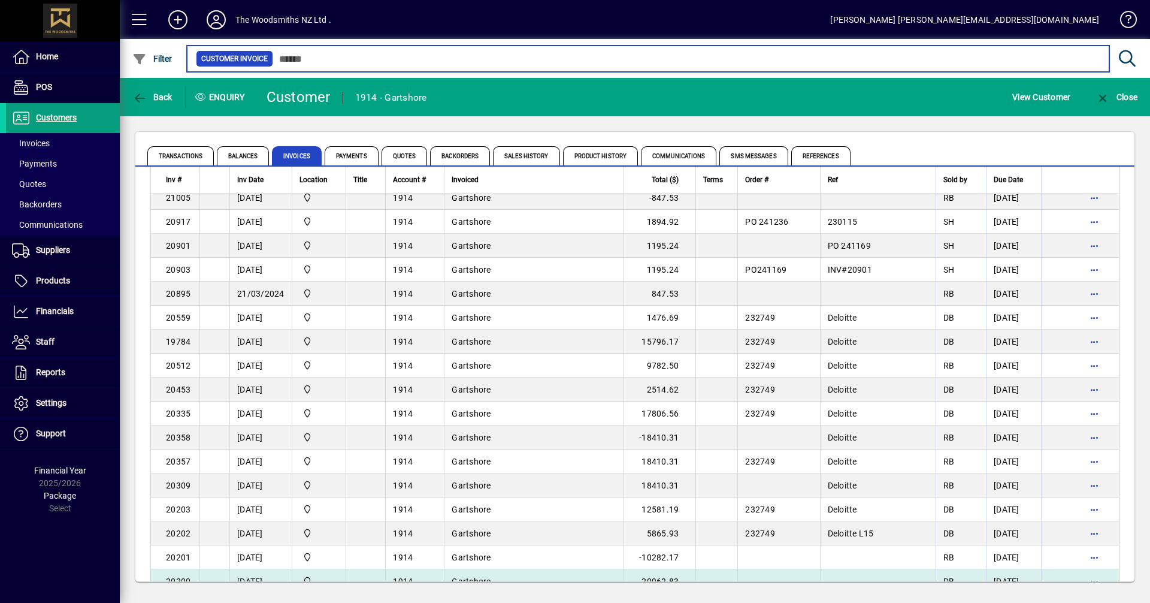
scroll to position [120, 0]
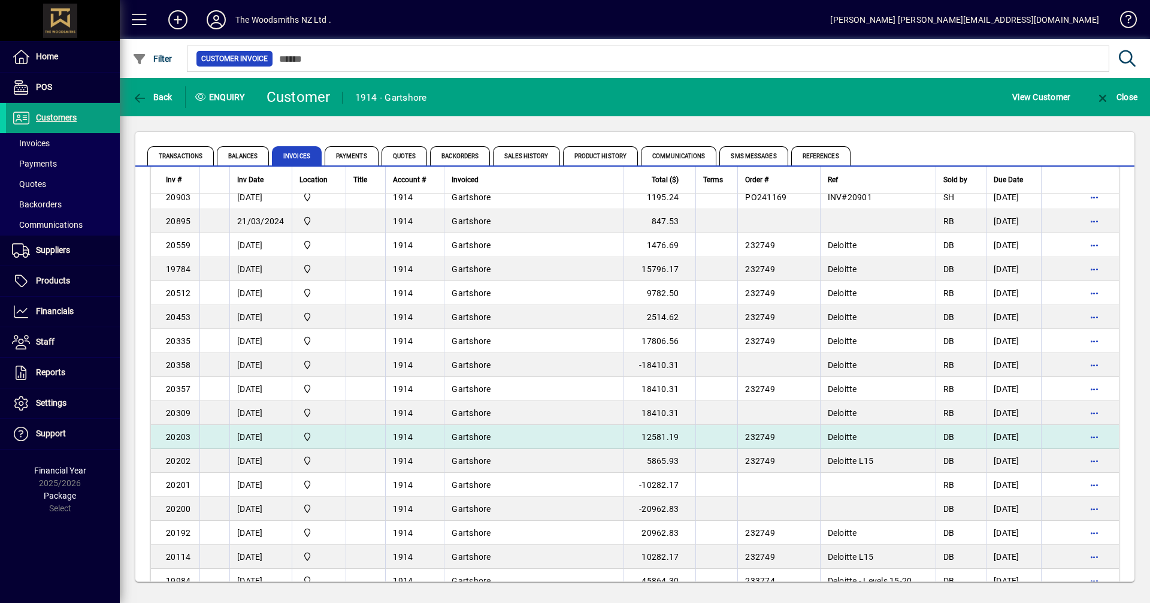
click at [177, 435] on span "20203" at bounding box center [178, 437] width 25 height 10
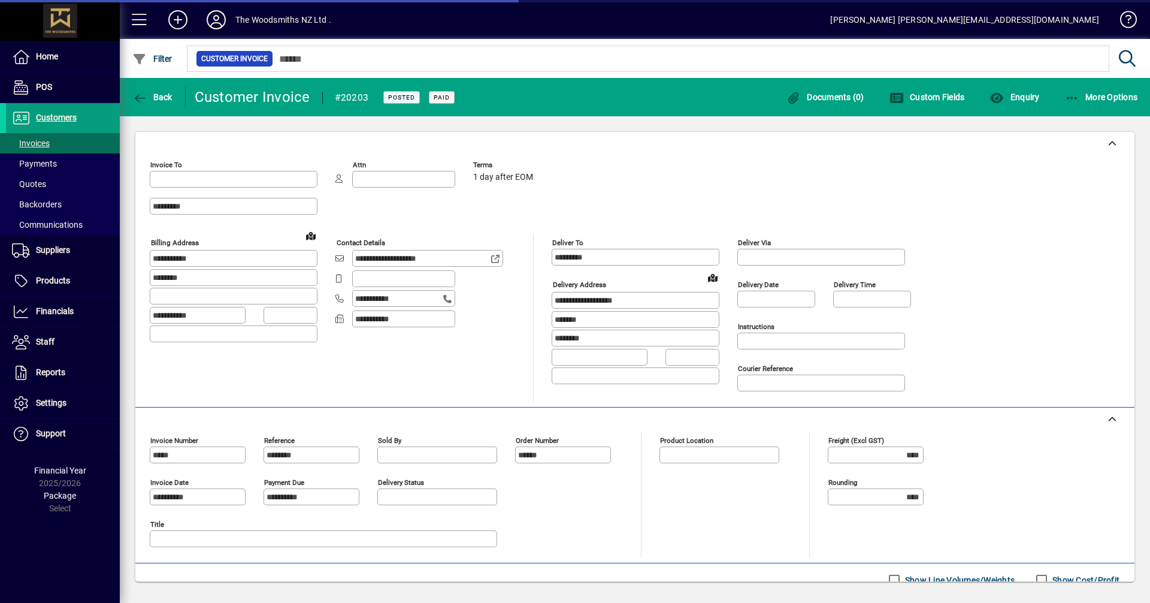
type input "**********"
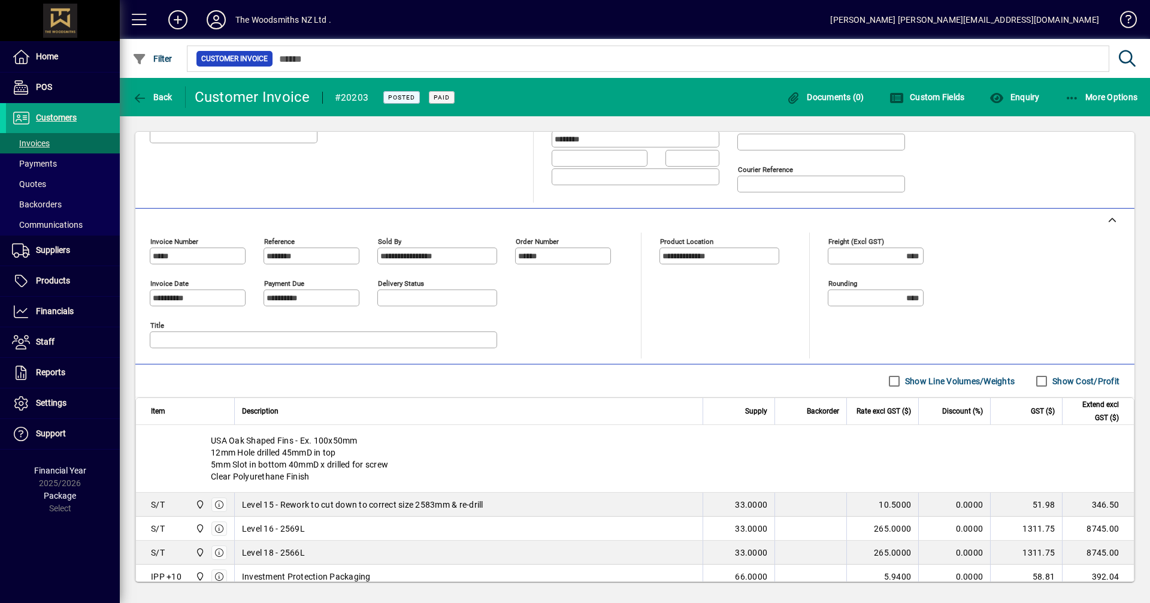
scroll to position [298, 0]
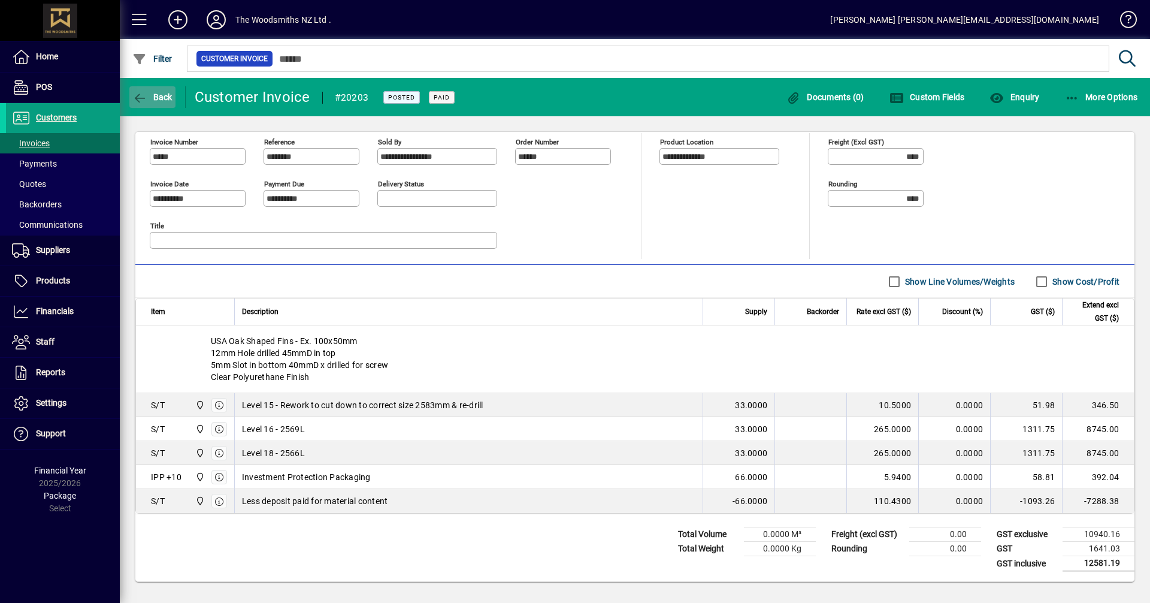
click at [165, 96] on span "Back" at bounding box center [152, 97] width 40 height 10
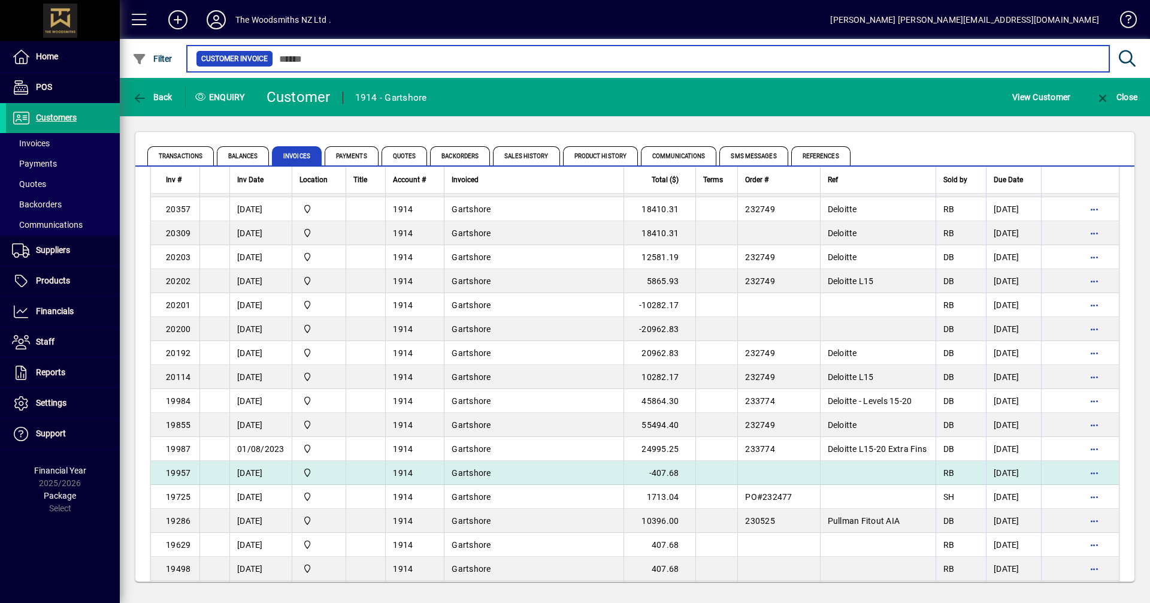
scroll to position [359, 0]
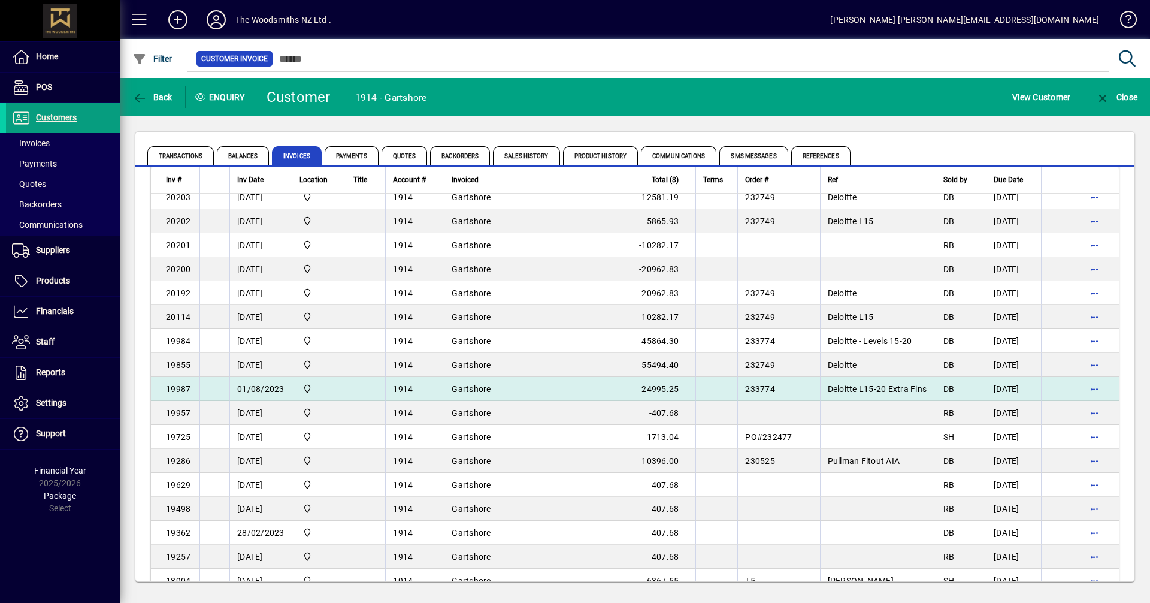
click at [177, 388] on span "19987" at bounding box center [178, 389] width 25 height 10
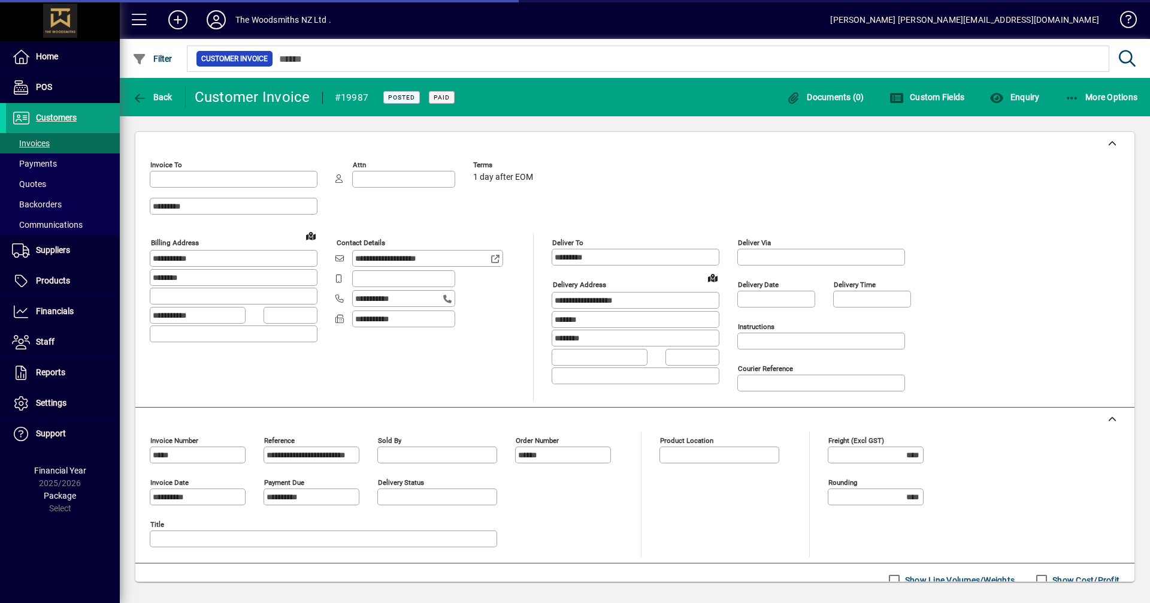
type input "**********"
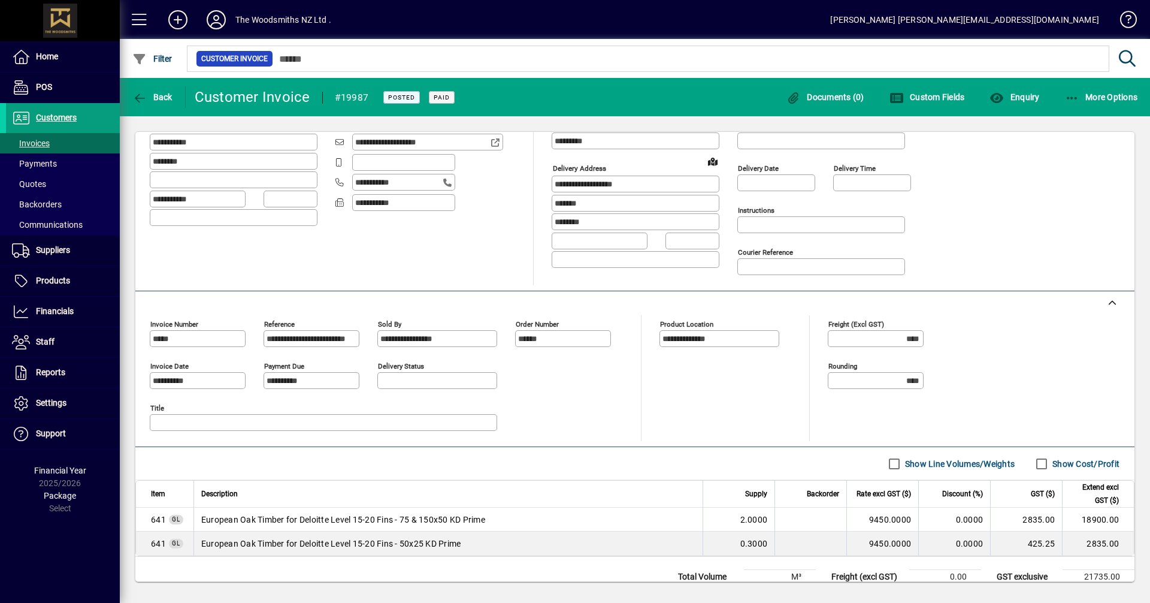
scroll to position [159, 0]
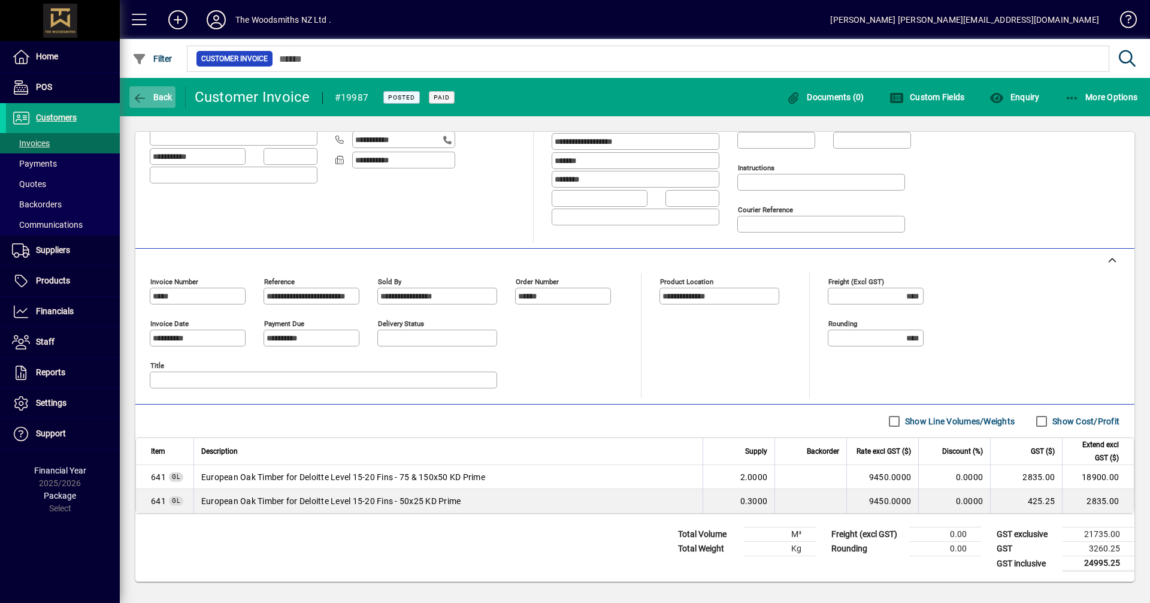
click at [168, 96] on span "Back" at bounding box center [152, 97] width 40 height 10
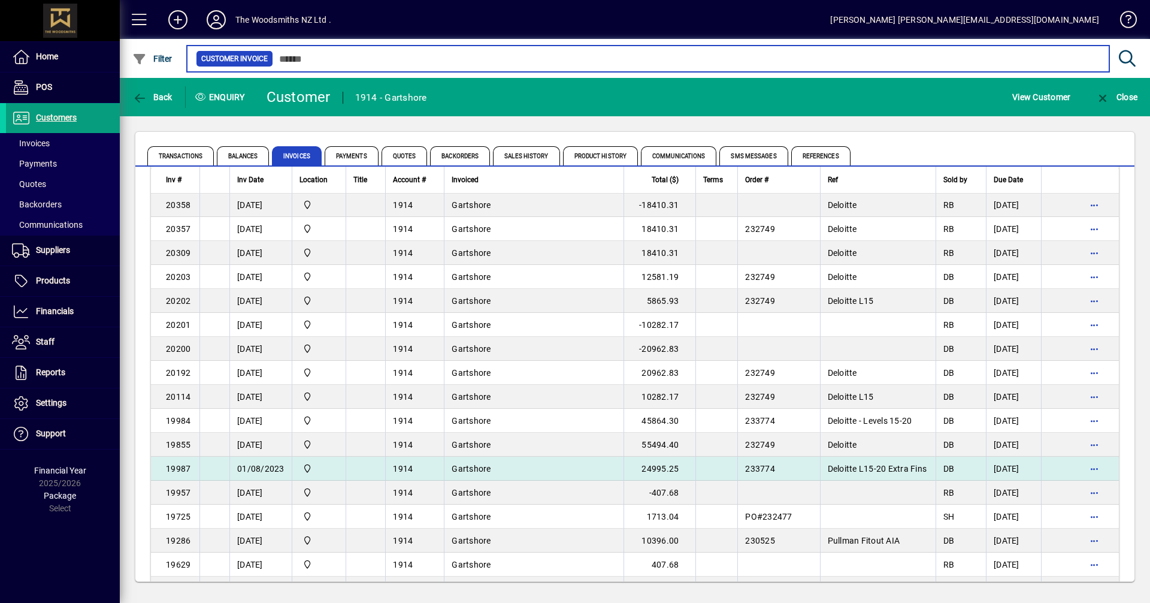
scroll to position [299, 0]
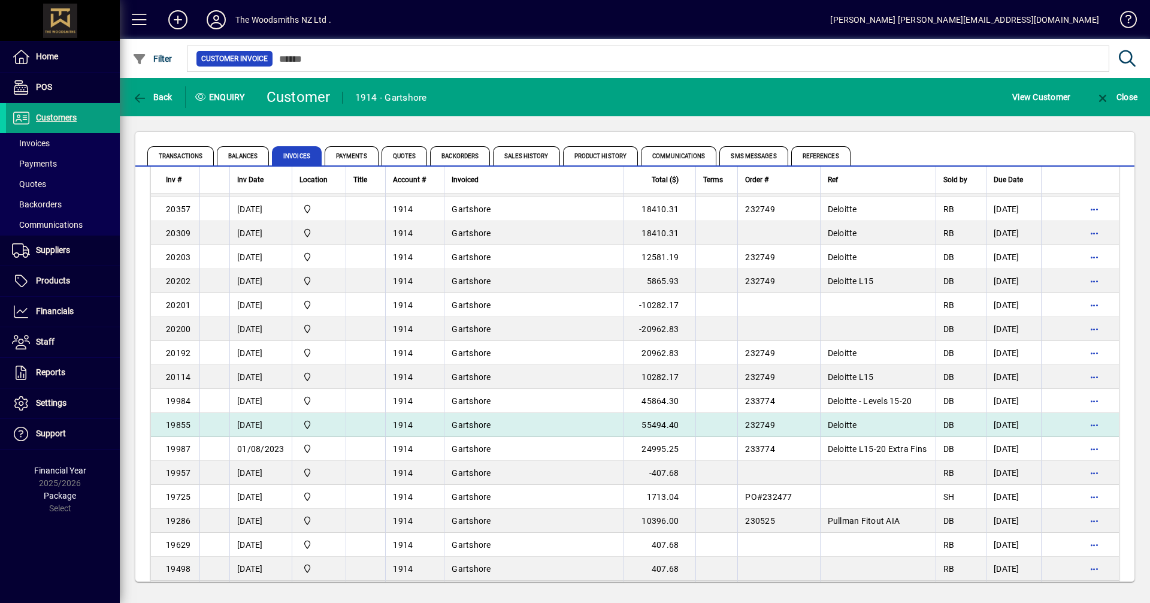
click at [177, 421] on span "19855" at bounding box center [178, 425] width 25 height 10
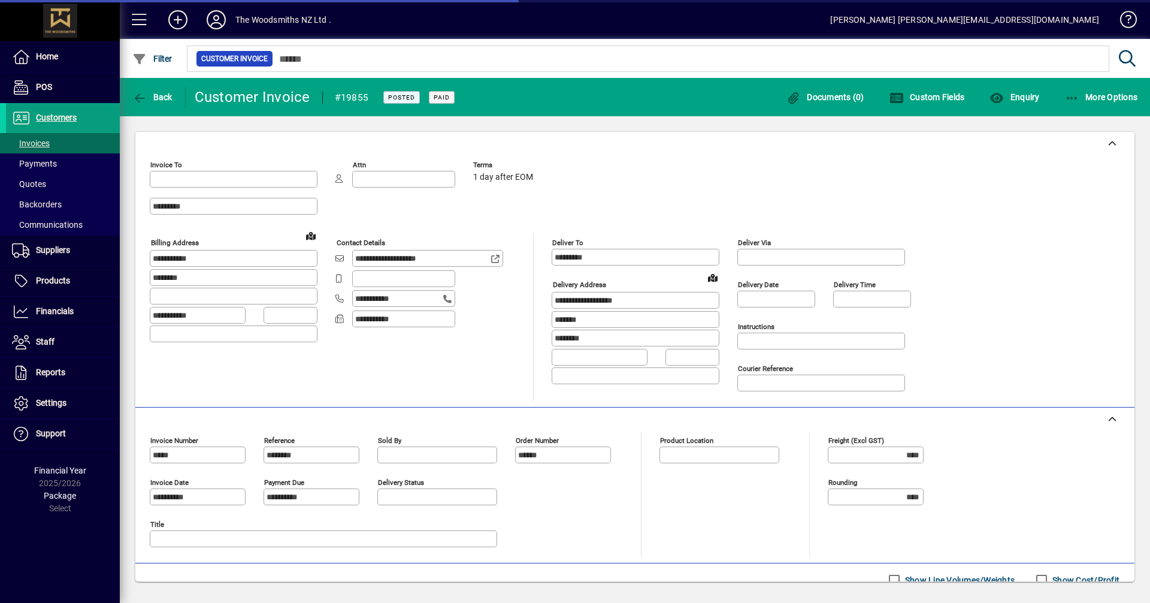
type input "**********"
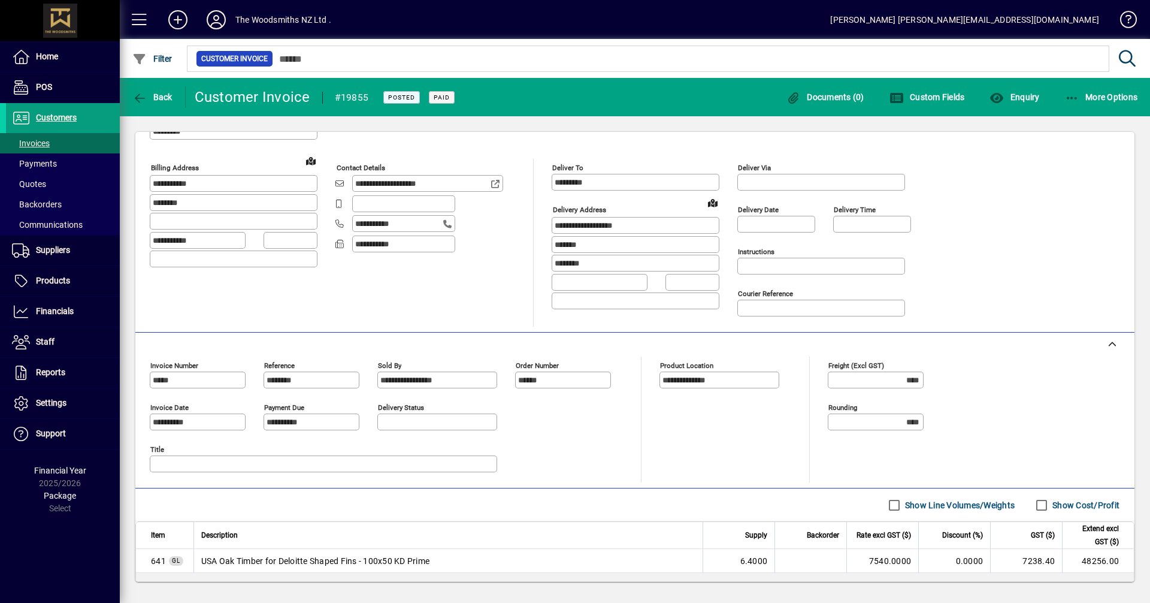
scroll to position [166, 0]
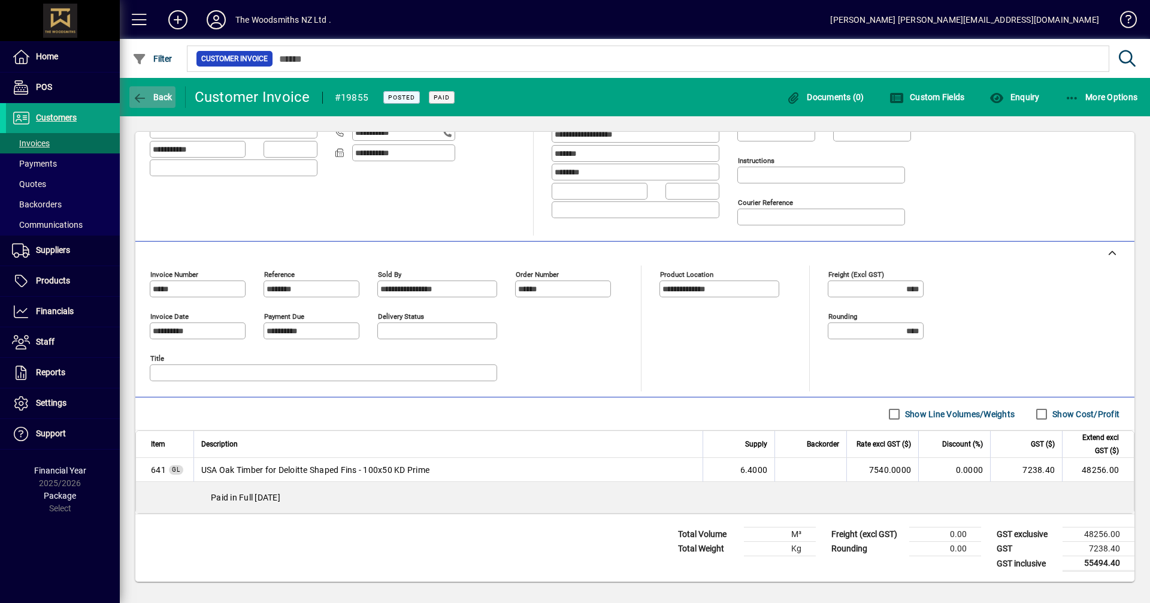
click at [166, 99] on span "Back" at bounding box center [152, 97] width 40 height 10
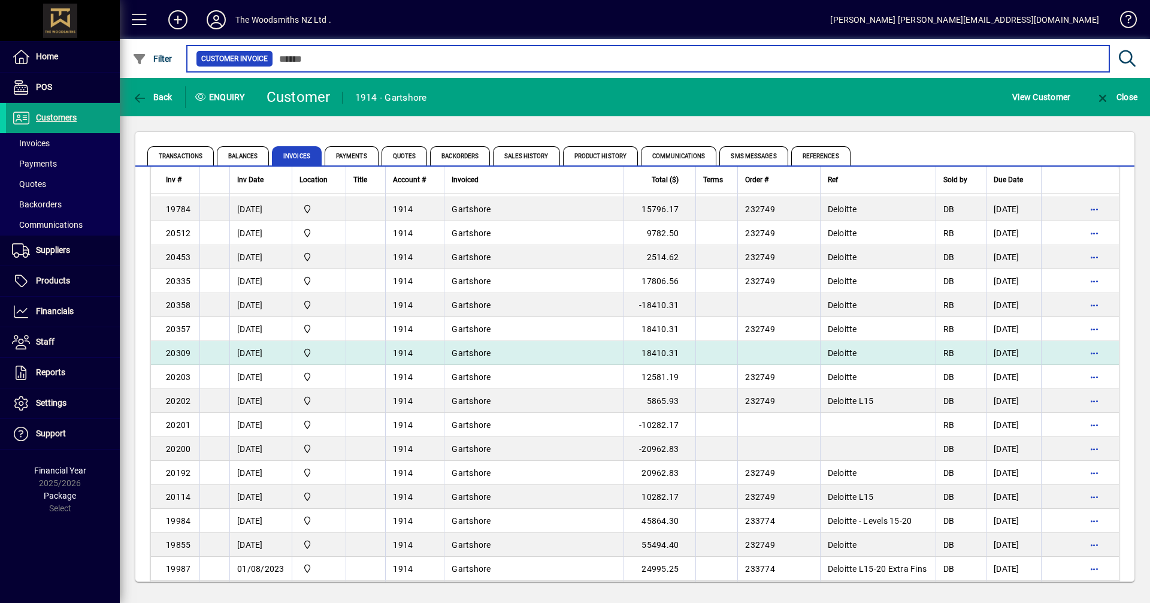
scroll to position [240, 0]
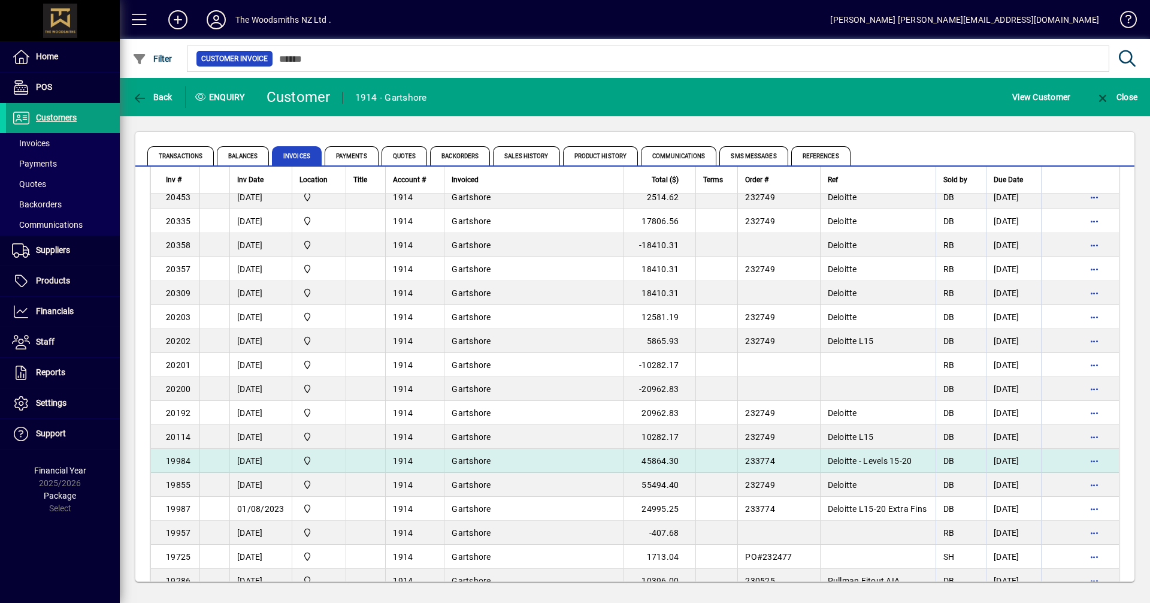
click at [186, 458] on span "19984" at bounding box center [178, 461] width 25 height 10
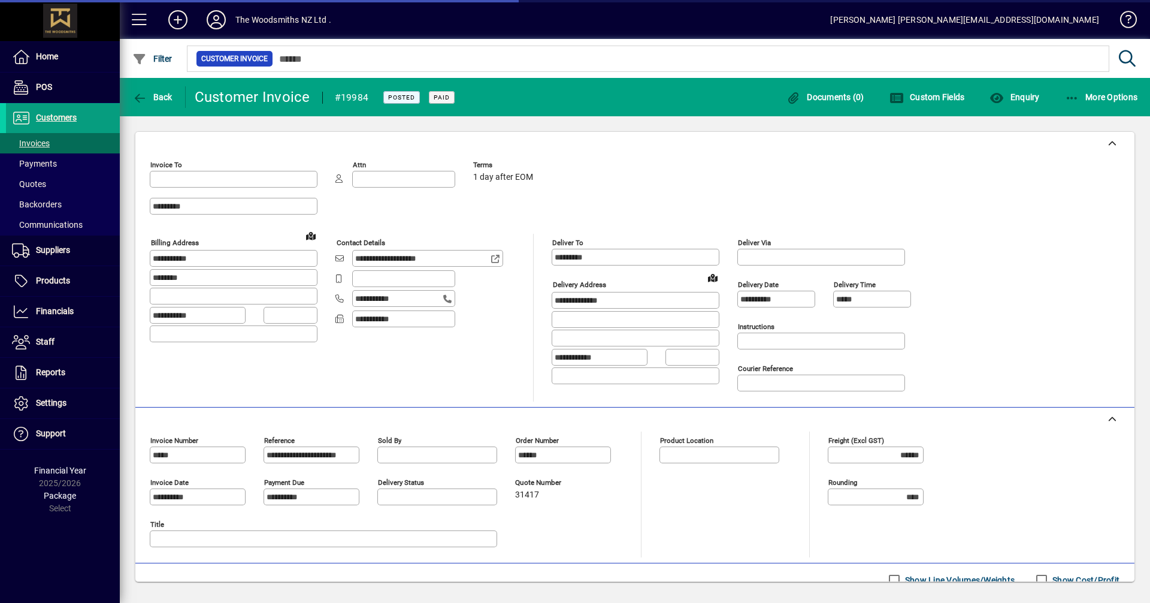
type input "**********"
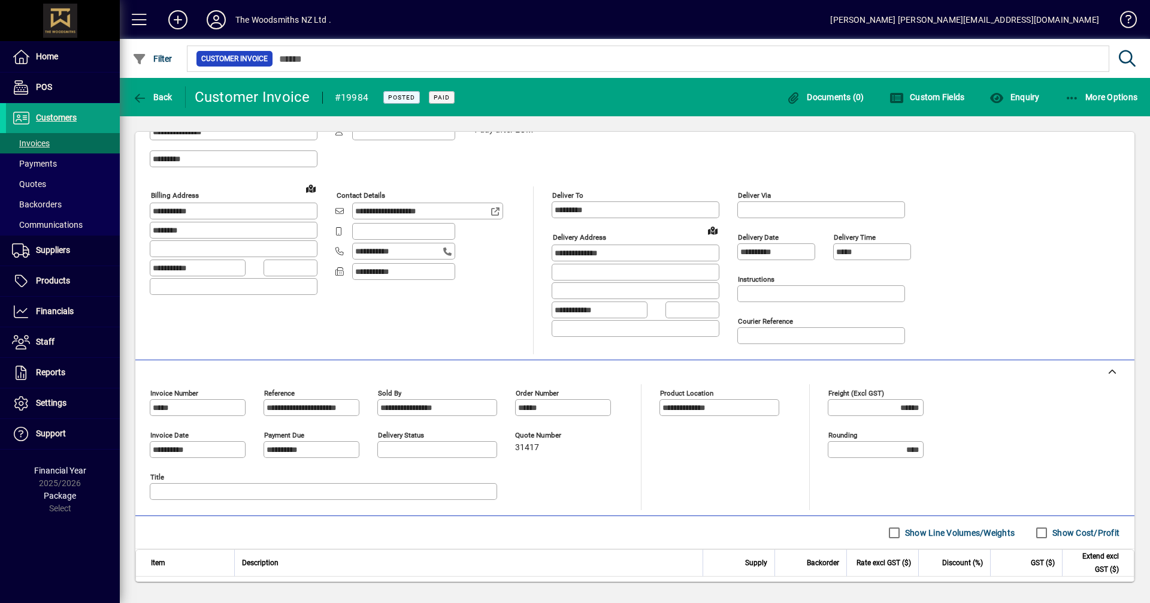
scroll to position [240, 0]
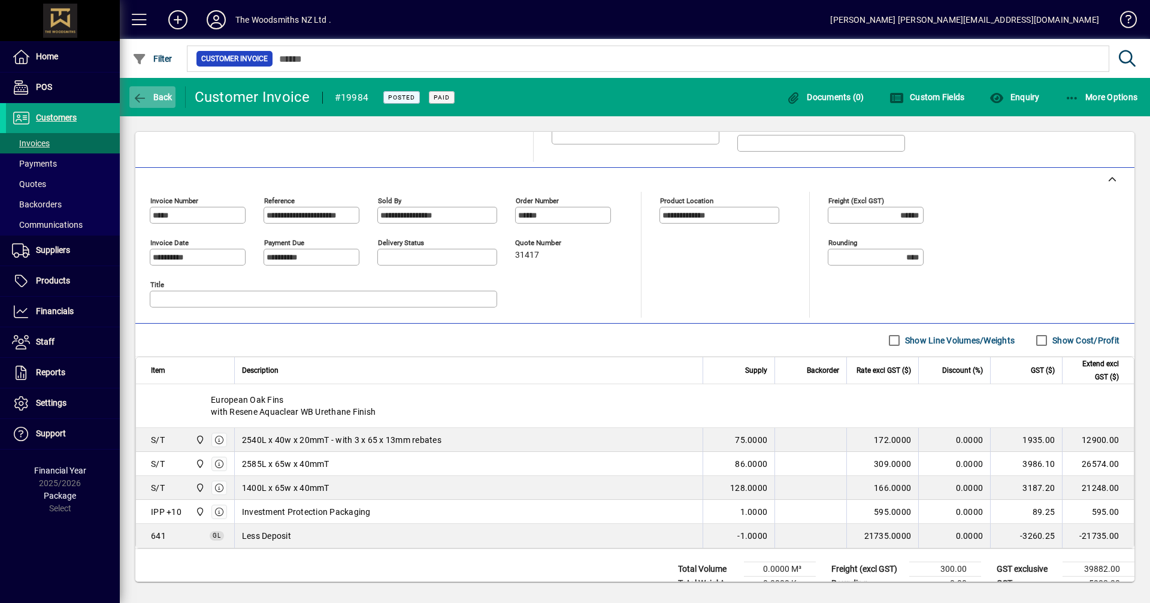
click at [165, 93] on span "Back" at bounding box center [152, 97] width 40 height 10
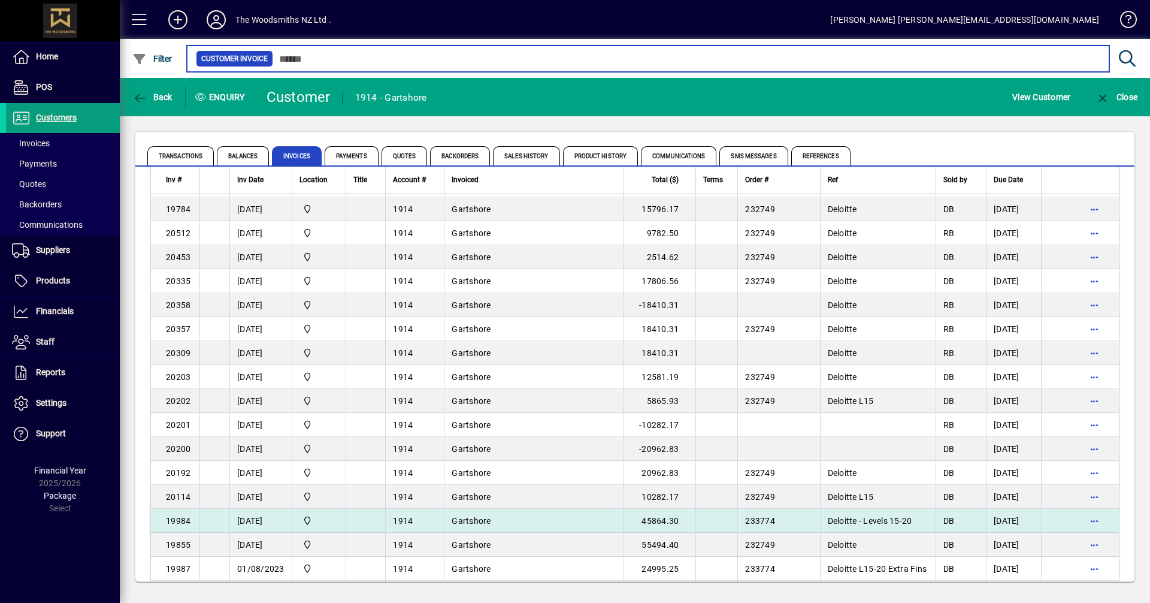
scroll to position [240, 0]
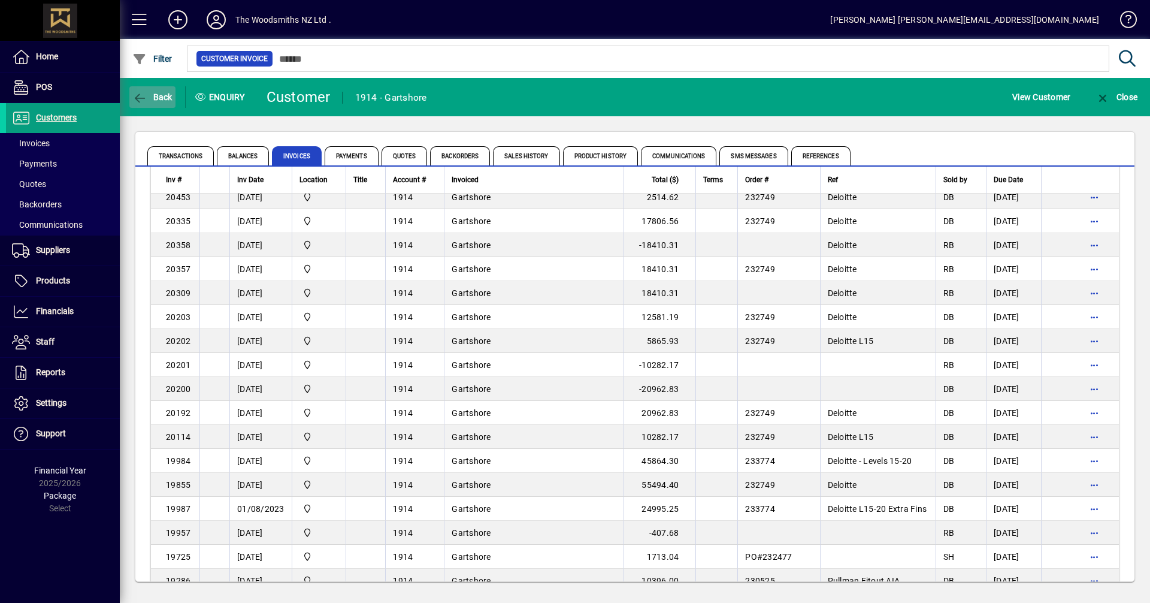
click at [152, 100] on span "Back" at bounding box center [152, 97] width 40 height 10
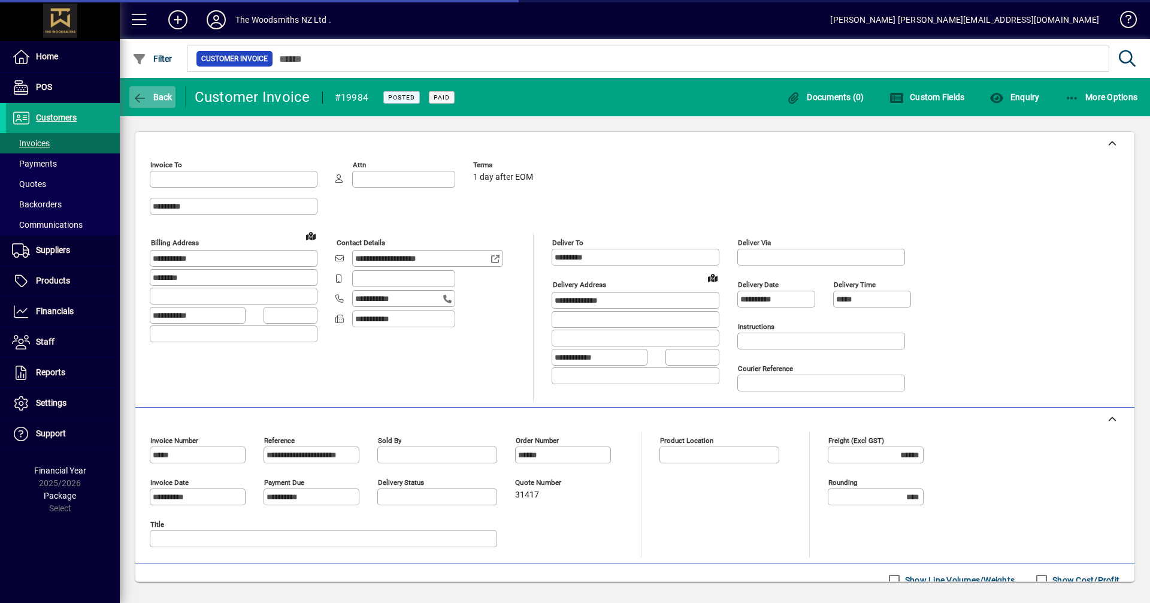
type input "**********"
click at [158, 103] on span "button" at bounding box center [152, 97] width 46 height 29
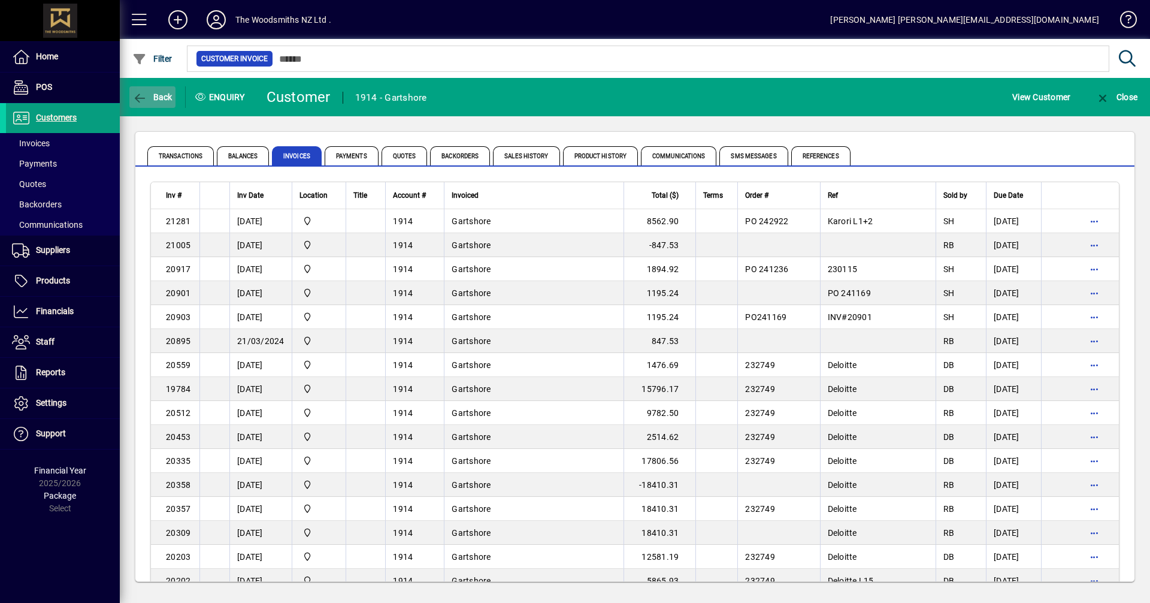
click at [169, 98] on span "Back" at bounding box center [152, 97] width 40 height 10
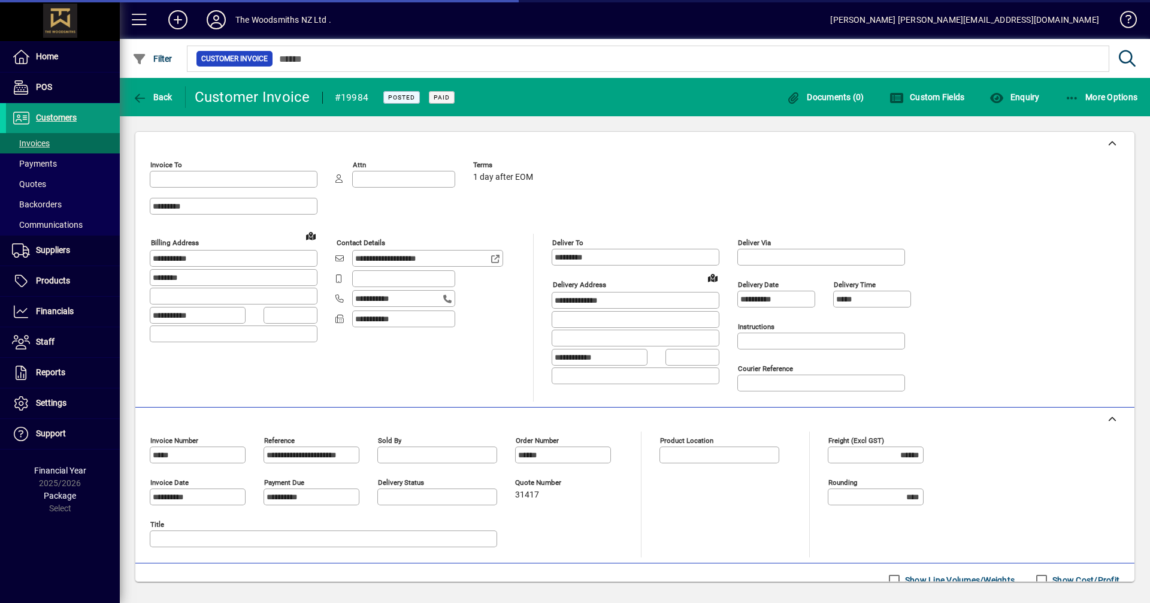
type input "**********"
click at [57, 120] on span "Customers" at bounding box center [56, 118] width 41 height 10
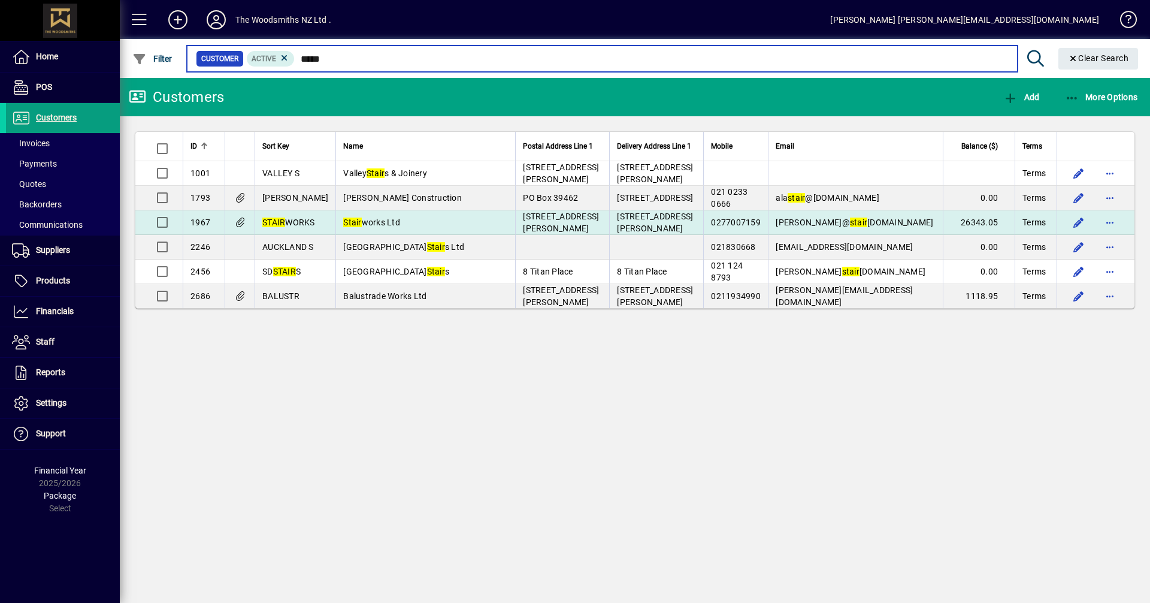
type input "*****"
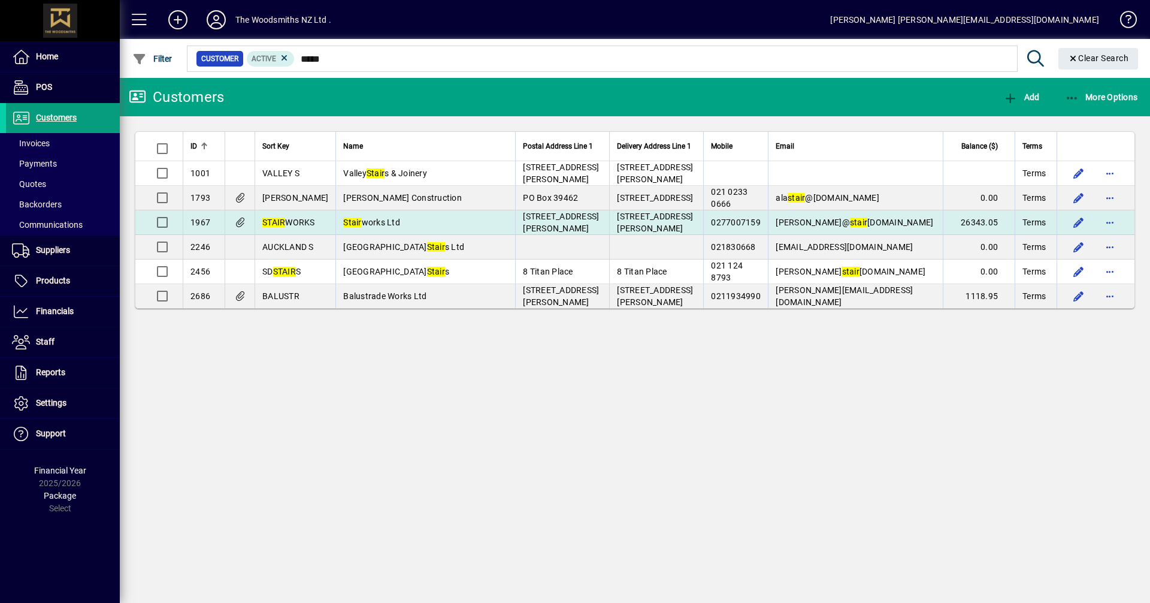
click at [357, 226] on span "Stair works Ltd" at bounding box center [371, 222] width 57 height 10
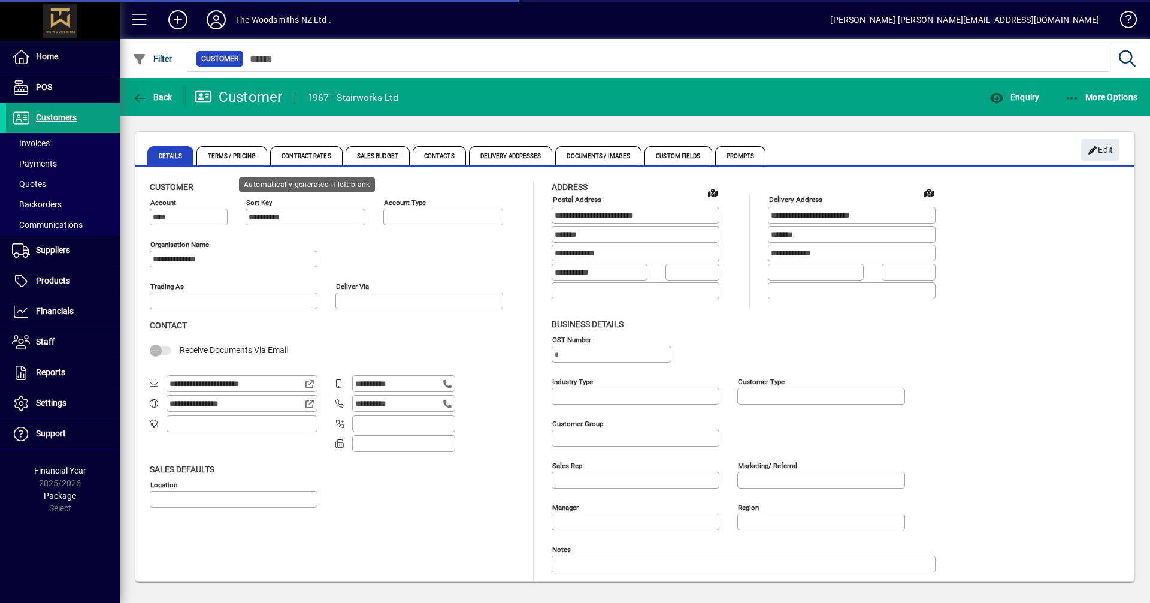
type input "**********"
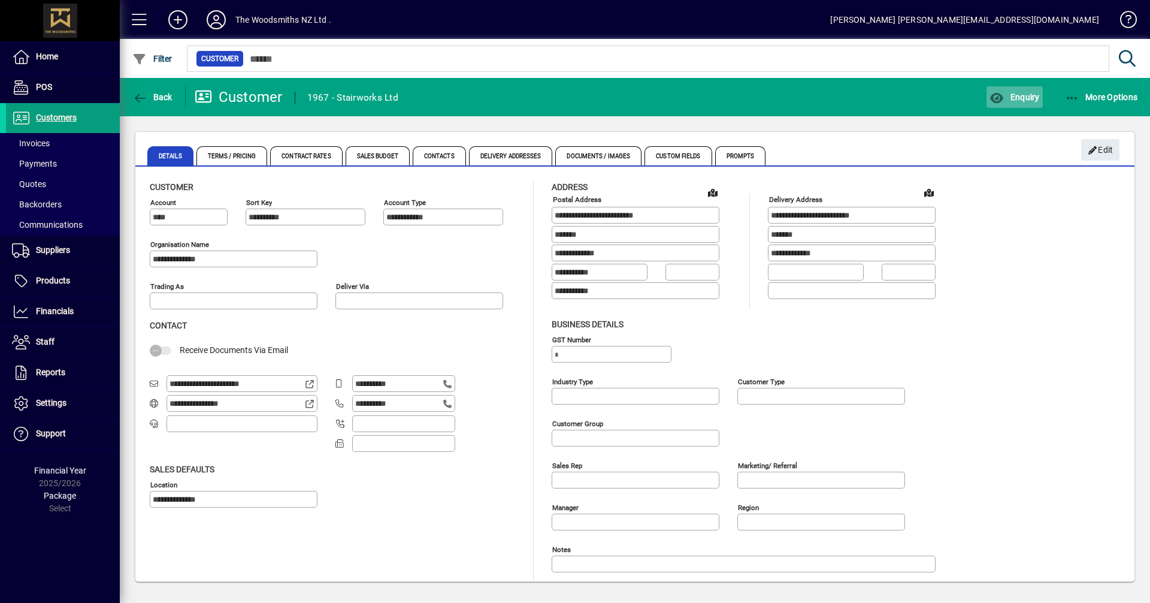
click at [1032, 92] on span "Enquiry" at bounding box center [1014, 97] width 50 height 10
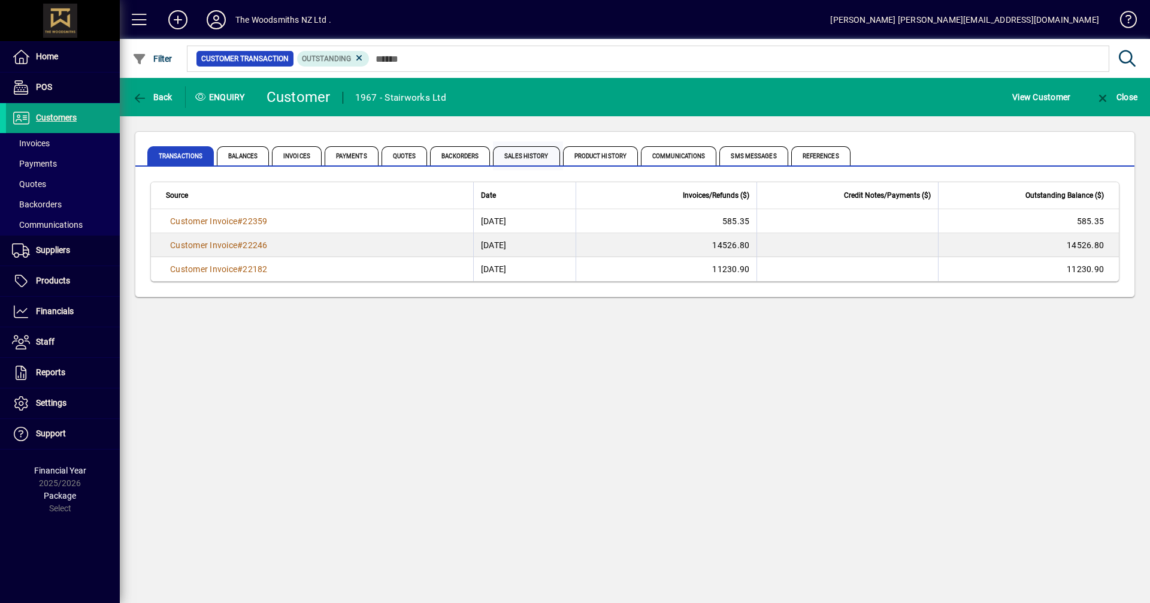
click at [537, 151] on span "Sales History" at bounding box center [526, 155] width 66 height 19
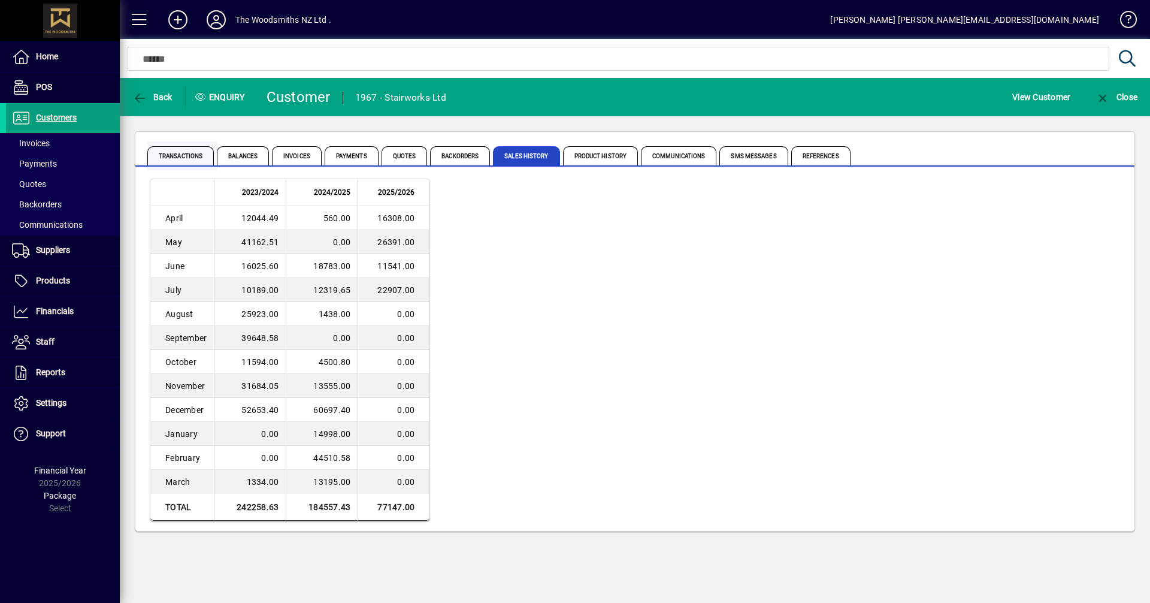
click at [184, 155] on span "Transactions" at bounding box center [180, 155] width 66 height 19
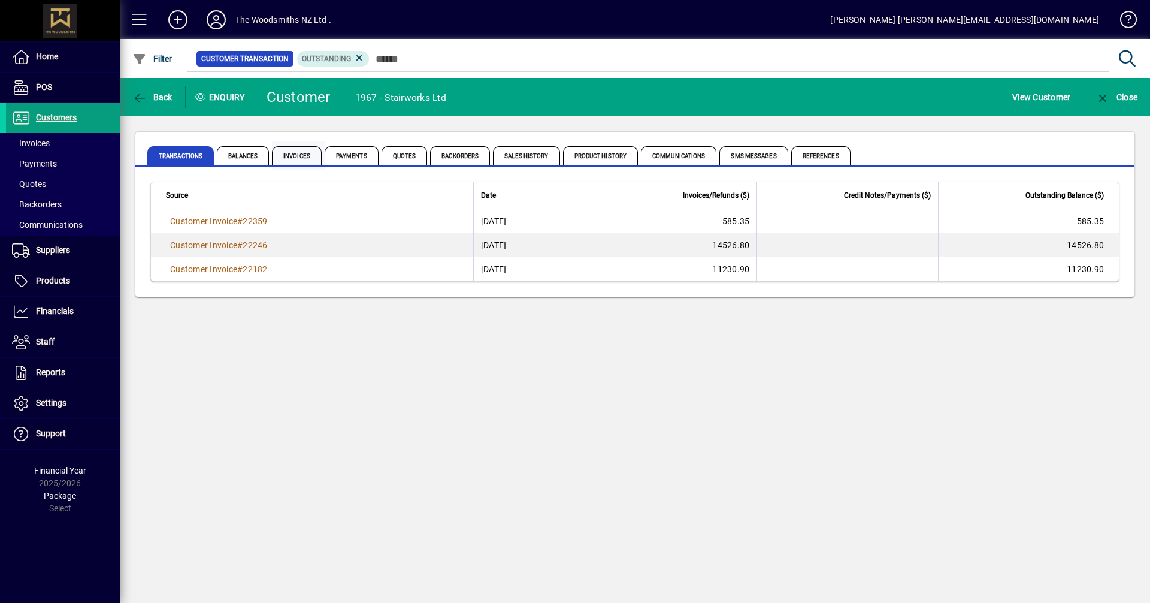
click at [295, 152] on span "Invoices" at bounding box center [297, 155] width 50 height 19
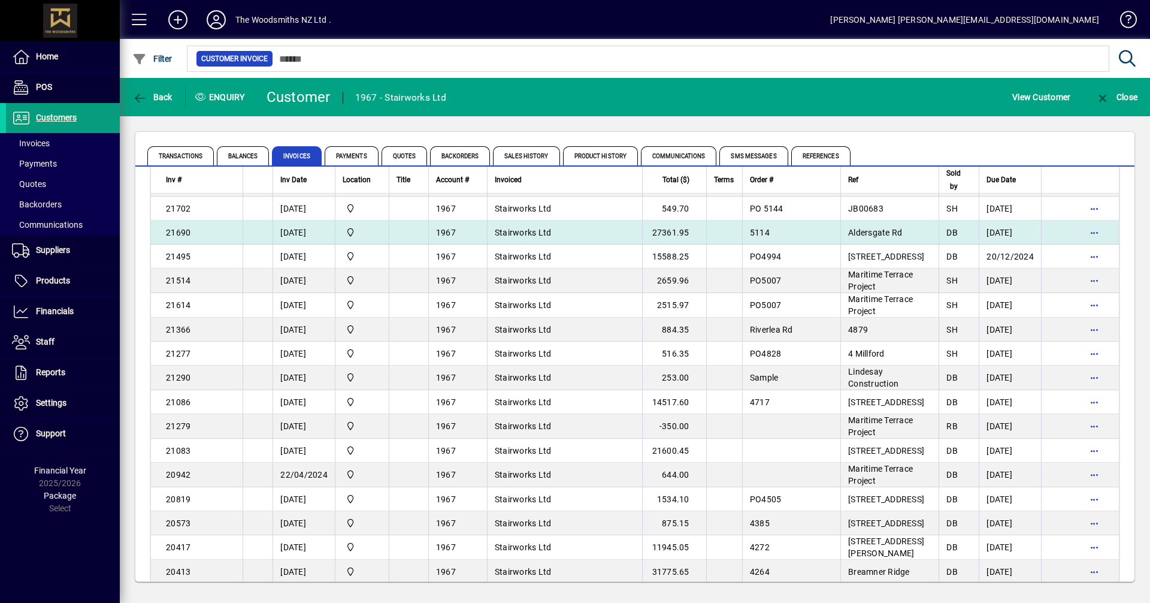
scroll to position [479, 0]
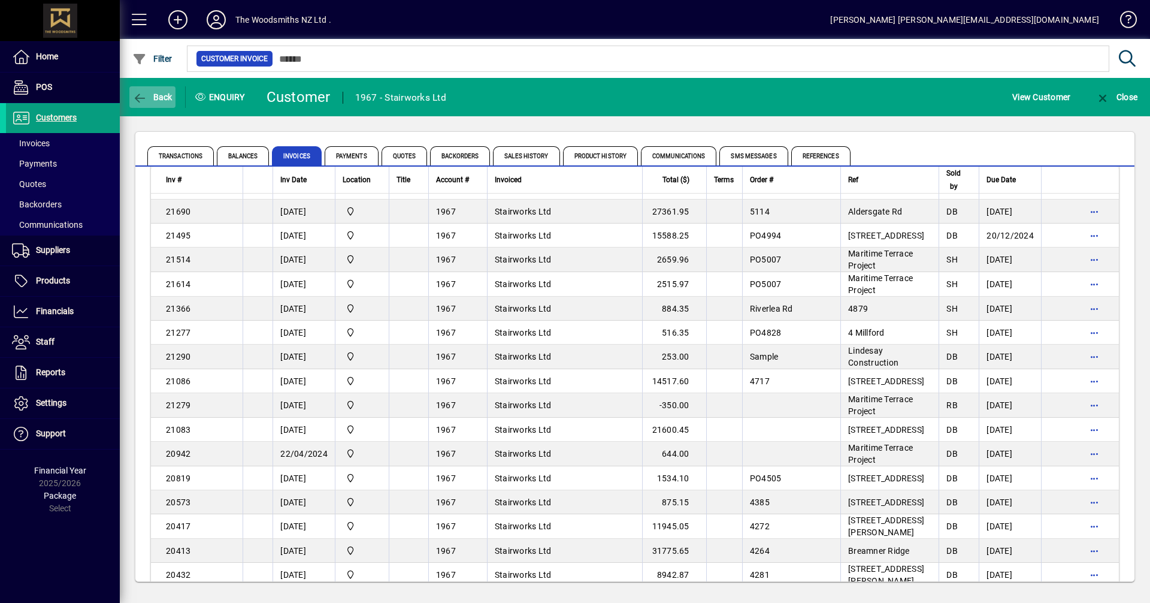
click at [152, 96] on span "Back" at bounding box center [152, 97] width 40 height 10
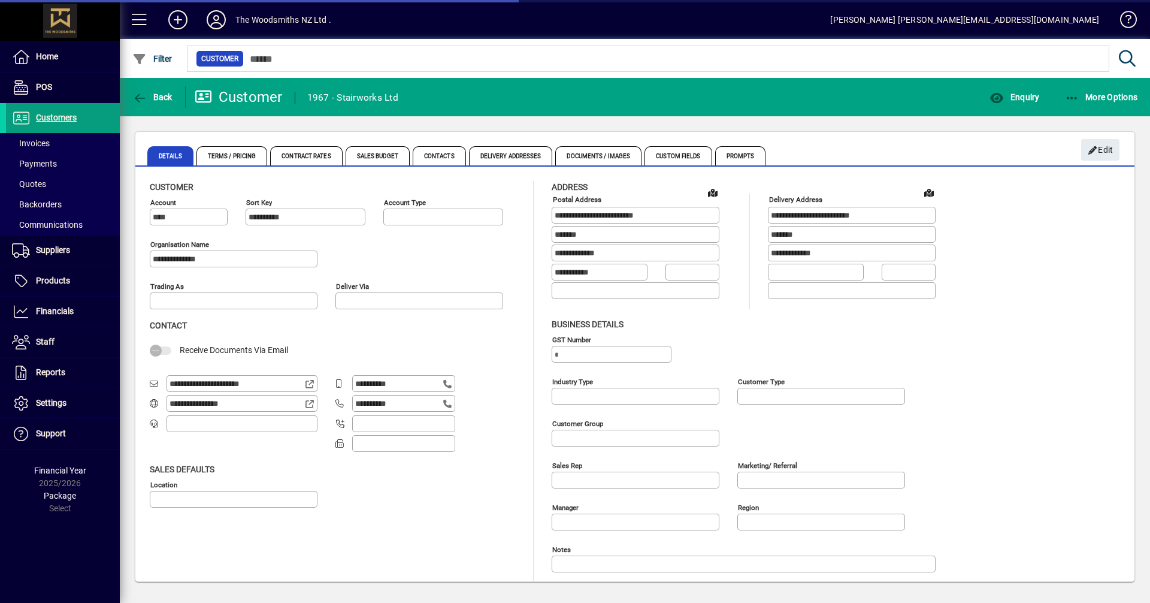
type input "**********"
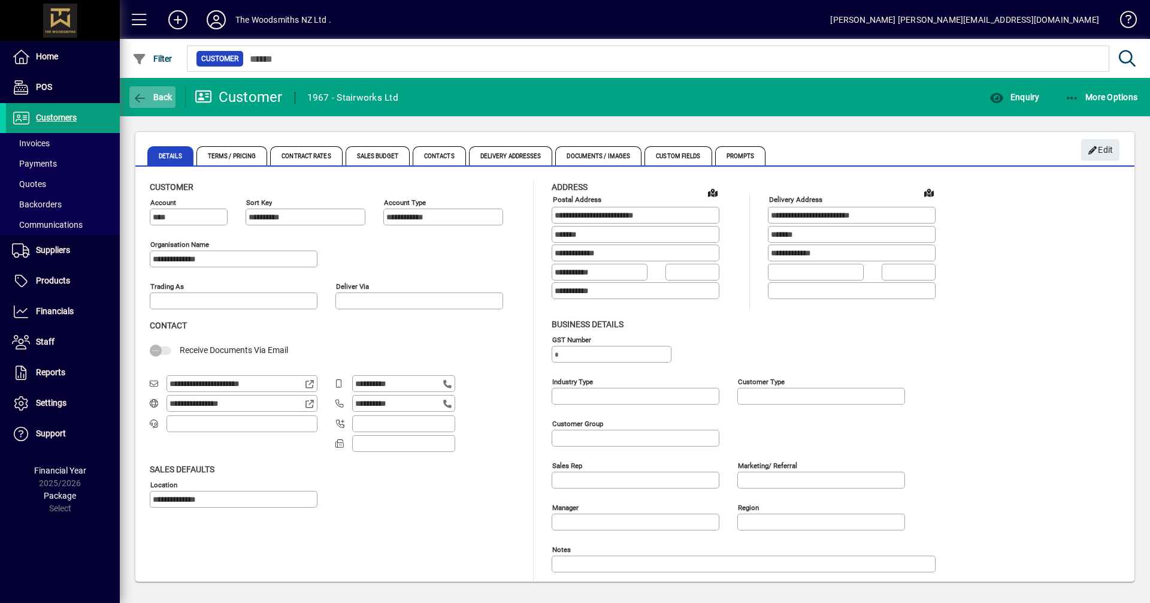
click at [161, 91] on span "button" at bounding box center [152, 97] width 46 height 29
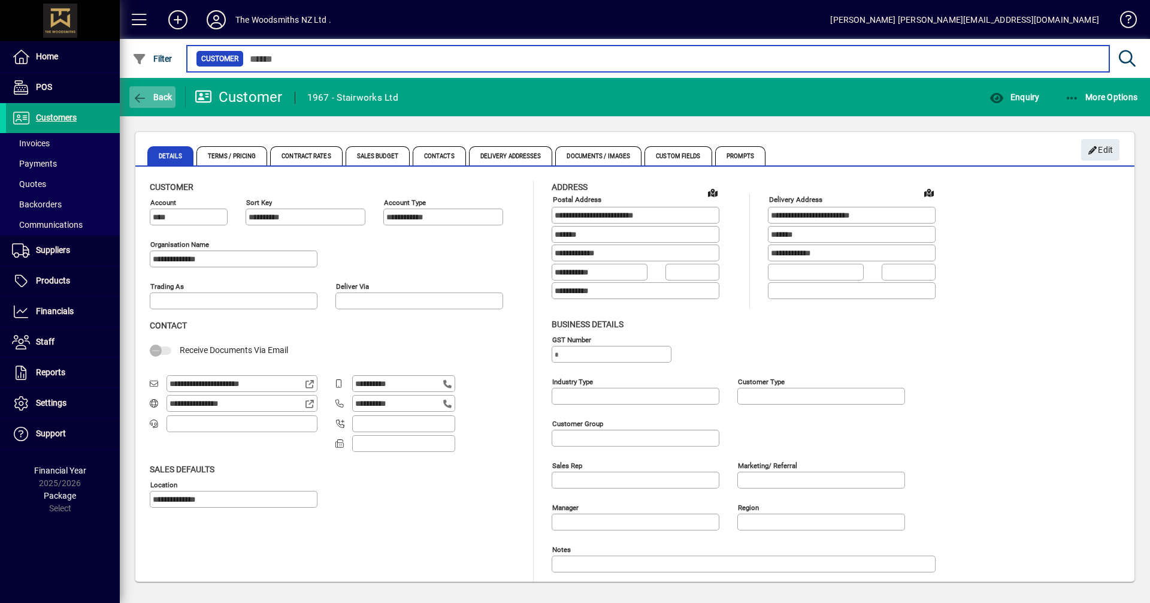
type input "*****"
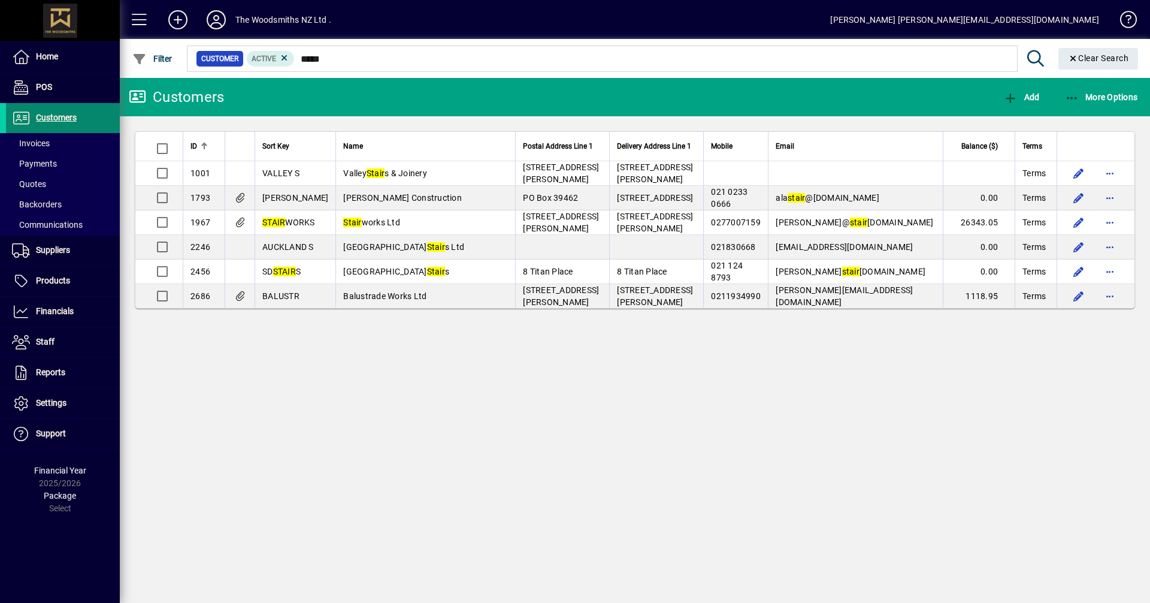
click at [62, 122] on span "Customers" at bounding box center [56, 118] width 41 height 10
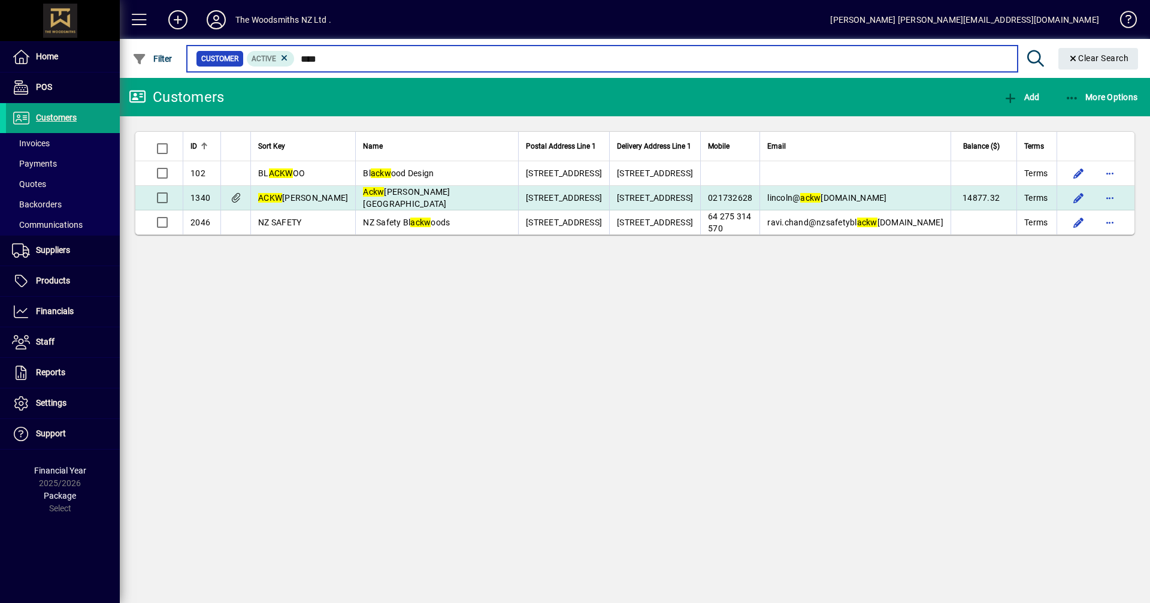
type input "****"
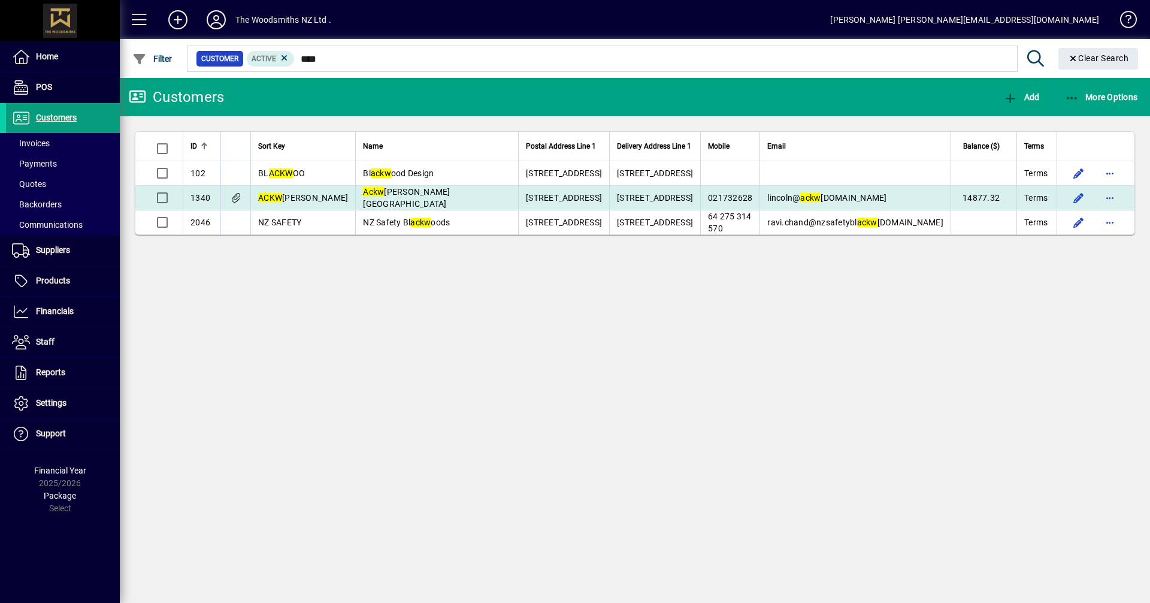
click at [376, 195] on span "Ackw orth House" at bounding box center [406, 198] width 87 height 22
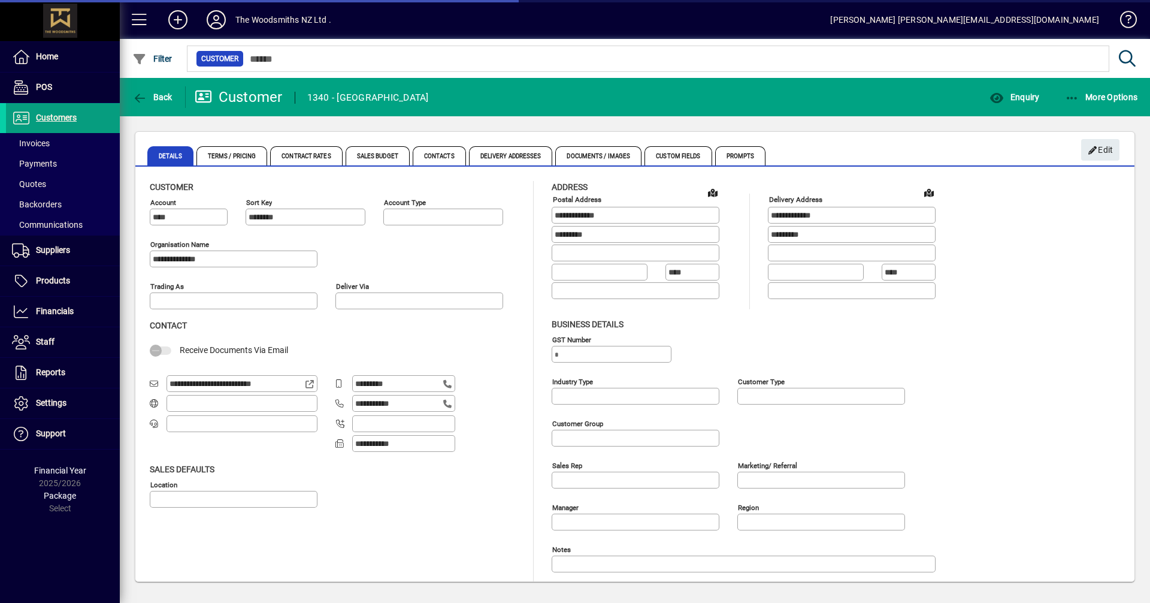
type input "**********"
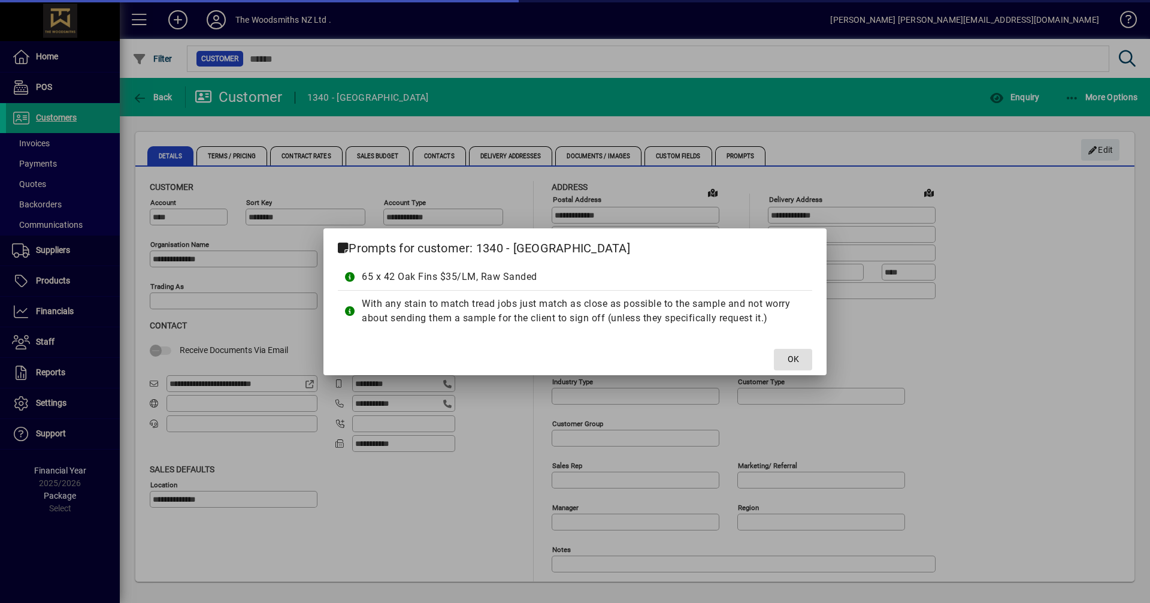
type input "**********"
click at [791, 366] on span at bounding box center [793, 359] width 38 height 29
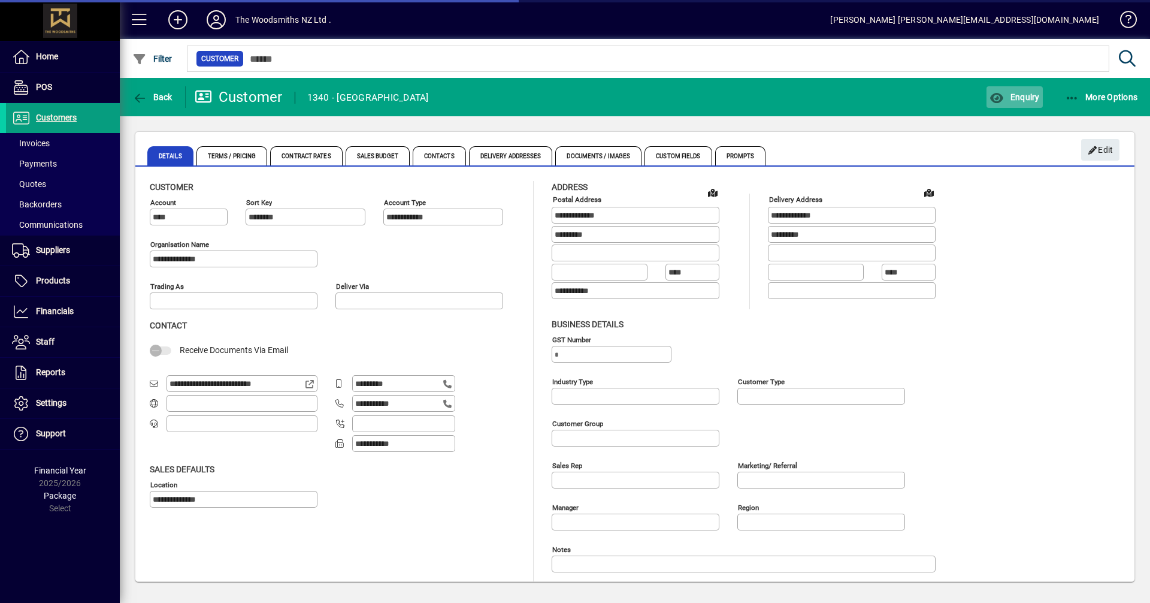
click at [1023, 89] on span "button" at bounding box center [1014, 97] width 56 height 29
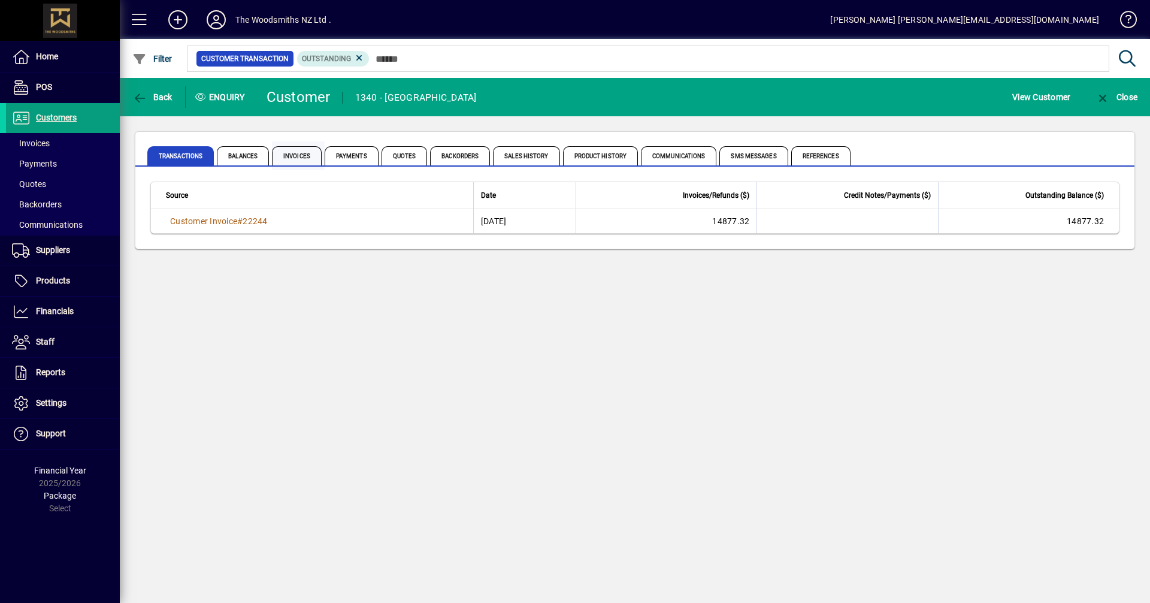
click at [307, 158] on span "Invoices" at bounding box center [297, 155] width 50 height 19
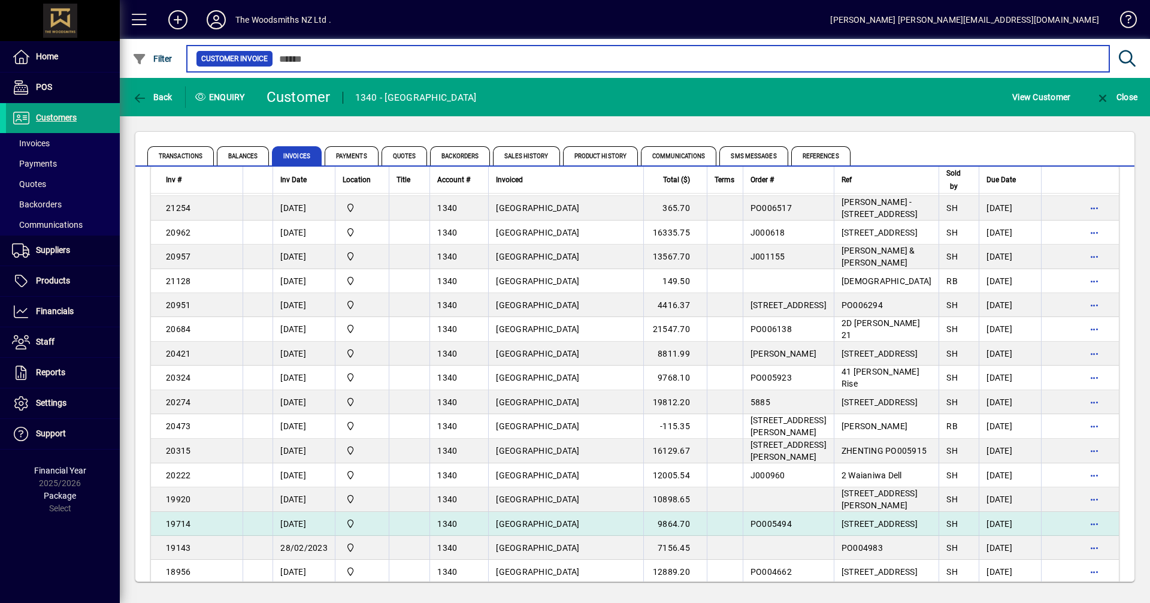
scroll to position [240, 0]
